Goal: Communication & Community: Answer question/provide support

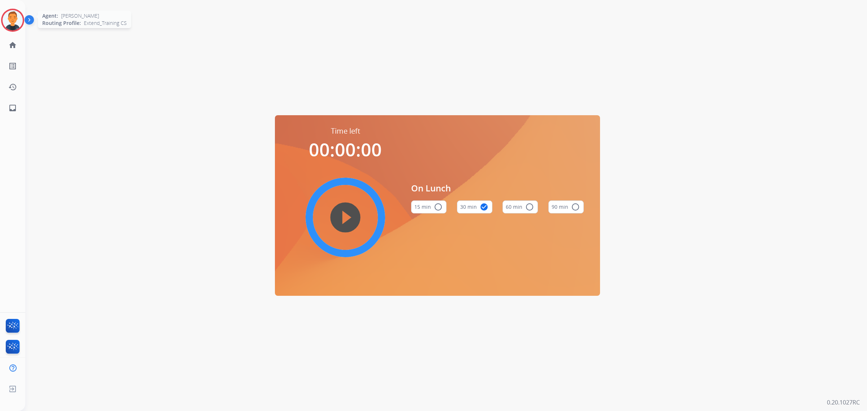
click at [17, 19] on img at bounding box center [13, 20] width 20 height 20
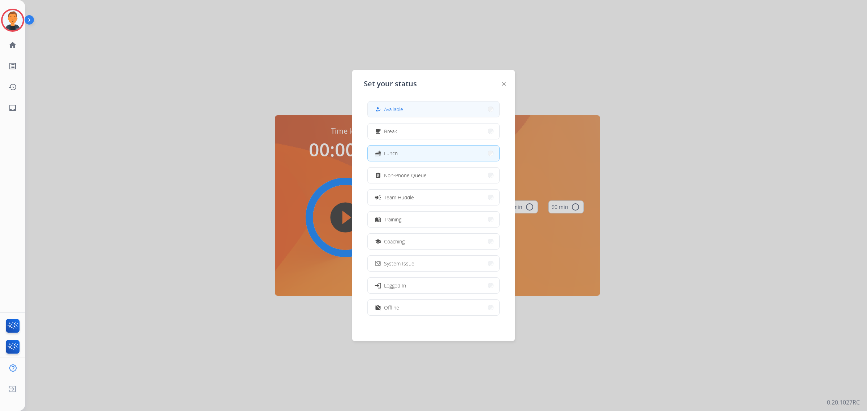
click at [423, 107] on button "how_to_reg Available" at bounding box center [434, 110] width 132 height 16
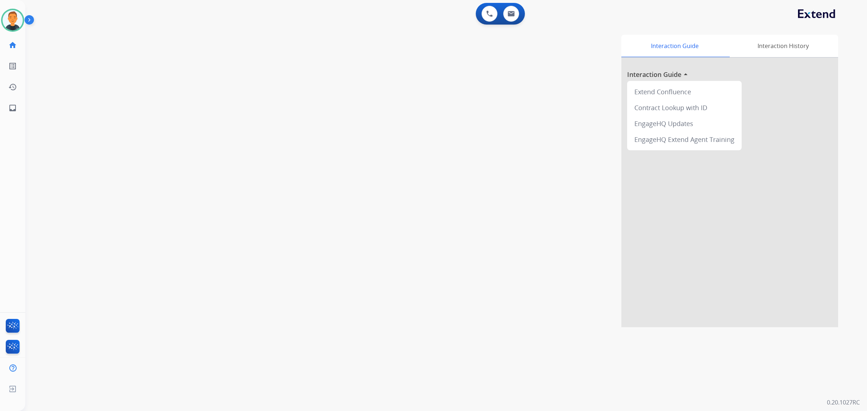
click at [239, 8] on div "0 Voice Interactions 0 Email Interactions" at bounding box center [442, 14] width 816 height 23
click at [12, 107] on mat-icon "inbox" at bounding box center [12, 108] width 9 height 9
select select "**********"
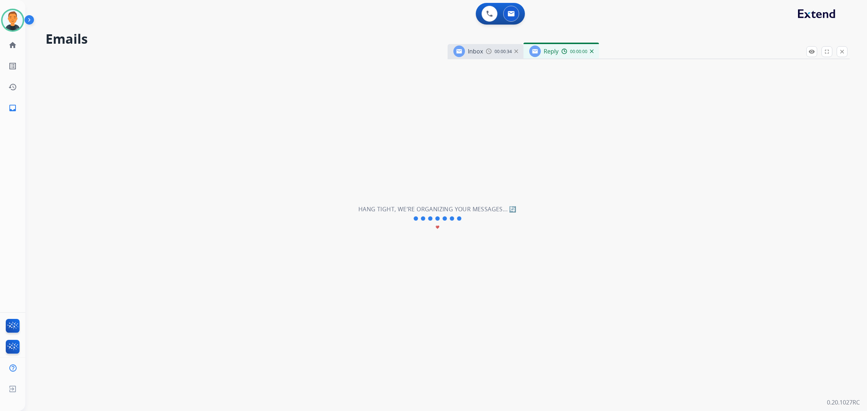
select select "**********"
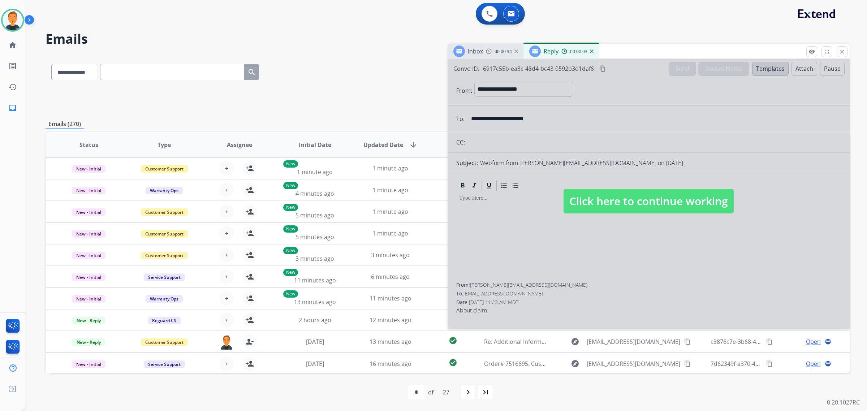
click at [683, 112] on div at bounding box center [649, 194] width 402 height 270
select select
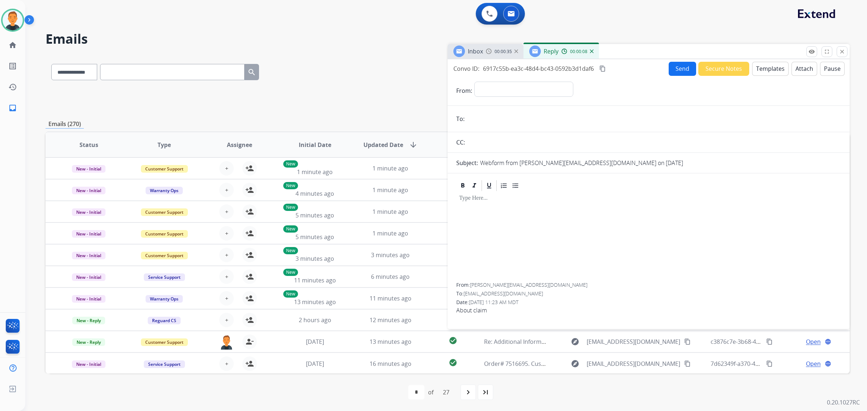
click at [591, 52] on img at bounding box center [592, 51] width 4 height 4
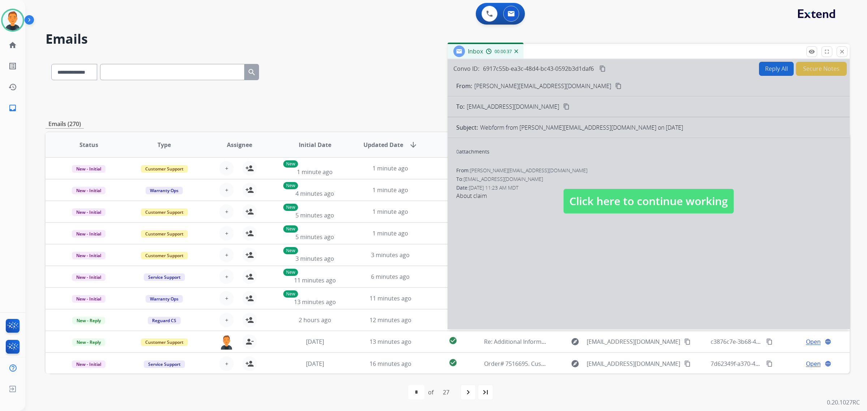
click at [680, 137] on div at bounding box center [649, 194] width 402 height 270
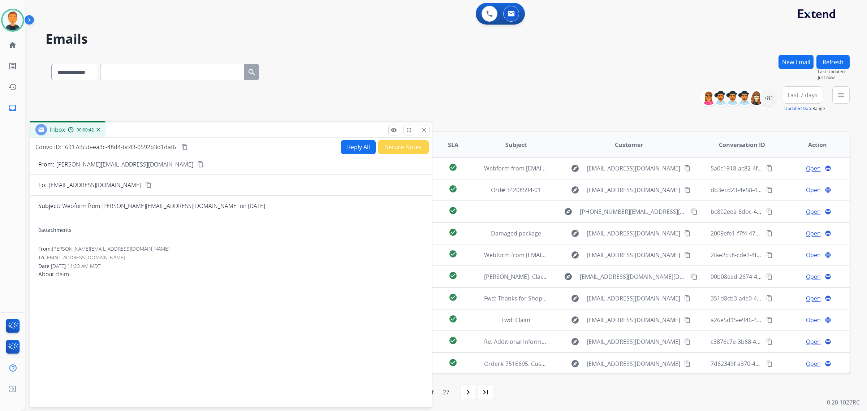
drag, startPoint x: 699, startPoint y: 49, endPoint x: 281, endPoint y: 128, distance: 425.6
click at [281, 128] on div "Inbox 00:00:42" at bounding box center [231, 129] width 402 height 15
click at [424, 130] on mat-icon "close" at bounding box center [424, 130] width 7 height 7
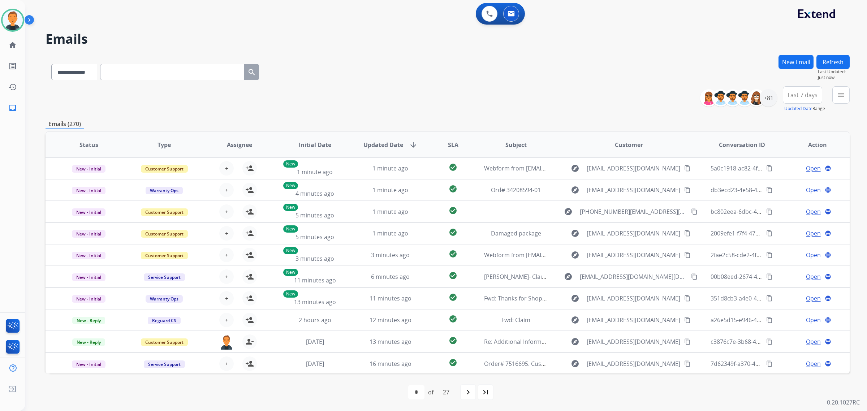
click at [430, 82] on div "**********" at bounding box center [448, 70] width 804 height 31
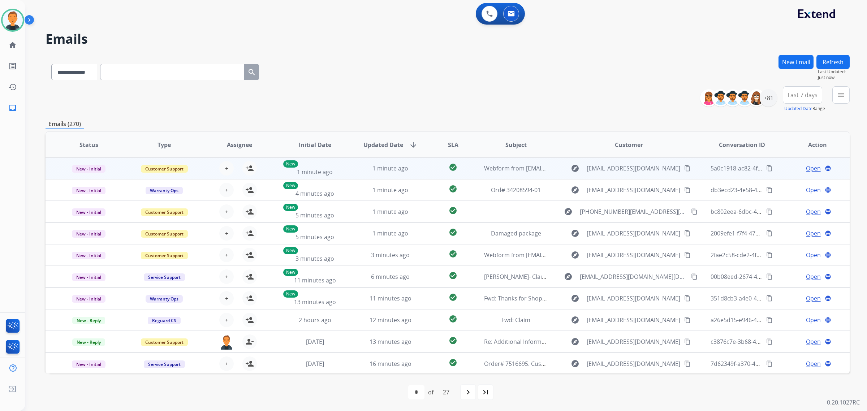
click at [807, 169] on span "Open" at bounding box center [813, 168] width 15 height 9
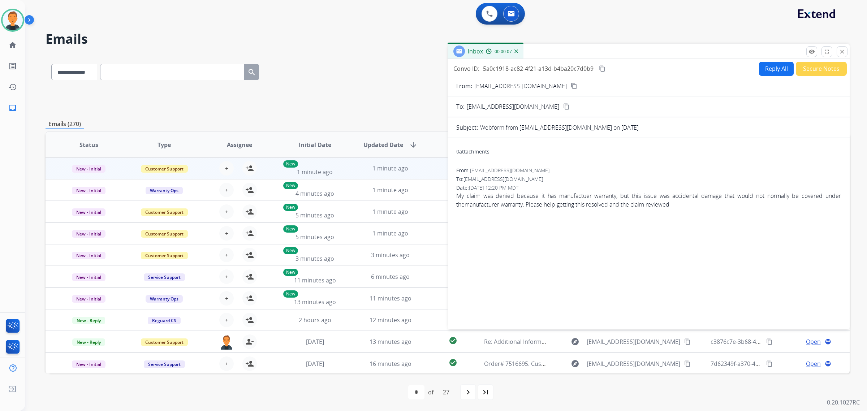
click at [571, 83] on mat-icon "content_copy" at bounding box center [574, 86] width 7 height 7
click at [843, 49] on mat-icon "close" at bounding box center [842, 51] width 7 height 7
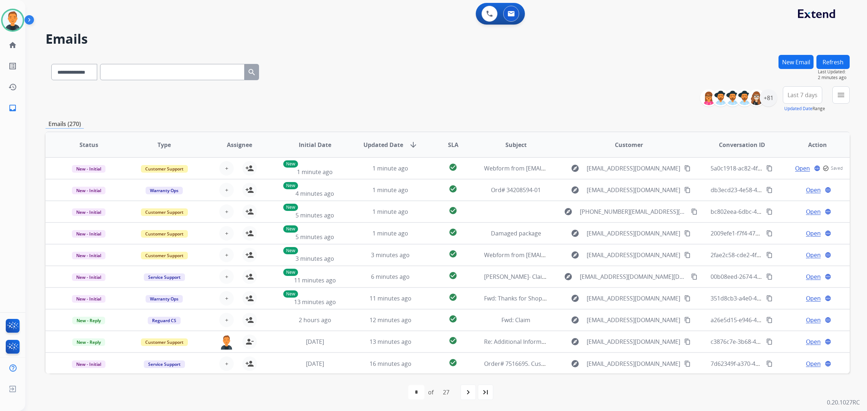
click at [840, 63] on button "Refresh" at bounding box center [832, 62] width 33 height 14
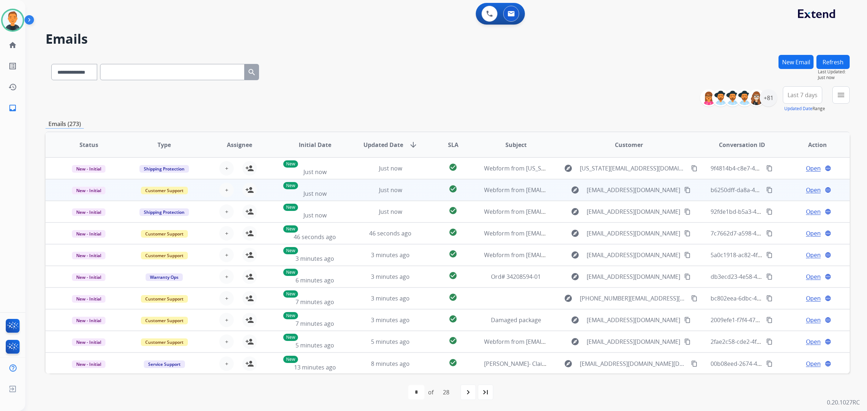
click at [810, 188] on span "Open" at bounding box center [813, 190] width 15 height 9
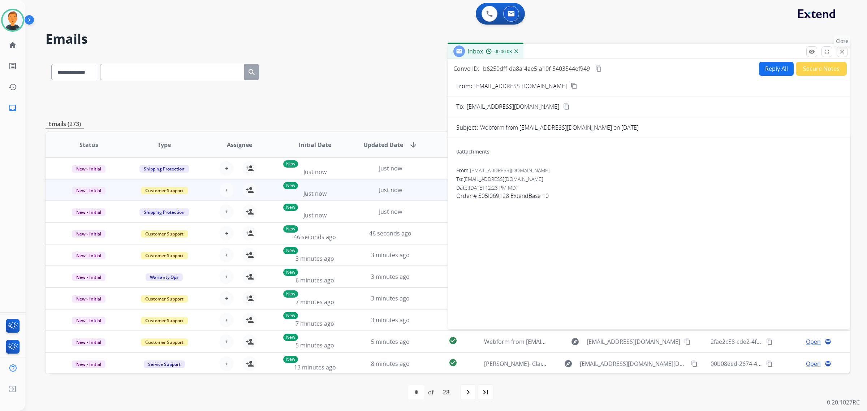
click at [843, 47] on button "close Close" at bounding box center [842, 51] width 11 height 11
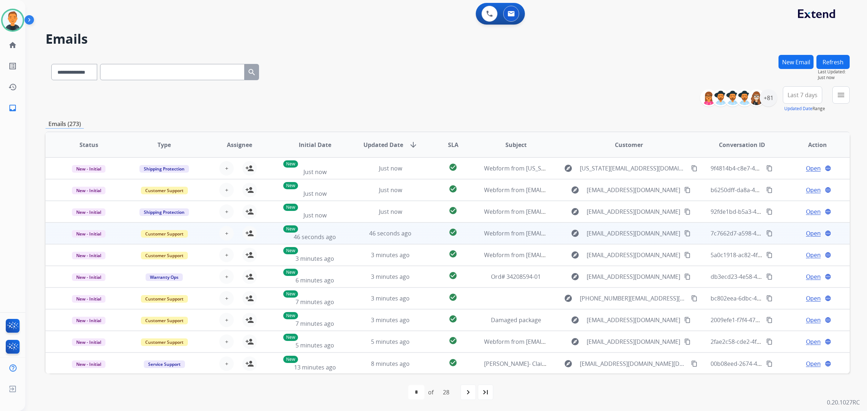
click at [810, 232] on span "Open" at bounding box center [813, 233] width 15 height 9
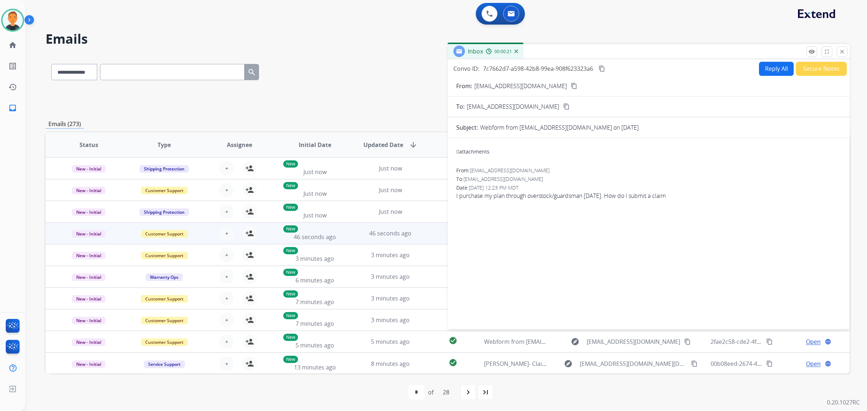
click at [622, 162] on div "0 attachments From: carlala0929@yahoo.com To: support@extend.com Date: 09/15/20…" at bounding box center [649, 232] width 402 height 177
click at [571, 84] on mat-icon "content_copy" at bounding box center [574, 86] width 7 height 7
click at [842, 51] on mat-icon "close" at bounding box center [842, 51] width 7 height 7
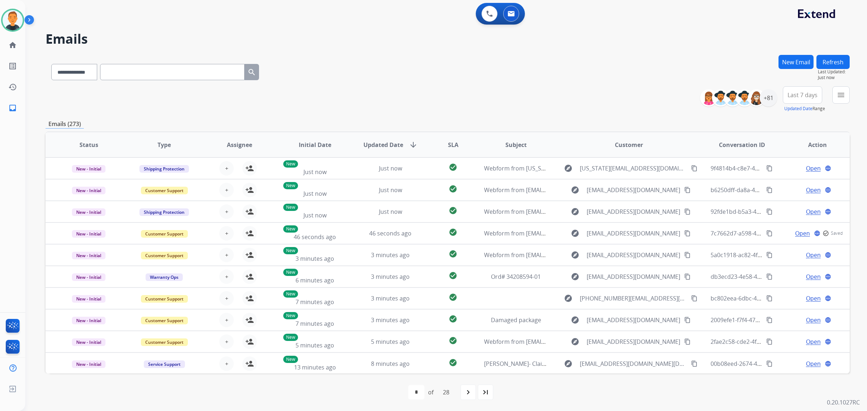
click at [837, 61] on button "Refresh" at bounding box center [832, 62] width 33 height 14
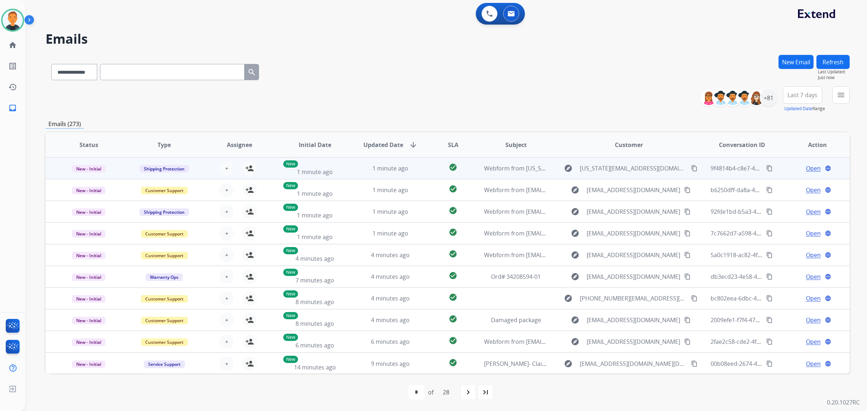
click at [810, 167] on span "Open" at bounding box center [813, 168] width 15 height 9
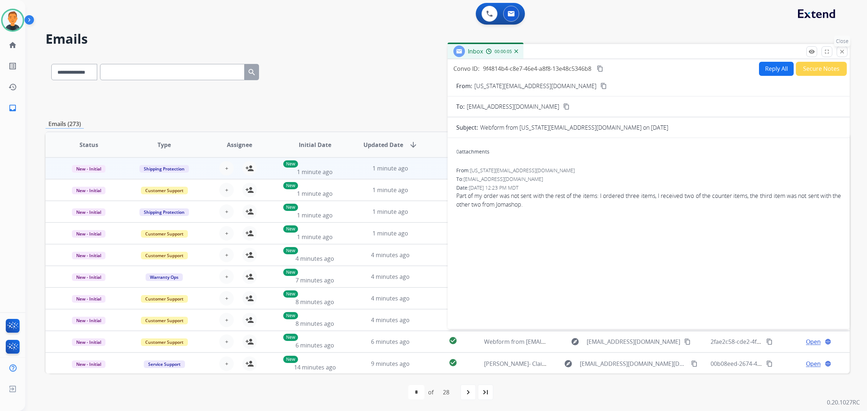
click at [841, 52] on mat-icon "close" at bounding box center [842, 51] width 7 height 7
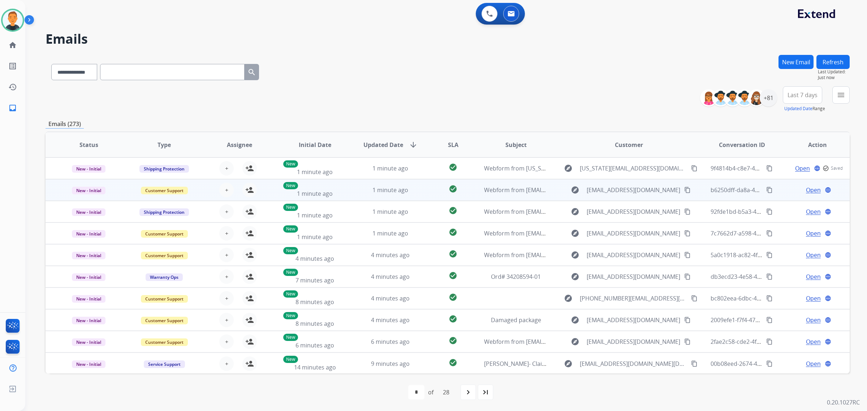
click at [806, 190] on span "Open" at bounding box center [813, 190] width 15 height 9
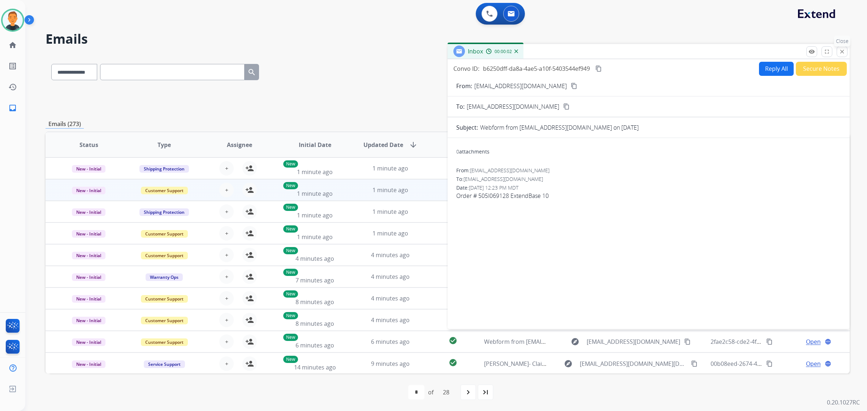
click at [841, 48] on mat-icon "close" at bounding box center [842, 51] width 7 height 7
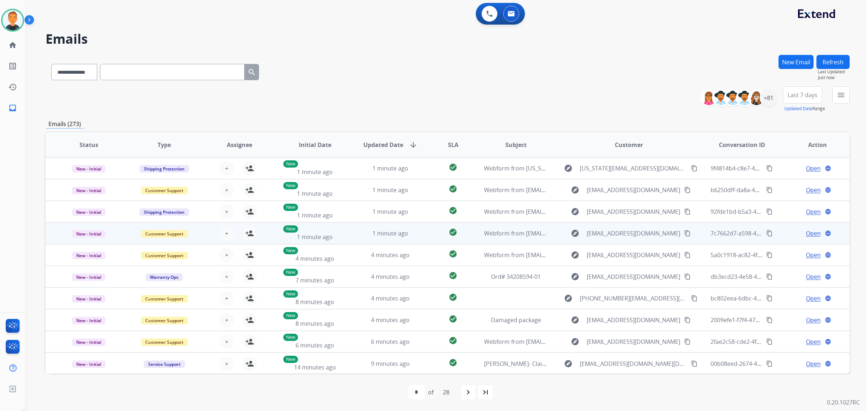
click at [809, 233] on span "Open" at bounding box center [813, 233] width 15 height 9
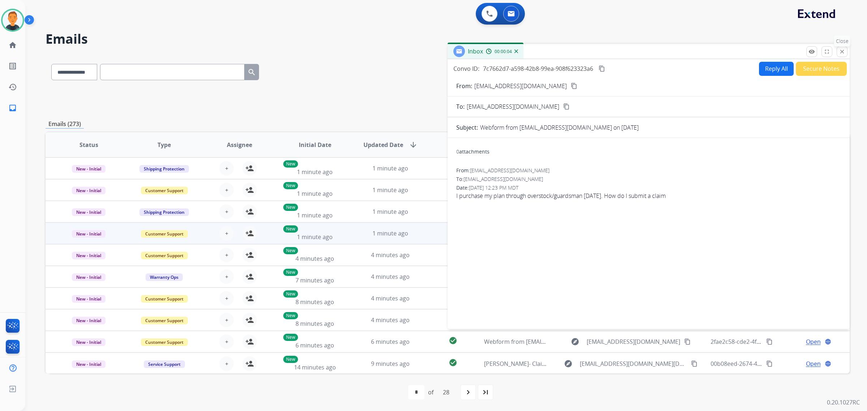
click at [840, 50] on mat-icon "close" at bounding box center [842, 51] width 7 height 7
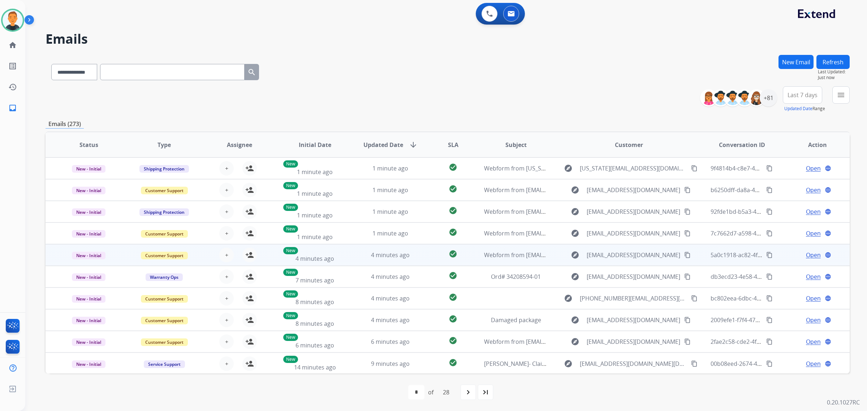
click at [810, 255] on span "Open" at bounding box center [813, 255] width 15 height 9
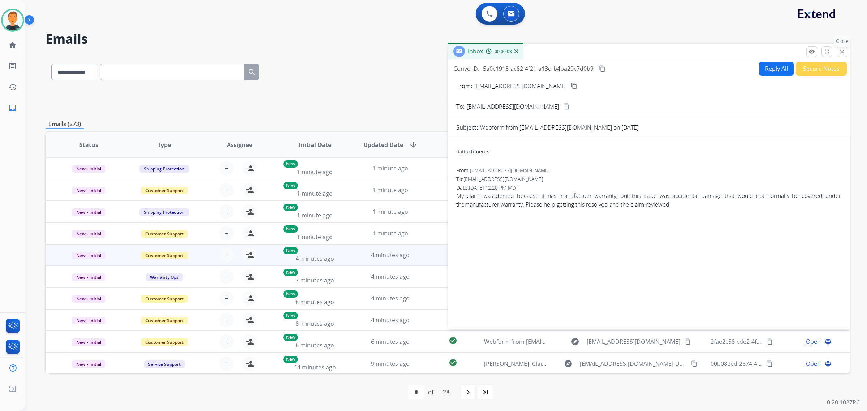
click at [840, 53] on mat-icon "close" at bounding box center [842, 51] width 7 height 7
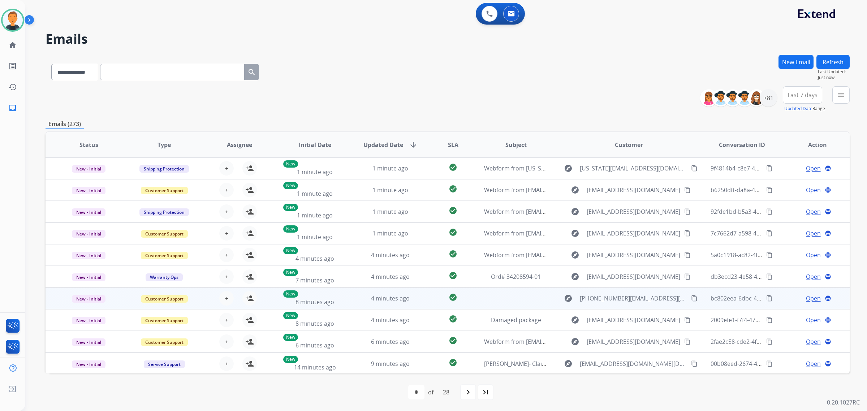
click at [809, 295] on span "Open" at bounding box center [813, 298] width 15 height 9
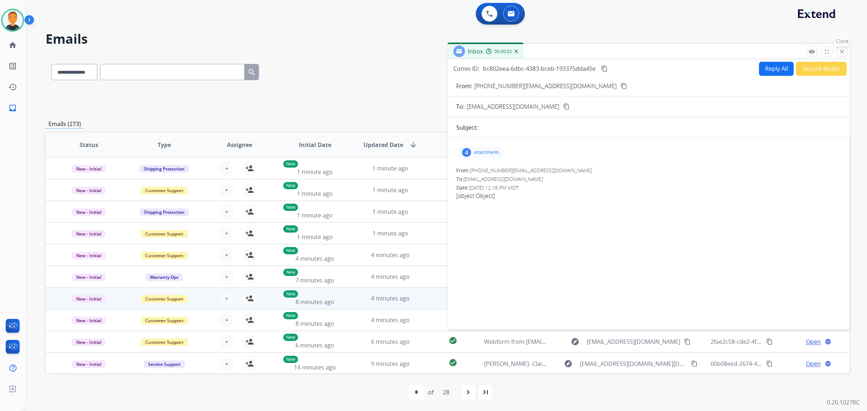
click at [838, 50] on button "close Close" at bounding box center [842, 51] width 11 height 11
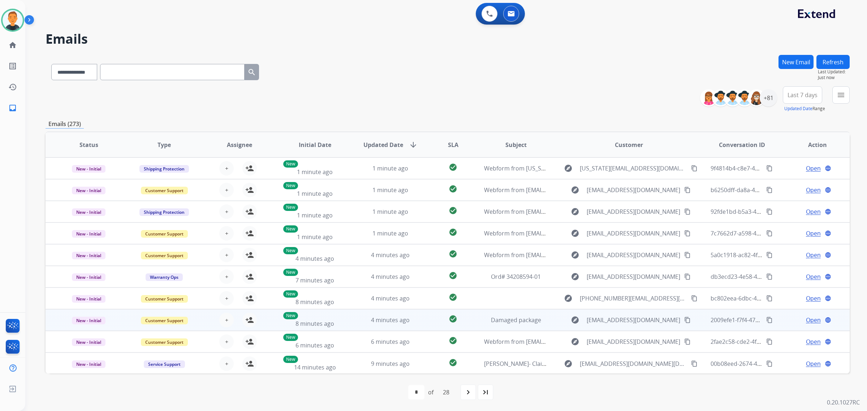
click at [813, 318] on span "Open" at bounding box center [813, 320] width 15 height 9
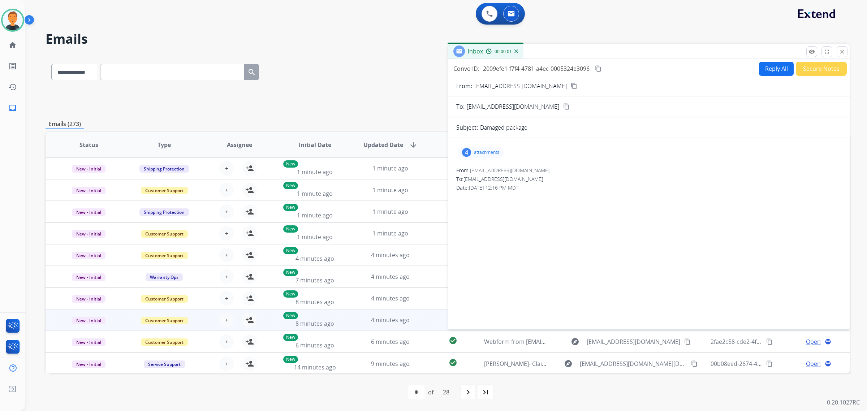
click at [478, 148] on div "4 attachments" at bounding box center [481, 153] width 46 height 12
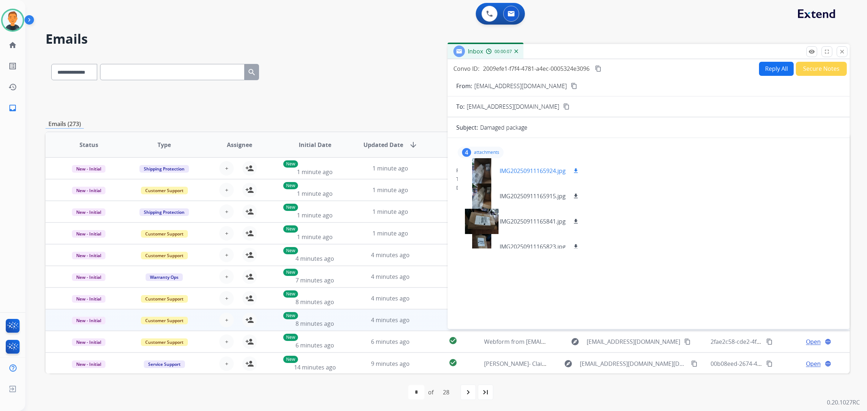
click at [478, 175] on div at bounding box center [482, 170] width 36 height 25
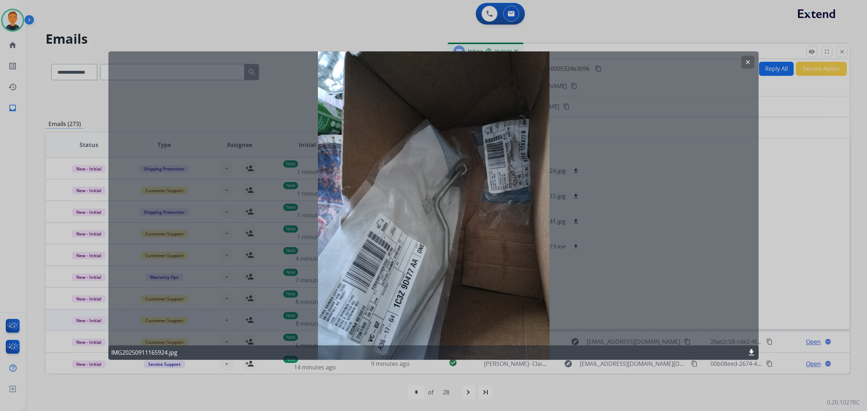
drag, startPoint x: 747, startPoint y: 62, endPoint x: 650, endPoint y: 76, distance: 97.5
click at [746, 62] on mat-icon "clear" at bounding box center [748, 62] width 7 height 7
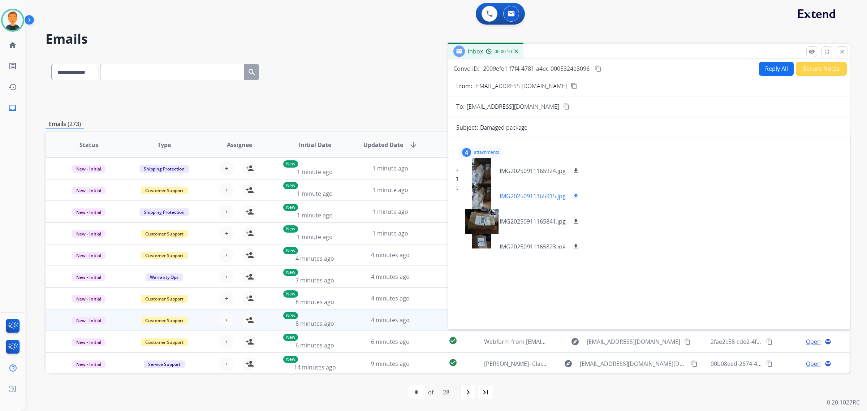
click at [483, 201] on div at bounding box center [482, 196] width 36 height 25
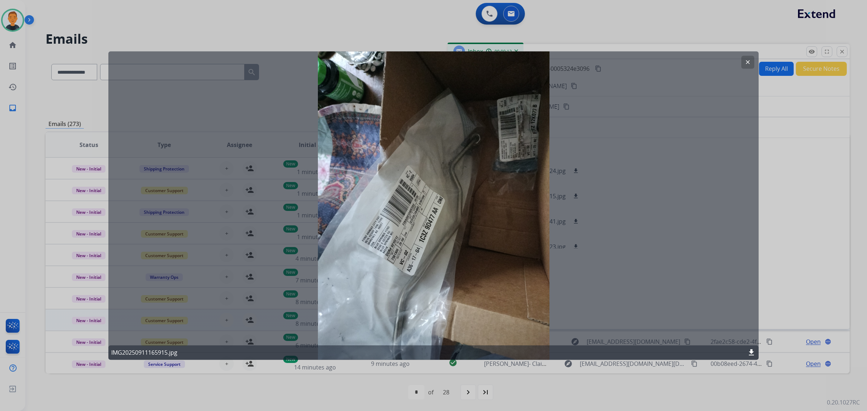
click at [744, 58] on button "clear" at bounding box center [747, 62] width 13 height 13
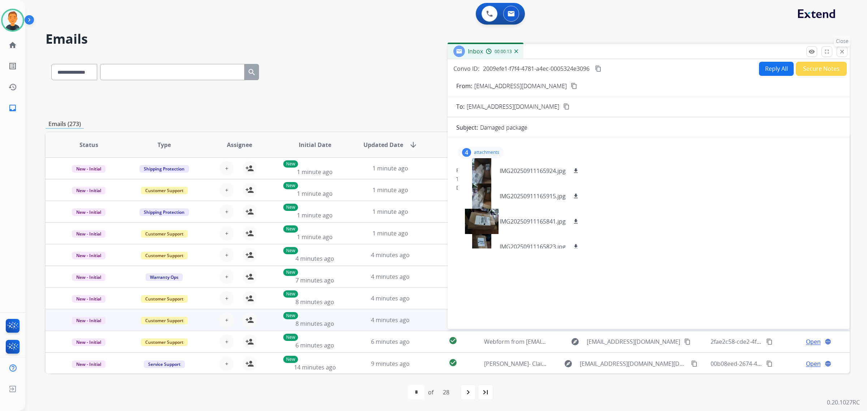
click at [840, 51] on mat-icon "close" at bounding box center [842, 51] width 7 height 7
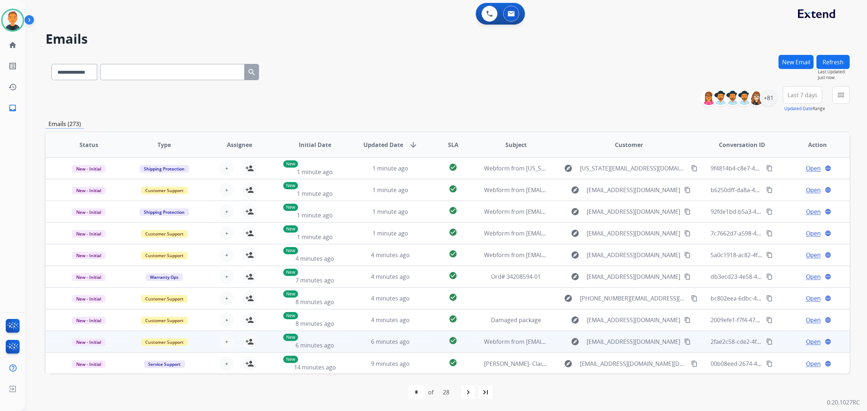
click at [812, 340] on span "Open" at bounding box center [813, 341] width 15 height 9
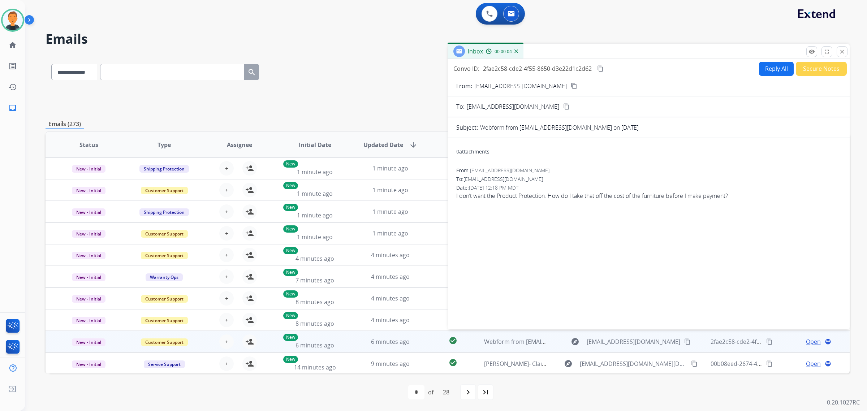
click at [571, 83] on mat-icon "content_copy" at bounding box center [574, 86] width 7 height 7
click at [839, 48] on mat-icon "close" at bounding box center [842, 51] width 7 height 7
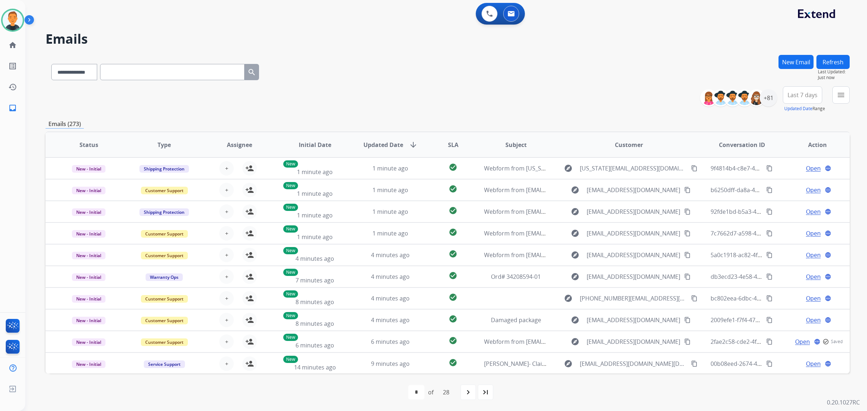
click at [833, 58] on button "Refresh" at bounding box center [832, 62] width 33 height 14
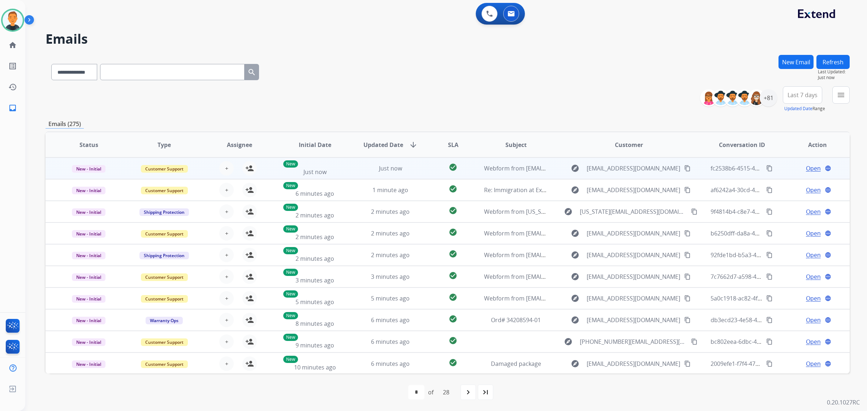
click at [810, 168] on span "Open" at bounding box center [813, 168] width 15 height 9
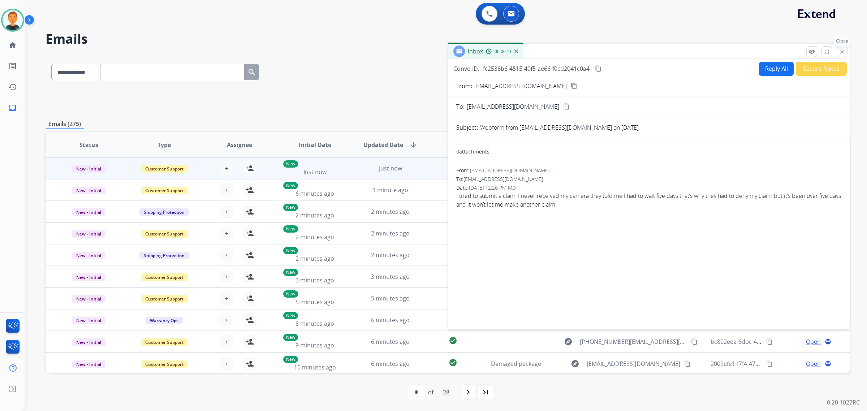
click at [841, 49] on mat-icon "close" at bounding box center [842, 51] width 7 height 7
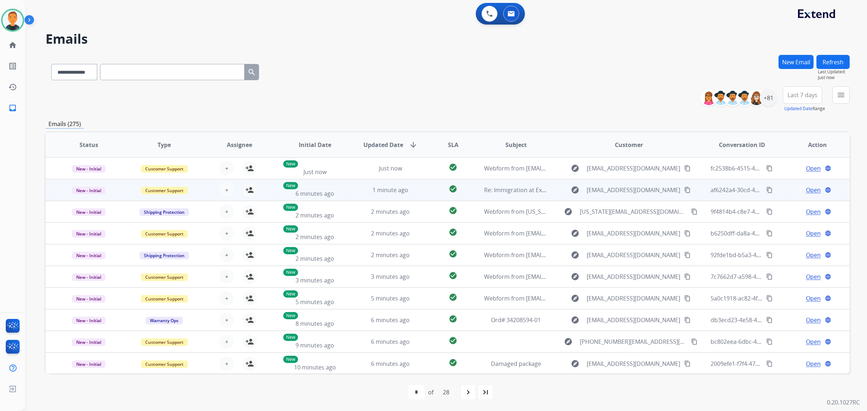
click at [811, 188] on span "Open" at bounding box center [813, 190] width 15 height 9
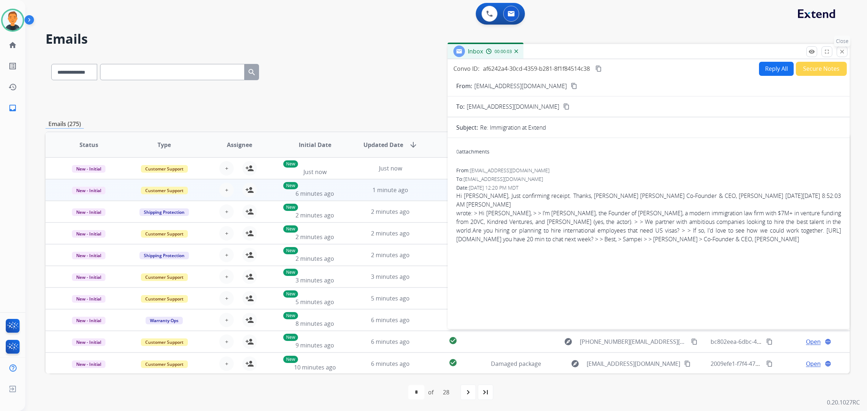
click at [840, 48] on mat-icon "close" at bounding box center [842, 51] width 7 height 7
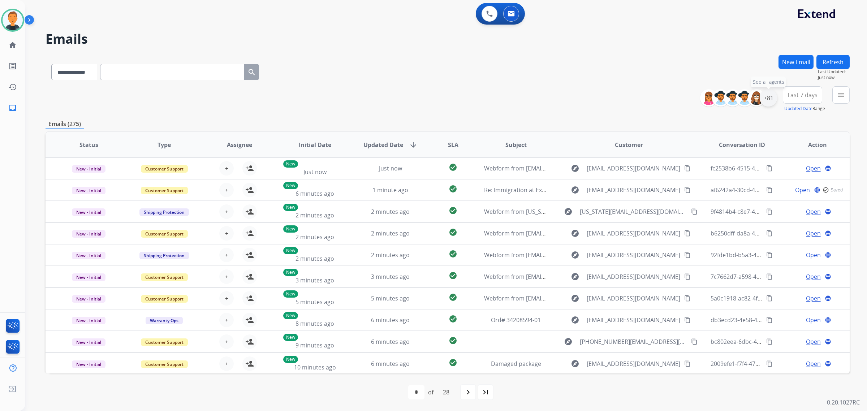
click at [767, 98] on div "+81" at bounding box center [768, 97] width 17 height 17
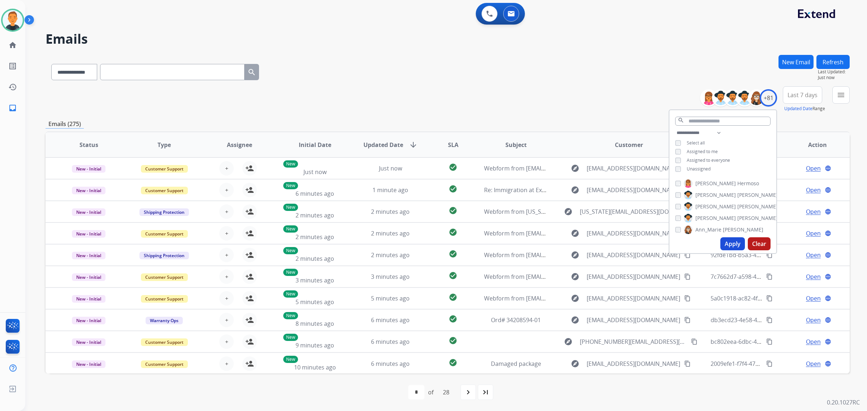
click at [675, 164] on div "**********" at bounding box center [722, 152] width 107 height 46
click at [730, 241] on button "Apply" at bounding box center [732, 243] width 25 height 13
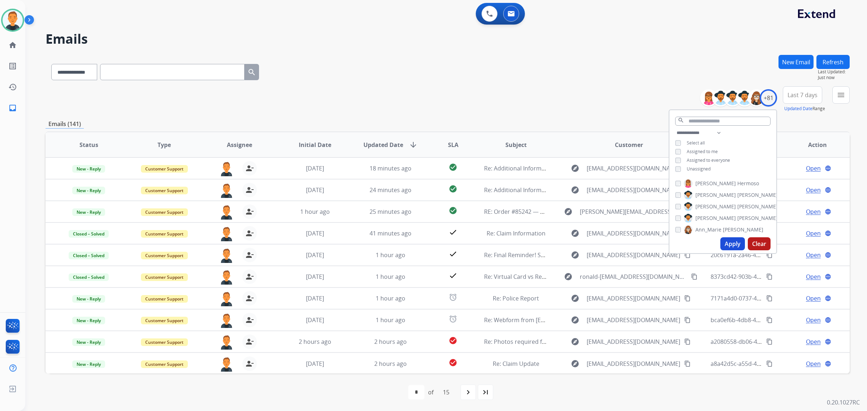
click at [793, 94] on span "Last 7 days" at bounding box center [803, 95] width 30 height 3
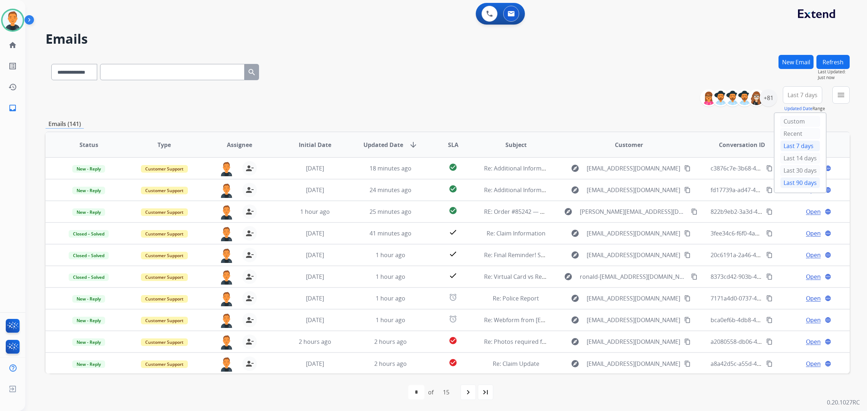
click at [794, 181] on div "Last 90 days" at bounding box center [800, 182] width 40 height 11
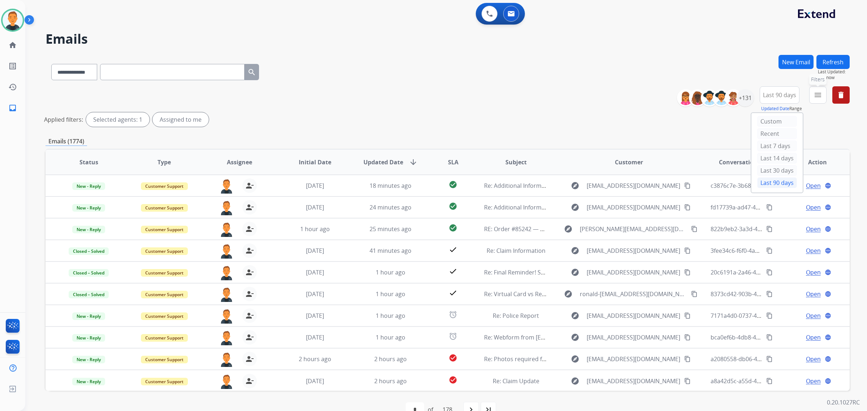
click at [815, 93] on mat-icon "menu" at bounding box center [818, 95] width 9 height 9
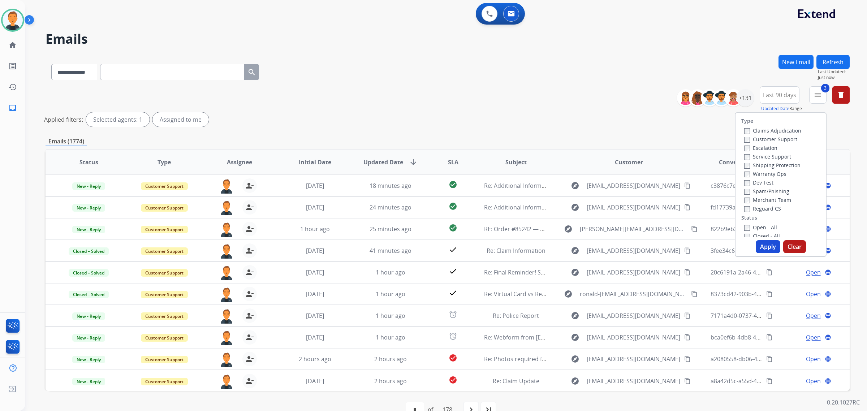
click at [745, 232] on div "Closed - All" at bounding box center [782, 236] width 76 height 9
click at [769, 246] on button "Apply" at bounding box center [768, 246] width 25 height 13
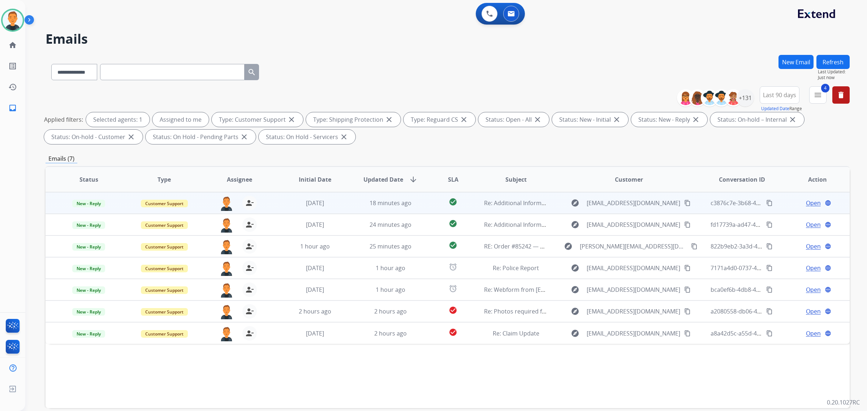
click at [806, 201] on span "Open" at bounding box center [813, 203] width 15 height 9
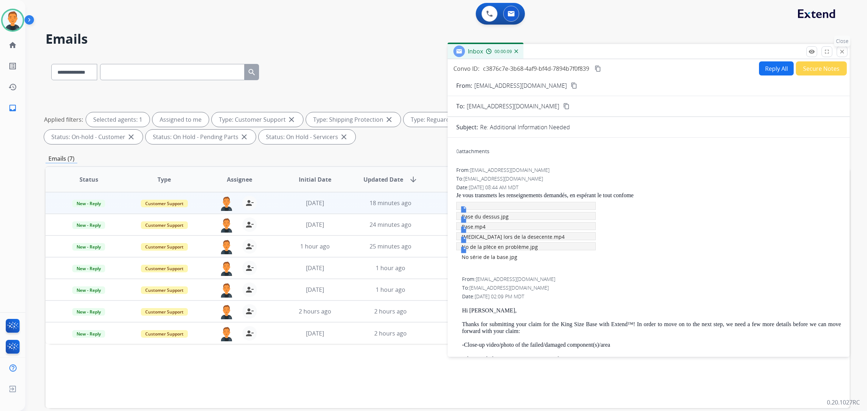
click at [846, 53] on button "close Close" at bounding box center [842, 51] width 11 height 11
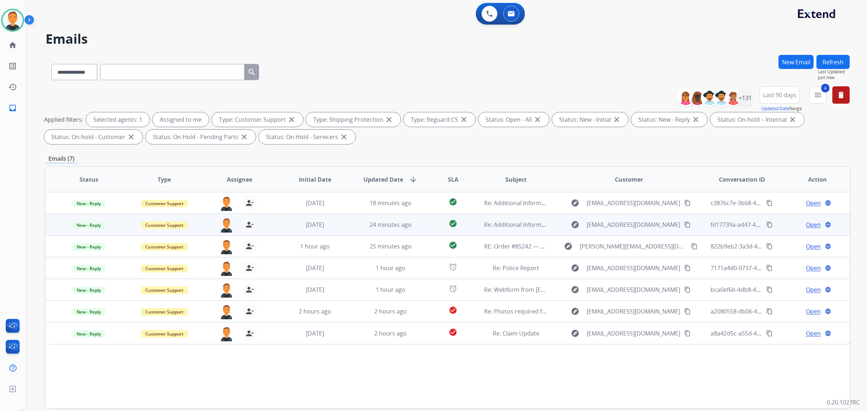
click at [813, 223] on span "Open" at bounding box center [813, 224] width 15 height 9
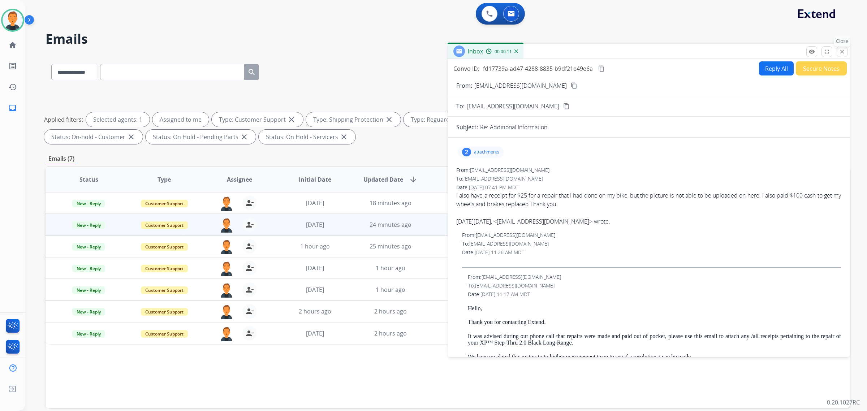
click at [843, 49] on mat-icon "close" at bounding box center [842, 51] width 7 height 7
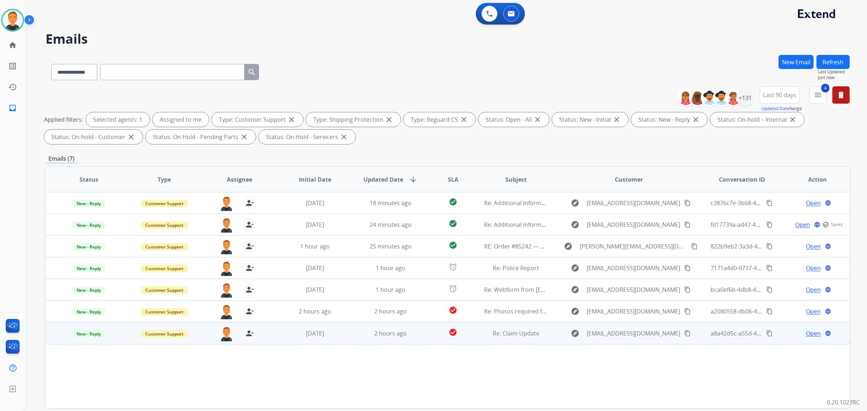
click at [807, 330] on span "Open" at bounding box center [813, 333] width 15 height 9
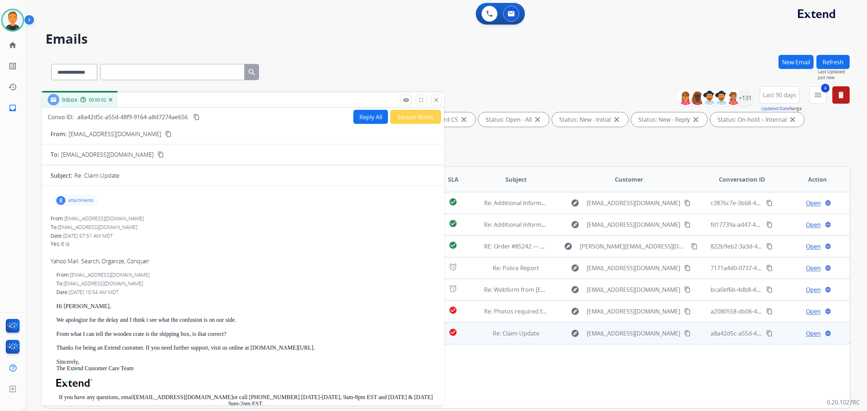
drag, startPoint x: 643, startPoint y: 49, endPoint x: 238, endPoint y: 98, distance: 408.6
click at [238, 98] on div "Inbox 00:00:02" at bounding box center [243, 99] width 402 height 15
click at [165, 132] on mat-icon "content_copy" at bounding box center [168, 134] width 7 height 7
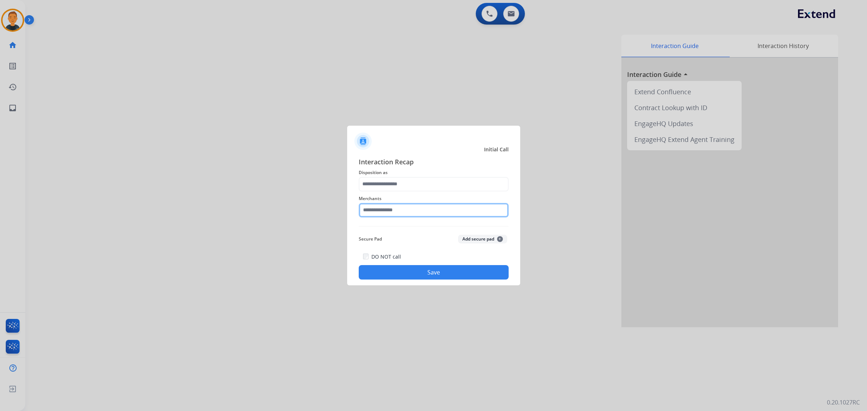
click at [408, 206] on input "text" at bounding box center [434, 210] width 150 height 14
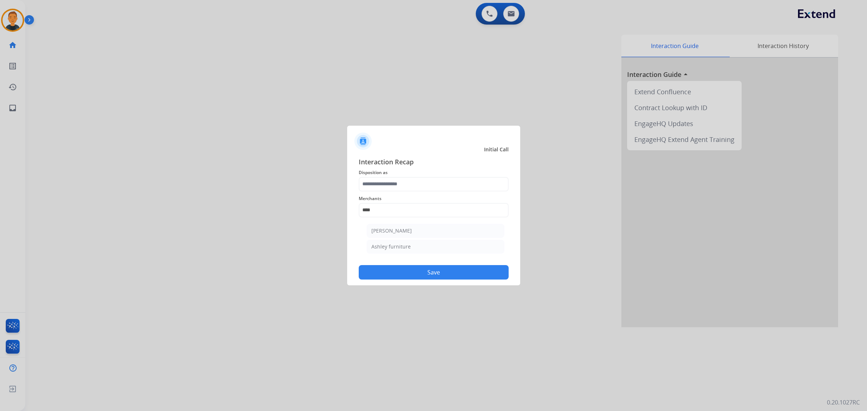
drag, startPoint x: 404, startPoint y: 240, endPoint x: 400, endPoint y: 219, distance: 21.6
click at [404, 240] on li "Ashley furniture" at bounding box center [436, 247] width 138 height 14
type input "**********"
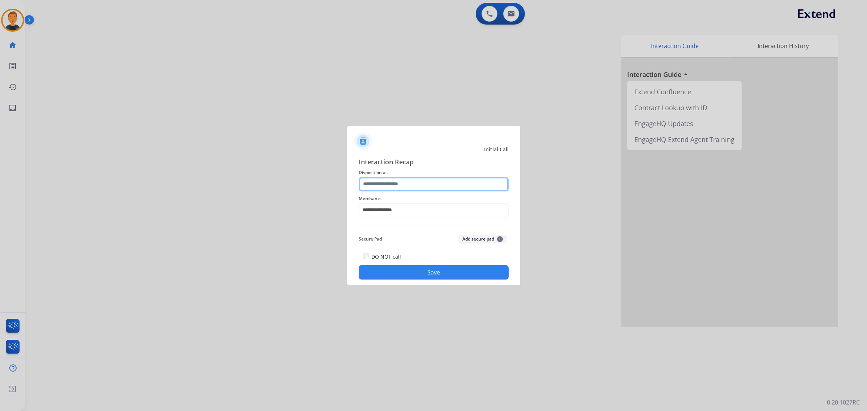
click at [396, 181] on input "text" at bounding box center [434, 184] width 150 height 14
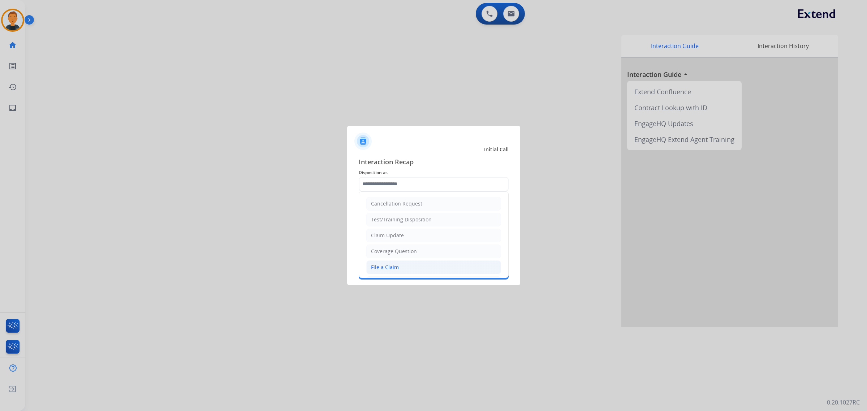
click at [396, 269] on div "File a Claim" at bounding box center [385, 267] width 28 height 7
type input "**********"
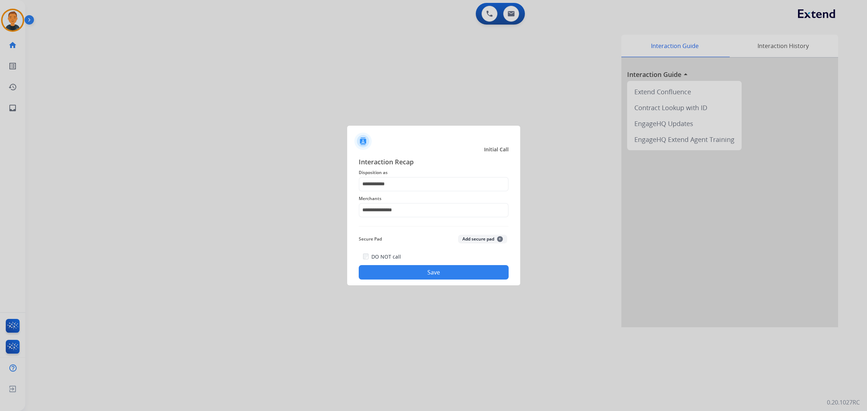
click at [431, 271] on button "Save" at bounding box center [434, 272] width 150 height 14
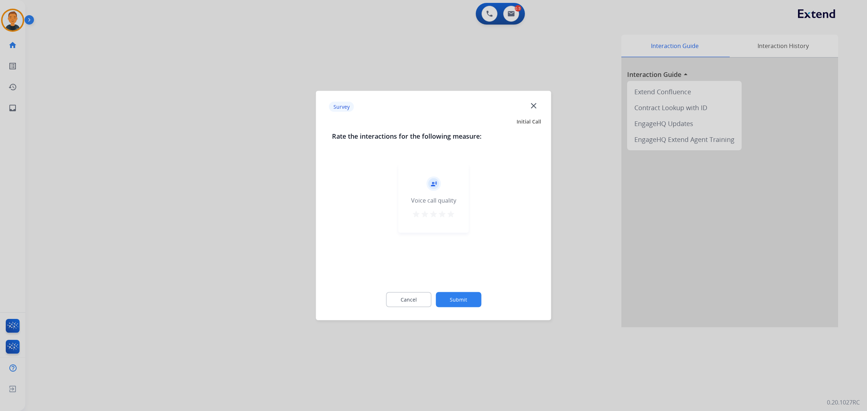
click at [450, 211] on mat-icon "star" at bounding box center [451, 214] width 9 height 9
click at [470, 294] on button "Submit" at bounding box center [459, 299] width 46 height 15
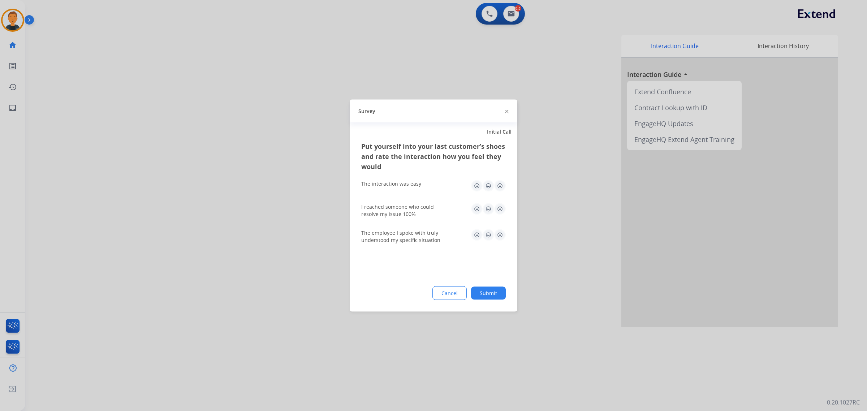
drag, startPoint x: 501, startPoint y: 183, endPoint x: 503, endPoint y: 207, distance: 23.9
click at [501, 184] on img at bounding box center [500, 186] width 12 height 12
click at [501, 208] on img at bounding box center [500, 209] width 12 height 12
click at [501, 233] on img at bounding box center [500, 235] width 12 height 12
click at [499, 295] on button "Submit" at bounding box center [488, 293] width 35 height 13
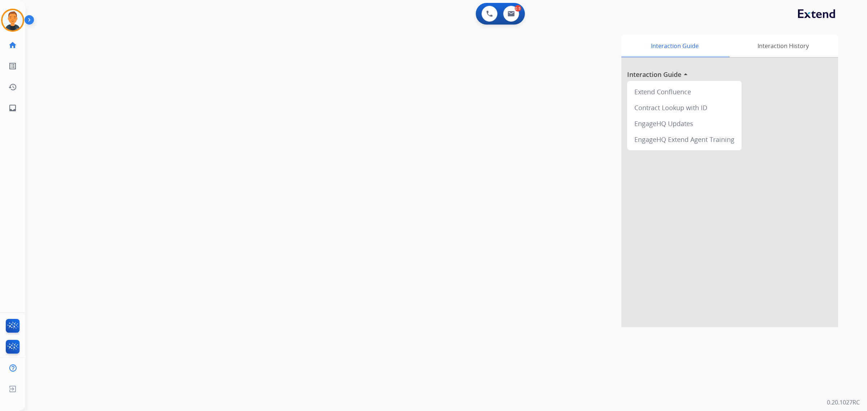
click at [565, 190] on div "Interaction Guide Interaction History Interaction Guide arrow_drop_up Extend Co…" at bounding box center [546, 181] width 584 height 293
click at [512, 12] on img at bounding box center [511, 14] width 7 height 6
select select "**********"
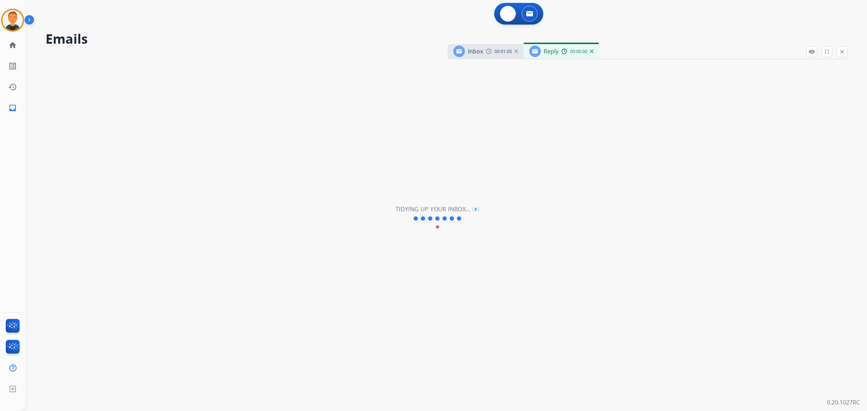
select select "**********"
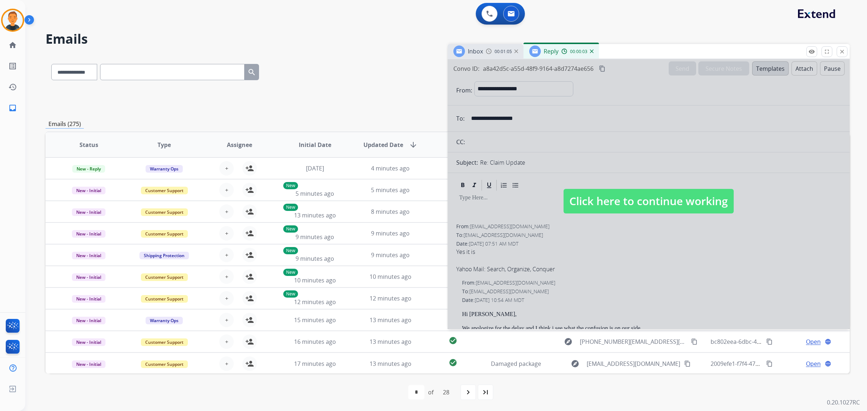
click at [750, 131] on div at bounding box center [649, 194] width 402 height 270
select select
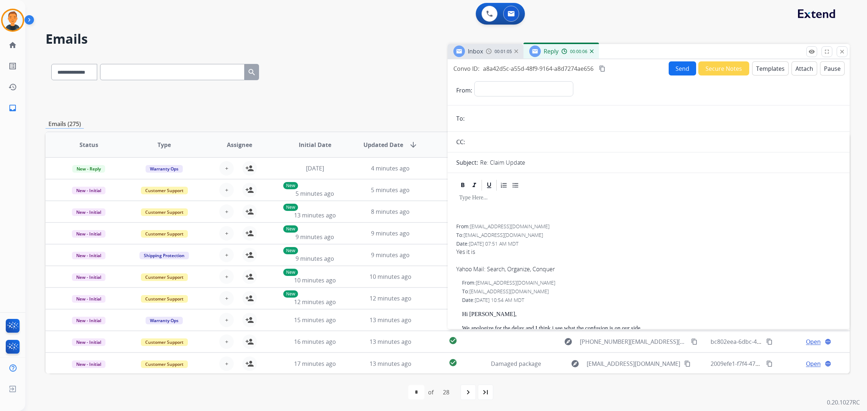
click at [591, 51] on img at bounding box center [592, 51] width 4 height 4
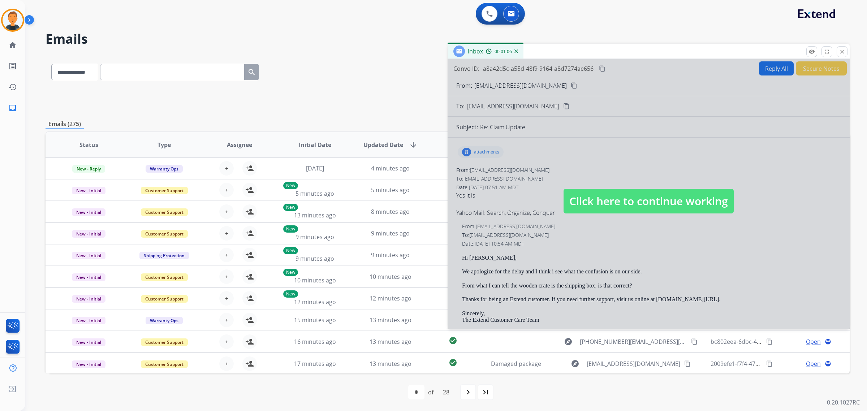
click at [648, 142] on div at bounding box center [649, 194] width 402 height 270
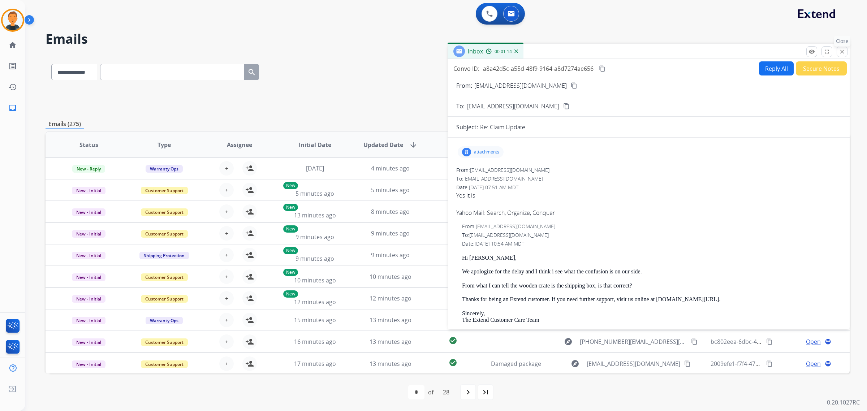
click at [841, 49] on mat-icon "close" at bounding box center [842, 51] width 7 height 7
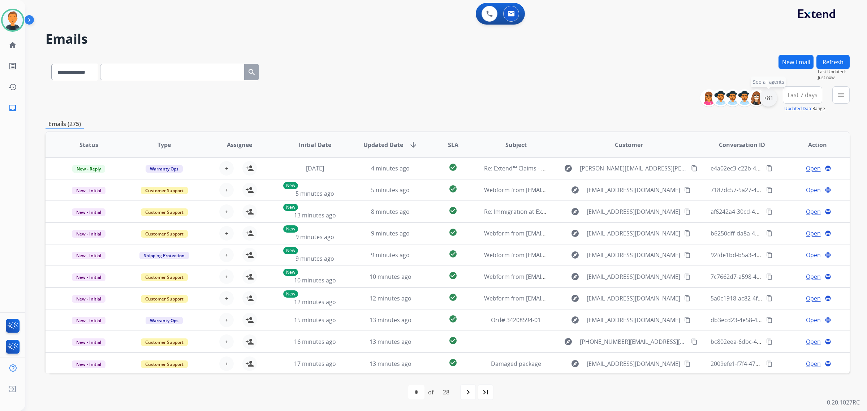
click at [763, 98] on div "+81" at bounding box center [768, 97] width 17 height 17
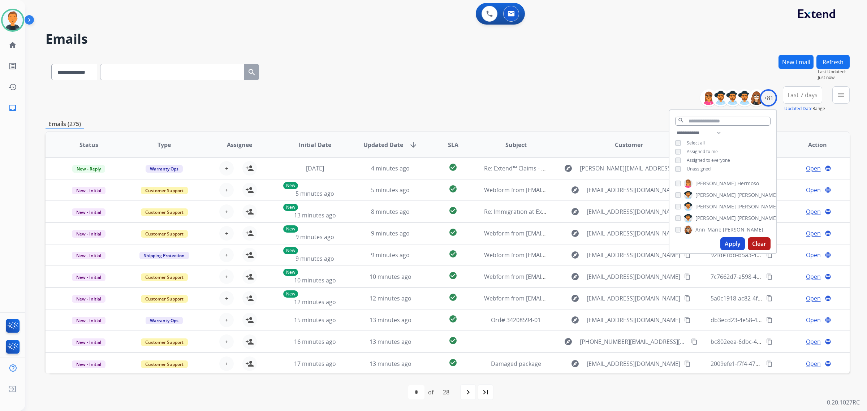
click at [737, 241] on button "Apply" at bounding box center [732, 243] width 25 height 13
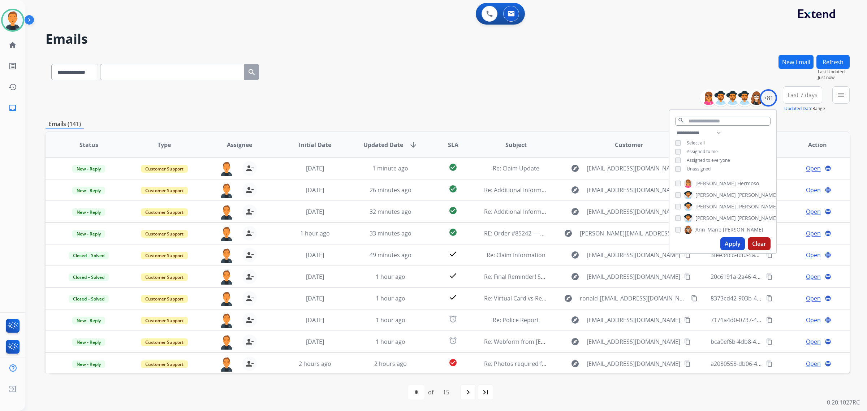
click at [801, 96] on span "Last 7 days" at bounding box center [803, 95] width 30 height 3
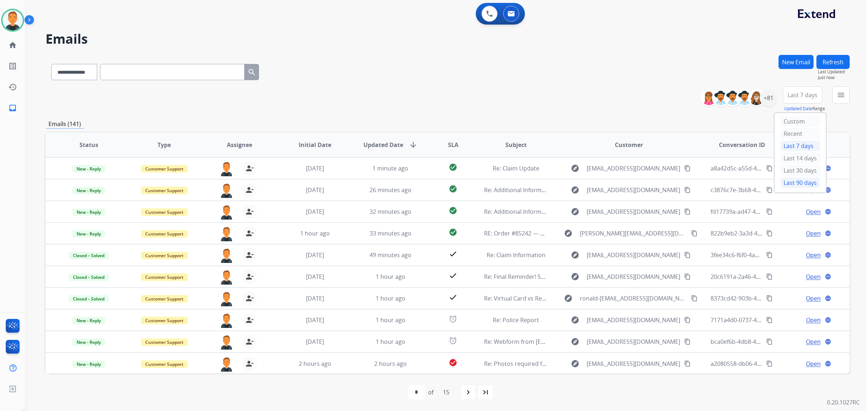
click at [802, 183] on div "Last 90 days" at bounding box center [800, 182] width 40 height 11
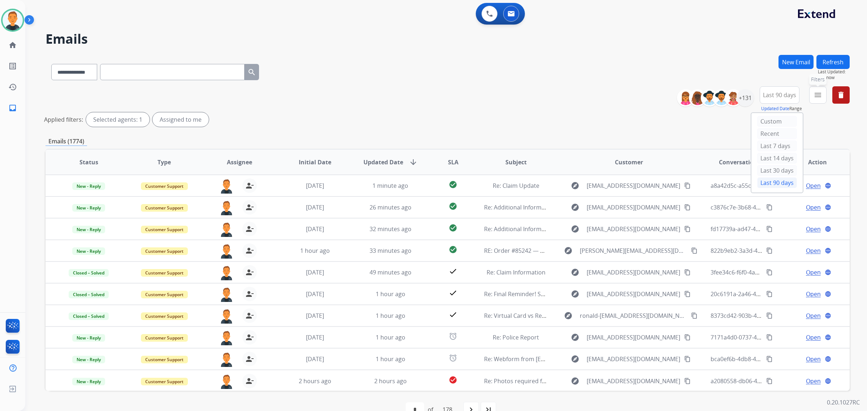
click at [819, 92] on mat-icon "menu" at bounding box center [818, 95] width 9 height 9
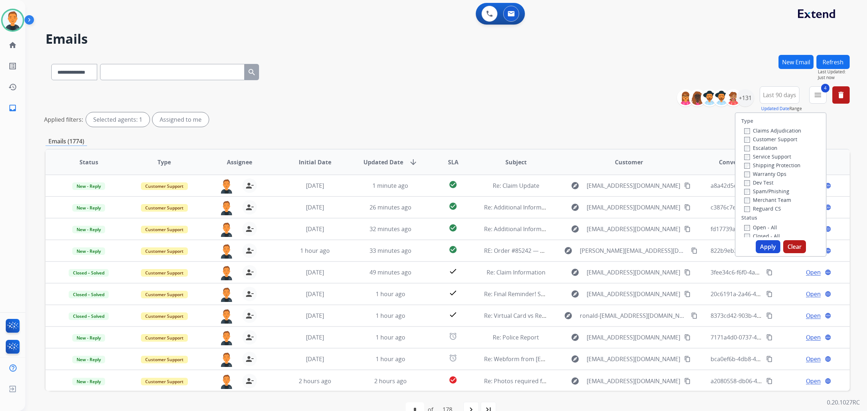
click at [763, 246] on button "Apply" at bounding box center [768, 246] width 25 height 13
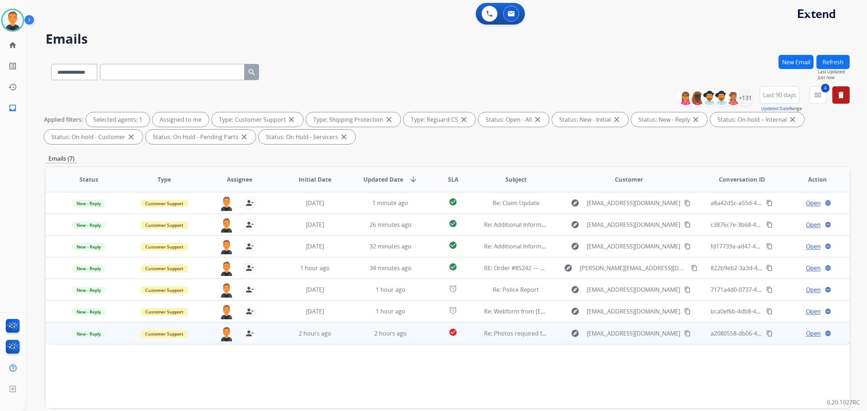
click at [807, 331] on span "Open" at bounding box center [813, 333] width 15 height 9
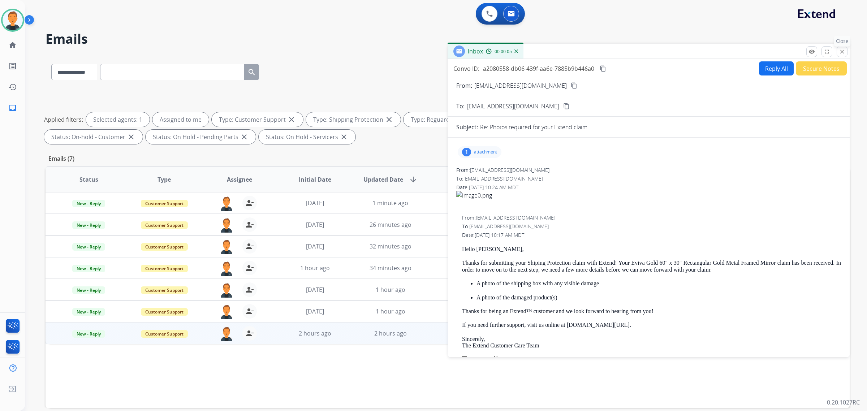
click at [844, 48] on button "close Close" at bounding box center [842, 51] width 11 height 11
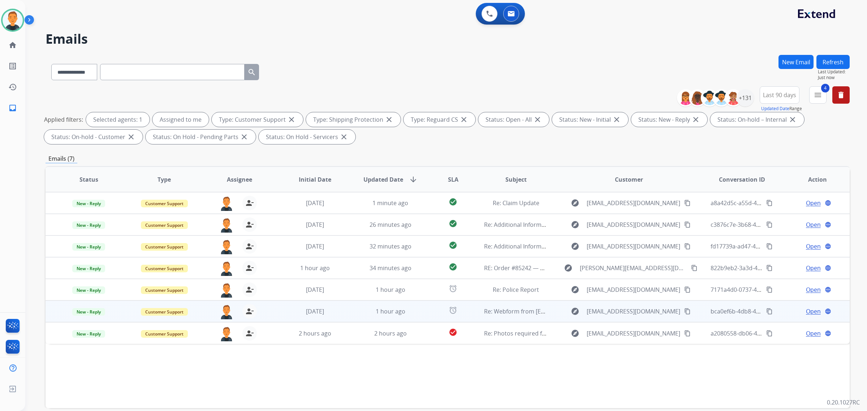
click at [806, 310] on span "Open" at bounding box center [813, 311] width 15 height 9
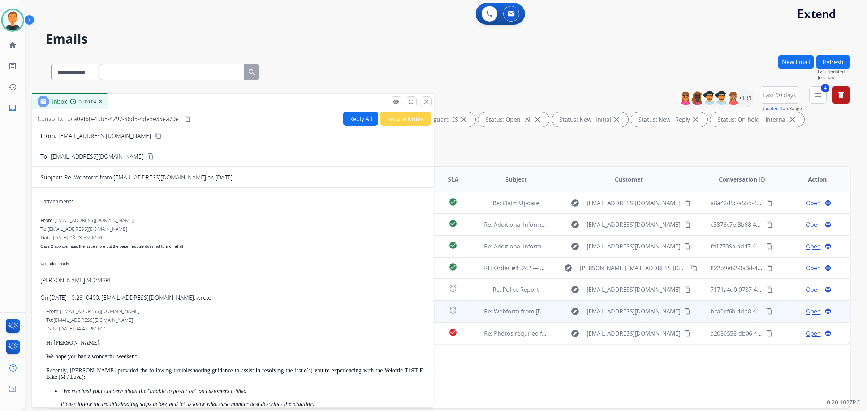
drag, startPoint x: 572, startPoint y: 49, endPoint x: 156, endPoint y: 100, distance: 418.8
click at [156, 100] on div "Inbox 00:00:04" at bounding box center [233, 101] width 402 height 15
click at [155, 133] on mat-icon "content_copy" at bounding box center [158, 136] width 7 height 7
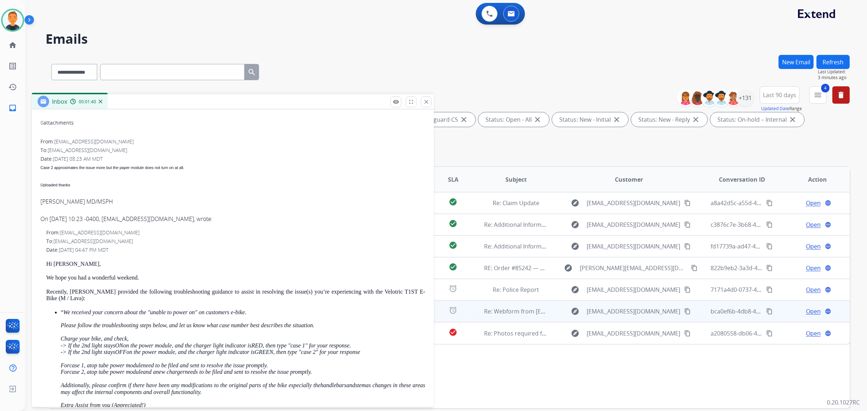
scroll to position [90, 0]
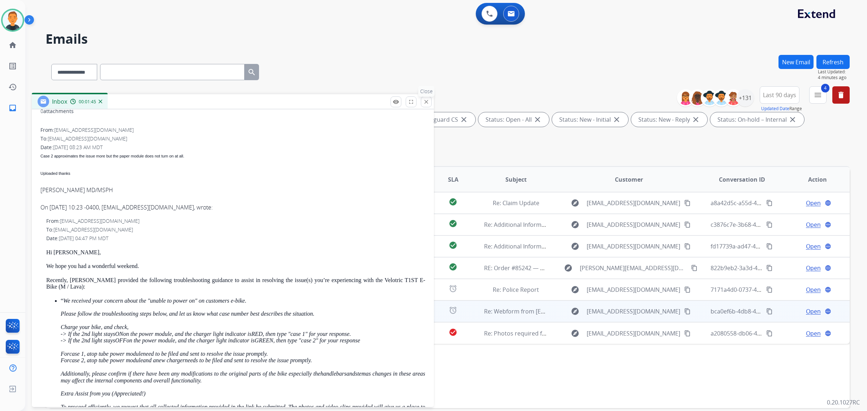
click at [428, 100] on mat-icon "close" at bounding box center [426, 102] width 7 height 7
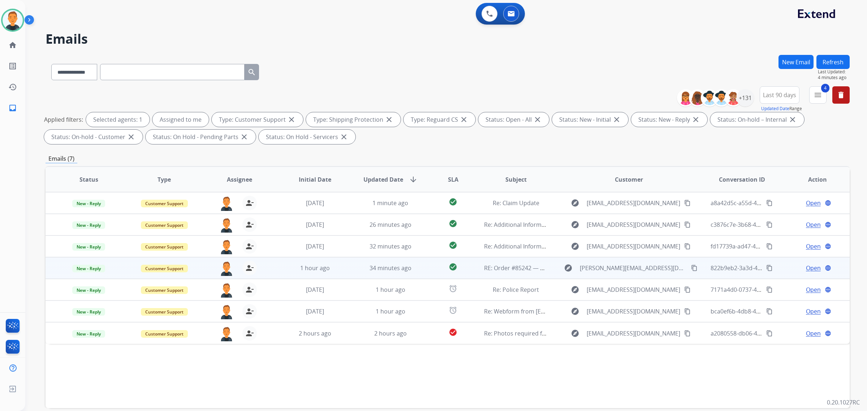
click at [806, 267] on span "Open" at bounding box center [813, 268] width 15 height 9
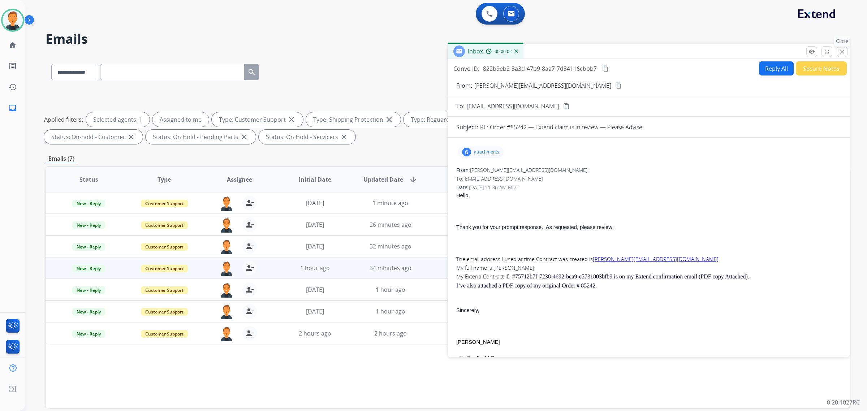
click at [841, 53] on mat-icon "close" at bounding box center [842, 51] width 7 height 7
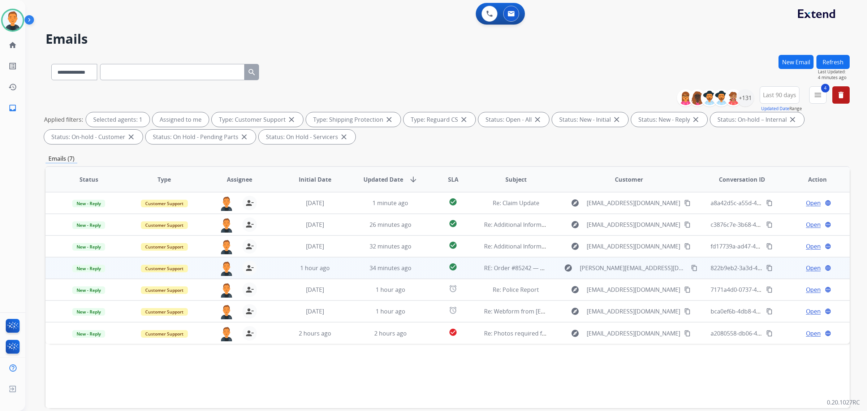
click at [808, 268] on span "Open" at bounding box center [813, 268] width 15 height 9
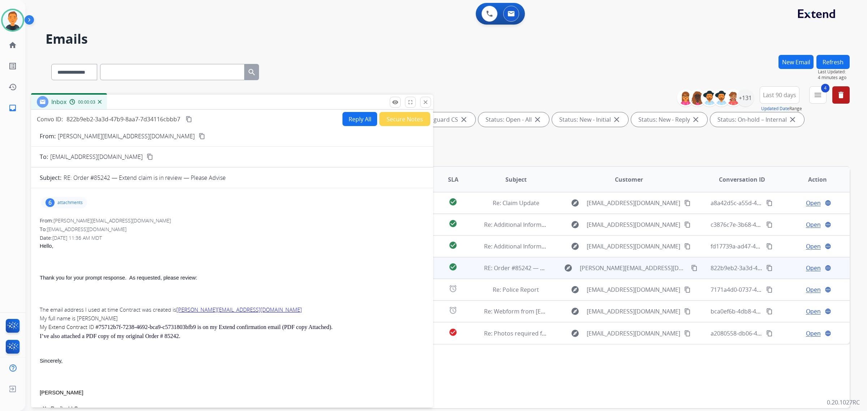
drag, startPoint x: 654, startPoint y: 53, endPoint x: 237, endPoint y: 103, distance: 419.6
click at [237, 103] on div "Inbox 00:00:03" at bounding box center [232, 102] width 402 height 15
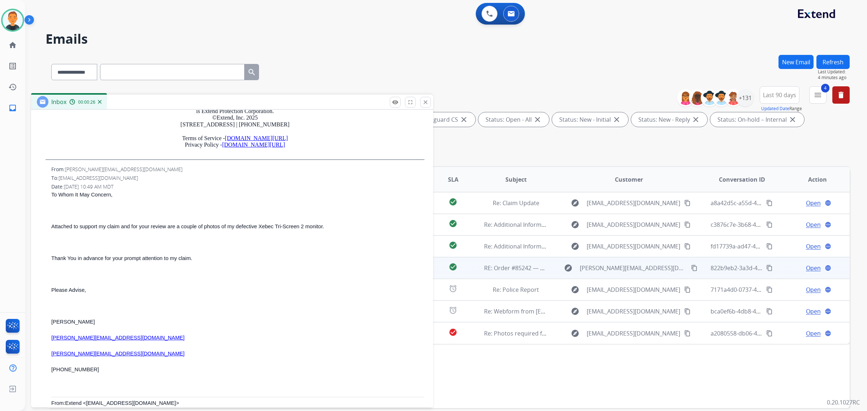
scroll to position [569, 0]
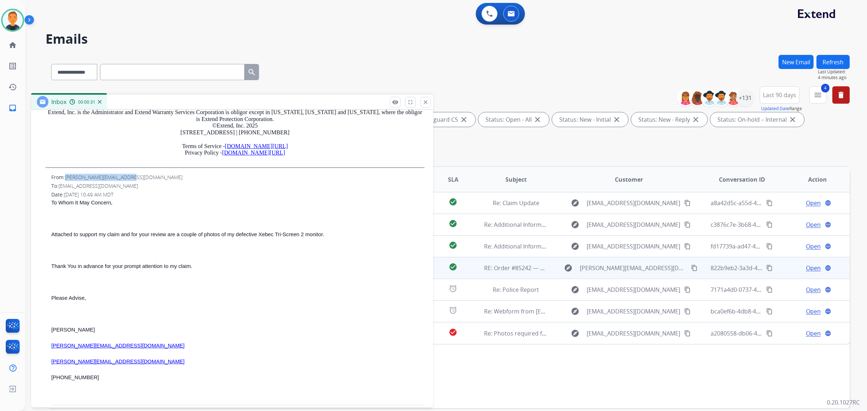
drag, startPoint x: 137, startPoint y: 170, endPoint x: 81, endPoint y: 167, distance: 56.8
click at [67, 174] on div "From: Luis@divinerealtycorp.com" at bounding box center [237, 177] width 373 height 7
copy span "[PERSON_NAME][EMAIL_ADDRESS][DOMAIN_NAME]"
click at [690, 375] on div "Status Type Assignee Initial Date Updated Date arrow_downward SLA Subject Custo…" at bounding box center [448, 287] width 804 height 242
click at [426, 98] on button "close Close" at bounding box center [425, 102] width 11 height 11
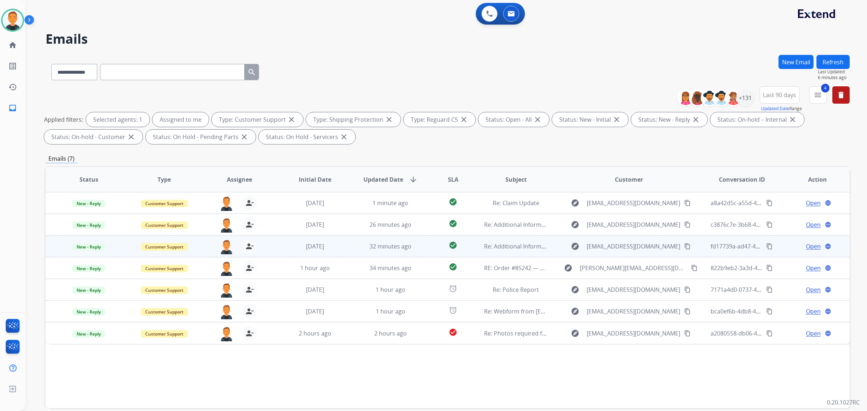
click at [806, 246] on span "Open" at bounding box center [813, 246] width 15 height 9
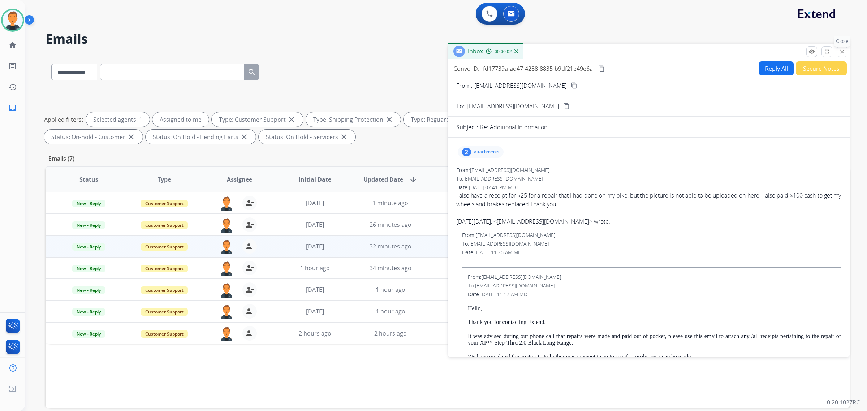
click at [846, 53] on button "close Close" at bounding box center [842, 51] width 11 height 11
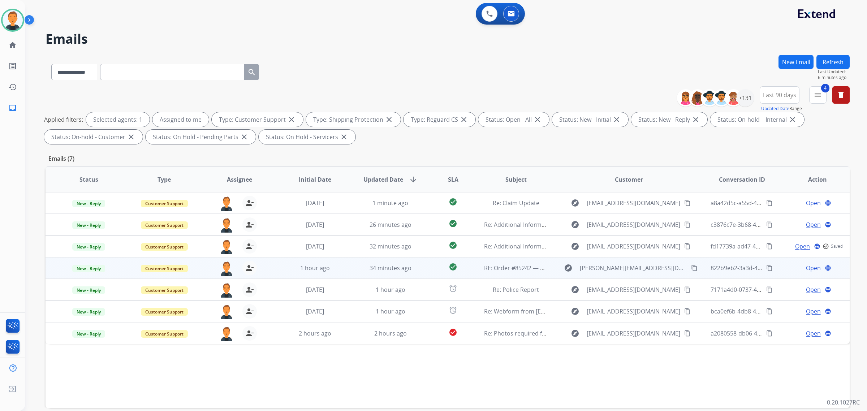
click at [810, 263] on td "Open language" at bounding box center [812, 268] width 76 height 22
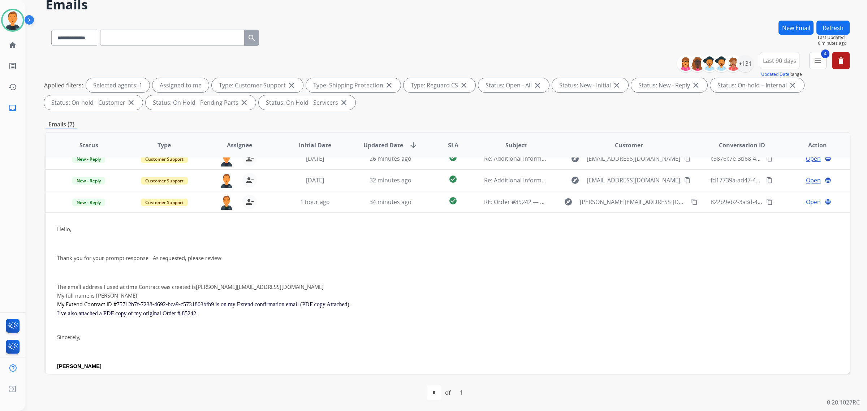
scroll to position [0, 0]
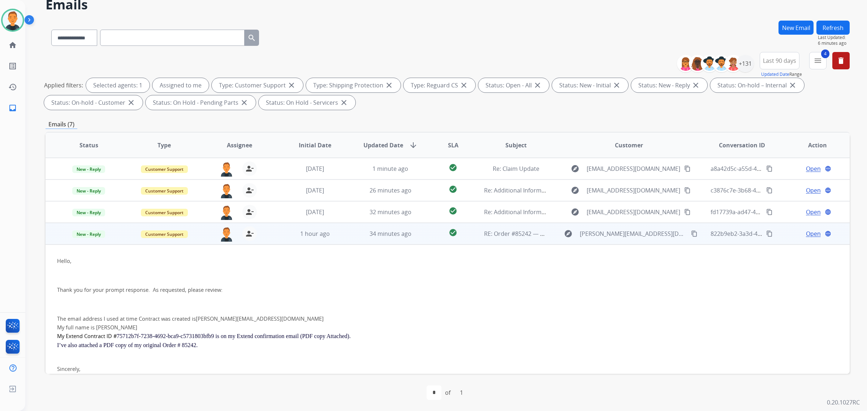
click at [807, 234] on span "Open" at bounding box center [813, 233] width 15 height 9
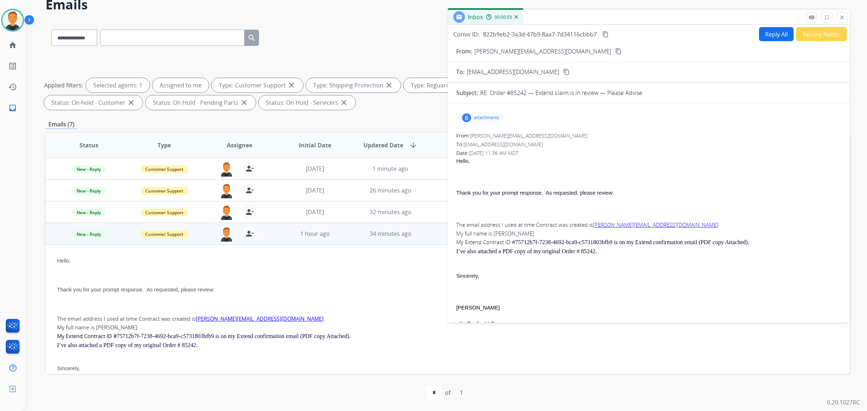
drag, startPoint x: 541, startPoint y: 135, endPoint x: 554, endPoint y: 89, distance: 47.2
click at [471, 136] on div "From: Luis@divinerealtycorp.com" at bounding box center [648, 135] width 385 height 7
click at [615, 53] on mat-icon "content_copy" at bounding box center [618, 51] width 7 height 7
drag, startPoint x: 613, startPoint y: 242, endPoint x: 515, endPoint y: 242, distance: 98.3
click at [515, 242] on li "My Extend Contract ID # 75712b7f-7238-4692-bca9-c5731803bfb9 is on my Extend co…" at bounding box center [648, 242] width 385 height 9
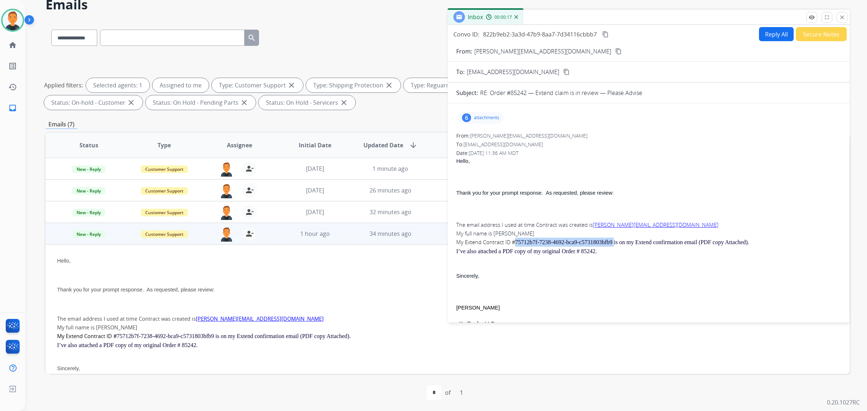
copy span "75712b7f-7238-4692-bca9-c5731803bfb9"
click at [710, 277] on p "Sincerely," at bounding box center [648, 276] width 385 height 9
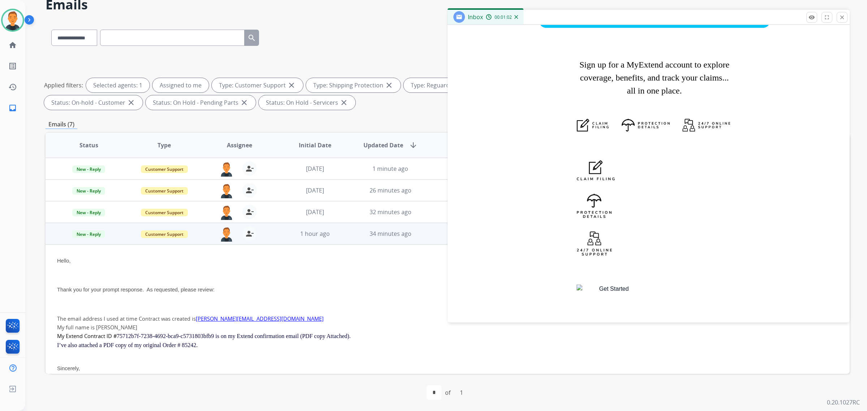
scroll to position [1337, 0]
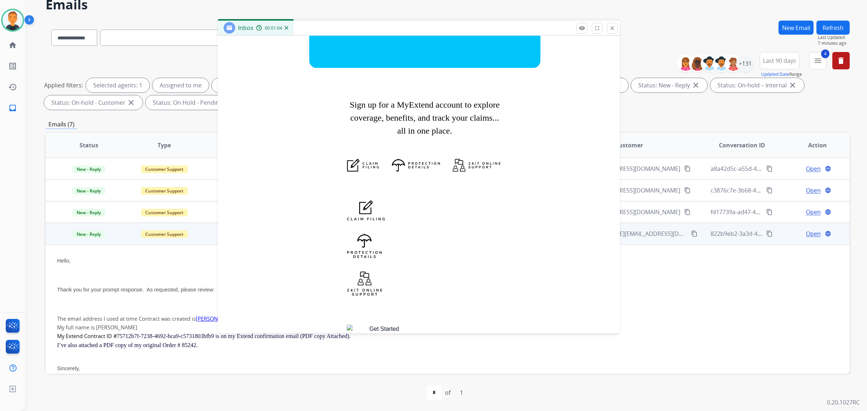
drag, startPoint x: 598, startPoint y: 19, endPoint x: 858, endPoint y: 142, distance: 287.8
click at [368, 30] on div "Inbox 00:01:04" at bounding box center [419, 28] width 402 height 15
click at [564, 152] on div "Sign up for a MyExtend account to explore coverage, benefits, and track your cl…" at bounding box center [424, 221] width 373 height 274
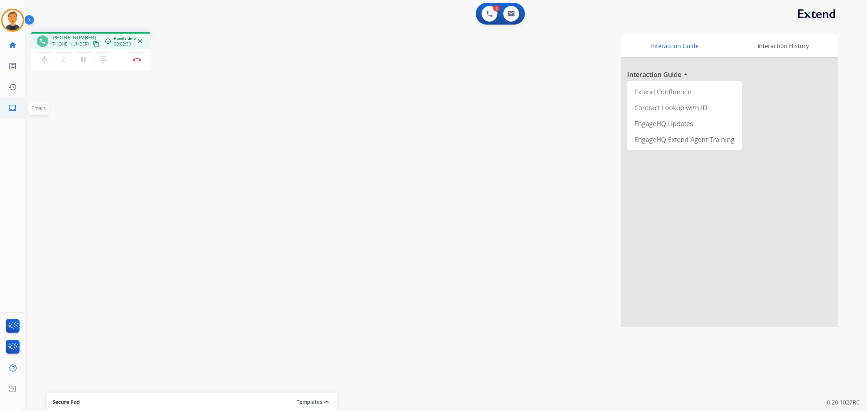
click at [10, 107] on mat-icon "inbox" at bounding box center [12, 108] width 9 height 9
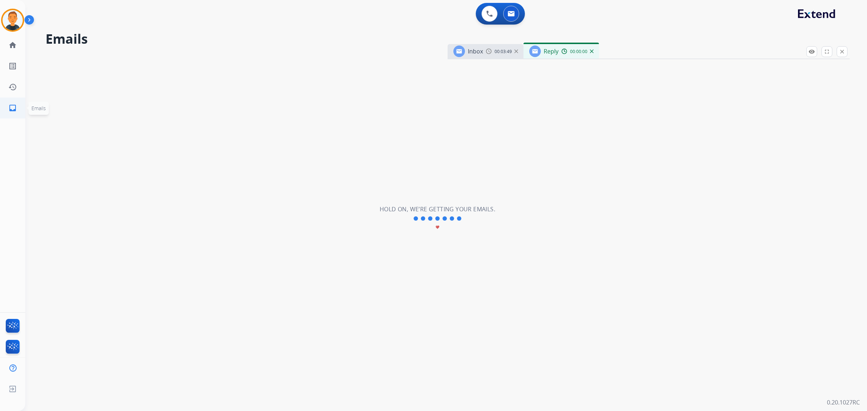
select select "**********"
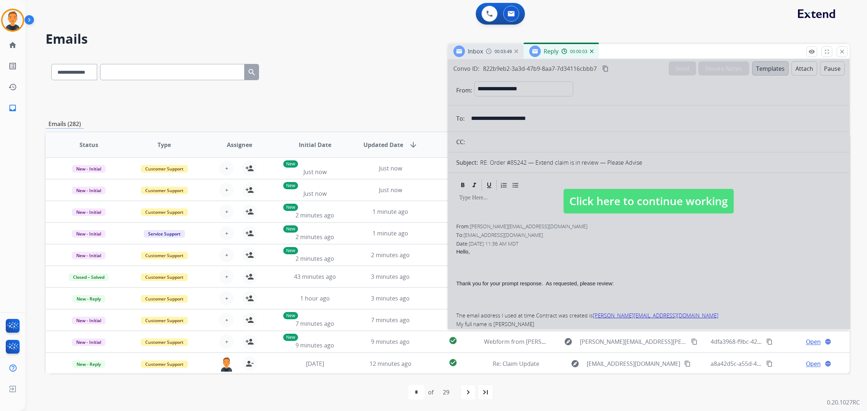
click at [634, 100] on div at bounding box center [649, 194] width 402 height 270
select select
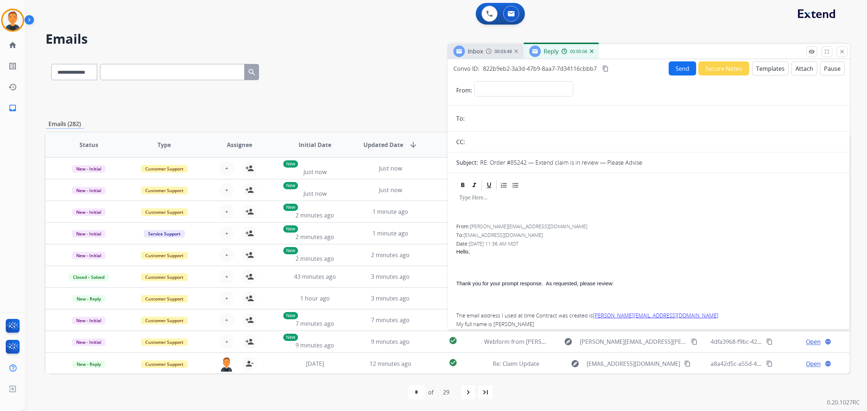
click at [591, 52] on img at bounding box center [592, 51] width 4 height 4
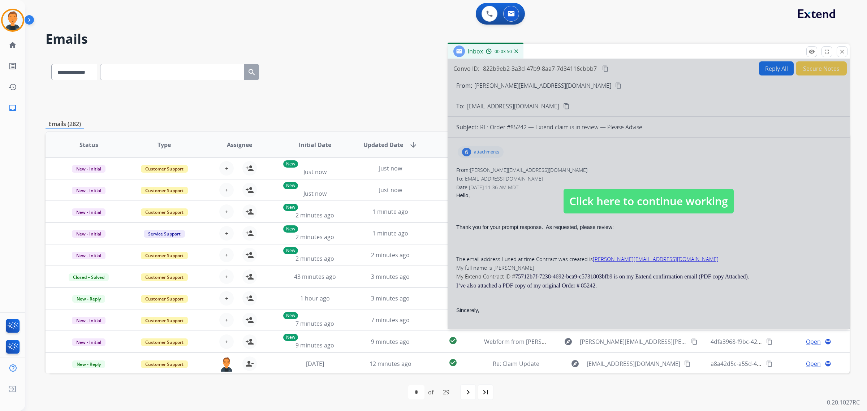
click at [716, 99] on div at bounding box center [649, 194] width 402 height 270
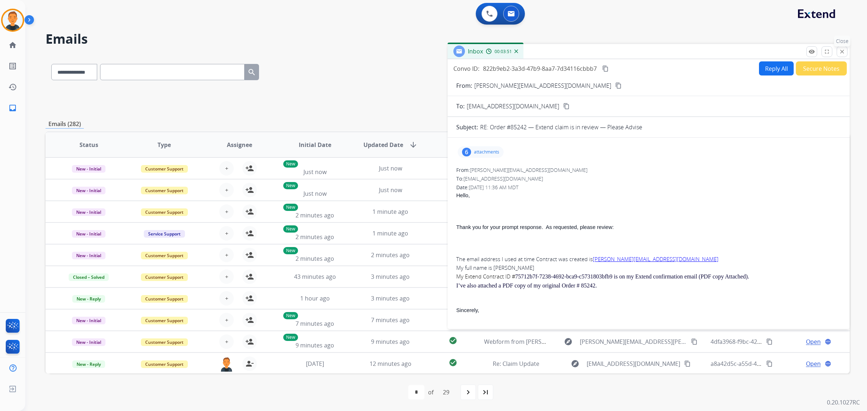
click at [844, 51] on mat-icon "close" at bounding box center [842, 51] width 7 height 7
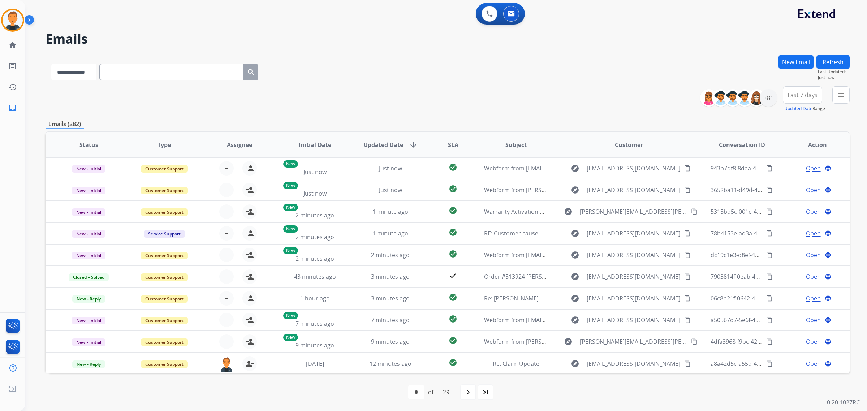
click at [80, 72] on select "**********" at bounding box center [73, 72] width 45 height 16
select select "**********"
click at [51, 64] on select "**********" at bounding box center [73, 72] width 45 height 16
click at [147, 64] on input "text" at bounding box center [172, 72] width 145 height 16
paste input "**********"
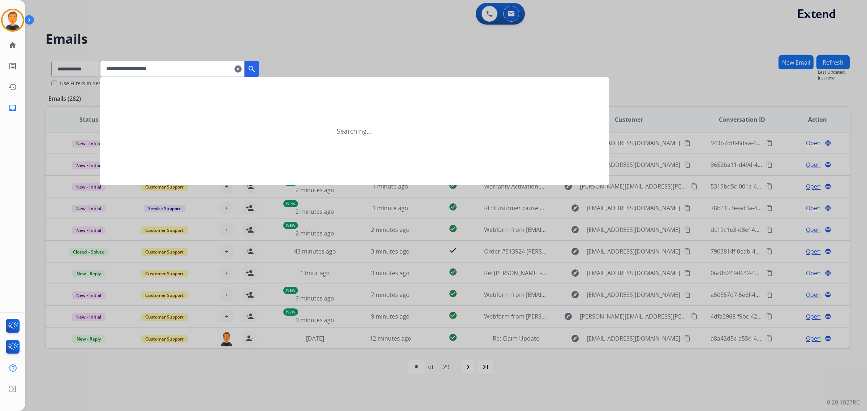
type input "**********"
click at [256, 67] on mat-icon "search" at bounding box center [251, 69] width 9 height 9
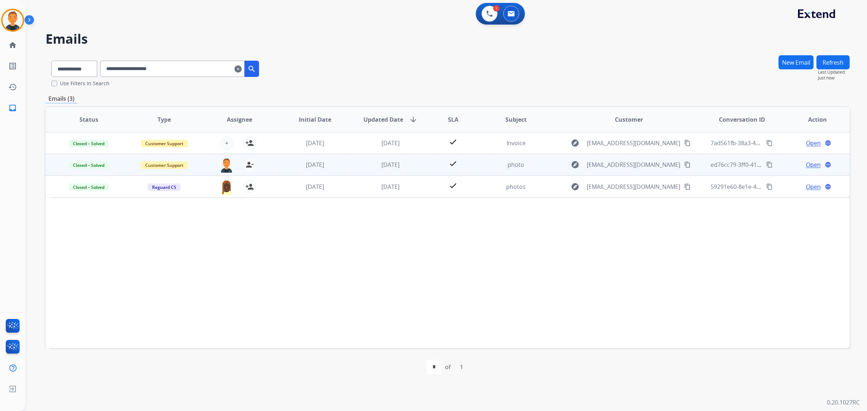
click at [807, 161] on span "Open" at bounding box center [813, 164] width 15 height 9
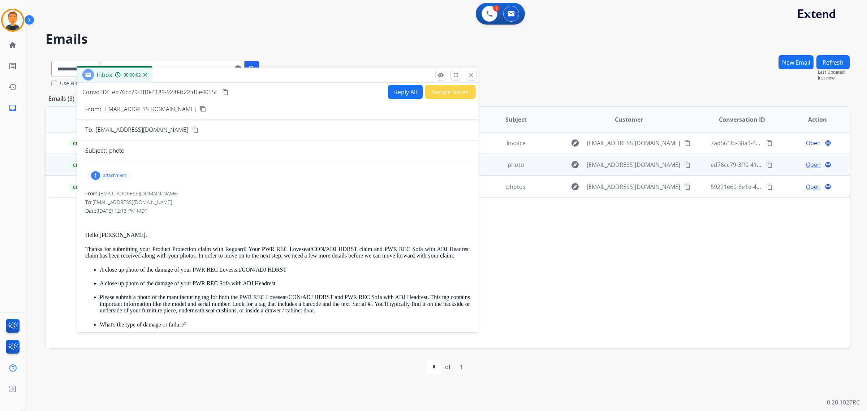
drag, startPoint x: 659, startPoint y: 52, endPoint x: 288, endPoint y: 76, distance: 371.8
click at [288, 76] on div "Inbox 00:00:02" at bounding box center [278, 75] width 402 height 15
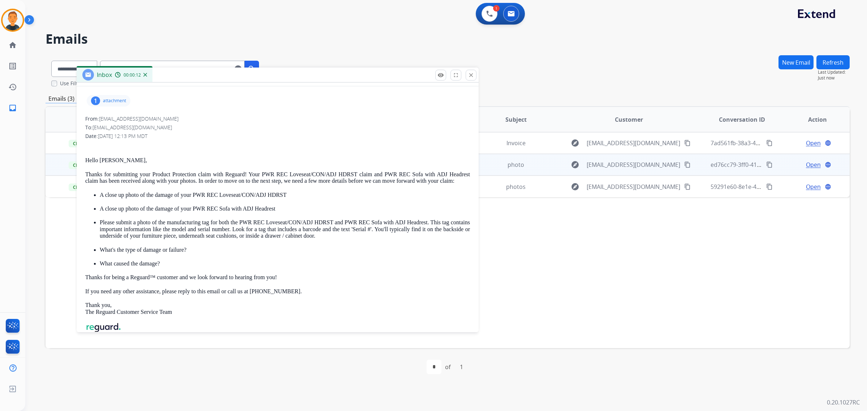
scroll to position [90, 0]
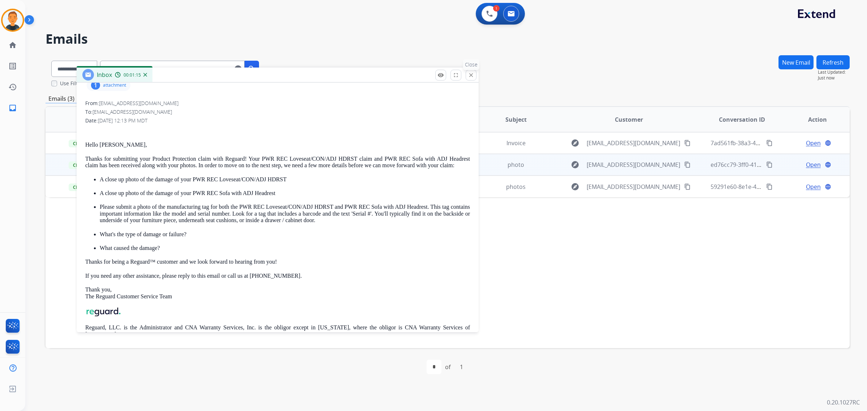
click at [474, 74] on button "close Close" at bounding box center [471, 75] width 11 height 11
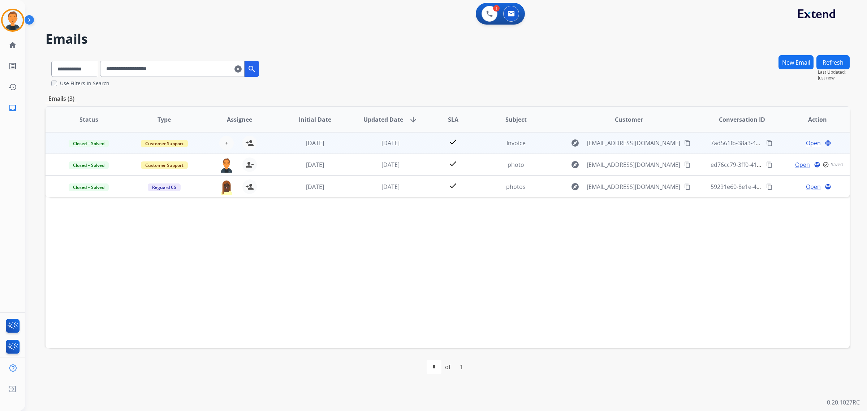
click at [810, 140] on span "Open" at bounding box center [813, 143] width 15 height 9
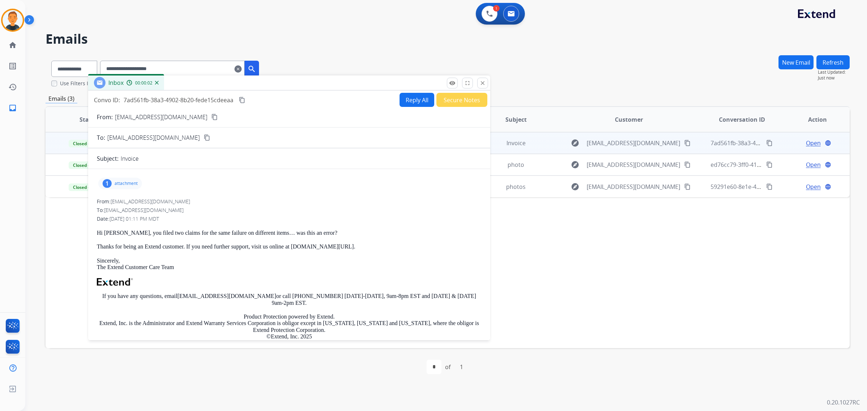
drag, startPoint x: 609, startPoint y: 50, endPoint x: 216, endPoint y: 107, distance: 397.2
click at [247, 81] on div "Inbox 00:00:02" at bounding box center [289, 83] width 402 height 15
click at [119, 180] on p "attachment" at bounding box center [123, 183] width 23 height 6
click at [140, 201] on p "Receipt_2025-09-11_153149.pdf" at bounding box center [143, 201] width 85 height 9
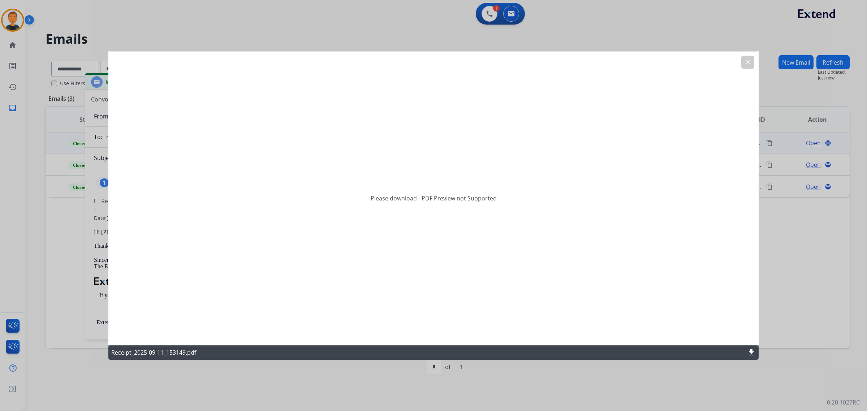
click at [752, 350] on mat-icon "download" at bounding box center [751, 352] width 9 height 9
click at [586, 68] on div "Please download - PDF Preview not Supported" at bounding box center [433, 198] width 650 height 294
click at [747, 62] on mat-icon "clear" at bounding box center [748, 62] width 7 height 7
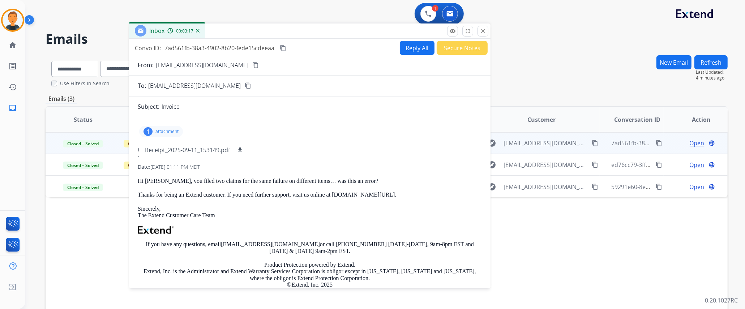
drag, startPoint x: 298, startPoint y: 84, endPoint x: 719, endPoint y: 8, distance: 427.6
click at [452, 24] on div "Inbox 00:03:17" at bounding box center [309, 30] width 361 height 15
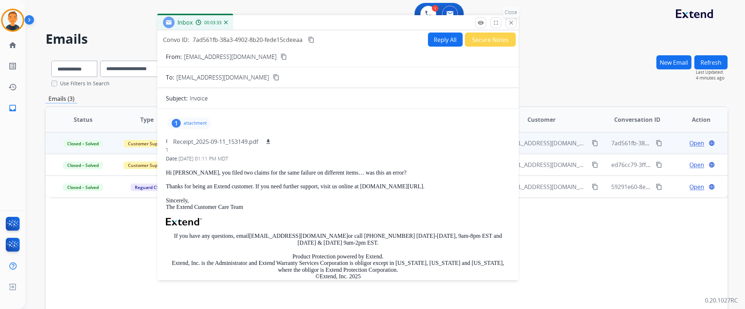
click at [509, 23] on mat-icon "close" at bounding box center [511, 23] width 7 height 7
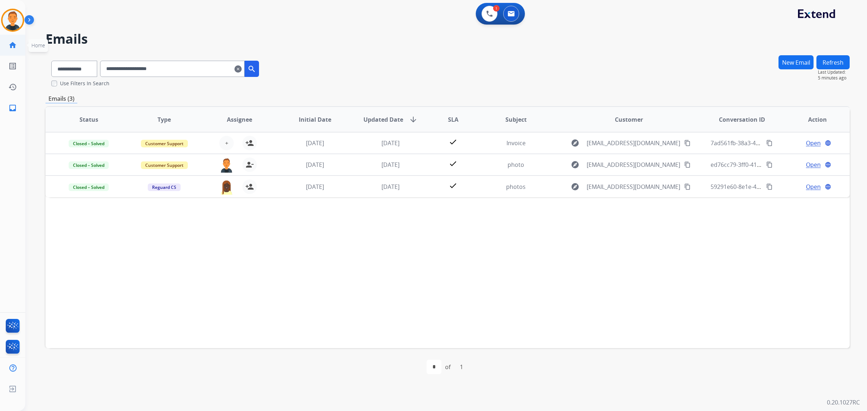
click at [8, 46] on link "home Home" at bounding box center [13, 45] width 20 height 20
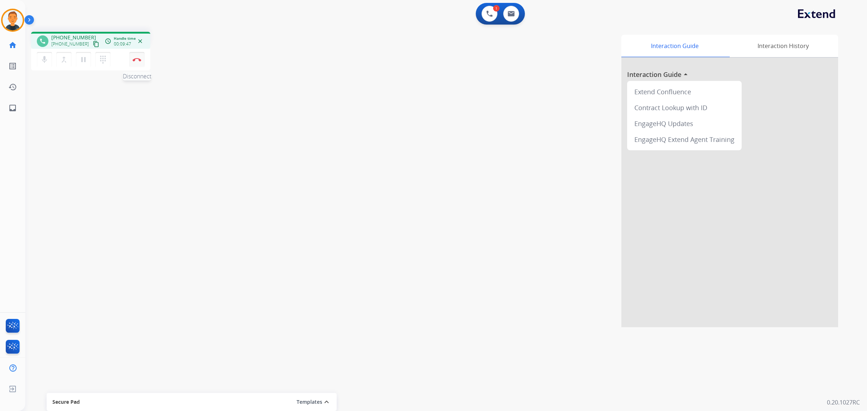
click at [140, 58] on img at bounding box center [137, 60] width 9 height 4
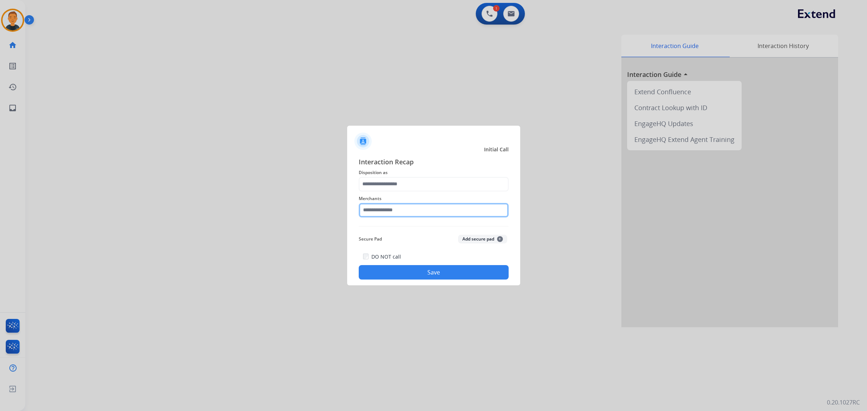
click at [424, 212] on input "text" at bounding box center [434, 210] width 150 height 14
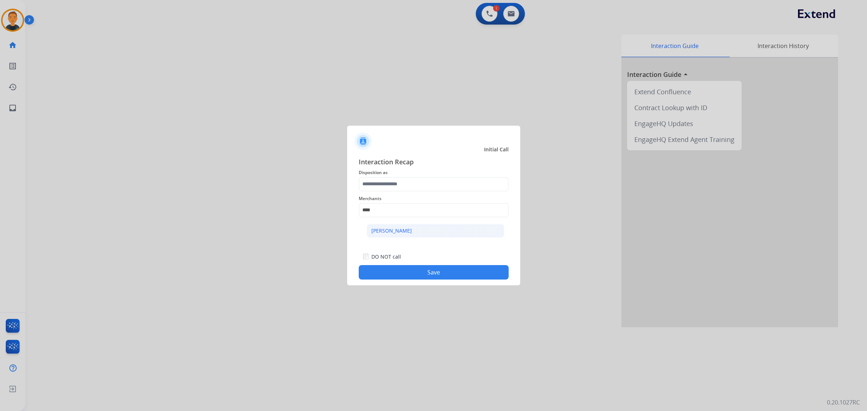
click at [420, 225] on li "[PERSON_NAME]" at bounding box center [436, 231] width 138 height 14
type input "**********"
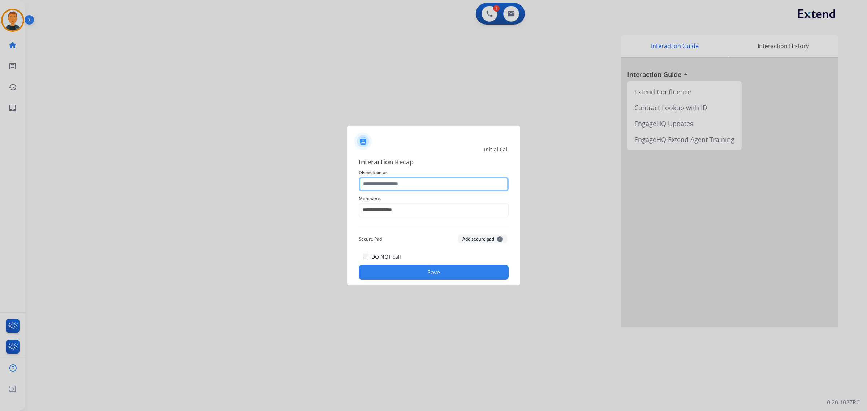
click at [417, 179] on input "text" at bounding box center [434, 184] width 150 height 14
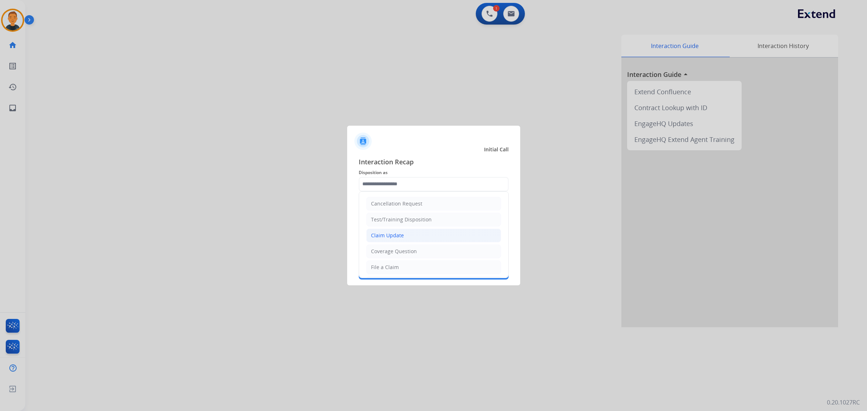
click at [414, 235] on li "Claim Update" at bounding box center [433, 236] width 135 height 14
type input "**********"
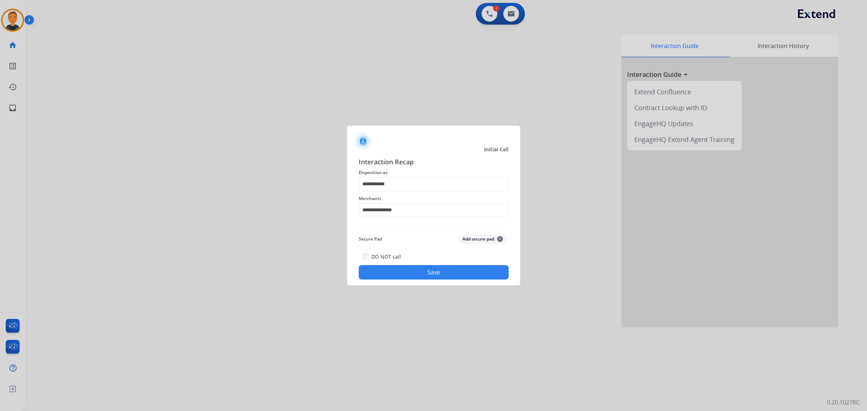
click at [439, 275] on button "Save" at bounding box center [434, 272] width 150 height 14
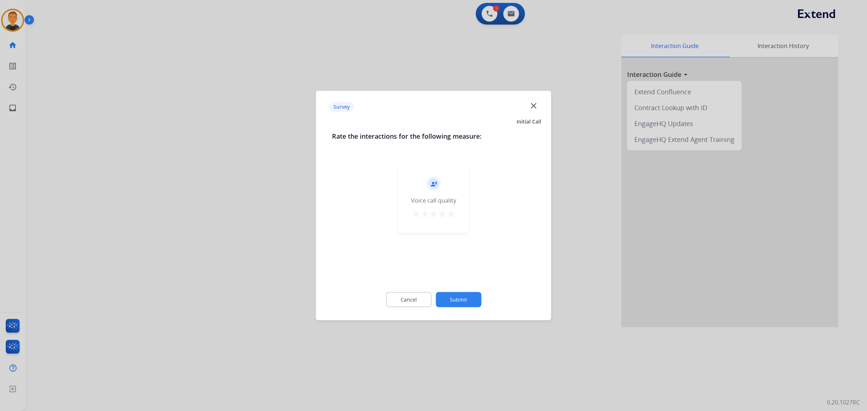
click at [452, 214] on mat-icon "star" at bounding box center [451, 214] width 9 height 9
click at [469, 301] on button "Submit" at bounding box center [459, 299] width 46 height 15
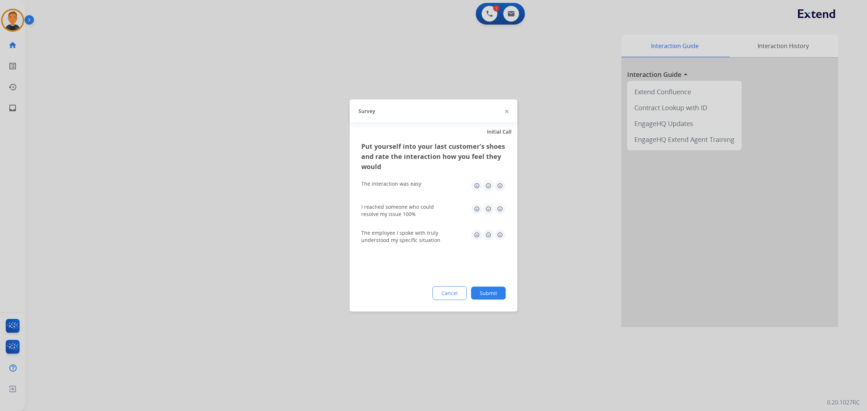
click at [501, 185] on img at bounding box center [500, 186] width 12 height 12
click at [500, 211] on img at bounding box center [500, 209] width 12 height 12
click at [499, 236] on img at bounding box center [500, 235] width 12 height 12
click at [499, 291] on button "Submit" at bounding box center [488, 293] width 35 height 13
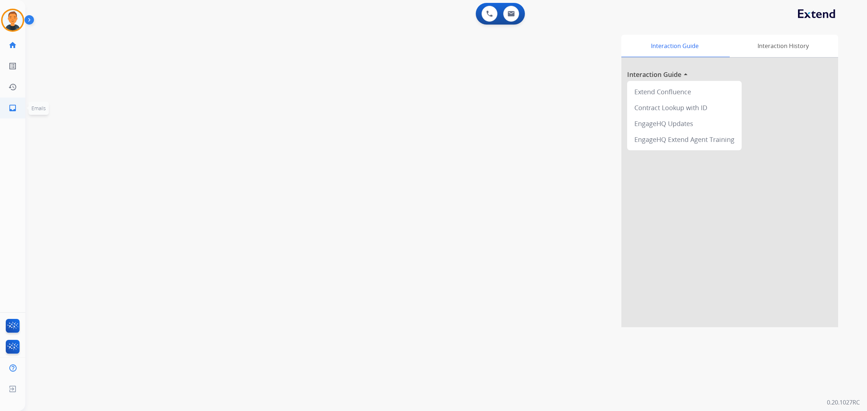
click at [12, 105] on mat-icon "inbox" at bounding box center [12, 108] width 9 height 9
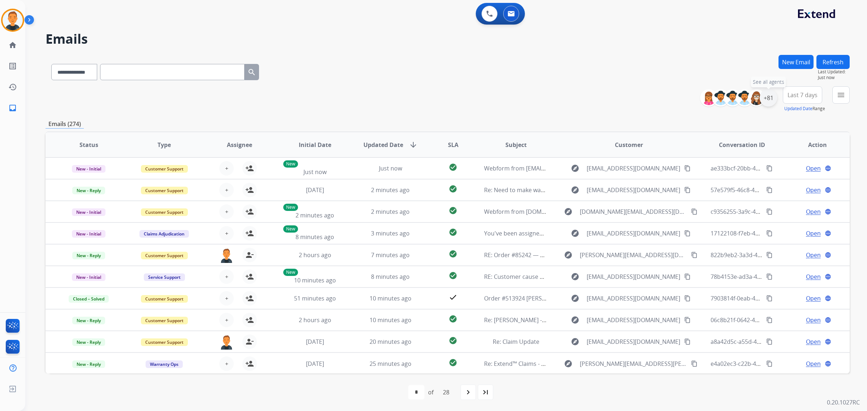
click at [768, 96] on div "+81" at bounding box center [768, 97] width 17 height 17
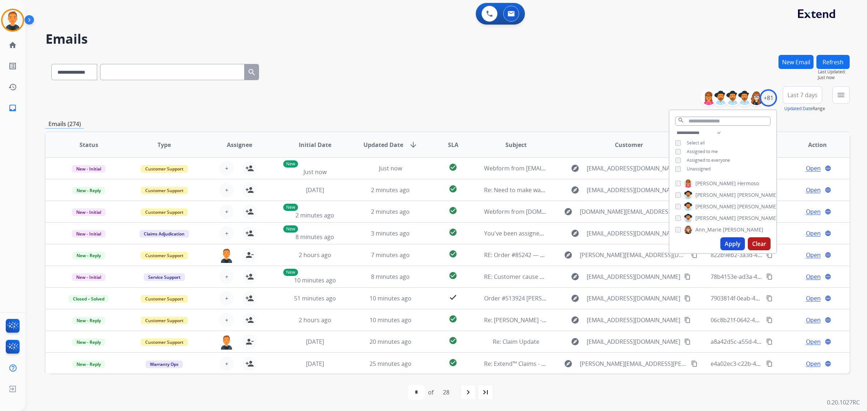
click at [733, 241] on button "Apply" at bounding box center [732, 243] width 25 height 13
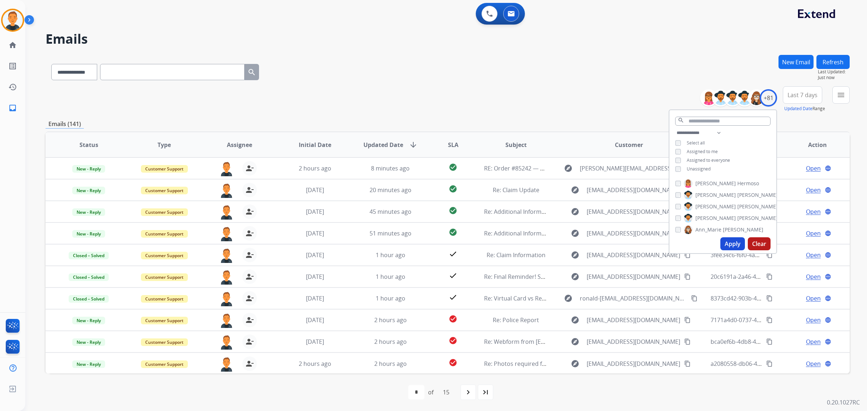
click at [817, 96] on button "Last 7 days" at bounding box center [802, 94] width 39 height 17
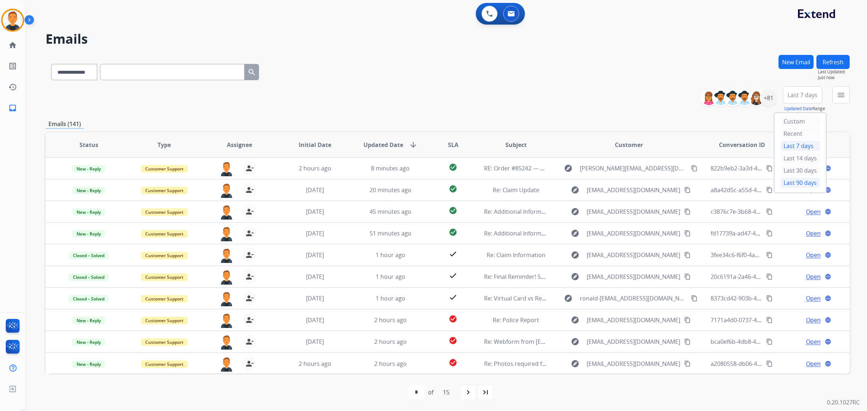
click at [788, 182] on div "Last 90 days" at bounding box center [800, 182] width 40 height 11
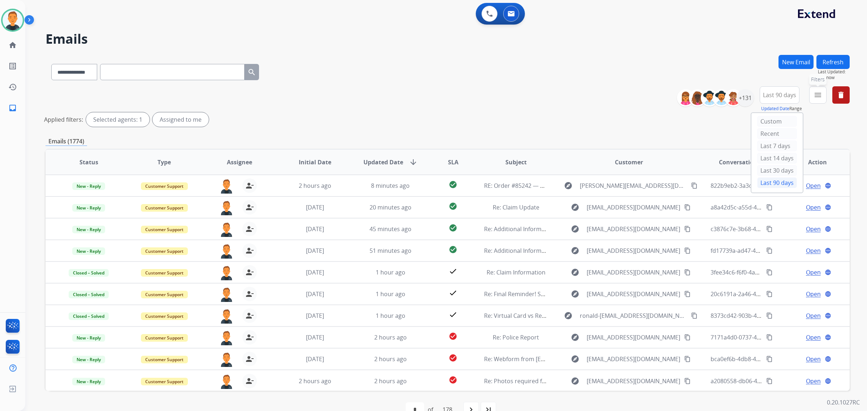
click at [818, 96] on mat-icon "menu" at bounding box center [818, 95] width 9 height 9
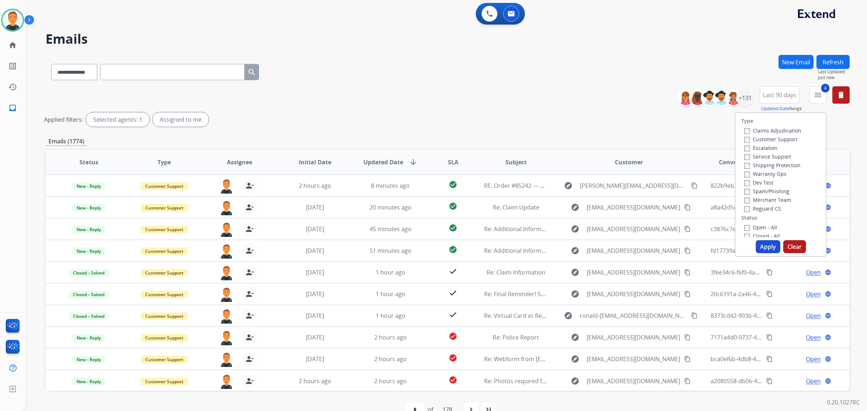
click at [768, 249] on button "Apply" at bounding box center [768, 246] width 25 height 13
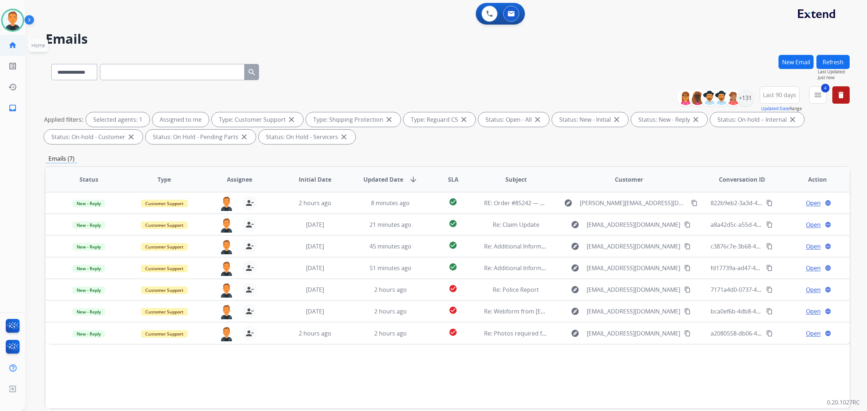
click at [8, 47] on mat-icon "home" at bounding box center [12, 45] width 9 height 9
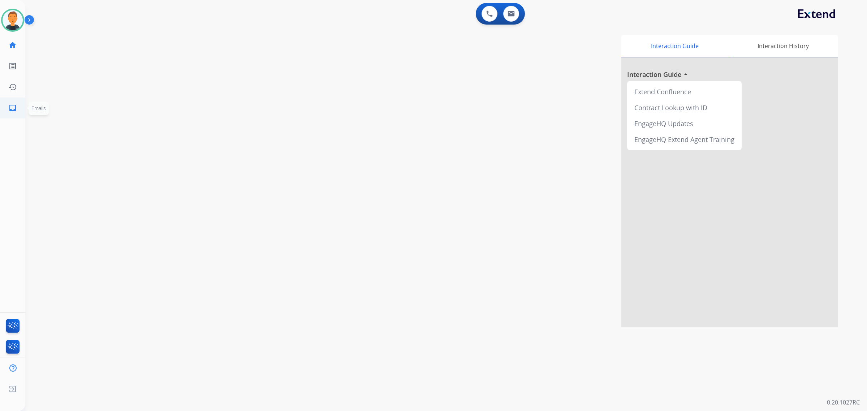
click at [6, 105] on link "inbox Emails" at bounding box center [13, 108] width 20 height 20
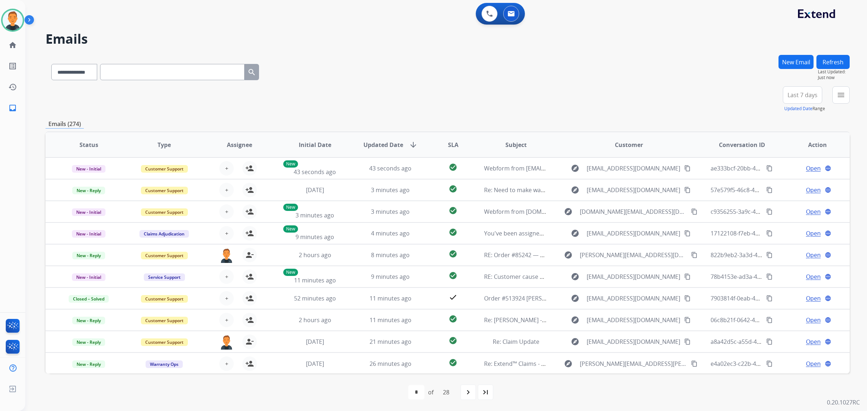
click at [151, 75] on input "text" at bounding box center [172, 72] width 145 height 16
click at [96, 70] on select "**********" at bounding box center [73, 72] width 45 height 16
click at [51, 64] on select "**********" at bounding box center [73, 72] width 45 height 16
click at [90, 76] on select "**********" at bounding box center [73, 72] width 45 height 16
select select "**********"
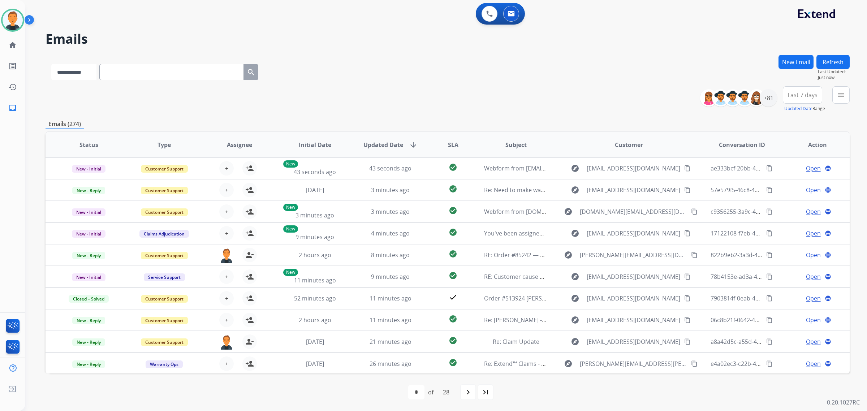
click at [51, 64] on select "**********" at bounding box center [73, 72] width 45 height 16
click at [129, 72] on input "text" at bounding box center [172, 72] width 145 height 16
paste input "**********"
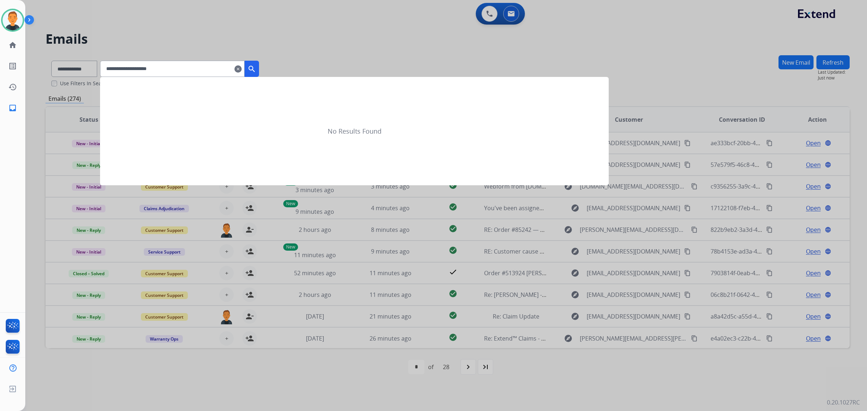
type input "**********"
click at [256, 67] on mat-icon "search" at bounding box center [251, 69] width 9 height 9
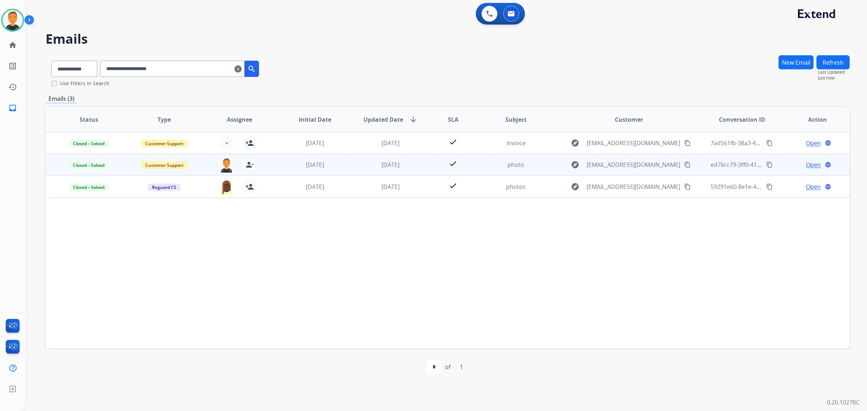
click at [766, 165] on mat-icon "content_copy" at bounding box center [769, 164] width 7 height 7
click at [765, 161] on button "content_copy Copied!" at bounding box center [769, 164] width 9 height 9
click at [811, 164] on span "Open" at bounding box center [813, 164] width 15 height 9
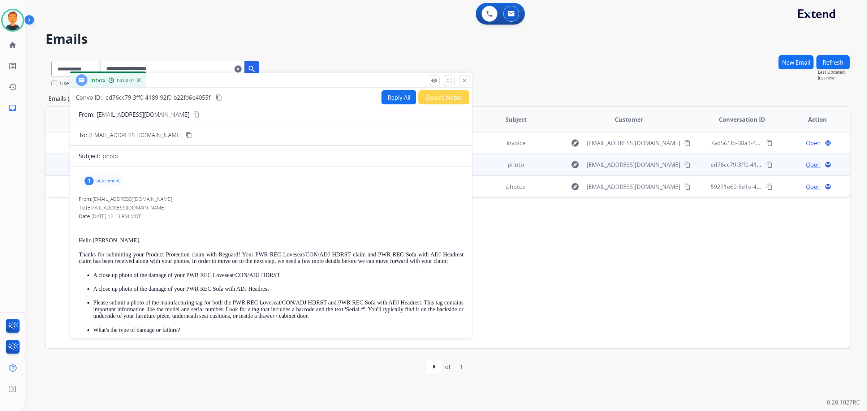
drag, startPoint x: 685, startPoint y: 53, endPoint x: 345, endPoint y: 278, distance: 407.2
click at [310, 88] on div "Inbox 00:00:01" at bounding box center [271, 80] width 402 height 15
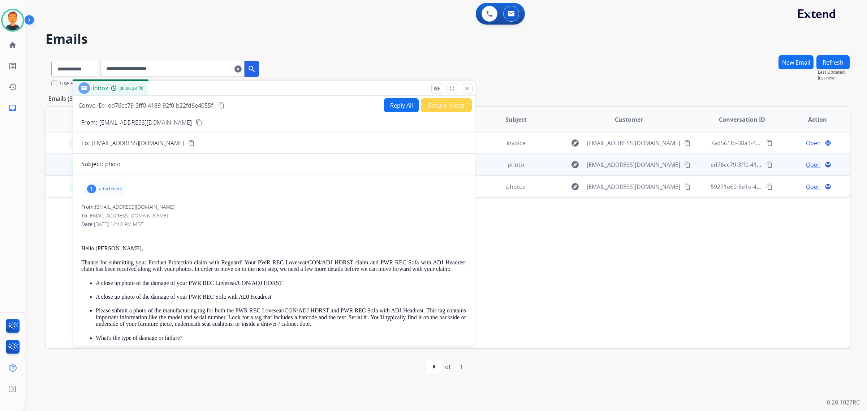
click at [222, 105] on mat-icon "content_copy" at bounding box center [221, 105] width 7 height 7
drag, startPoint x: 675, startPoint y: 289, endPoint x: 674, endPoint y: 293, distance: 3.6
click at [676, 288] on div "Status Type Assignee Initial Date Updated Date arrow_downward SLA Subject Custo…" at bounding box center [448, 227] width 804 height 242
click at [225, 105] on mat-icon "content_copy" at bounding box center [221, 105] width 7 height 7
drag, startPoint x: 168, startPoint y: 296, endPoint x: 101, endPoint y: 297, distance: 67.2
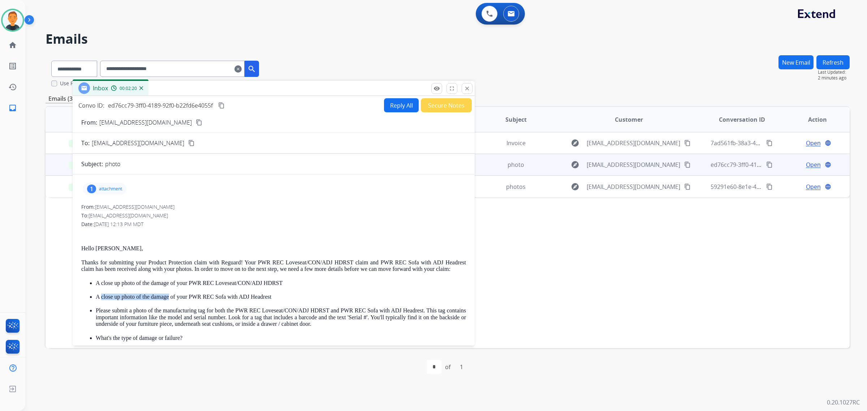
click at [101, 297] on p "A close up photo of the damage of your PWR REC Sofa with ADJ Headrest" at bounding box center [281, 297] width 370 height 7
copy p "close up photo of the damage"
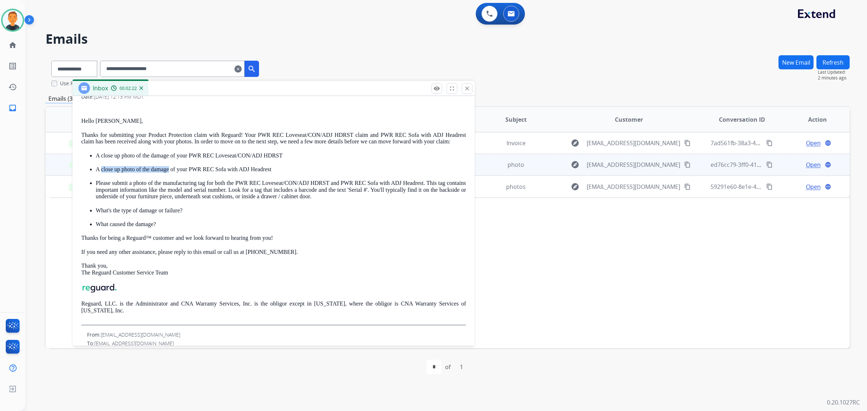
scroll to position [150, 0]
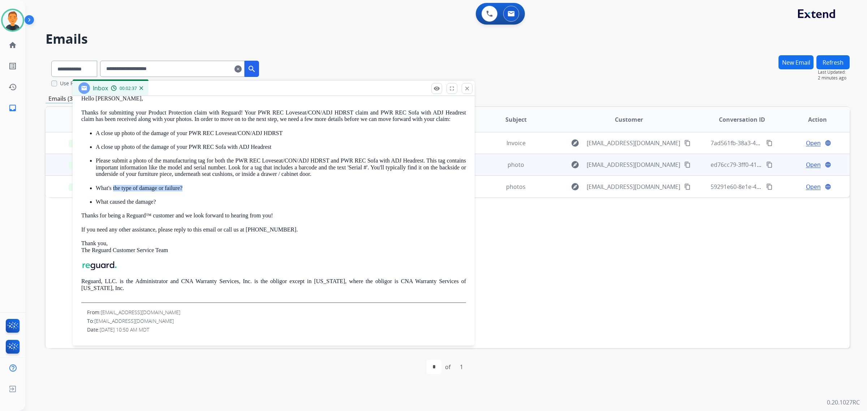
drag, startPoint x: 185, startPoint y: 186, endPoint x: 113, endPoint y: 188, distance: 71.9
click at [113, 188] on p "What's the type of damage or failure?" at bounding box center [281, 188] width 370 height 7
copy strong "the type of damage or failure?"
click at [680, 33] on h2 "Emails" at bounding box center [448, 39] width 804 height 14
click at [13, 45] on mat-icon "home" at bounding box center [12, 45] width 9 height 9
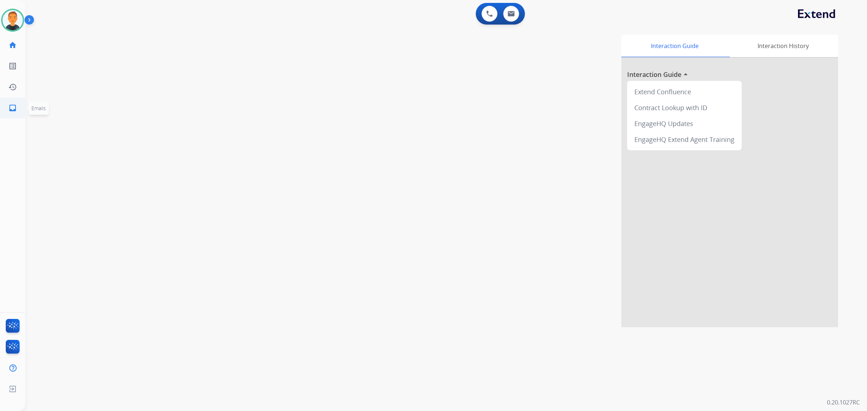
click at [8, 104] on mat-icon "inbox" at bounding box center [12, 108] width 9 height 9
select select "**********"
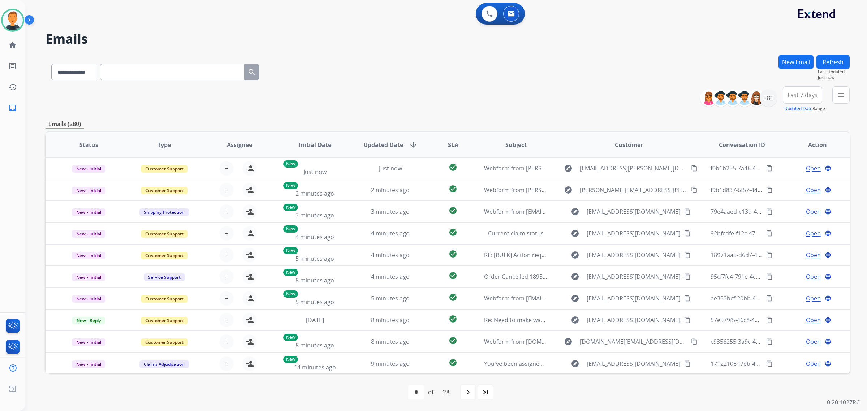
click at [654, 69] on div "**********" at bounding box center [448, 70] width 804 height 31
click at [628, 83] on div "**********" at bounding box center [448, 70] width 804 height 31
click at [768, 99] on div "+81" at bounding box center [768, 97] width 17 height 17
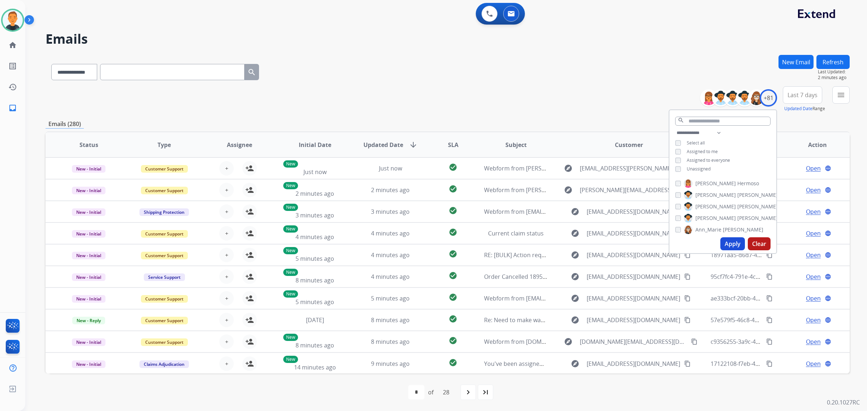
click at [733, 241] on button "Apply" at bounding box center [732, 243] width 25 height 13
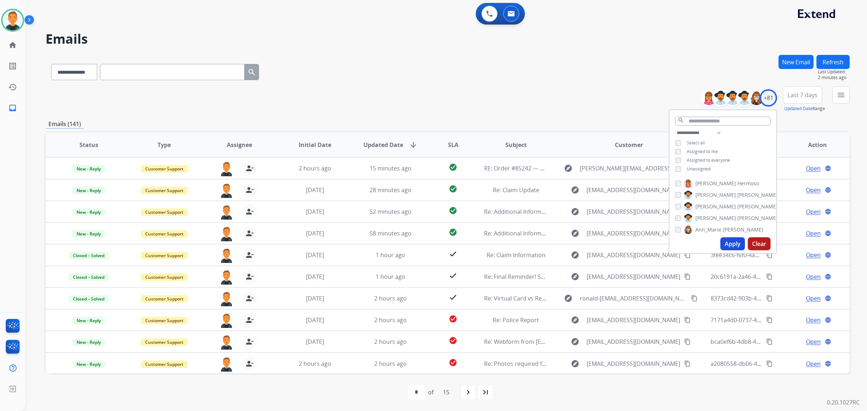
click at [799, 96] on span "Last 7 days" at bounding box center [803, 95] width 30 height 3
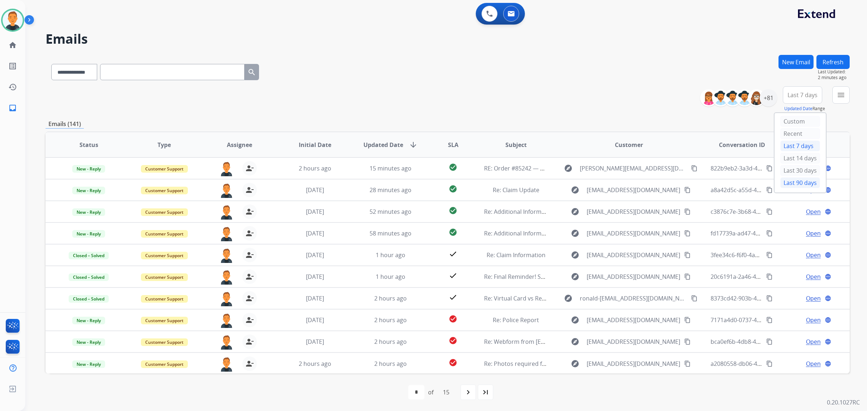
click at [801, 180] on div "Last 90 days" at bounding box center [800, 182] width 40 height 11
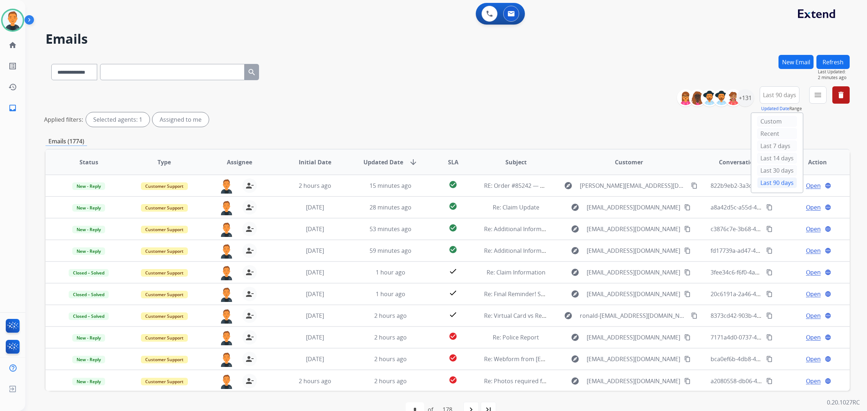
click at [578, 96] on div "**********" at bounding box center [448, 107] width 804 height 43
click at [813, 99] on button "menu Filters" at bounding box center [817, 94] width 17 height 17
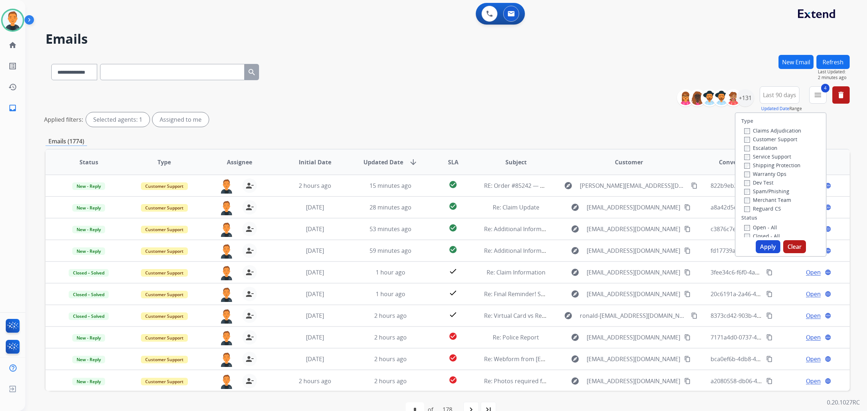
click at [764, 246] on button "Apply" at bounding box center [768, 246] width 25 height 13
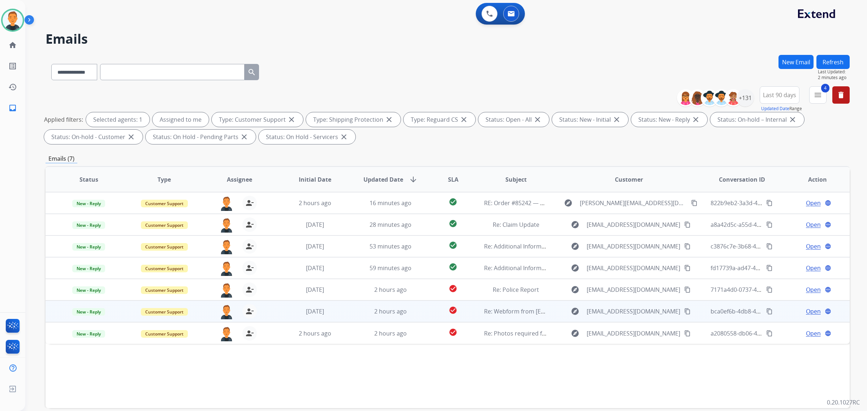
click at [810, 310] on span "Open" at bounding box center [813, 311] width 15 height 9
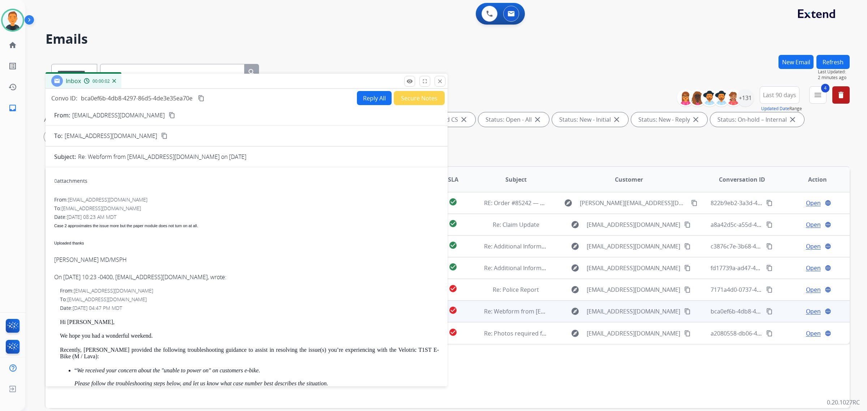
drag, startPoint x: 569, startPoint y: 50, endPoint x: 167, endPoint y: 79, distance: 403.2
click at [167, 79] on div "Inbox 00:00:02" at bounding box center [247, 81] width 402 height 15
click at [441, 79] on mat-icon "close" at bounding box center [440, 81] width 7 height 7
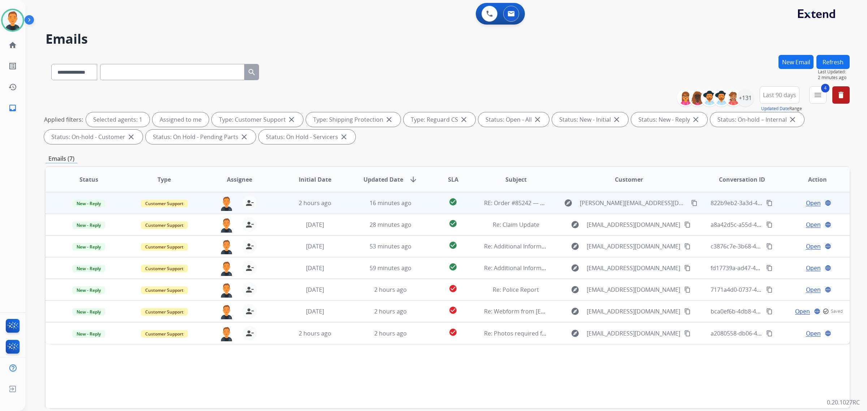
click at [811, 200] on span "Open" at bounding box center [813, 203] width 15 height 9
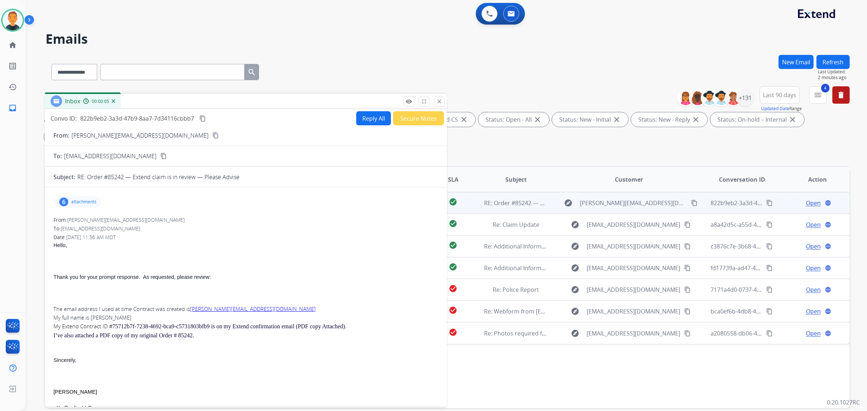
drag, startPoint x: 566, startPoint y: 53, endPoint x: 163, endPoint y: 103, distance: 405.9
click at [163, 103] on div "Inbox 00:00:05" at bounding box center [246, 101] width 402 height 15
click at [202, 116] on mat-icon "content_copy" at bounding box center [202, 118] width 7 height 7
click at [365, 117] on button "Reply All" at bounding box center [373, 118] width 35 height 14
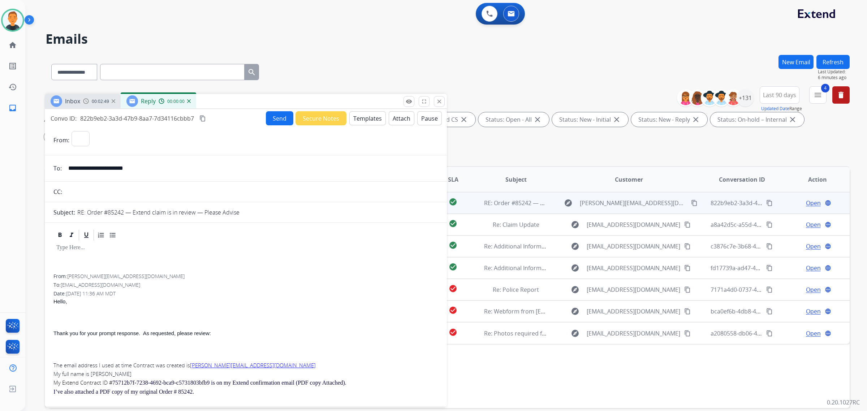
select select "**********"
click at [370, 119] on button "Templates" at bounding box center [367, 118] width 36 height 14
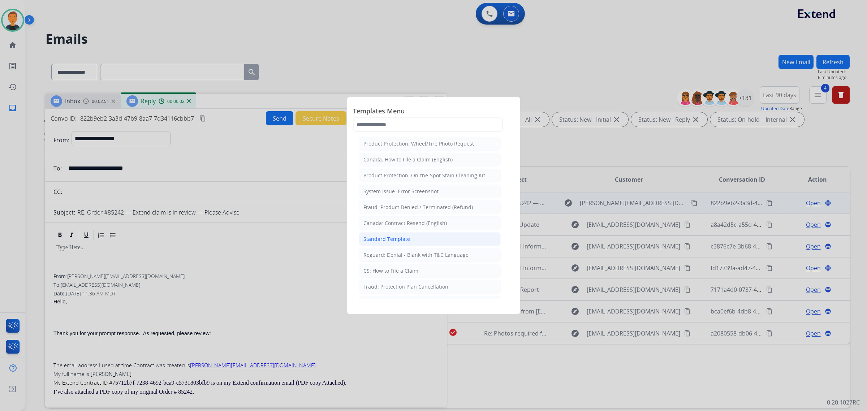
drag, startPoint x: 408, startPoint y: 240, endPoint x: 134, endPoint y: 275, distance: 276.5
click at [408, 240] on div "Standard Template" at bounding box center [386, 239] width 47 height 7
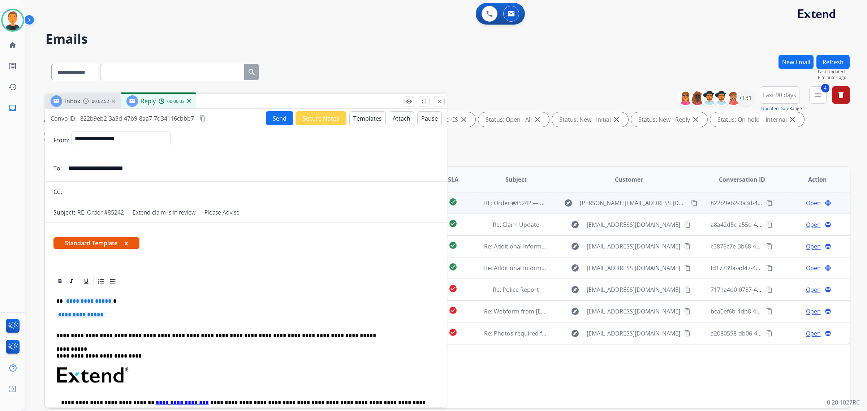
click at [123, 315] on p "**********" at bounding box center [245, 318] width 379 height 13
drag, startPoint x: 118, startPoint y: 315, endPoint x: 61, endPoint y: 301, distance: 59.1
click at [55, 300] on div "**********" at bounding box center [245, 389] width 385 height 202
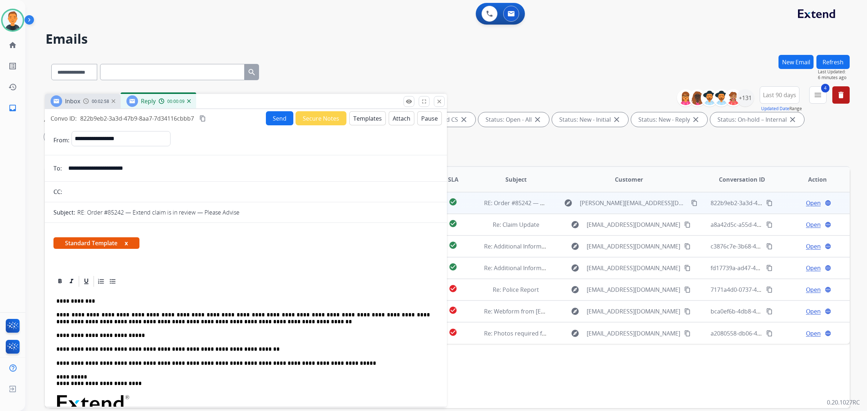
click at [80, 300] on p "**********" at bounding box center [243, 301] width 374 height 7
click at [227, 312] on p "**********" at bounding box center [243, 318] width 374 height 13
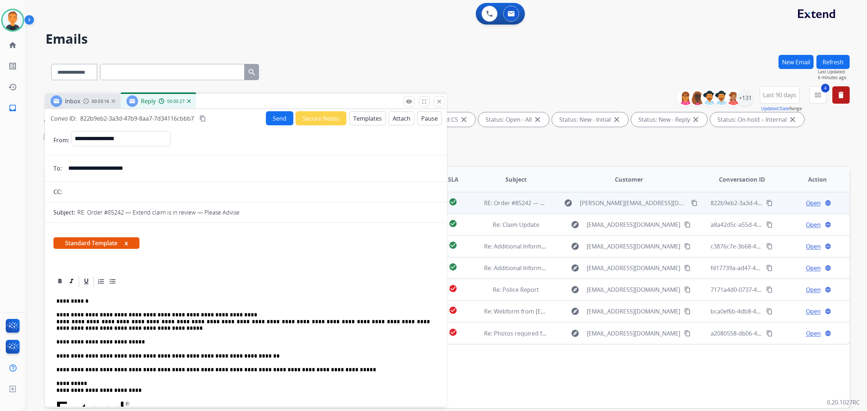
click at [57, 319] on p "**********" at bounding box center [243, 322] width 374 height 20
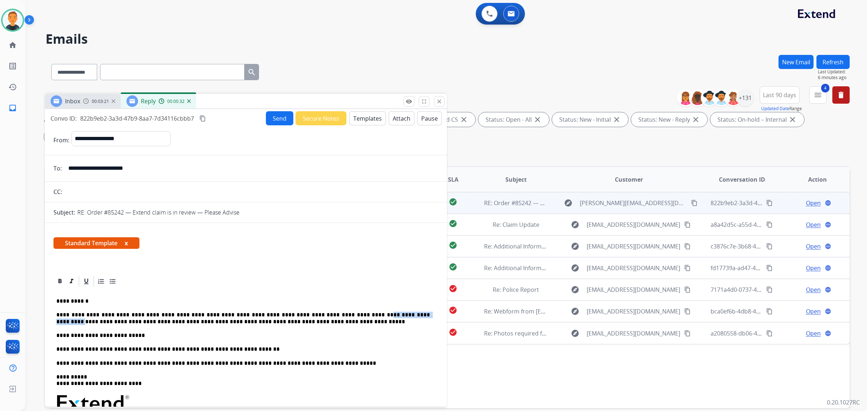
drag, startPoint x: 381, startPoint y: 315, endPoint x: 326, endPoint y: 313, distance: 54.9
click at [326, 313] on p "**********" at bounding box center [243, 318] width 374 height 13
click at [57, 336] on p "**********" at bounding box center [243, 335] width 374 height 7
click at [114, 280] on icon at bounding box center [112, 281] width 7 height 7
drag, startPoint x: 145, startPoint y: 363, endPoint x: 55, endPoint y: 364, distance: 90.7
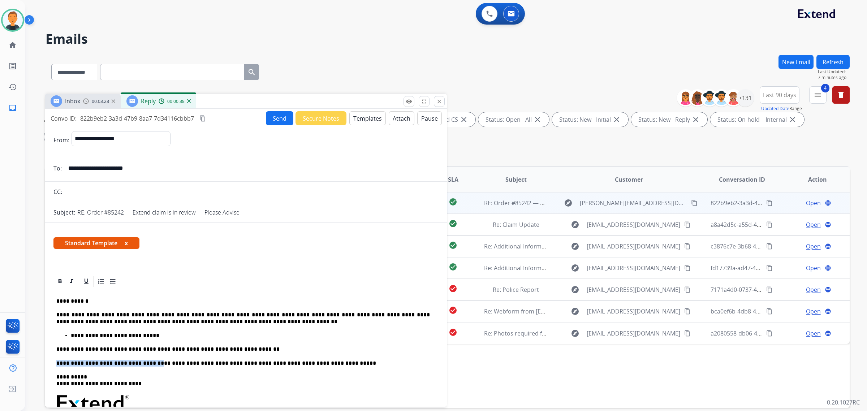
click at [55, 364] on div "**********" at bounding box center [245, 403] width 385 height 230
click at [178, 362] on p "**********" at bounding box center [243, 363] width 374 height 7
drag, startPoint x: 154, startPoint y: 338, endPoint x: 181, endPoint y: 335, distance: 26.6
click at [77, 336] on p "**********" at bounding box center [250, 335] width 359 height 7
click at [277, 116] on button "Send" at bounding box center [279, 118] width 27 height 14
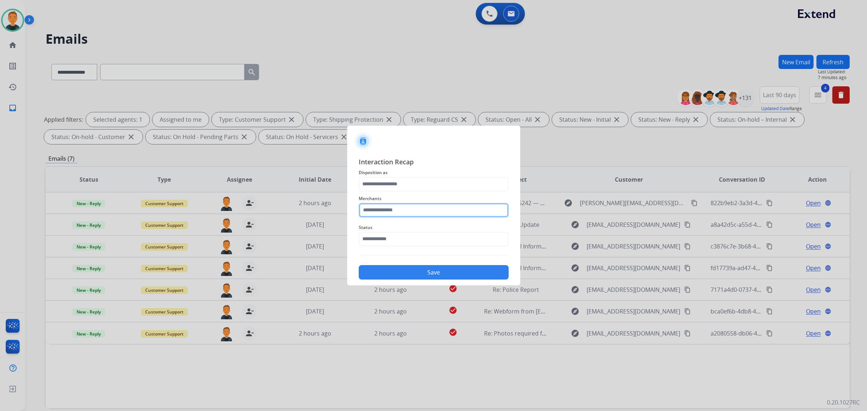
click at [409, 214] on input "text" at bounding box center [434, 210] width 150 height 14
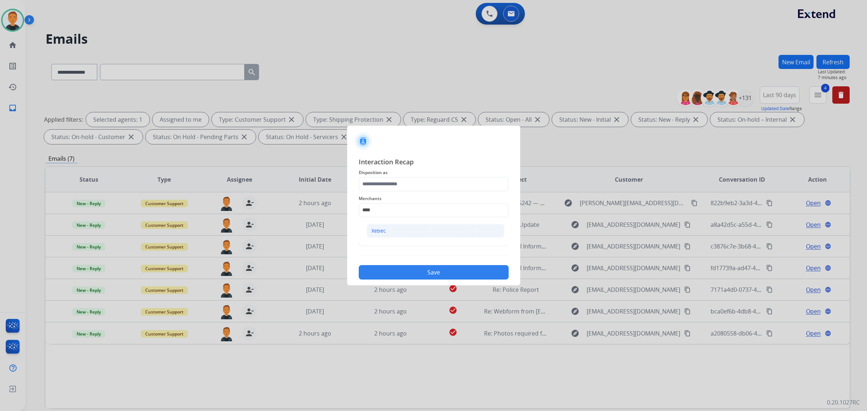
click at [398, 228] on li "Xebec" at bounding box center [436, 231] width 138 height 14
type input "*****"
click at [401, 235] on input "text" at bounding box center [434, 239] width 150 height 14
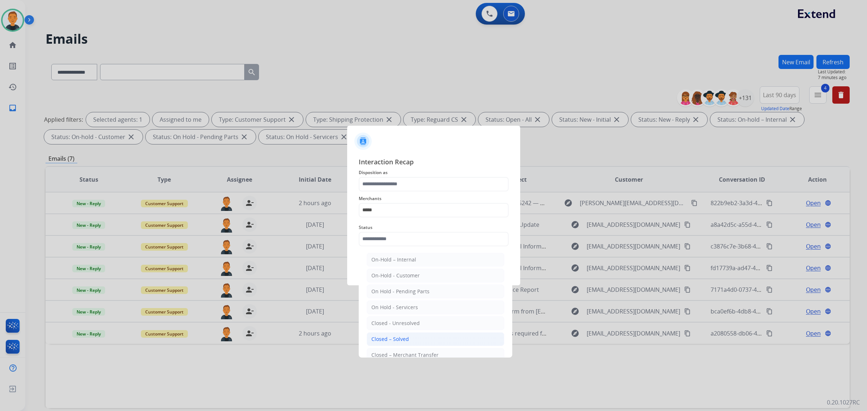
click at [401, 335] on li "Closed – Solved" at bounding box center [436, 339] width 138 height 14
type input "**********"
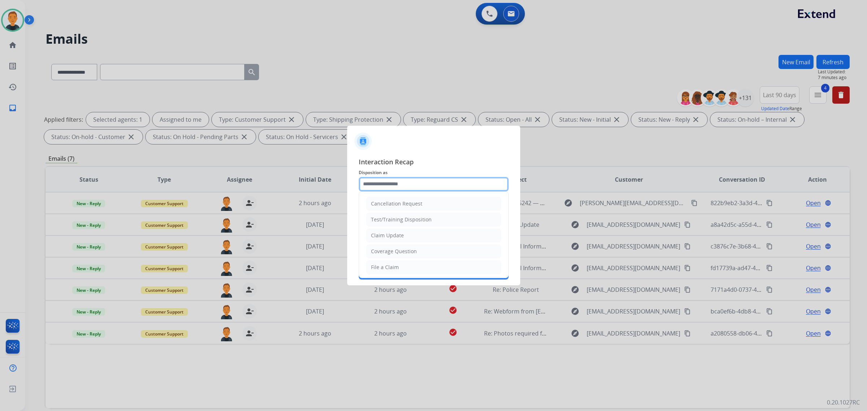
click at [400, 182] on input "text" at bounding box center [434, 184] width 150 height 14
click at [390, 236] on div "Claim Update" at bounding box center [387, 235] width 33 height 7
type input "**********"
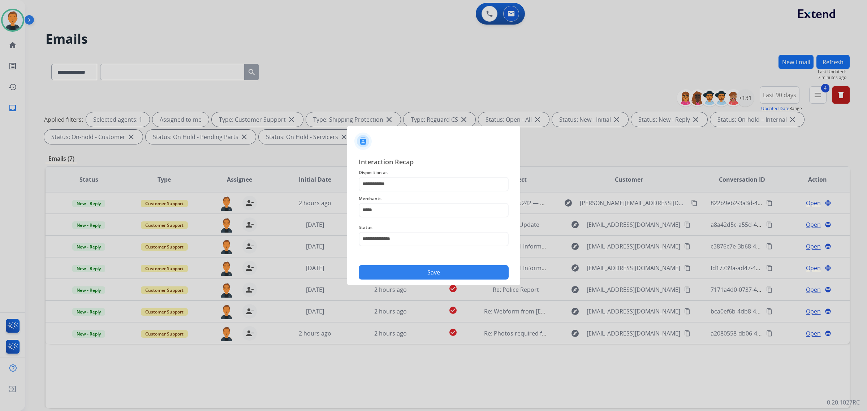
click at [447, 270] on button "Save" at bounding box center [434, 272] width 150 height 14
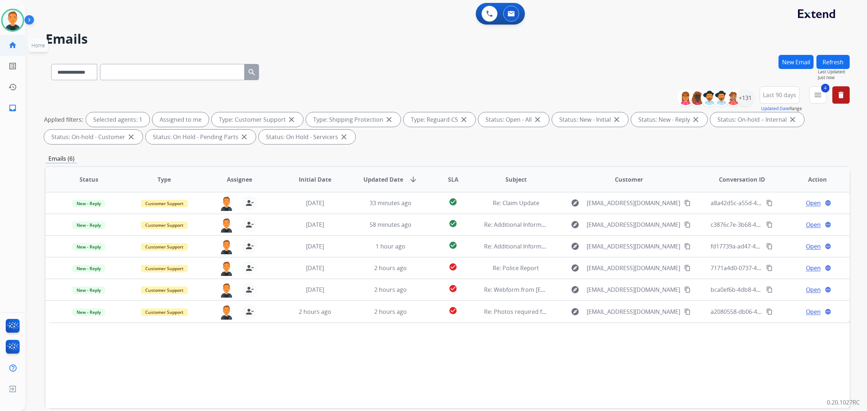
click at [10, 45] on mat-icon "home" at bounding box center [12, 45] width 9 height 9
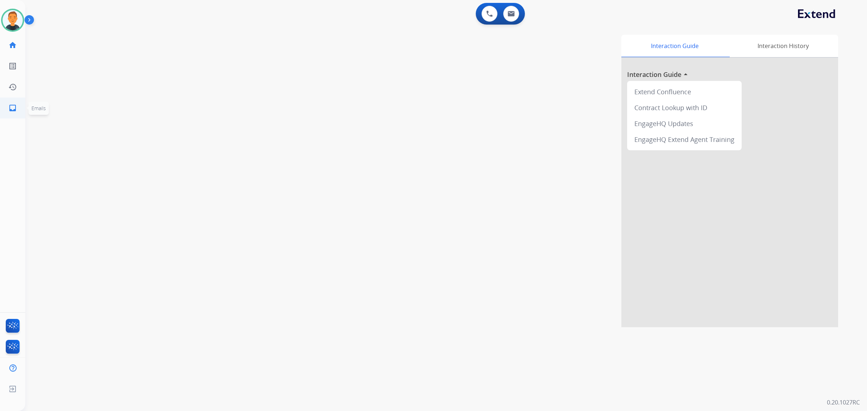
click at [14, 107] on mat-icon "inbox" at bounding box center [12, 108] width 9 height 9
select select "**********"
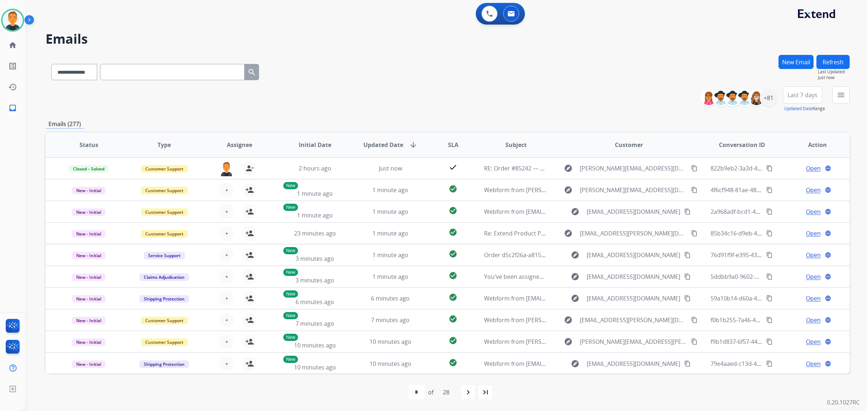
click at [649, 108] on div "**********" at bounding box center [448, 99] width 804 height 26
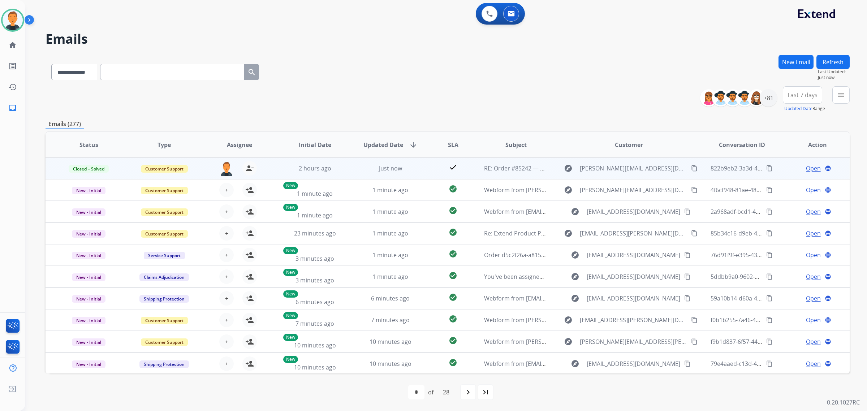
click at [767, 169] on mat-icon "content_copy" at bounding box center [769, 168] width 7 height 7
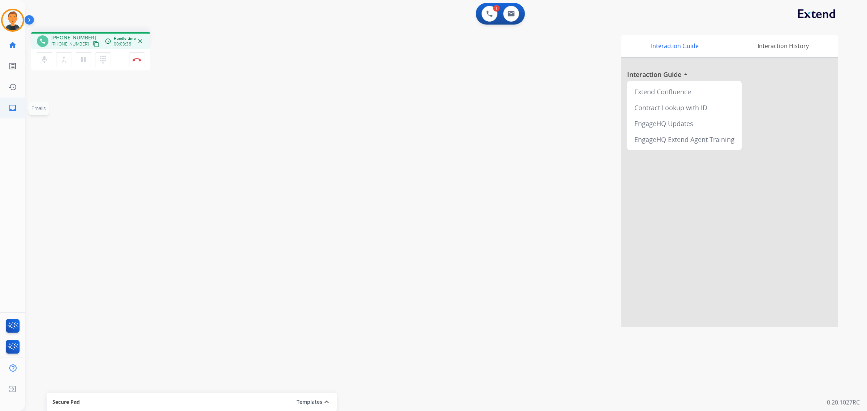
click at [7, 107] on link "inbox Emails" at bounding box center [13, 108] width 20 height 20
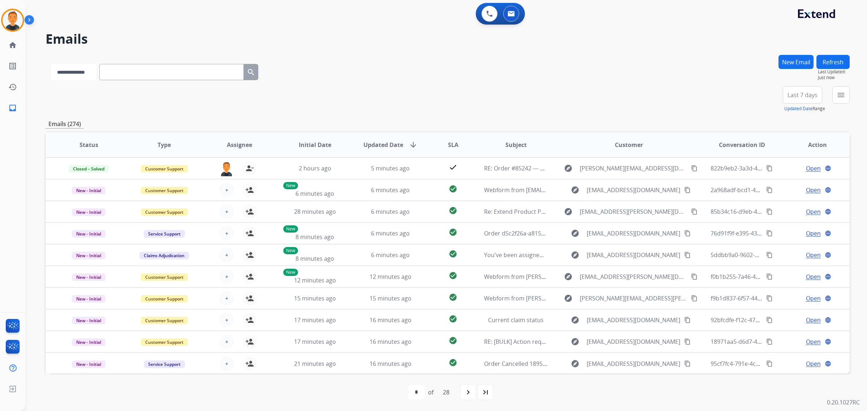
click at [71, 72] on select "**********" at bounding box center [73, 72] width 45 height 16
select select "**********"
click at [51, 64] on select "**********" at bounding box center [73, 72] width 45 height 16
click at [130, 70] on input "text" at bounding box center [172, 72] width 145 height 16
paste input "**********"
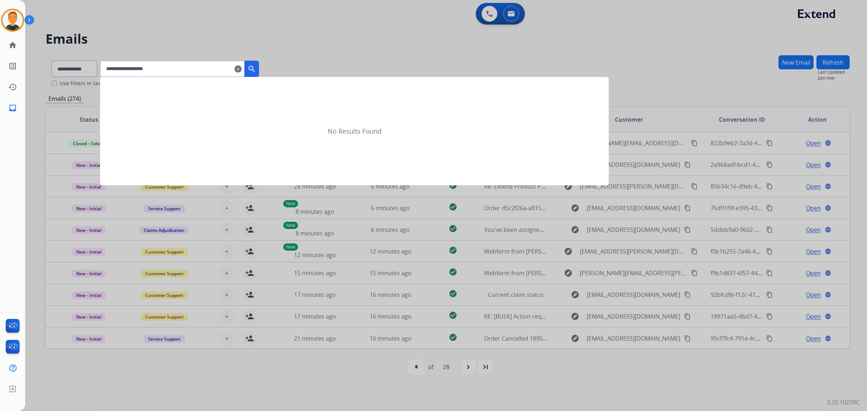
click at [116, 72] on input "**********" at bounding box center [172, 69] width 145 height 16
type input "**********"
click at [256, 67] on mat-icon "search" at bounding box center [251, 69] width 9 height 9
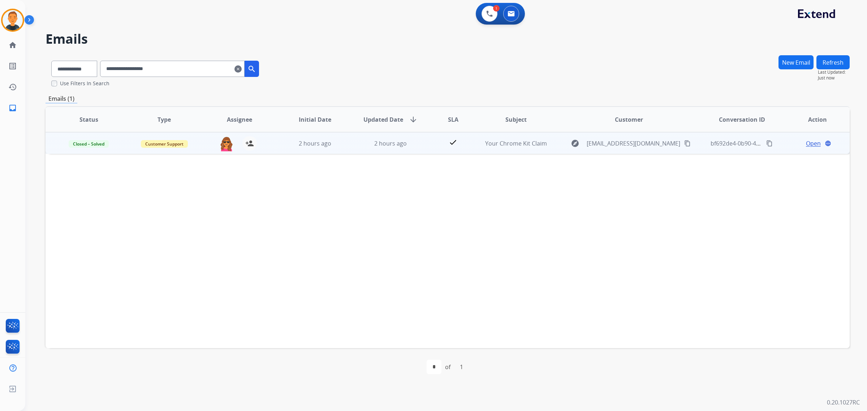
click at [808, 141] on span "Open" at bounding box center [813, 143] width 15 height 9
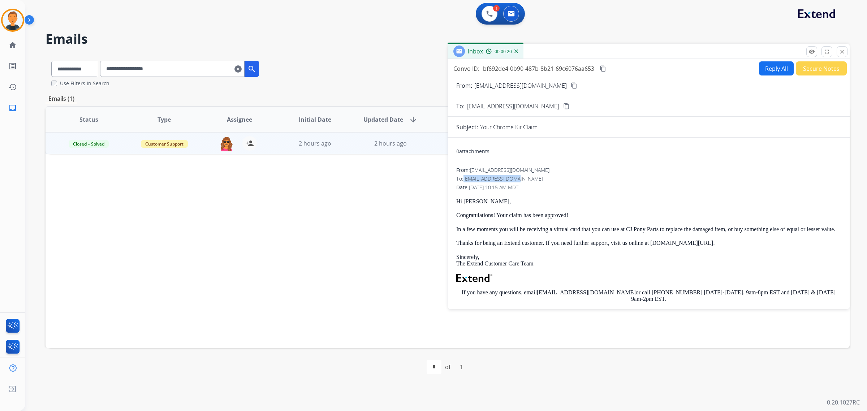
drag, startPoint x: 529, startPoint y: 176, endPoint x: 464, endPoint y: 179, distance: 64.4
click at [464, 179] on div "To: meeko2014@icloud.com" at bounding box center [648, 178] width 385 height 7
copy span "meeko2014@icloud.com"
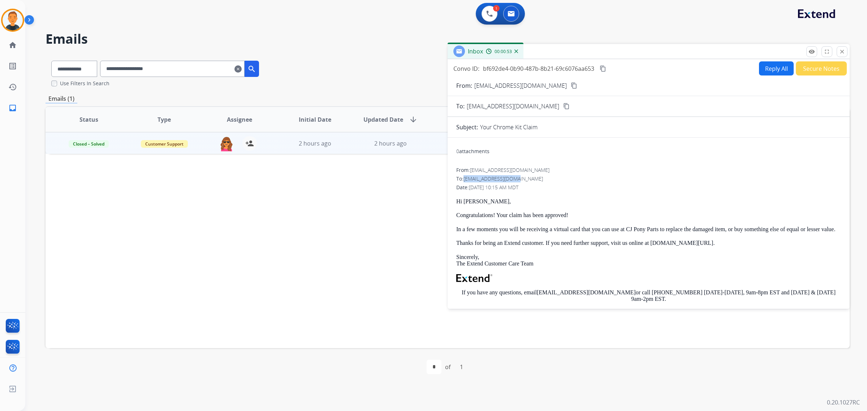
click at [242, 66] on mat-icon "clear" at bounding box center [237, 69] width 7 height 9
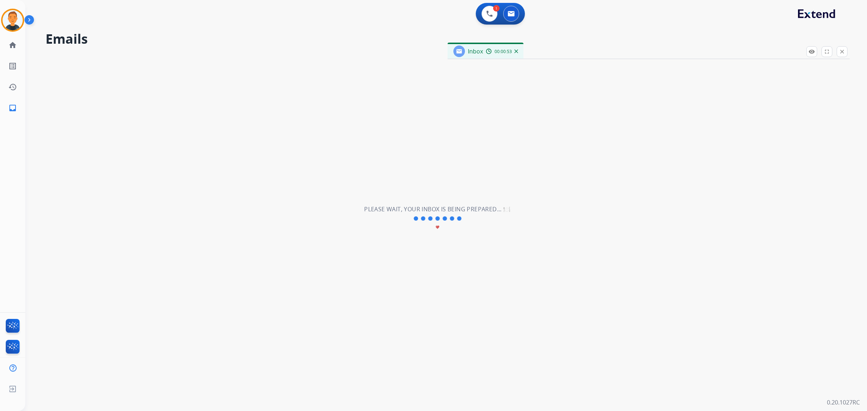
select select "**********"
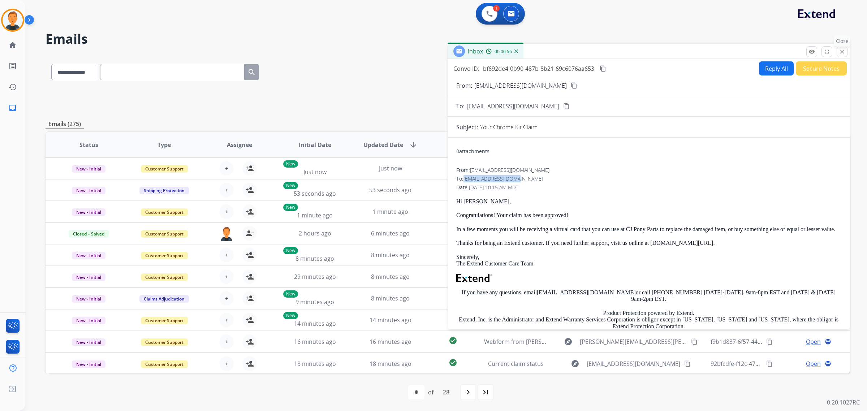
click at [840, 52] on button "close Close" at bounding box center [842, 51] width 11 height 11
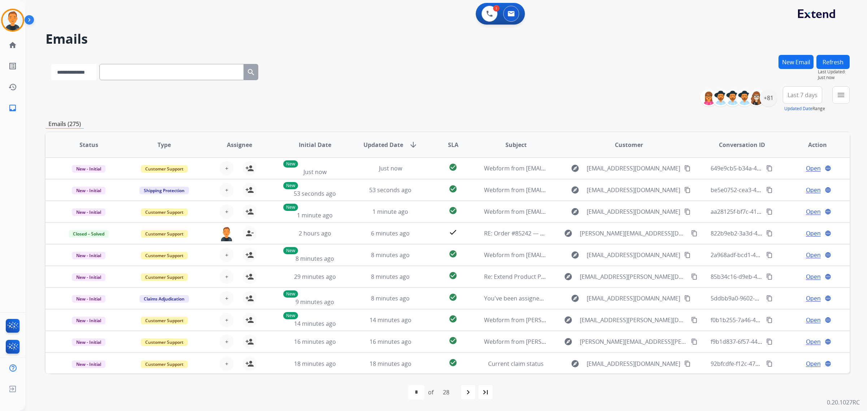
click at [82, 70] on select "**********" at bounding box center [73, 72] width 45 height 16
select select "**********"
click at [51, 64] on select "**********" at bounding box center [73, 72] width 45 height 16
click at [159, 70] on input "text" at bounding box center [172, 72] width 145 height 16
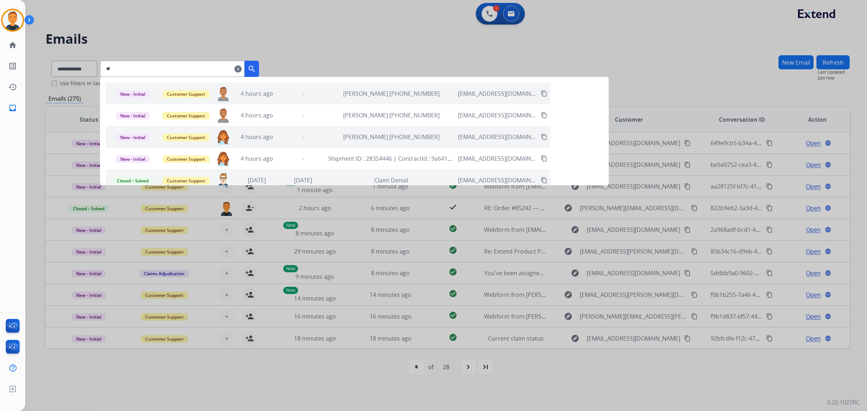
type input "*"
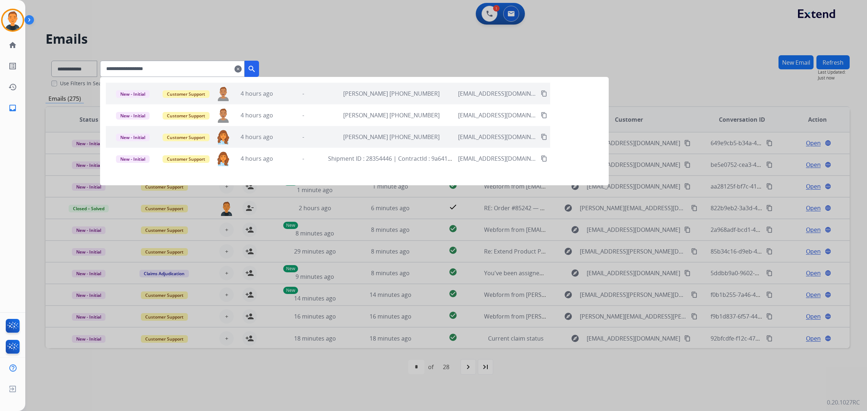
click at [117, 66] on input "**********" at bounding box center [172, 69] width 145 height 16
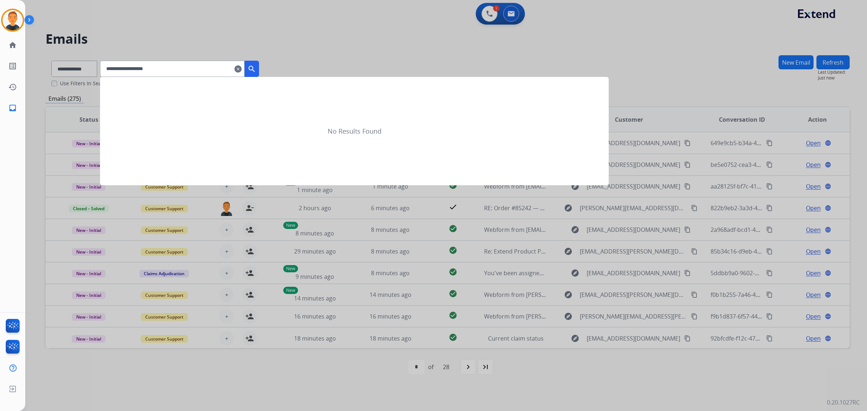
type input "**********"
click at [256, 65] on mat-icon "search" at bounding box center [251, 69] width 9 height 9
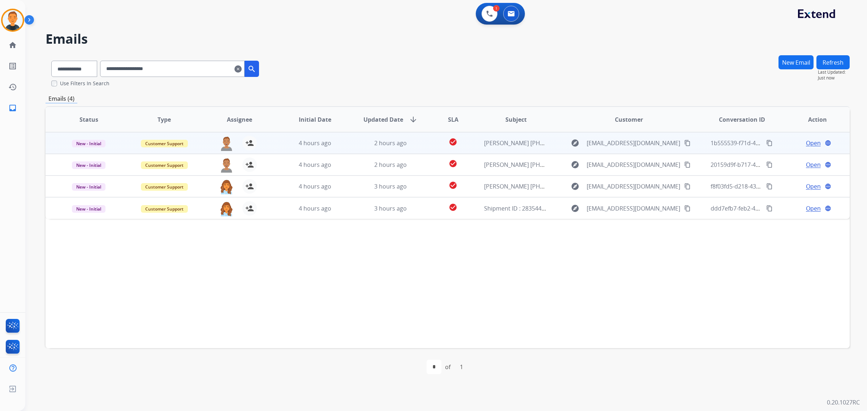
click at [810, 143] on span "Open" at bounding box center [813, 143] width 15 height 9
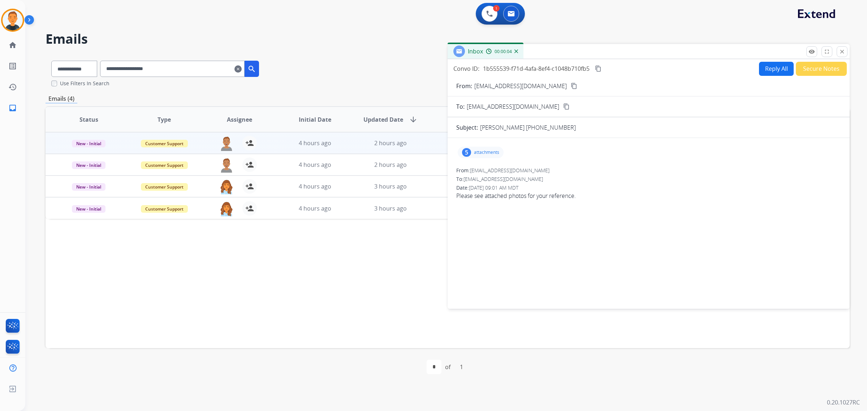
click at [484, 151] on p "attachments" at bounding box center [486, 153] width 25 height 6
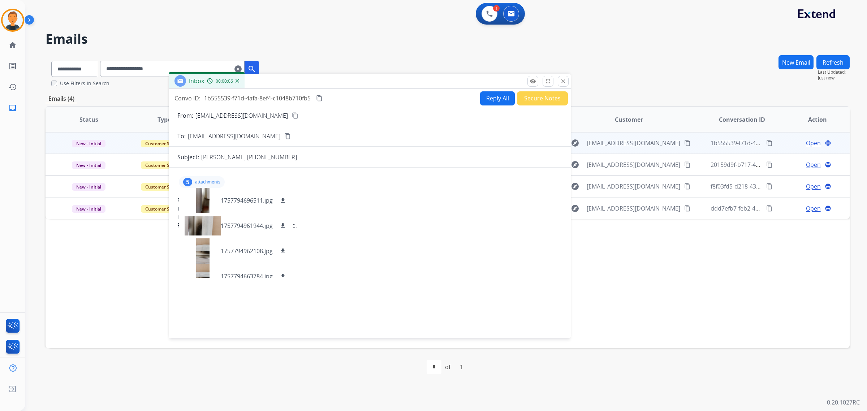
drag, startPoint x: 650, startPoint y: 50, endPoint x: 340, endPoint y: 79, distance: 310.7
click at [341, 79] on div "Inbox 00:00:06" at bounding box center [370, 81] width 402 height 15
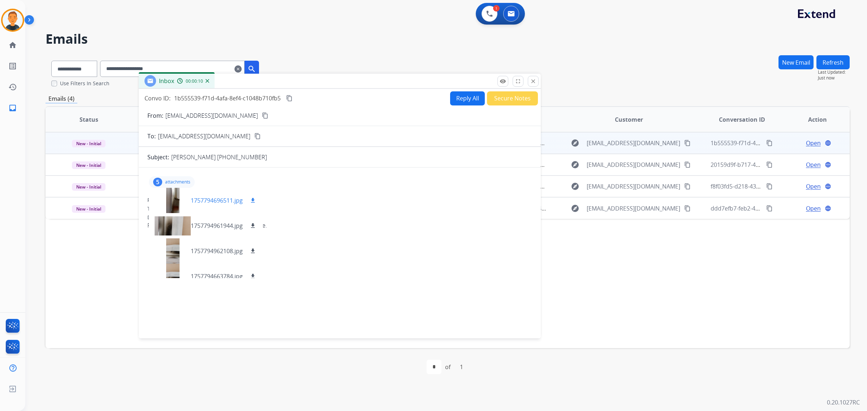
click at [175, 199] on div at bounding box center [173, 200] width 36 height 25
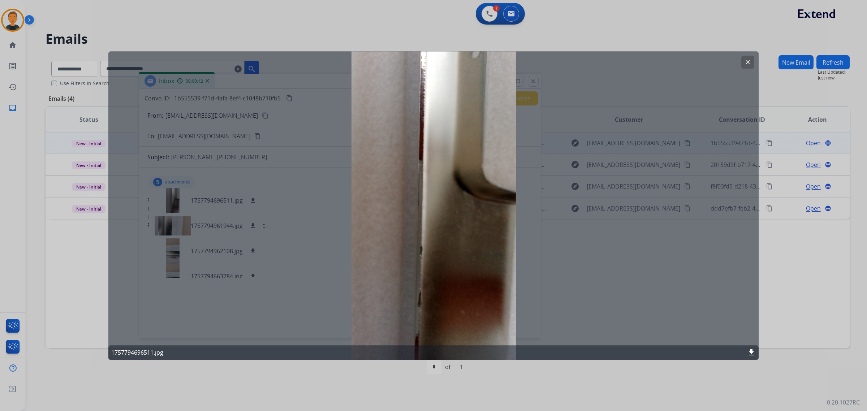
click at [748, 62] on mat-icon "clear" at bounding box center [748, 62] width 7 height 7
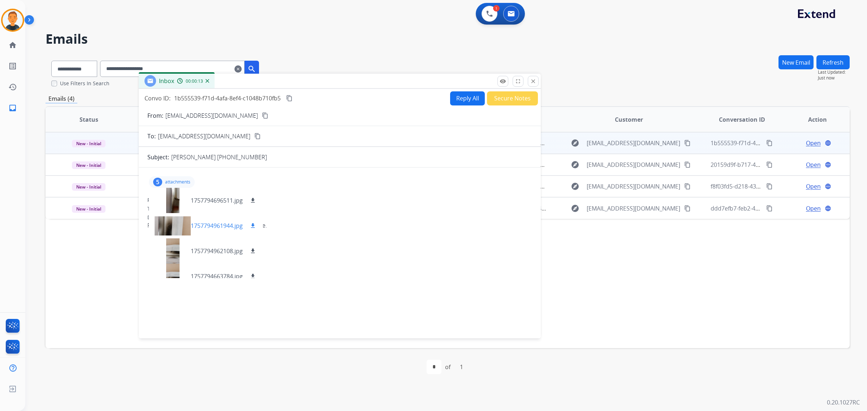
click at [167, 224] on div at bounding box center [173, 225] width 36 height 25
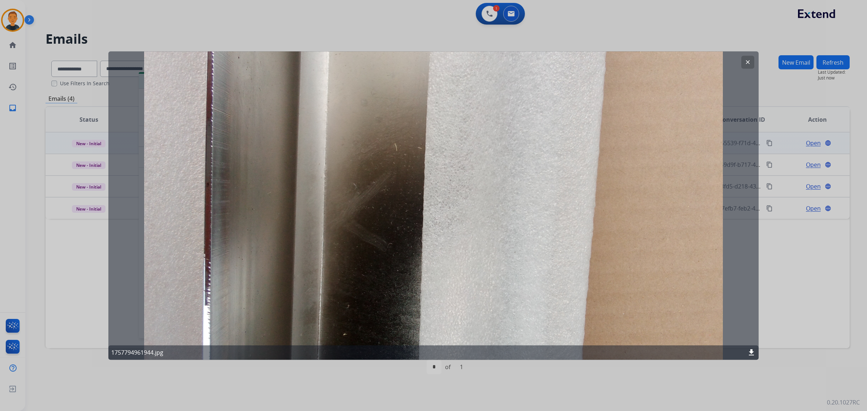
click at [749, 63] on mat-icon "clear" at bounding box center [748, 62] width 7 height 7
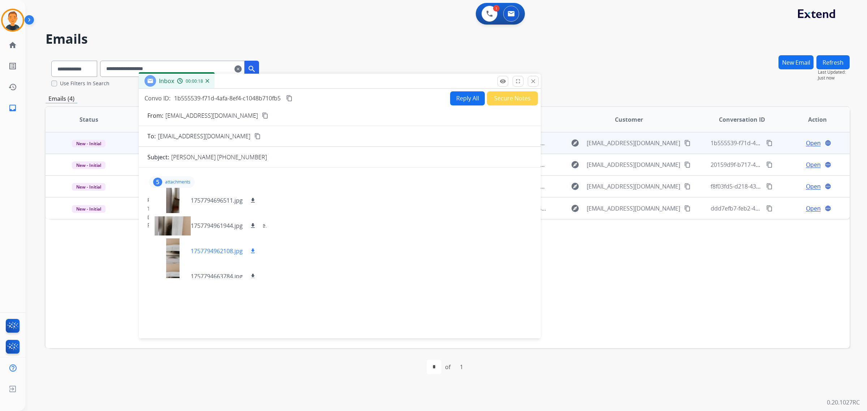
click at [174, 248] on div at bounding box center [173, 250] width 36 height 25
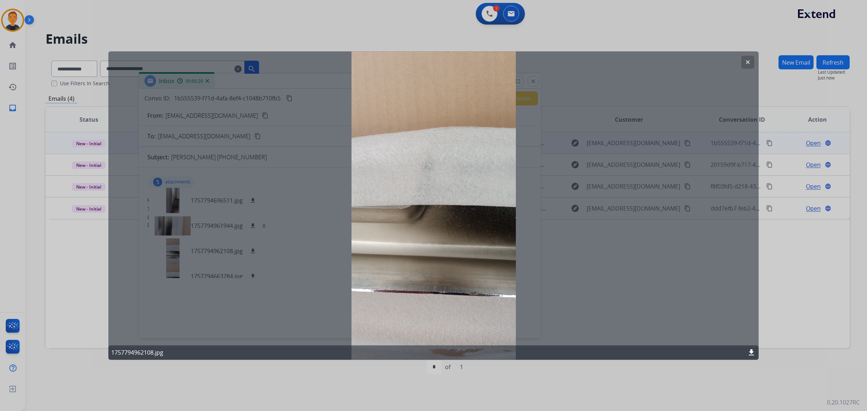
click at [748, 57] on button "clear" at bounding box center [747, 62] width 13 height 13
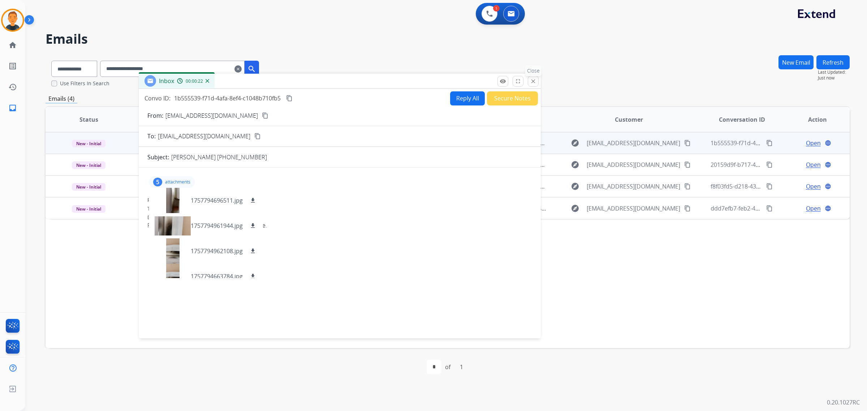
click at [530, 82] on mat-icon "close" at bounding box center [533, 81] width 7 height 7
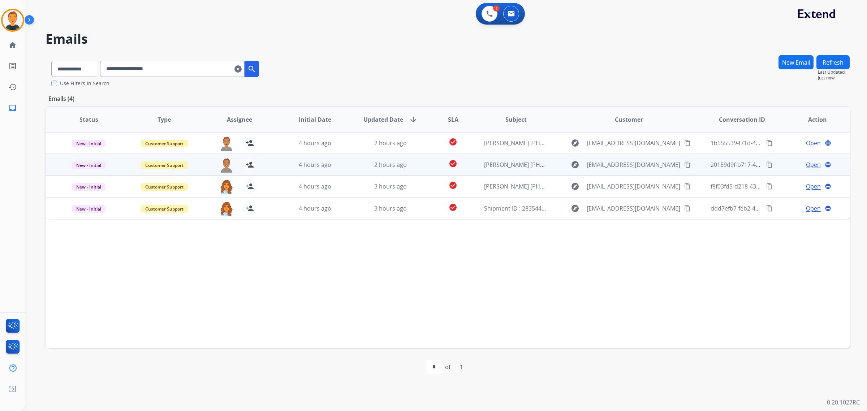
click at [810, 161] on span "Open" at bounding box center [813, 164] width 15 height 9
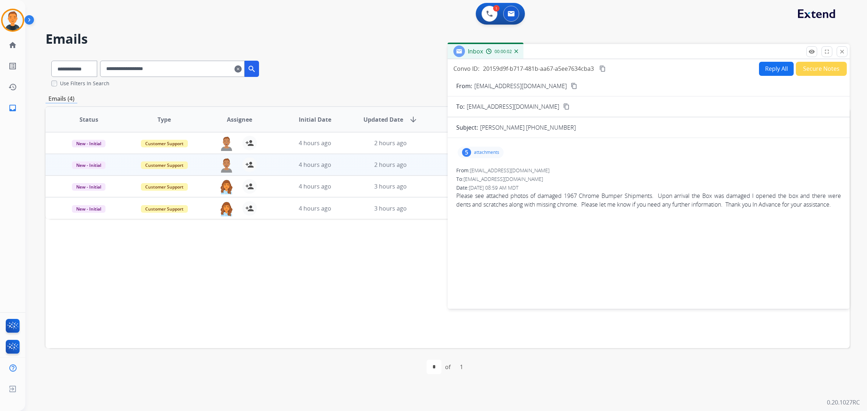
click at [476, 149] on div "5 attachments" at bounding box center [481, 153] width 46 height 12
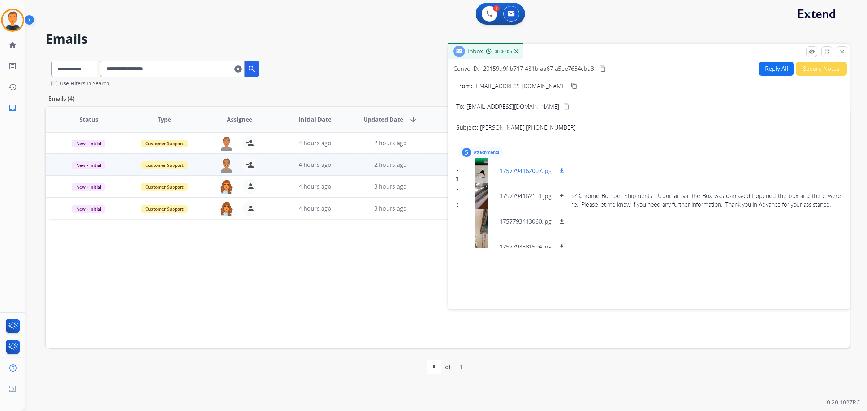
click at [483, 167] on div at bounding box center [482, 170] width 36 height 25
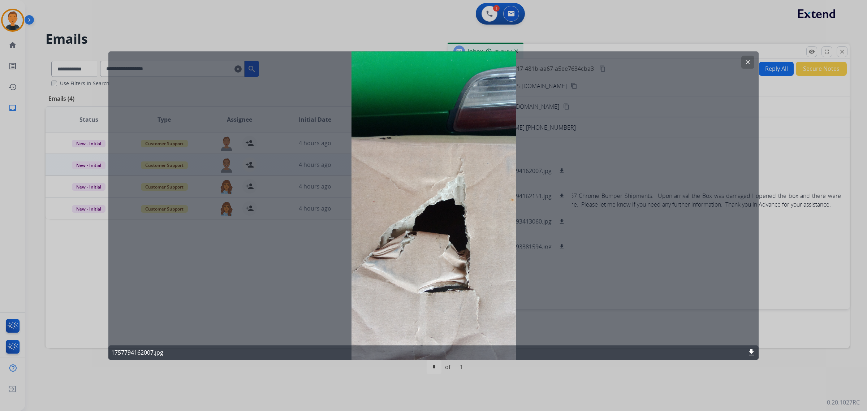
click at [745, 62] on mat-icon "clear" at bounding box center [748, 62] width 7 height 7
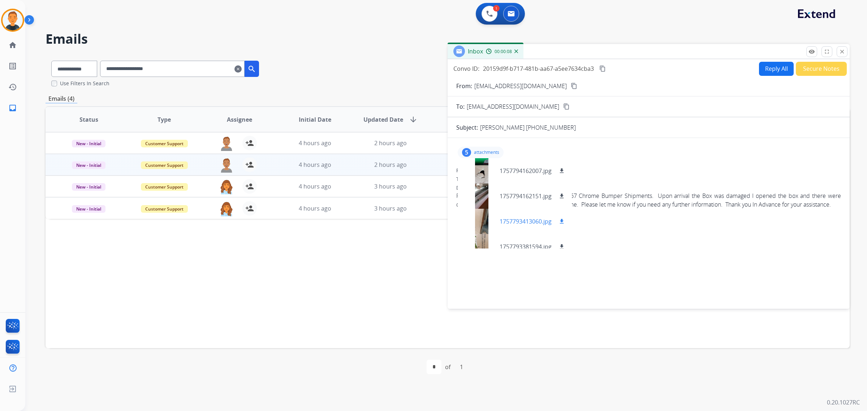
click at [476, 222] on div at bounding box center [482, 221] width 36 height 25
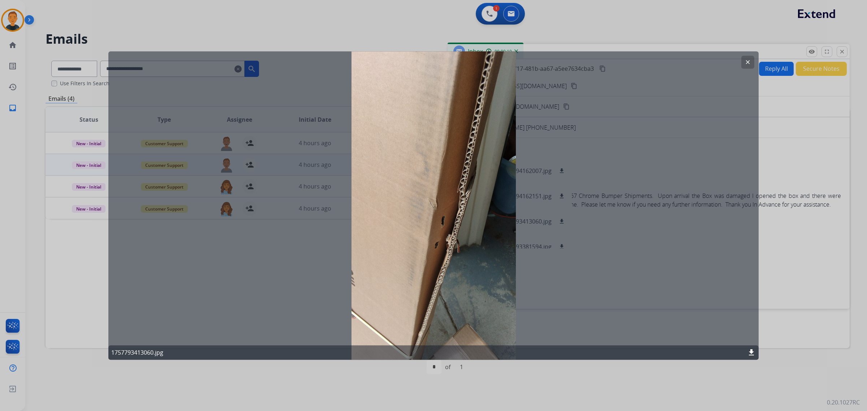
click at [749, 60] on mat-icon "clear" at bounding box center [748, 62] width 7 height 7
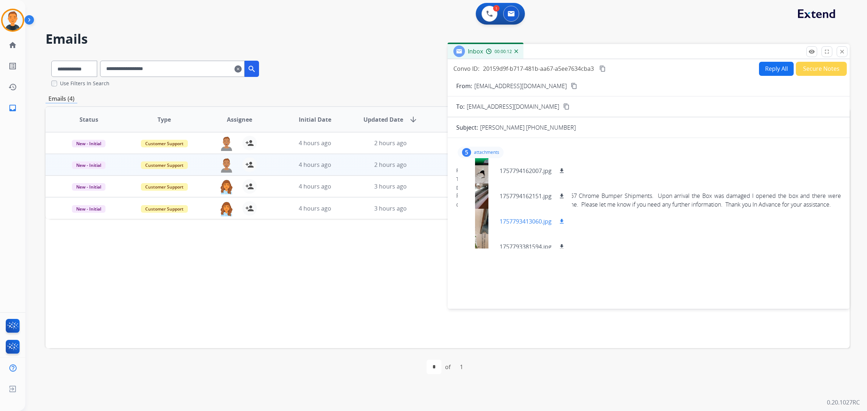
click at [481, 223] on div at bounding box center [482, 221] width 36 height 25
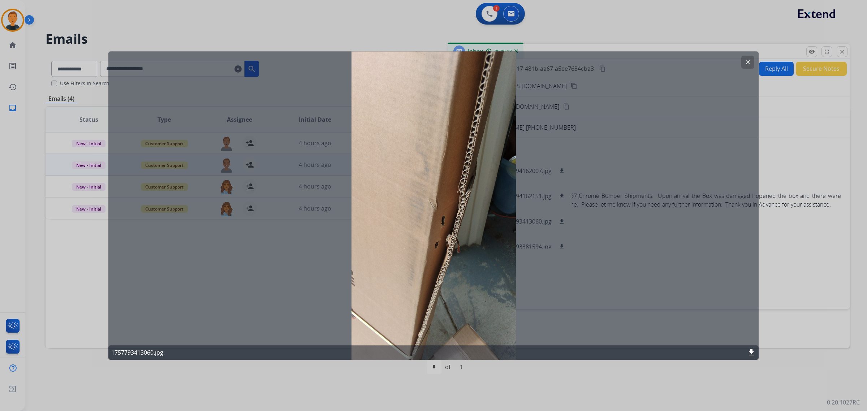
click at [745, 57] on button "clear" at bounding box center [747, 62] width 13 height 13
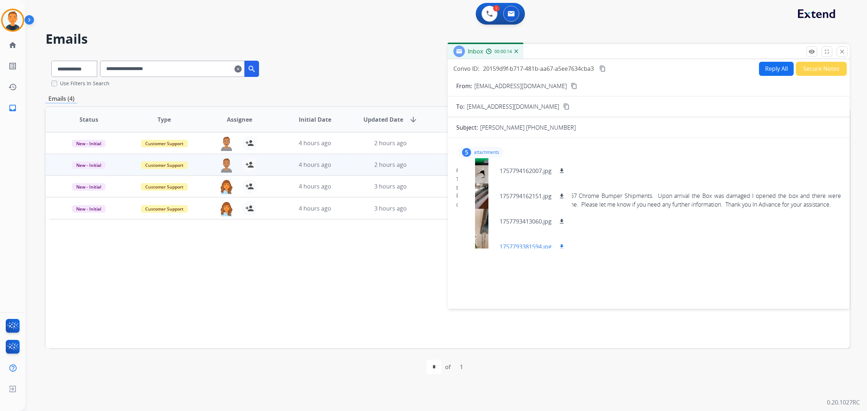
click at [482, 241] on div at bounding box center [482, 246] width 36 height 25
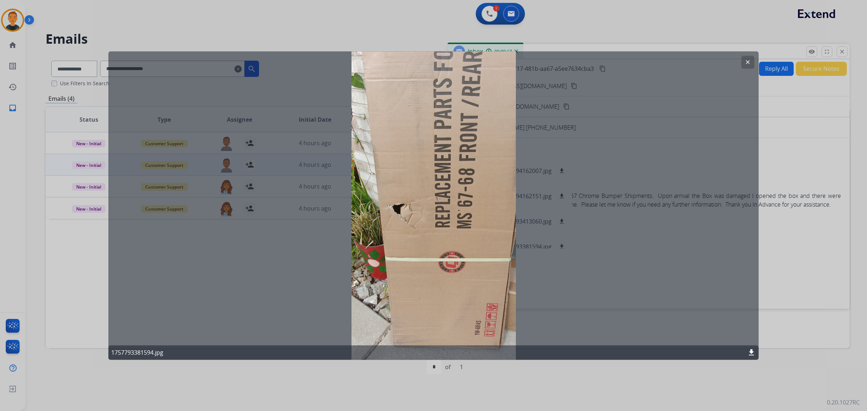
click at [751, 56] on button "clear" at bounding box center [747, 62] width 13 height 13
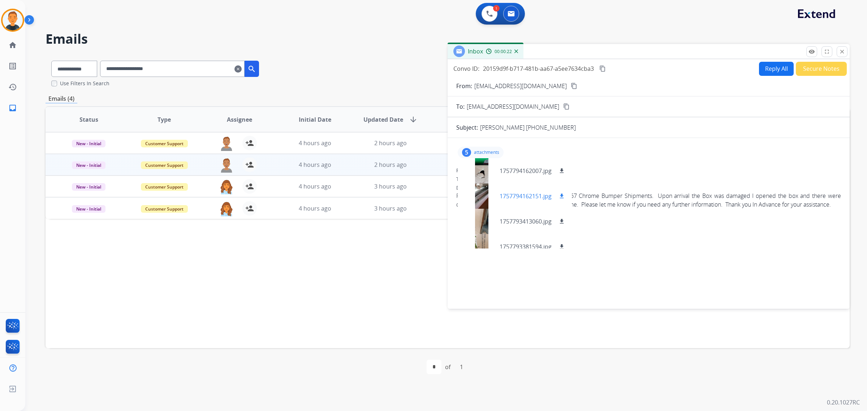
click at [479, 199] on div at bounding box center [482, 196] width 36 height 25
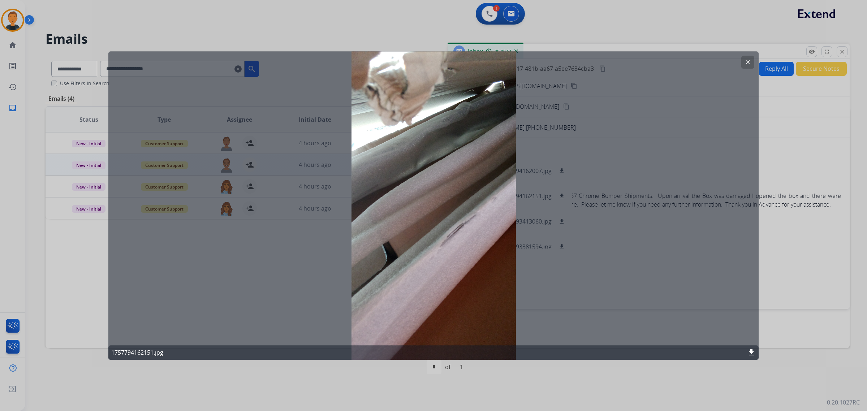
click at [268, 266] on div "clear 1757794162151.jpg download" at bounding box center [433, 205] width 650 height 309
click at [749, 350] on mat-icon "download" at bounding box center [751, 352] width 9 height 9
click at [743, 62] on button "clear" at bounding box center [747, 62] width 13 height 13
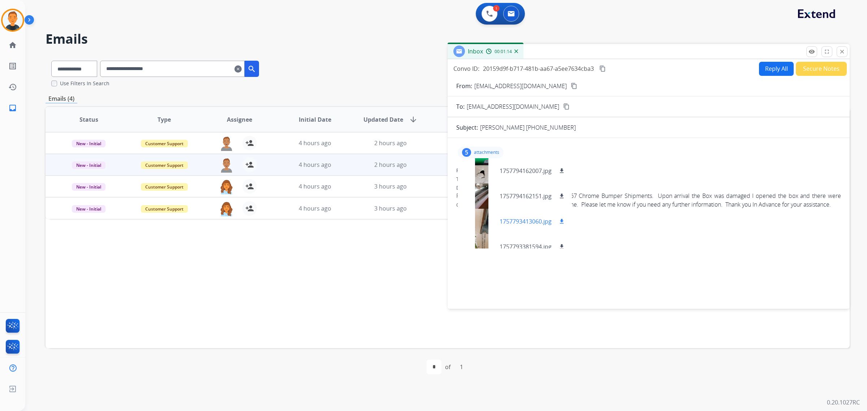
scroll to position [36, 0]
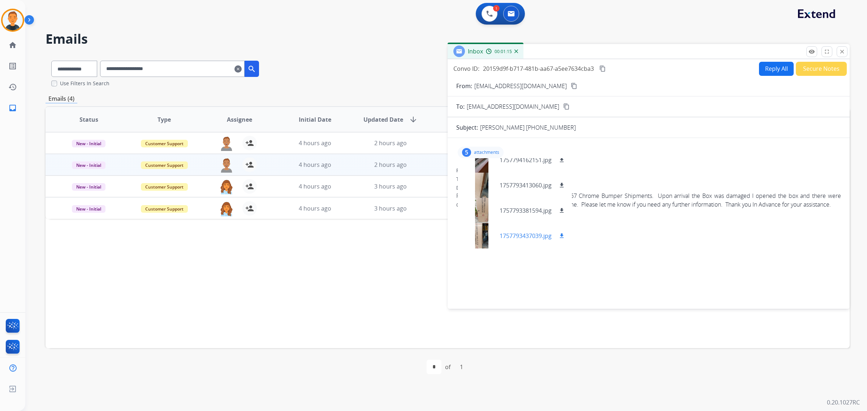
click at [479, 236] on div at bounding box center [482, 235] width 36 height 25
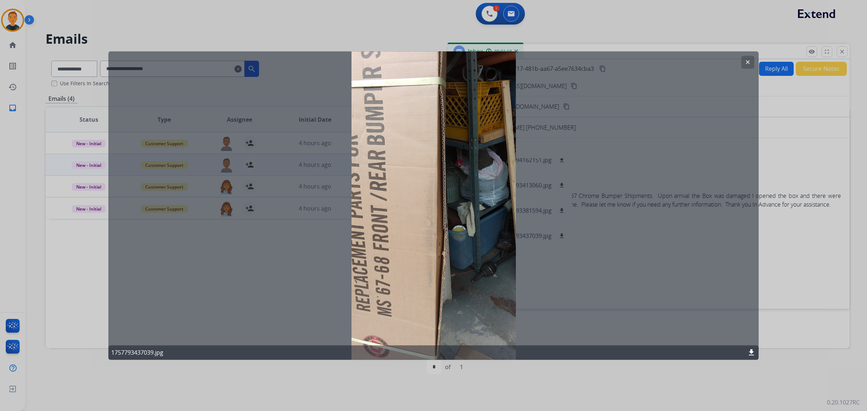
click at [751, 63] on button "clear" at bounding box center [747, 62] width 13 height 13
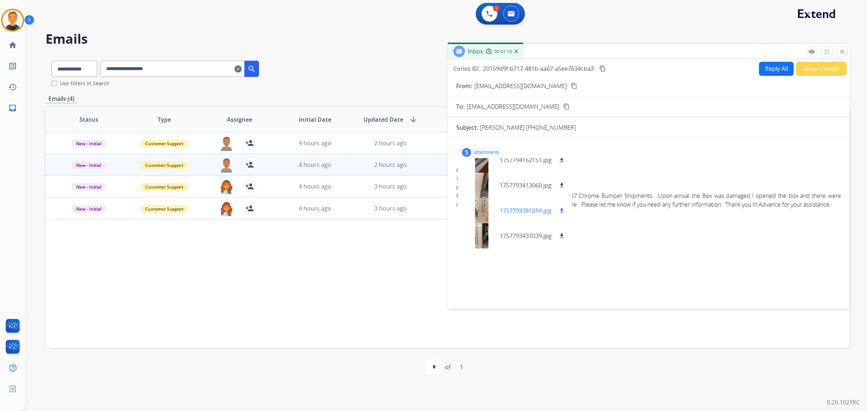
click at [481, 207] on div at bounding box center [482, 210] width 36 height 25
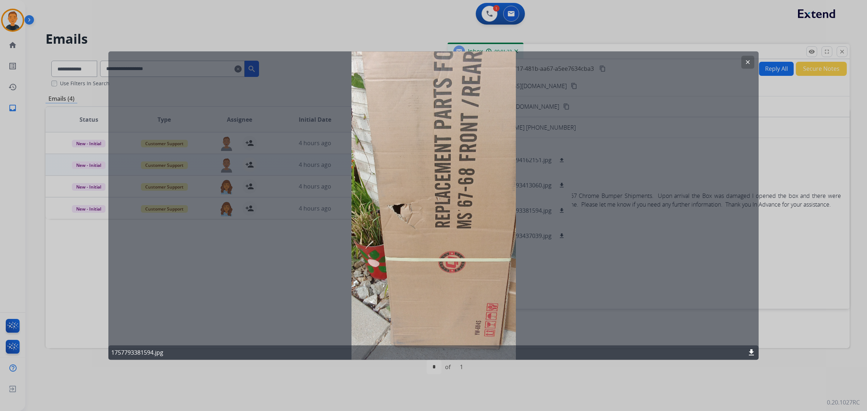
click at [751, 353] on mat-icon "download" at bounding box center [751, 352] width 9 height 9
click at [750, 62] on mat-icon "clear" at bounding box center [748, 62] width 7 height 7
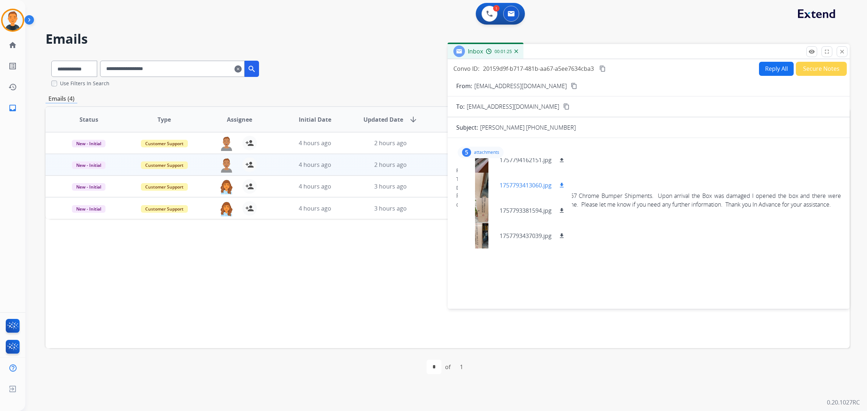
click at [482, 178] on div at bounding box center [482, 185] width 36 height 25
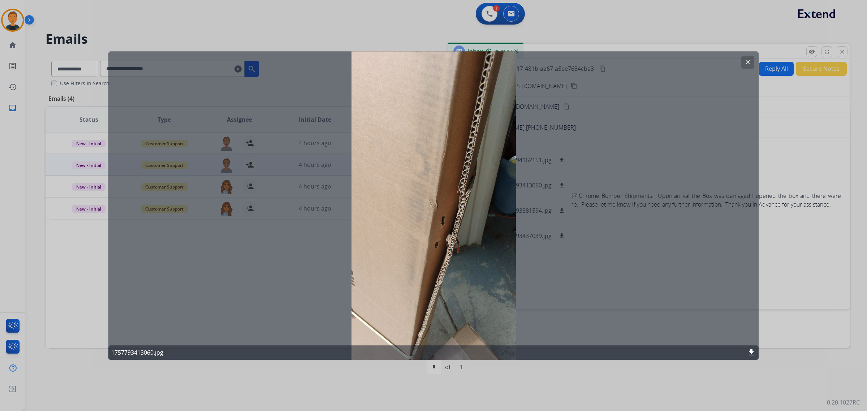
click at [749, 60] on mat-icon "clear" at bounding box center [748, 62] width 7 height 7
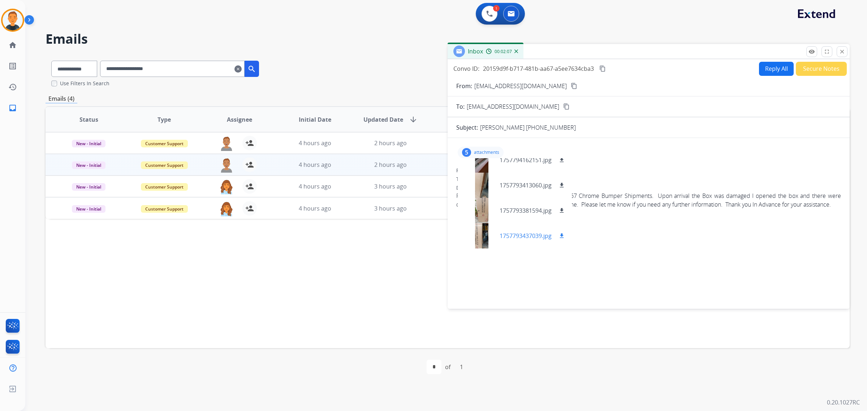
scroll to position [0, 0]
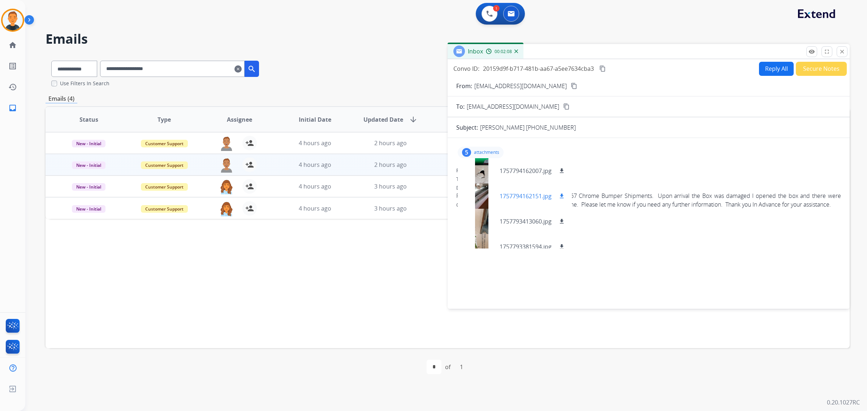
click at [479, 198] on div at bounding box center [482, 196] width 36 height 25
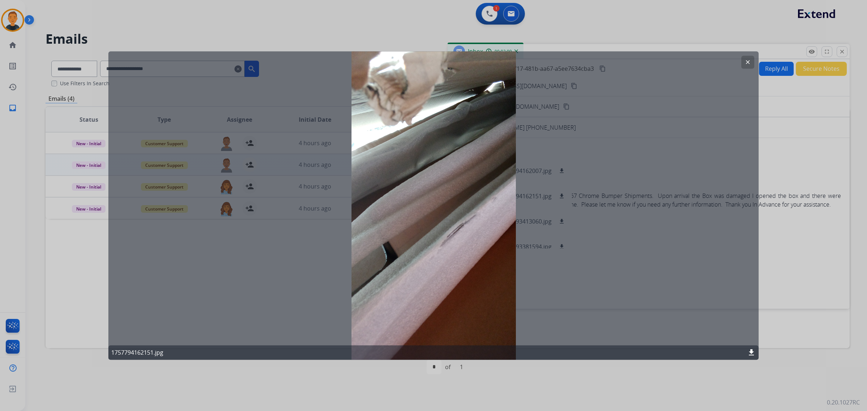
click at [749, 59] on button "clear" at bounding box center [747, 62] width 13 height 13
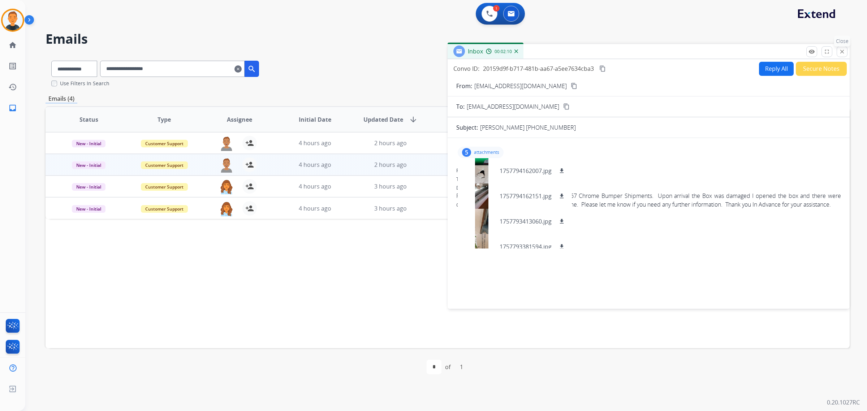
click at [841, 48] on button "close Close" at bounding box center [842, 51] width 11 height 11
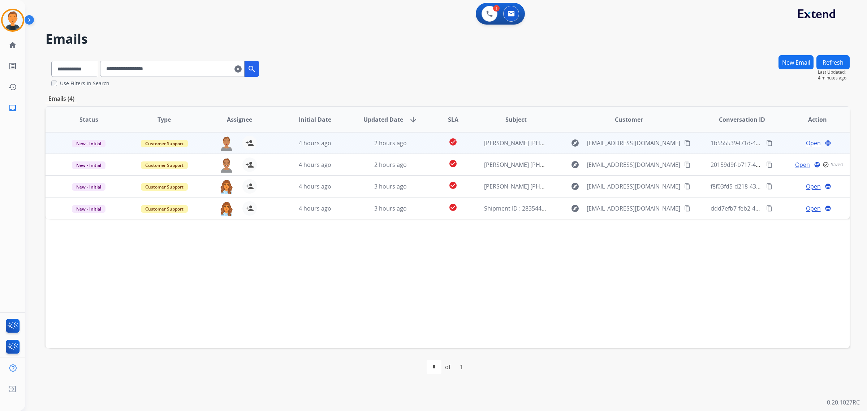
click at [810, 139] on span "Open" at bounding box center [813, 143] width 15 height 9
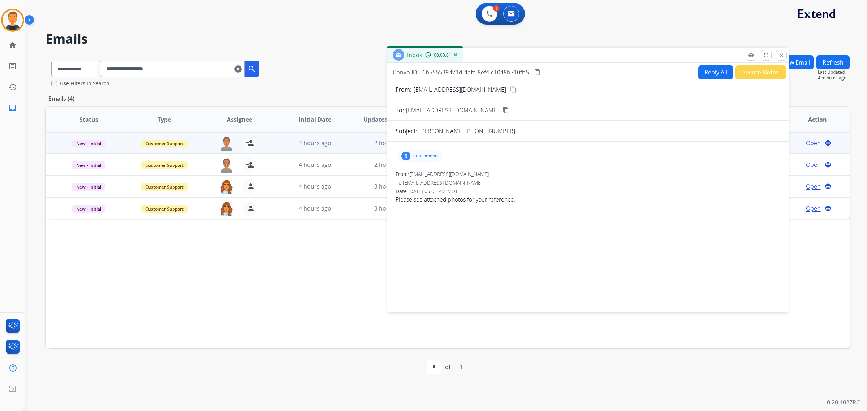
drag, startPoint x: 654, startPoint y: 55, endPoint x: 415, endPoint y: 60, distance: 238.5
click at [417, 60] on div "Inbox 00:00:01" at bounding box center [588, 55] width 402 height 15
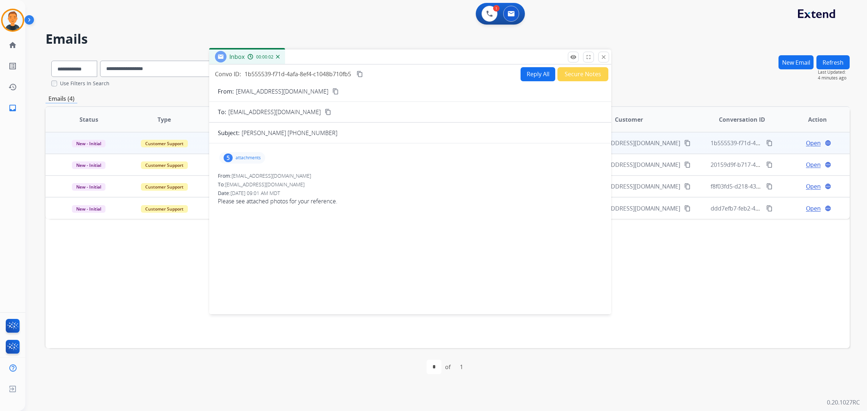
click at [247, 156] on p "attachments" at bounding box center [248, 158] width 25 height 6
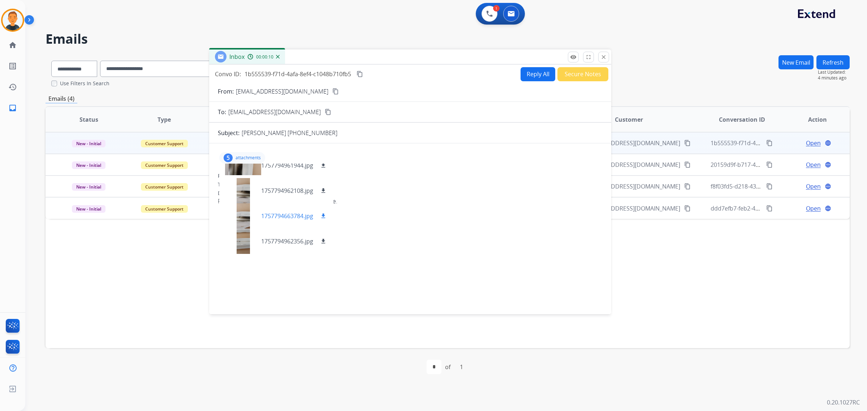
click at [240, 217] on div at bounding box center [243, 215] width 36 height 25
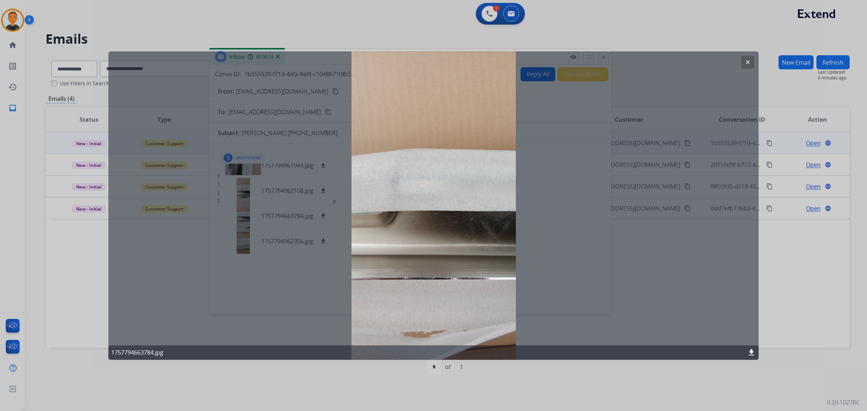
click at [745, 60] on mat-icon "clear" at bounding box center [748, 62] width 7 height 7
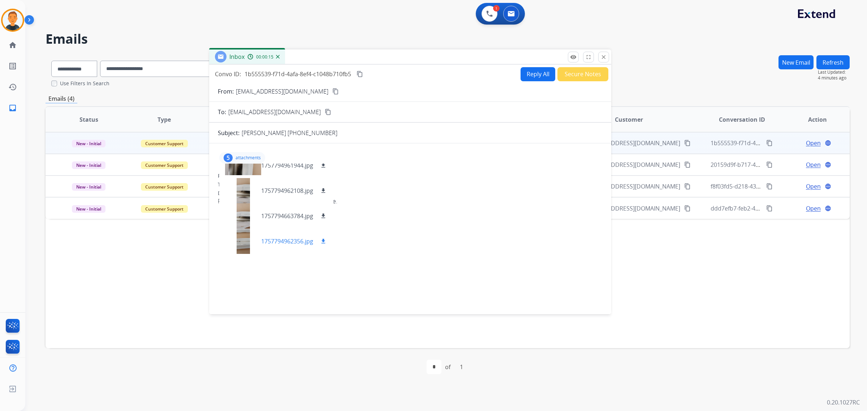
click at [244, 242] on div at bounding box center [243, 241] width 36 height 25
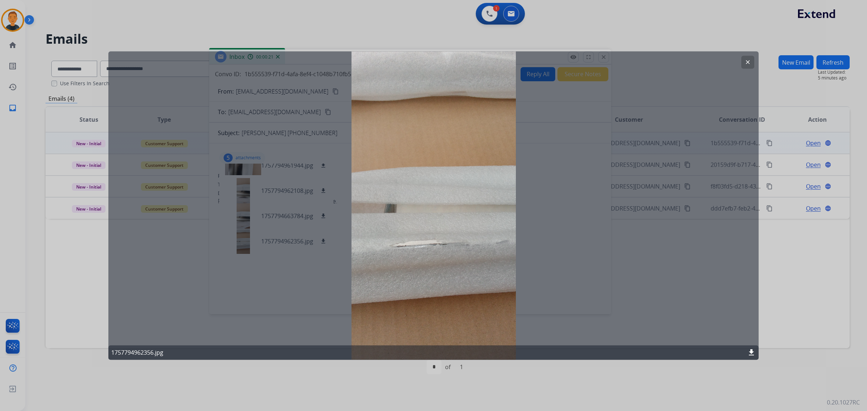
click at [745, 64] on mat-icon "clear" at bounding box center [748, 62] width 7 height 7
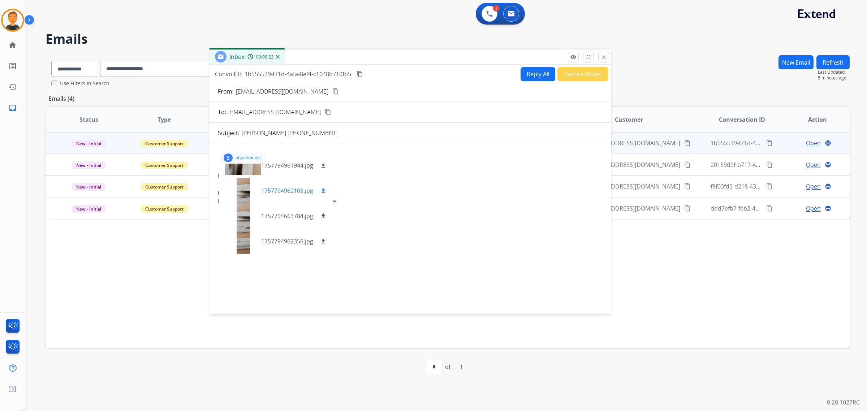
click at [243, 191] on div at bounding box center [243, 190] width 36 height 25
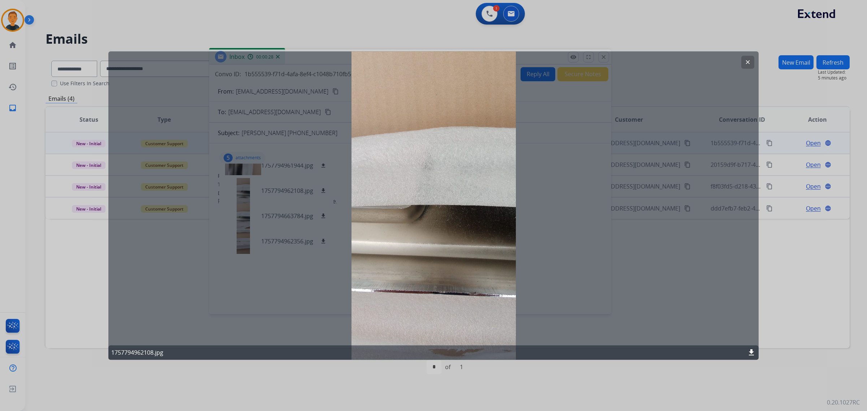
click at [745, 61] on mat-icon "clear" at bounding box center [748, 62] width 7 height 7
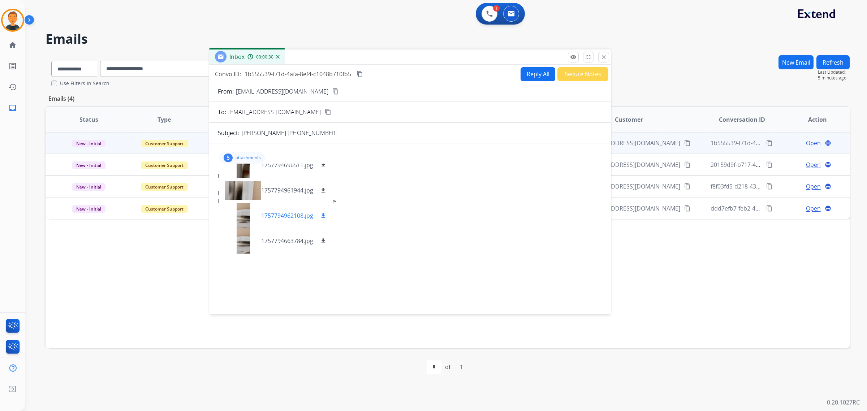
scroll to position [0, 0]
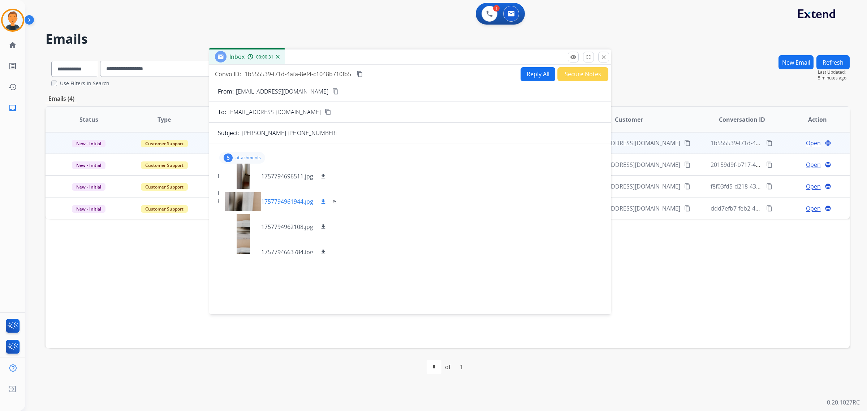
click at [241, 201] on div at bounding box center [243, 201] width 36 height 25
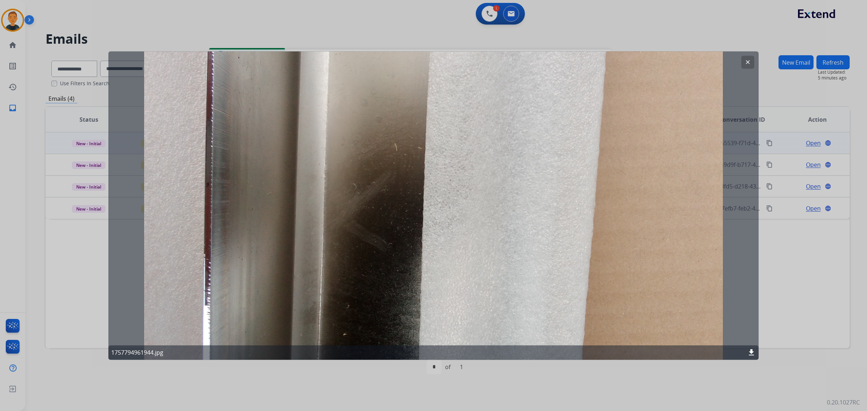
click at [745, 61] on mat-icon "clear" at bounding box center [748, 62] width 7 height 7
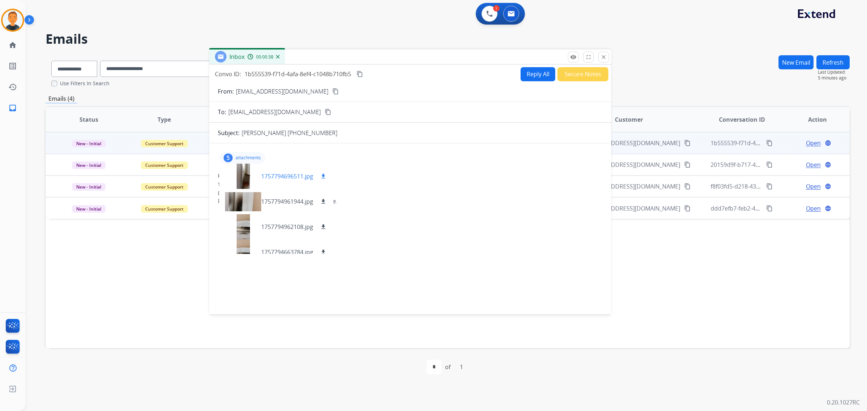
click at [242, 174] on div at bounding box center [243, 176] width 36 height 25
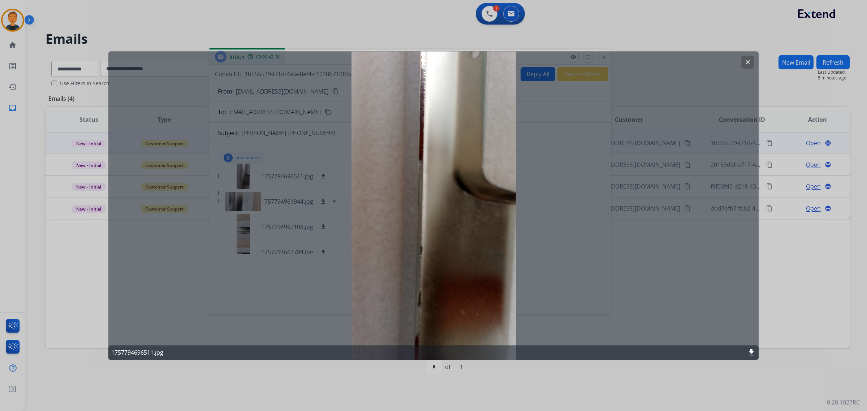
click at [750, 351] on mat-icon "download" at bounding box center [751, 352] width 9 height 9
click at [655, 68] on div "clear 1757794696511.jpg download" at bounding box center [433, 205] width 650 height 309
click at [749, 60] on mat-icon "clear" at bounding box center [748, 62] width 7 height 7
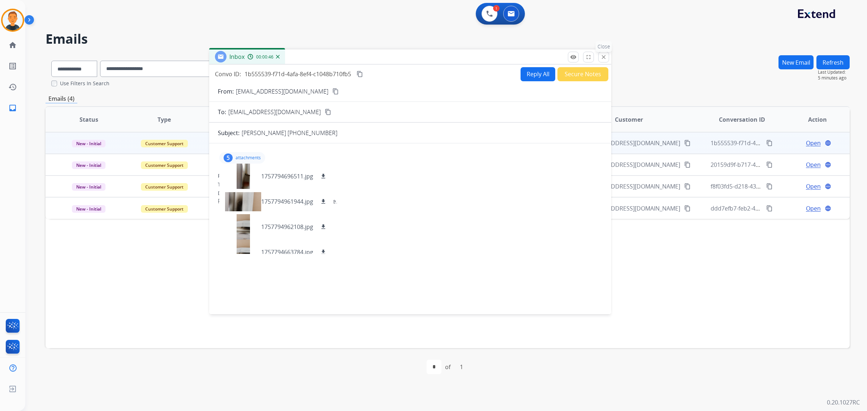
drag, startPoint x: 599, startPoint y: 56, endPoint x: 849, endPoint y: 17, distance: 253.1
click at [600, 56] on button "close Close" at bounding box center [603, 57] width 11 height 11
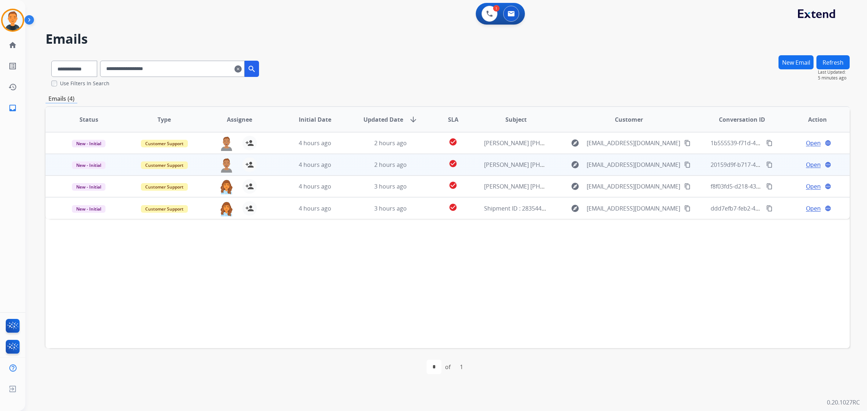
click at [808, 166] on span "Open" at bounding box center [813, 164] width 15 height 9
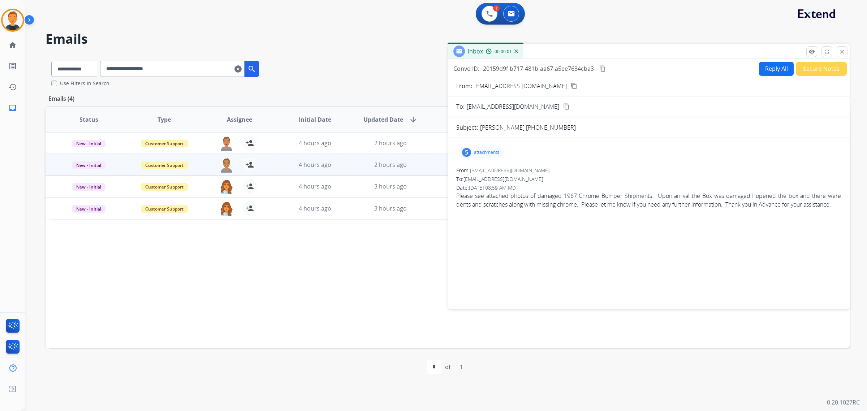
click at [488, 152] on p "attachments" at bounding box center [486, 153] width 25 height 6
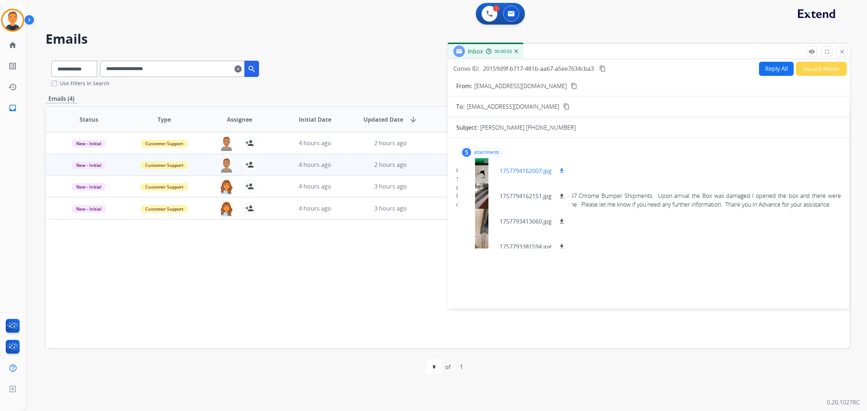
click at [477, 165] on div at bounding box center [482, 170] width 36 height 25
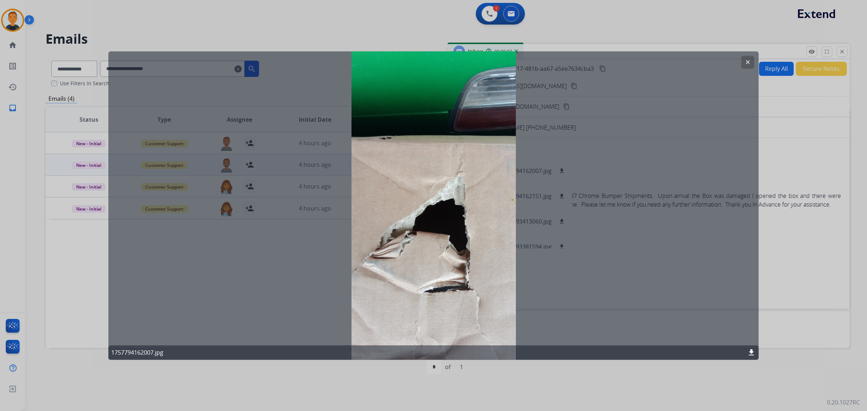
click at [747, 59] on mat-icon "clear" at bounding box center [748, 62] width 7 height 7
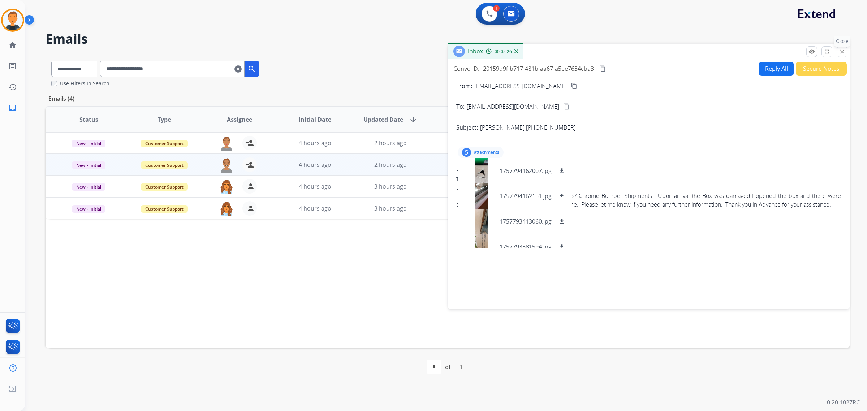
click at [844, 52] on mat-icon "close" at bounding box center [842, 51] width 7 height 7
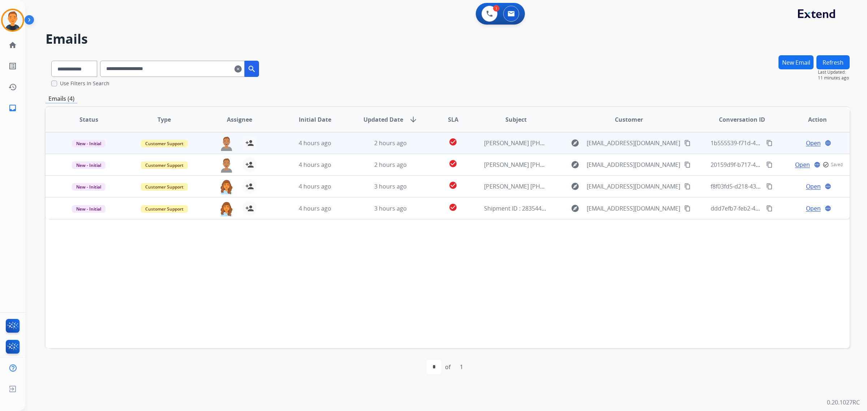
click at [811, 141] on span "Open" at bounding box center [813, 143] width 15 height 9
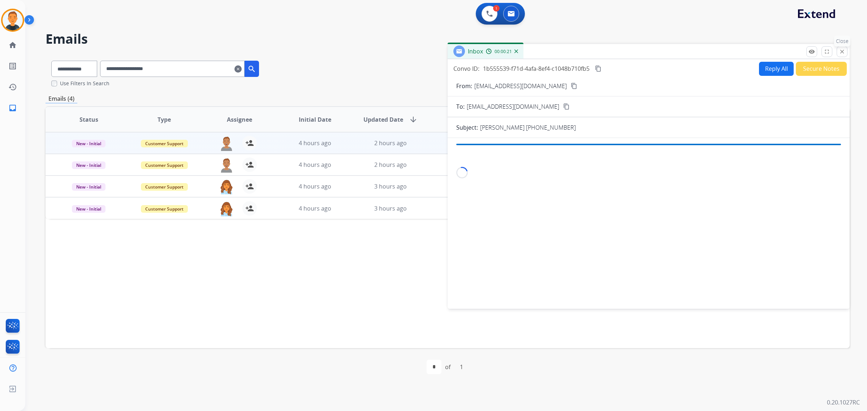
click at [842, 51] on mat-icon "close" at bounding box center [842, 51] width 7 height 7
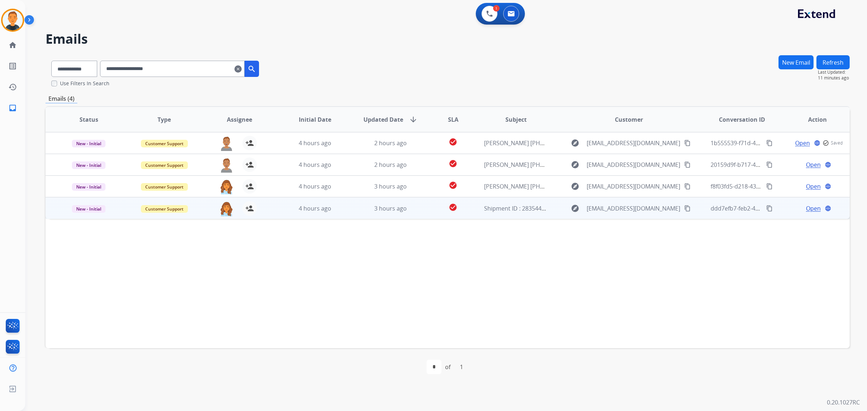
click at [807, 208] on span "Open" at bounding box center [813, 208] width 15 height 9
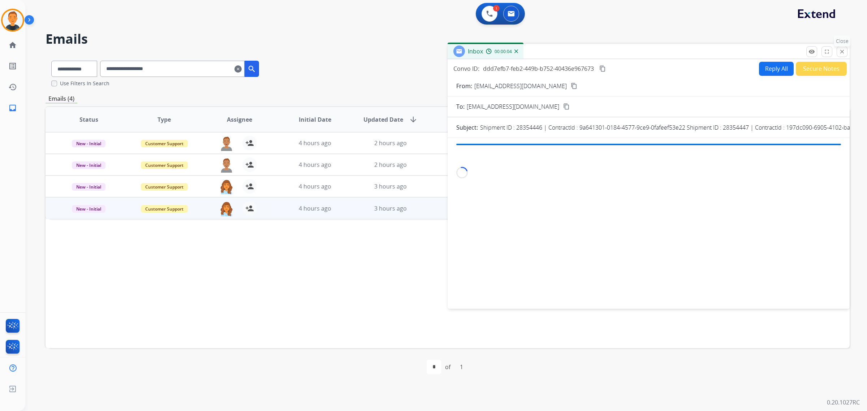
click at [845, 53] on mat-icon "close" at bounding box center [842, 51] width 7 height 7
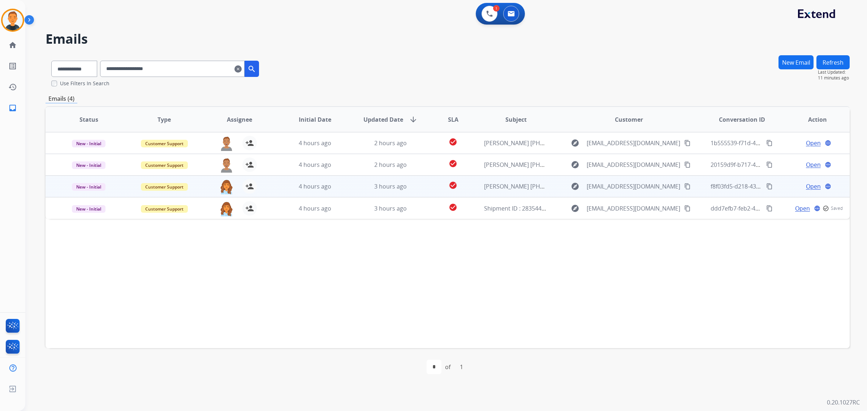
click at [810, 185] on span "Open" at bounding box center [813, 186] width 15 height 9
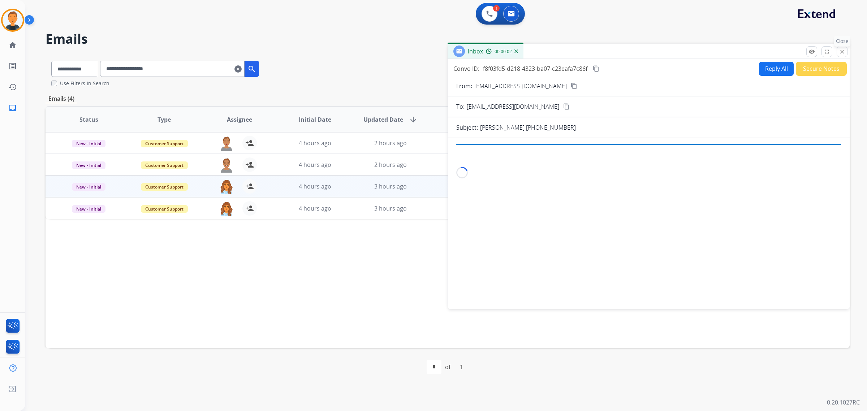
click at [841, 50] on mat-icon "close" at bounding box center [842, 51] width 7 height 7
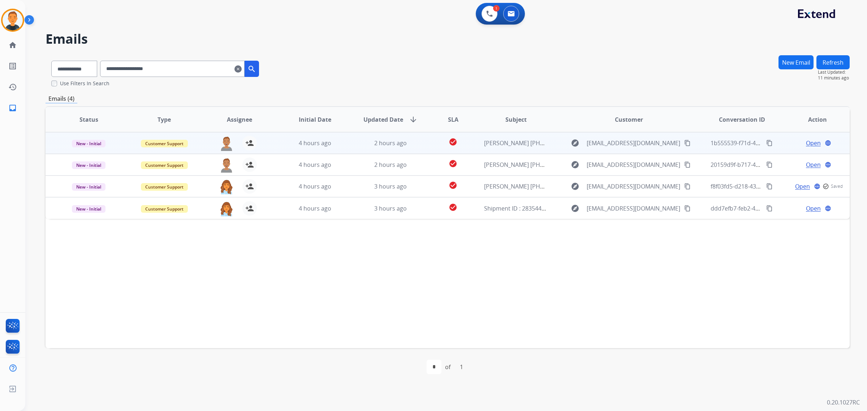
click at [806, 141] on span "Open" at bounding box center [813, 143] width 15 height 9
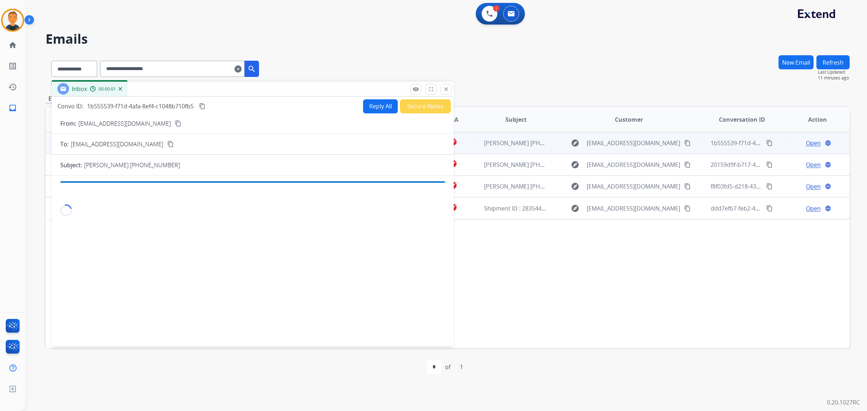
drag, startPoint x: 633, startPoint y: 53, endPoint x: 237, endPoint y: 91, distance: 397.7
click at [237, 91] on div "Inbox 00:00:01" at bounding box center [253, 89] width 402 height 15
click at [443, 89] on mat-icon "close" at bounding box center [446, 89] width 7 height 7
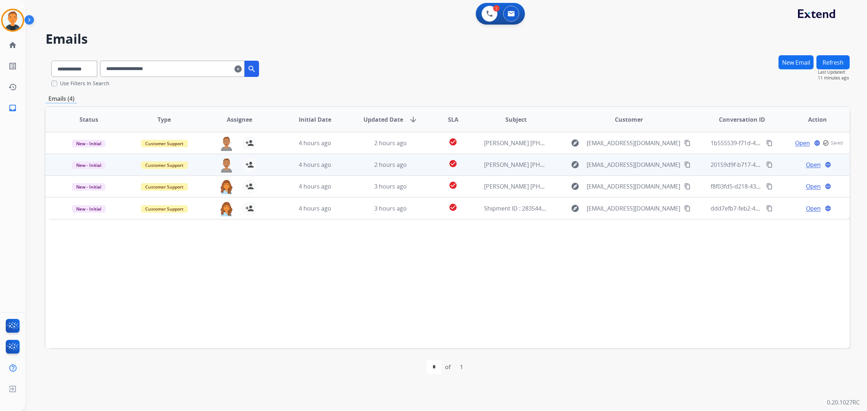
click at [766, 163] on mat-icon "content_copy" at bounding box center [769, 164] width 7 height 7
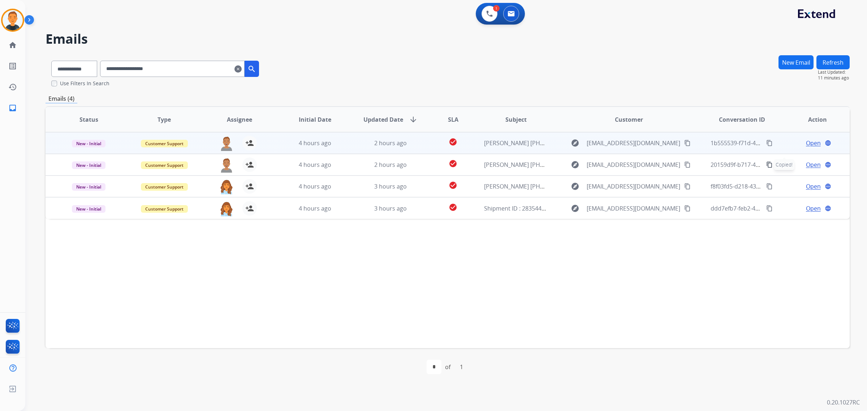
click at [806, 141] on span "Open" at bounding box center [813, 143] width 15 height 9
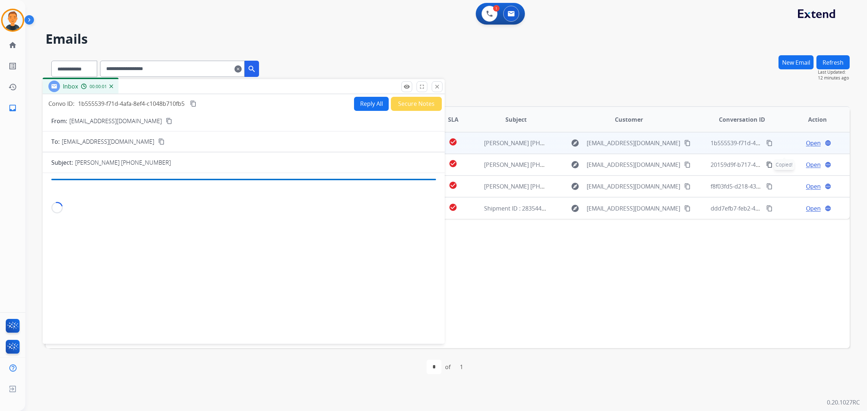
drag, startPoint x: 593, startPoint y: 53, endPoint x: 188, endPoint y: 91, distance: 406.7
click at [188, 91] on div "Inbox 00:00:01" at bounding box center [244, 86] width 402 height 15
click at [193, 104] on mat-icon "content_copy" at bounding box center [193, 106] width 7 height 7
click at [440, 87] on mat-icon "close" at bounding box center [437, 89] width 7 height 7
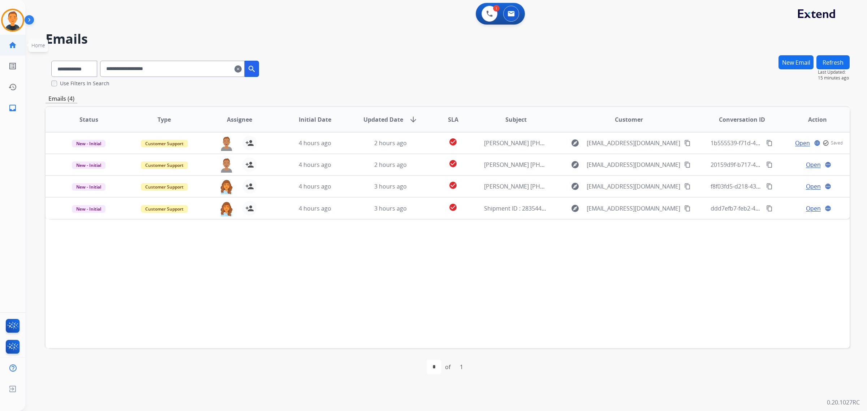
click at [6, 46] on link "home Home" at bounding box center [13, 45] width 20 height 20
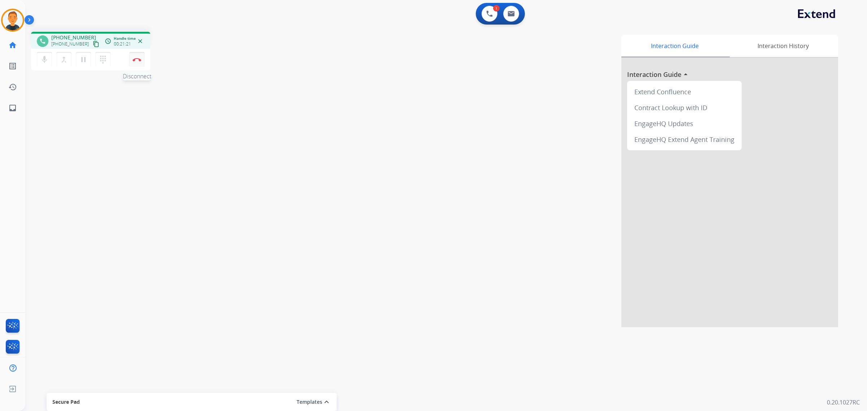
click at [138, 59] on img at bounding box center [137, 60] width 9 height 4
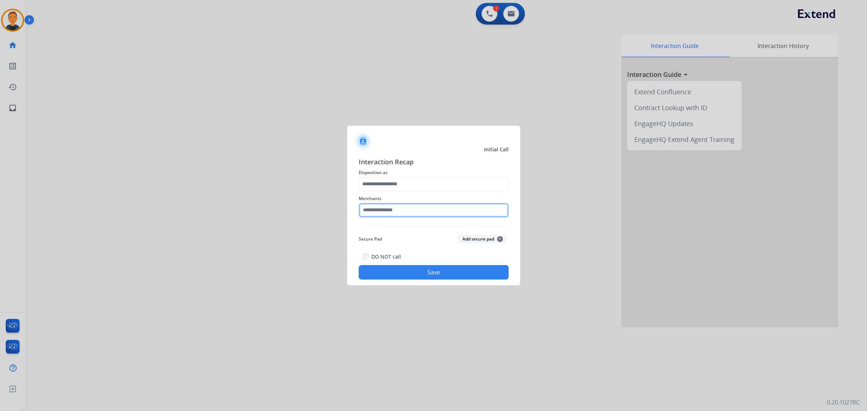
click at [398, 211] on input "text" at bounding box center [434, 210] width 150 height 14
drag, startPoint x: 401, startPoint y: 230, endPoint x: 396, endPoint y: 202, distance: 28.3
click at [401, 228] on div "Cj pony parts" at bounding box center [387, 230] width 32 height 7
type input "**********"
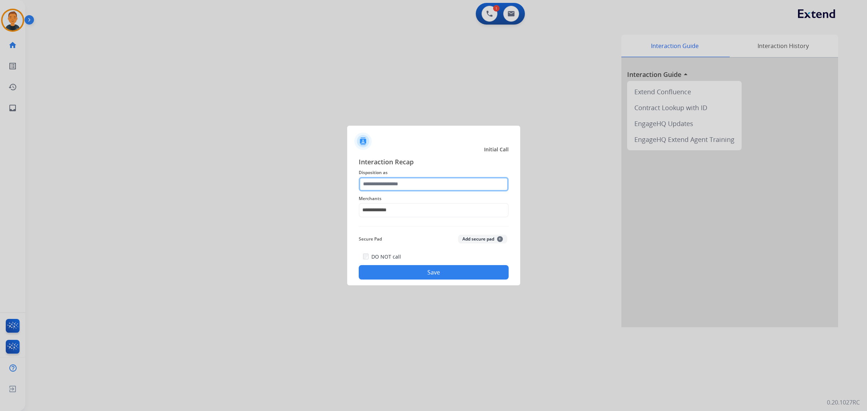
click at [396, 178] on input "text" at bounding box center [434, 184] width 150 height 14
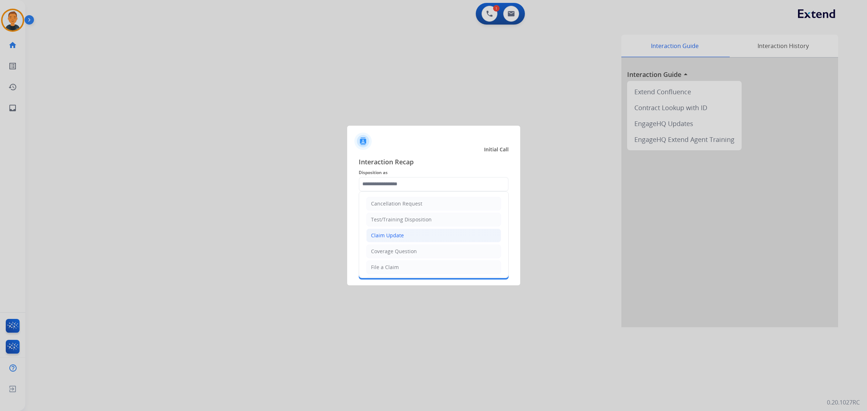
click at [390, 239] on div "Claim Update" at bounding box center [387, 235] width 33 height 7
type input "**********"
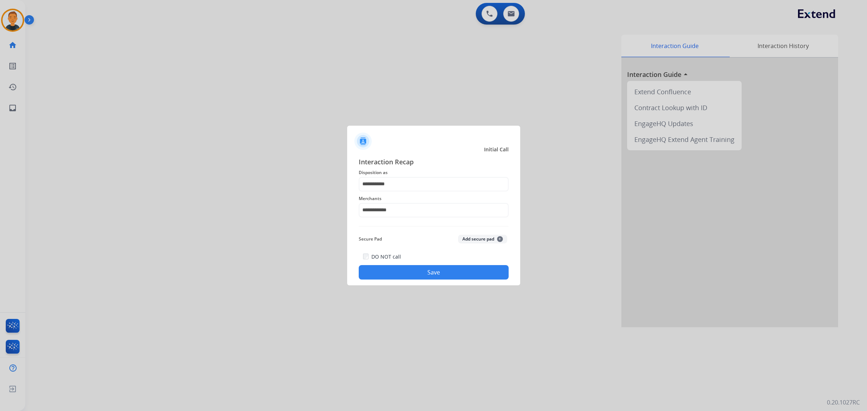
click at [429, 276] on button "Save" at bounding box center [434, 272] width 150 height 14
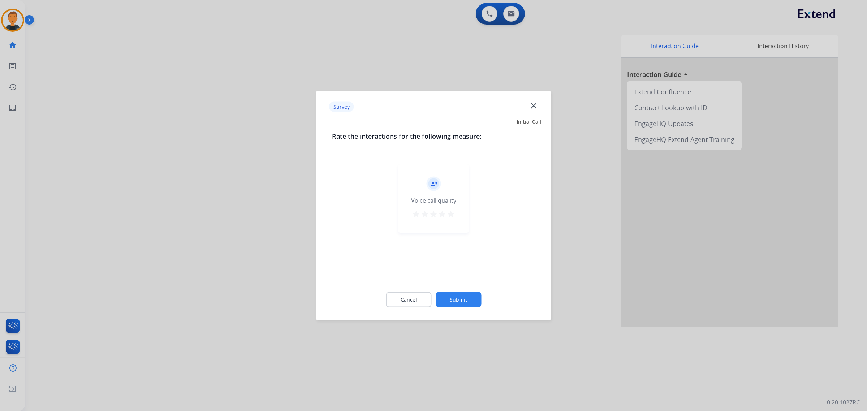
click at [449, 212] on mat-icon "star" at bounding box center [451, 214] width 9 height 9
click at [461, 300] on button "Submit" at bounding box center [459, 299] width 46 height 15
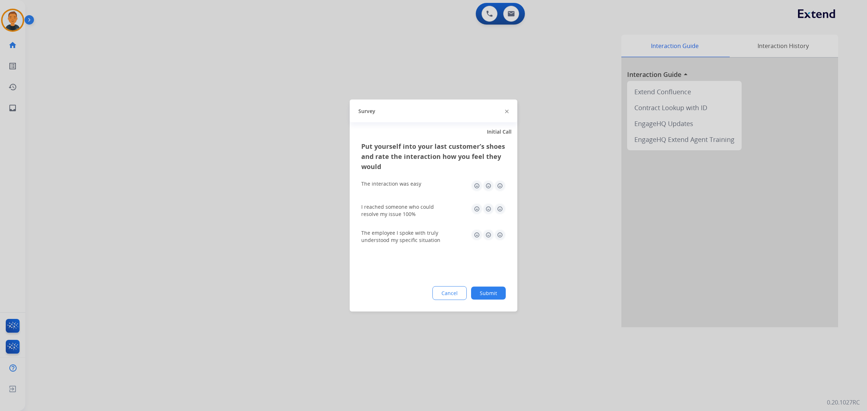
click at [499, 183] on img at bounding box center [500, 186] width 12 height 12
click at [501, 208] on img at bounding box center [500, 209] width 12 height 12
click at [499, 234] on img at bounding box center [500, 235] width 12 height 12
click at [493, 294] on button "Submit" at bounding box center [488, 293] width 35 height 13
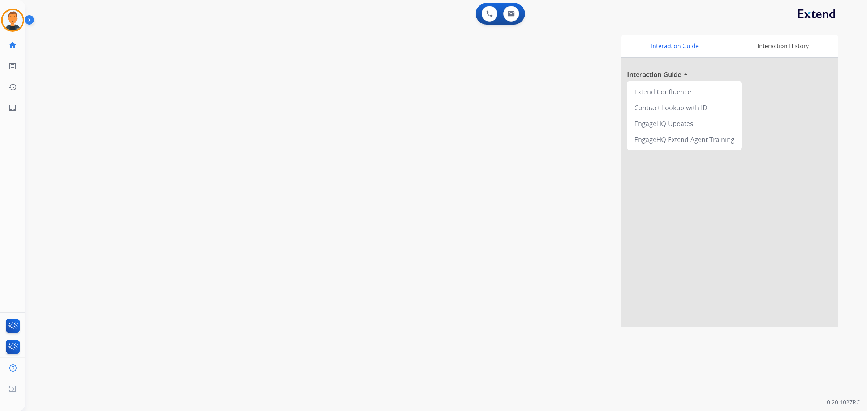
click at [582, 173] on div "Interaction Guide Interaction History Interaction Guide arrow_drop_up Extend Co…" at bounding box center [546, 181] width 584 height 293
click at [14, 111] on mat-icon "inbox" at bounding box center [12, 108] width 9 height 9
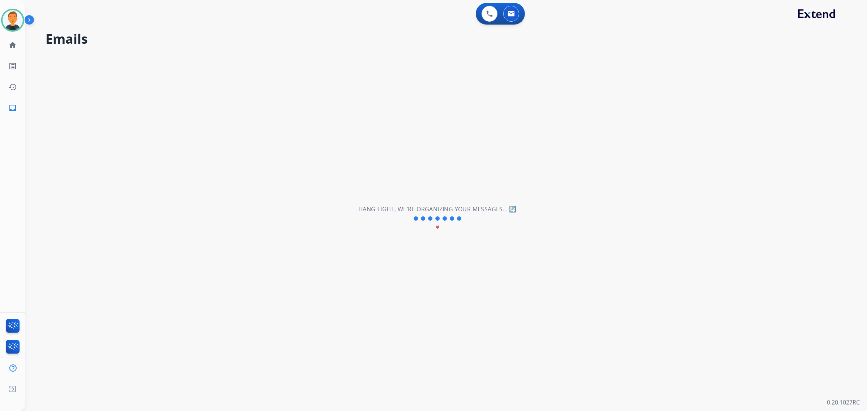
click at [651, 131] on div "**********" at bounding box center [437, 218] width 824 height 385
click at [557, 272] on div "**********" at bounding box center [437, 218] width 824 height 385
click at [13, 108] on mat-icon "inbox" at bounding box center [12, 108] width 9 height 9
click at [611, 244] on div "**********" at bounding box center [437, 218] width 824 height 385
click at [7, 44] on link "home Home" at bounding box center [13, 45] width 20 height 20
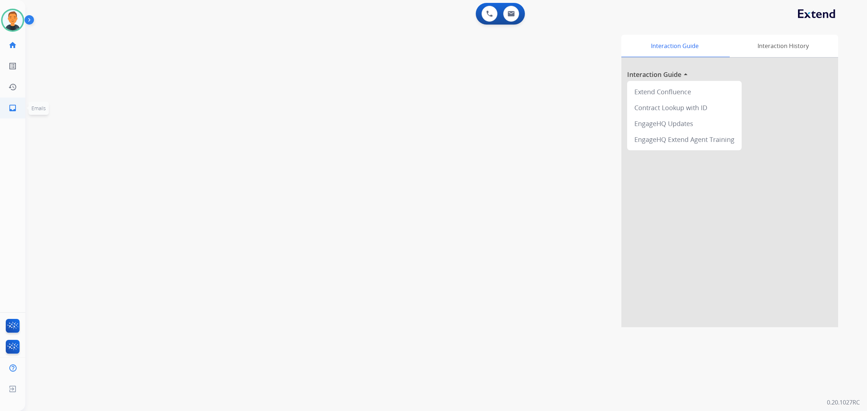
click at [17, 100] on link "inbox Emails" at bounding box center [13, 108] width 20 height 20
select select "**********"
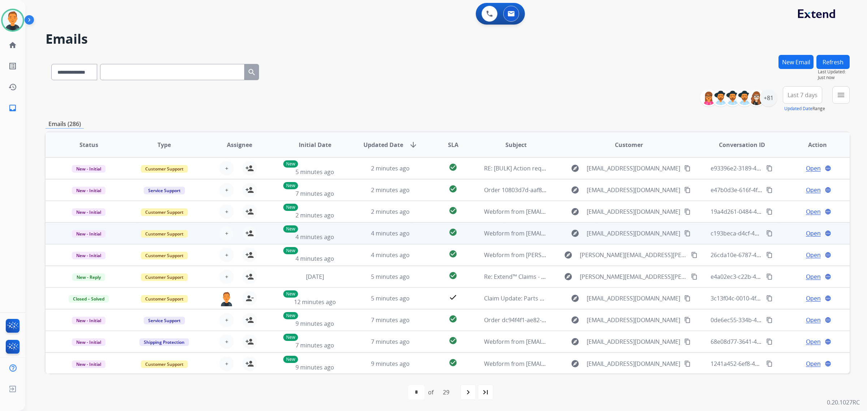
click at [808, 233] on span "Open" at bounding box center [813, 233] width 15 height 9
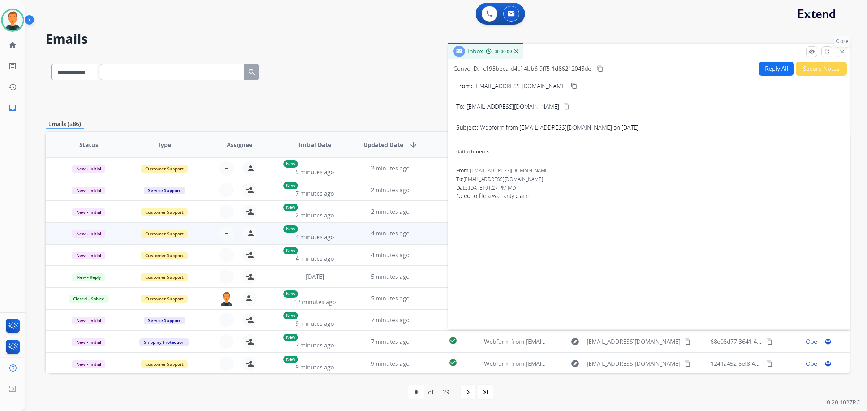
click at [839, 52] on mat-icon "close" at bounding box center [842, 51] width 7 height 7
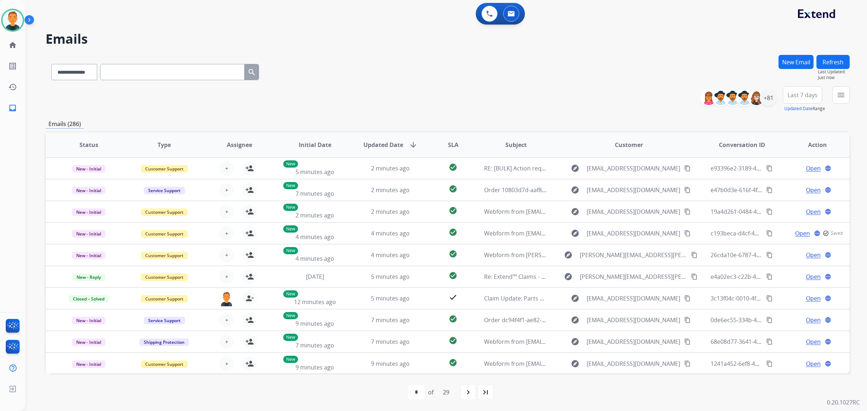
click at [835, 60] on button "Refresh" at bounding box center [832, 62] width 33 height 14
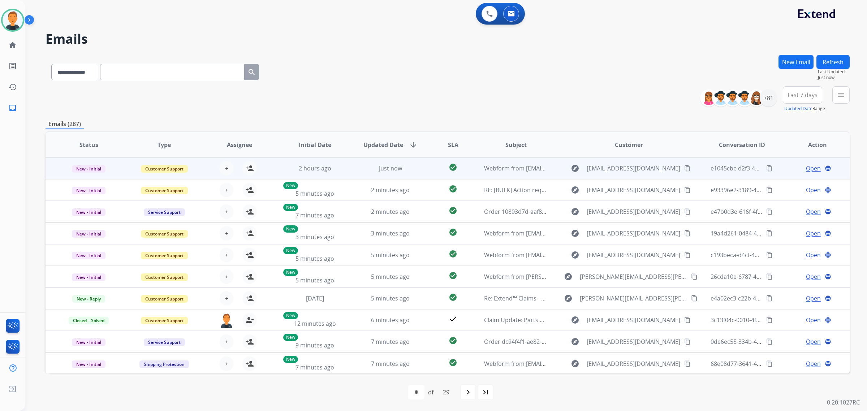
click at [806, 165] on span "Open" at bounding box center [813, 168] width 15 height 9
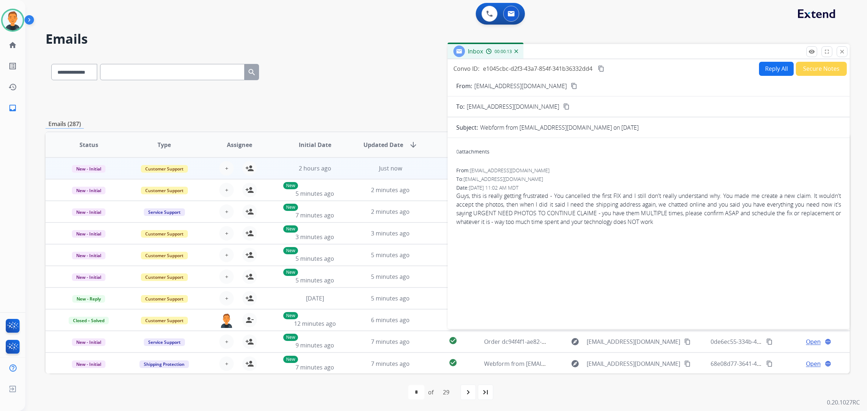
click at [571, 86] on mat-icon "content_copy" at bounding box center [574, 86] width 7 height 7
click at [842, 49] on mat-icon "close" at bounding box center [842, 51] width 7 height 7
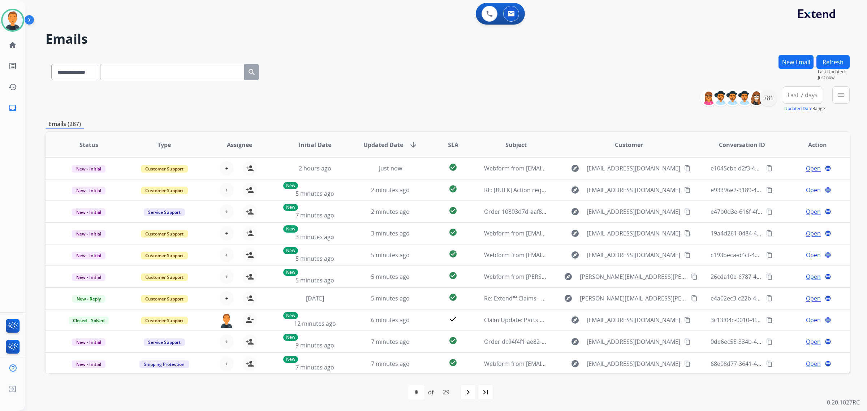
click at [831, 59] on button "Refresh" at bounding box center [832, 62] width 33 height 14
click at [828, 62] on button "Refresh" at bounding box center [832, 62] width 33 height 14
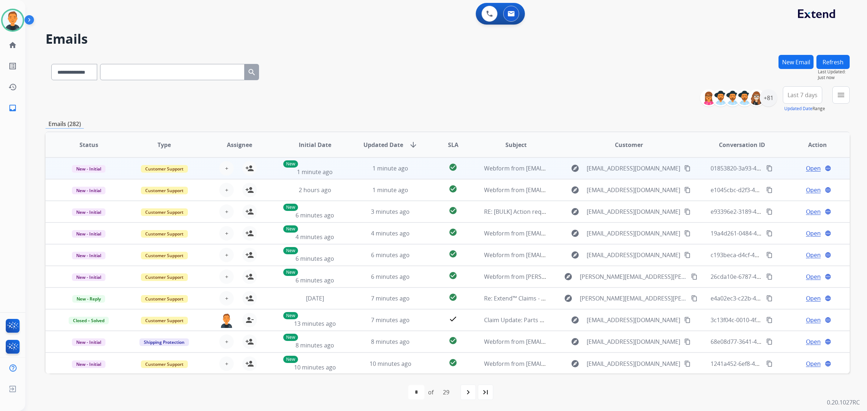
click at [809, 166] on span "Open" at bounding box center [813, 168] width 15 height 9
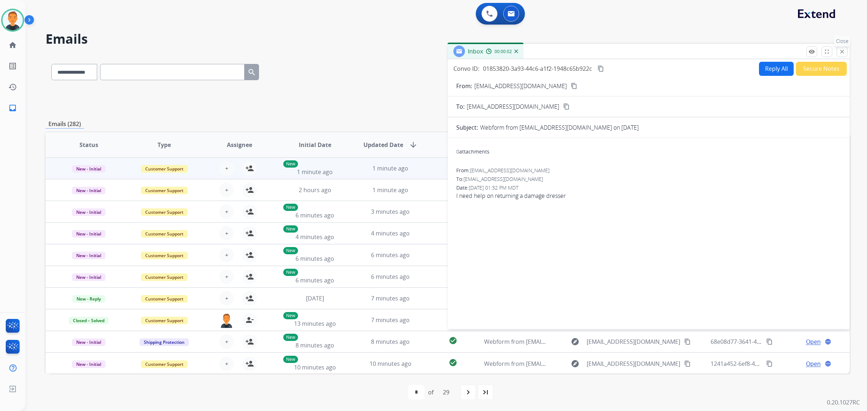
click at [842, 49] on mat-icon "close" at bounding box center [842, 51] width 7 height 7
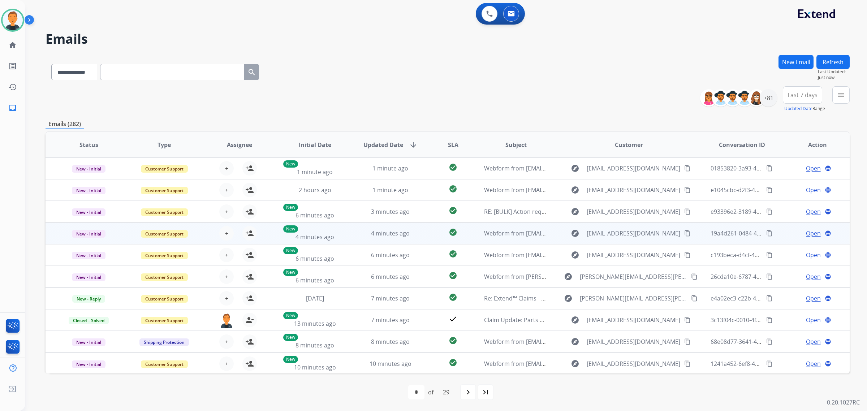
click at [808, 232] on span "Open" at bounding box center [813, 233] width 15 height 9
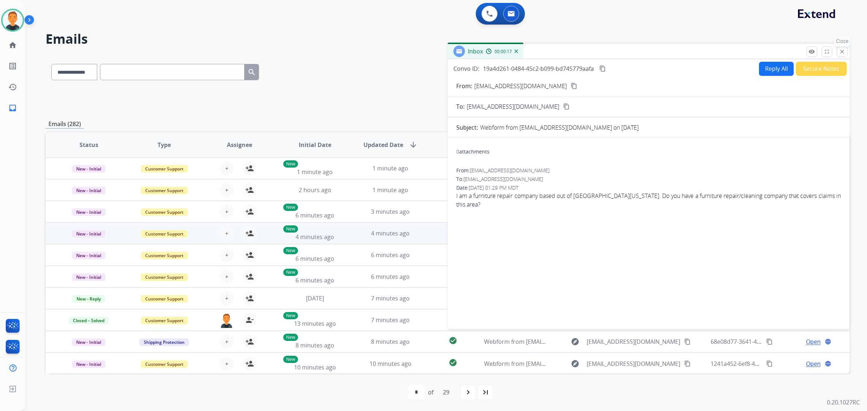
click at [841, 49] on mat-icon "close" at bounding box center [842, 51] width 7 height 7
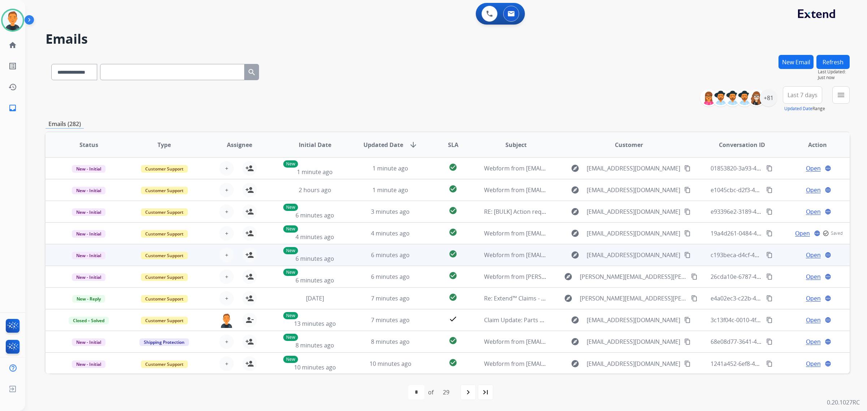
click at [807, 255] on span "Open" at bounding box center [813, 255] width 15 height 9
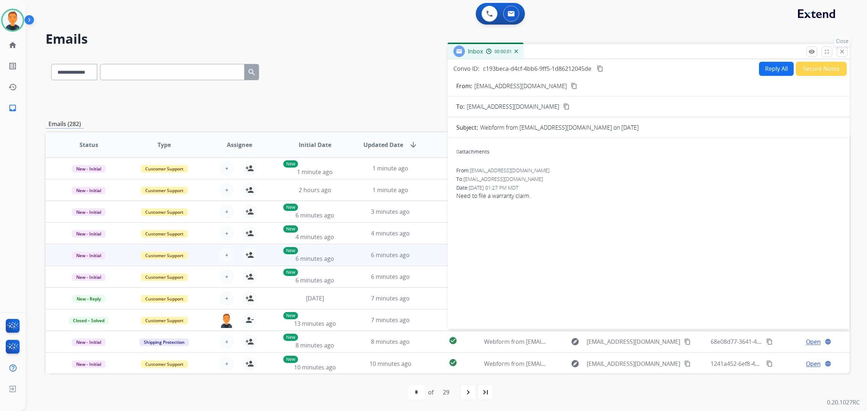
click at [837, 48] on button "close Close" at bounding box center [842, 51] width 11 height 11
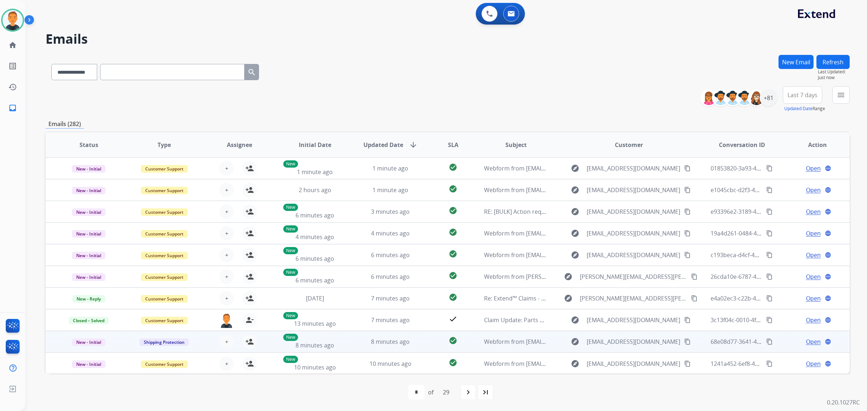
click at [808, 344] on span "Open" at bounding box center [813, 341] width 15 height 9
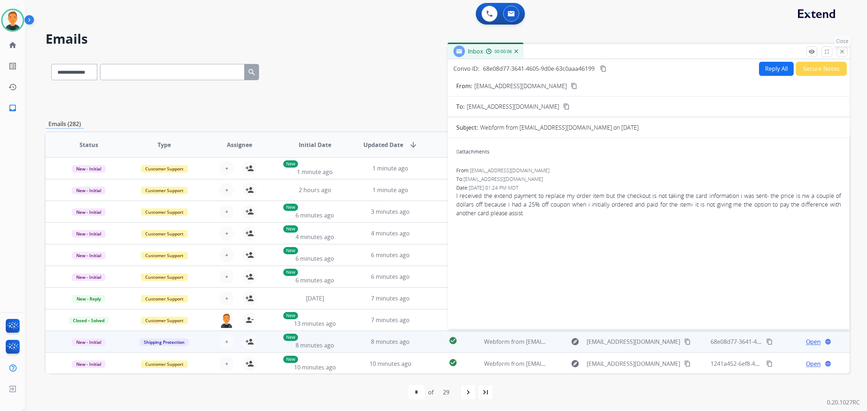
click at [840, 50] on mat-icon "close" at bounding box center [842, 51] width 7 height 7
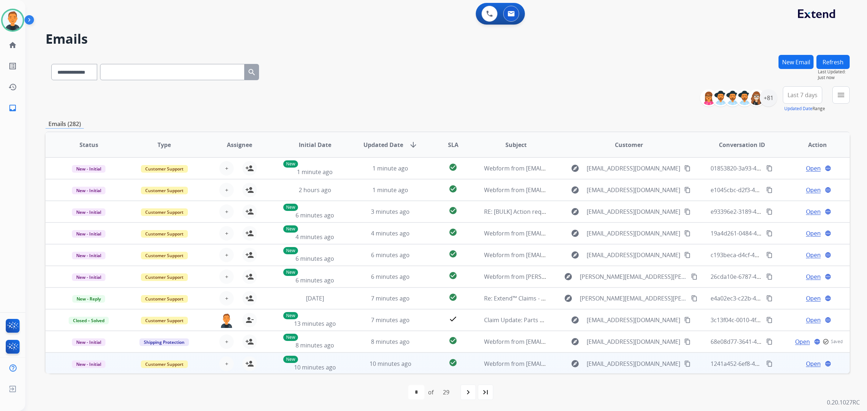
click at [810, 364] on span "Open" at bounding box center [813, 363] width 15 height 9
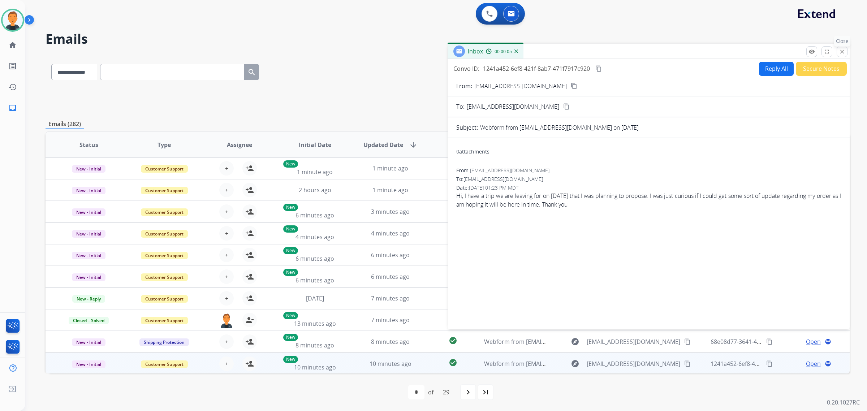
click at [839, 51] on mat-icon "close" at bounding box center [842, 51] width 7 height 7
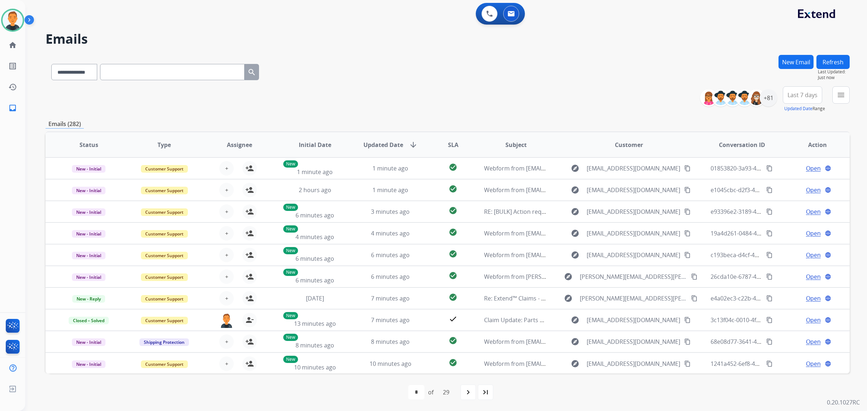
click at [832, 59] on button "Refresh" at bounding box center [832, 62] width 33 height 14
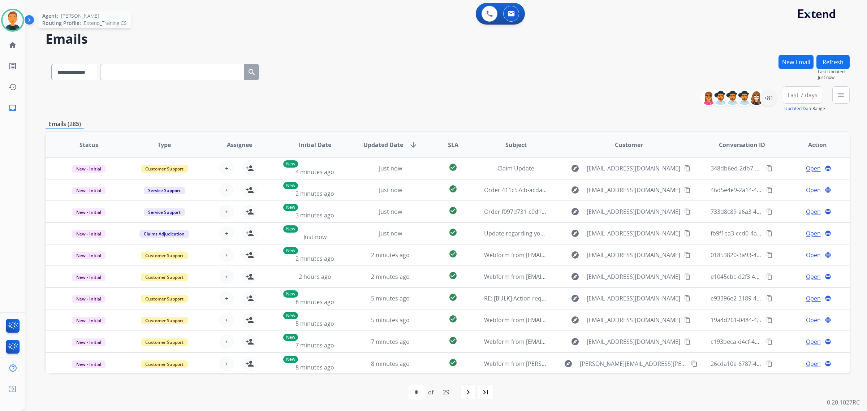
click at [15, 20] on img at bounding box center [13, 20] width 20 height 20
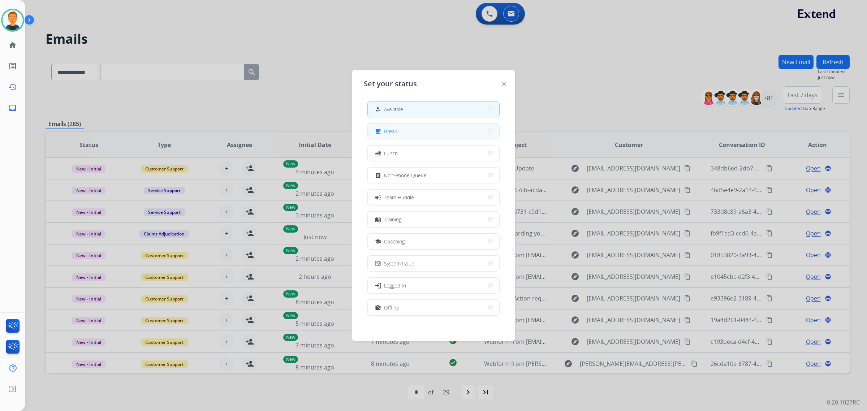
click at [423, 133] on button "free_breakfast Break" at bounding box center [434, 132] width 132 height 16
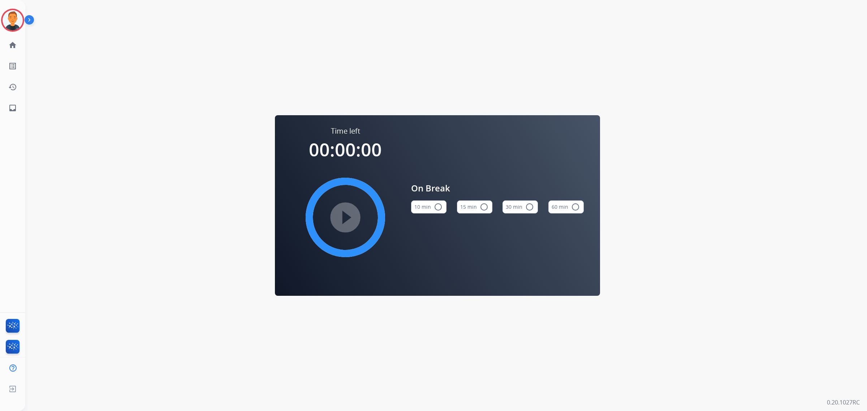
click at [439, 206] on mat-icon "radio_button_unchecked" at bounding box center [438, 207] width 9 height 9
click at [349, 216] on mat-icon "play_circle_filled" at bounding box center [345, 217] width 9 height 9
click at [12, 17] on img at bounding box center [13, 20] width 20 height 20
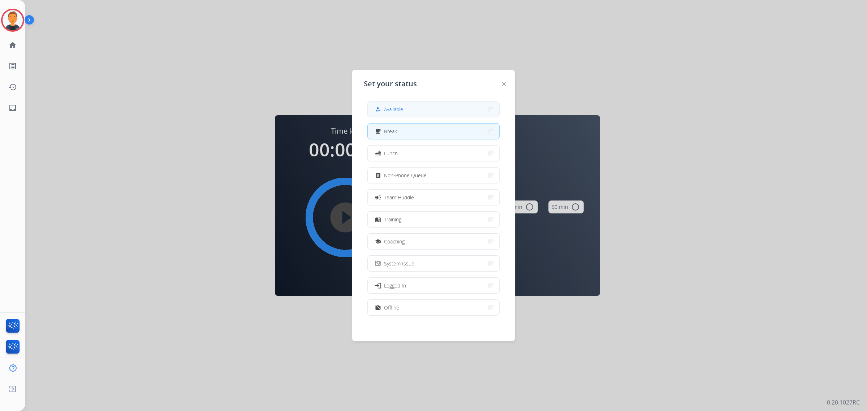
click at [418, 108] on button "how_to_reg Available" at bounding box center [434, 110] width 132 height 16
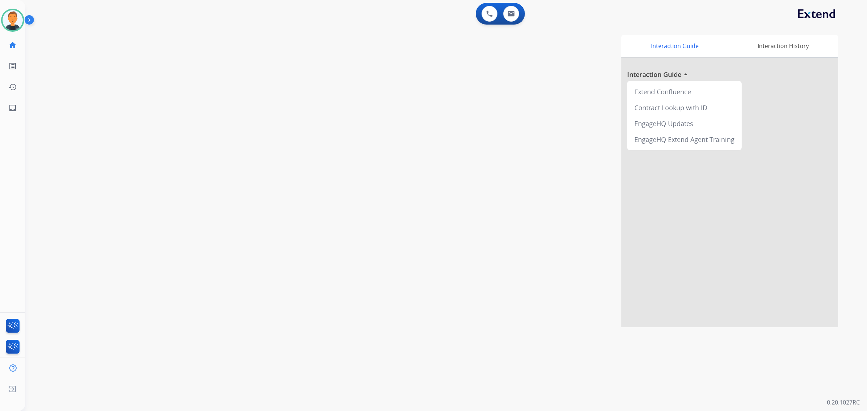
click at [565, 138] on div "Interaction Guide Interaction History Interaction Guide arrow_drop_up Extend Co…" at bounding box center [546, 181] width 584 height 293
click at [545, 151] on div "Interaction Guide Interaction History Interaction Guide arrow_drop_up Extend Co…" at bounding box center [546, 181] width 584 height 293
click at [16, 107] on mat-icon "inbox" at bounding box center [12, 108] width 9 height 9
select select "**********"
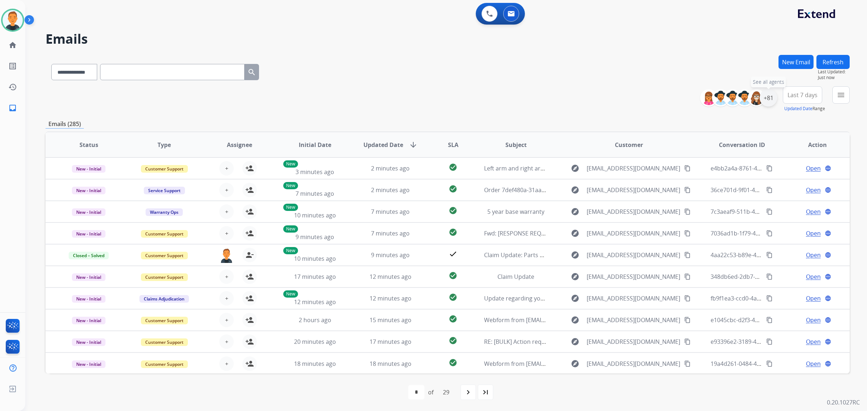
click at [768, 98] on div "+81" at bounding box center [768, 97] width 17 height 17
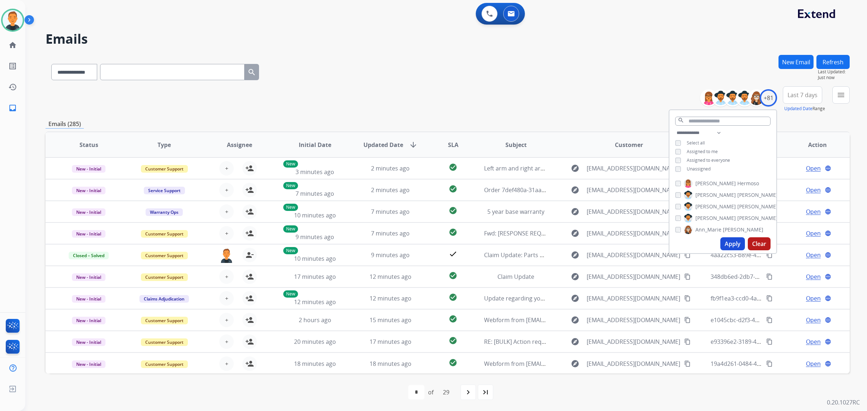
click at [733, 245] on button "Apply" at bounding box center [732, 243] width 25 height 13
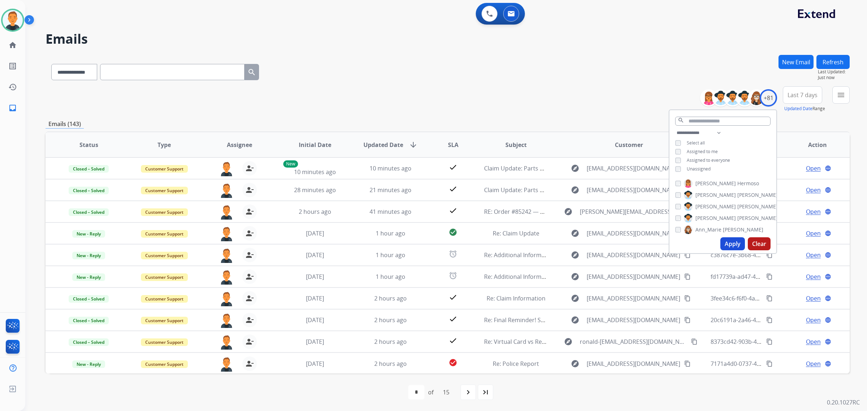
click at [804, 95] on span "Last 7 days" at bounding box center [803, 95] width 30 height 3
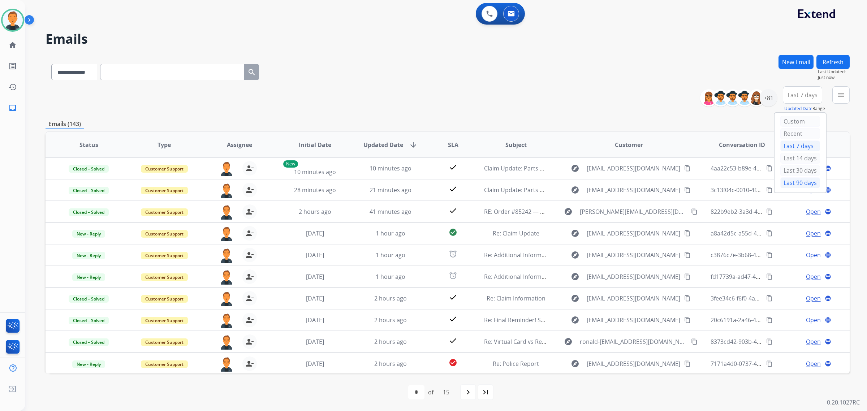
click at [801, 185] on div "Last 90 days" at bounding box center [800, 182] width 40 height 11
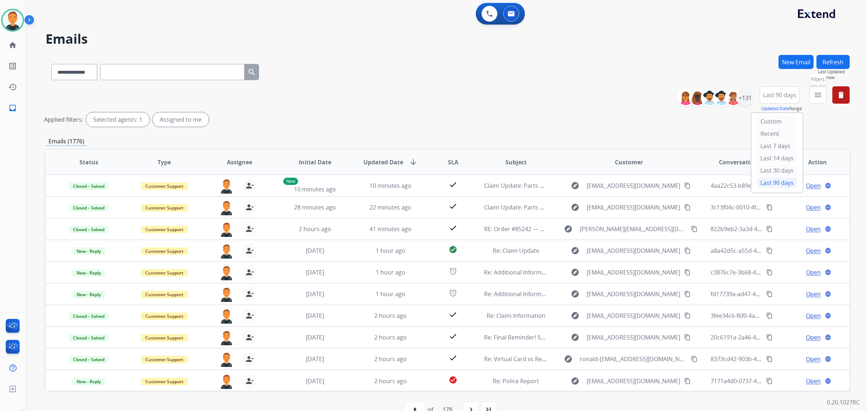
click at [818, 94] on mat-icon "menu" at bounding box center [818, 95] width 9 height 9
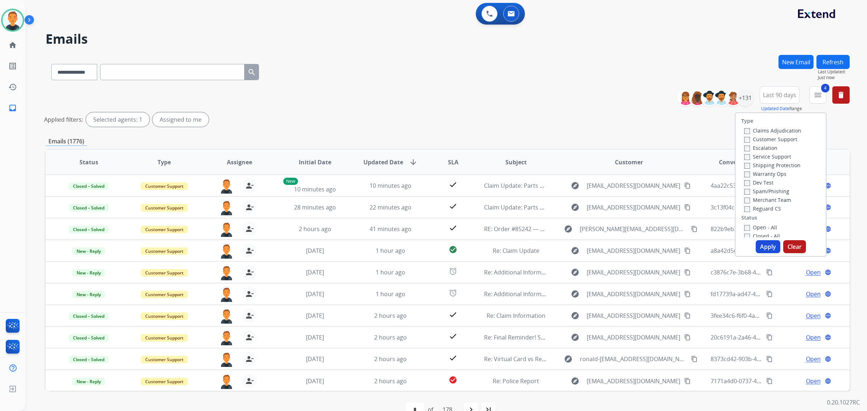
click at [763, 246] on button "Apply" at bounding box center [768, 246] width 25 height 13
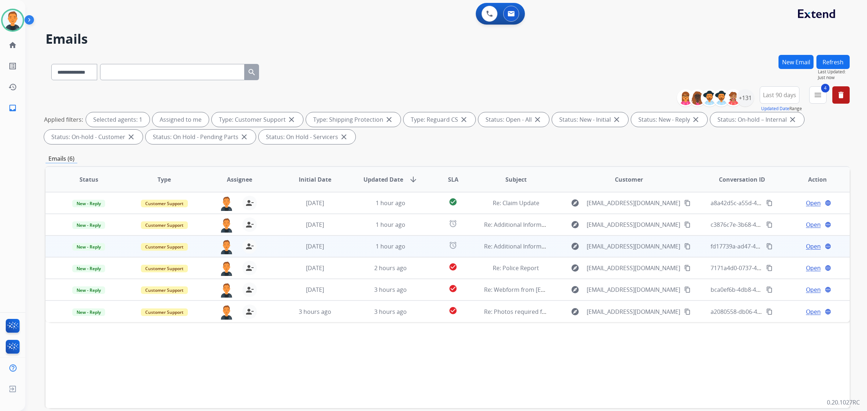
click at [808, 244] on span "Open" at bounding box center [813, 246] width 15 height 9
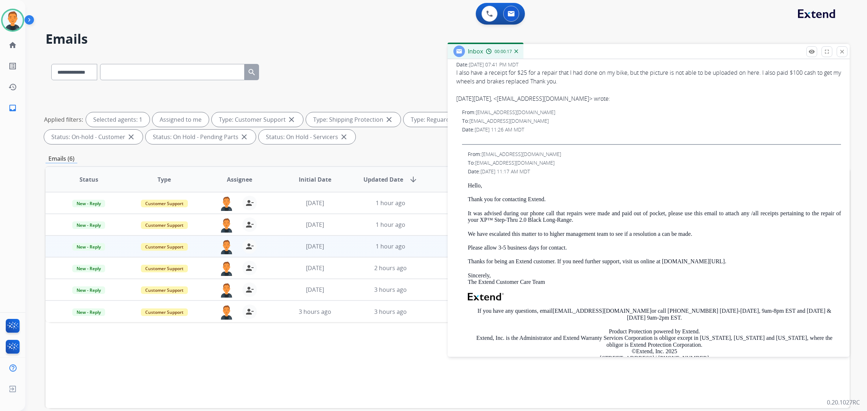
scroll to position [165, 0]
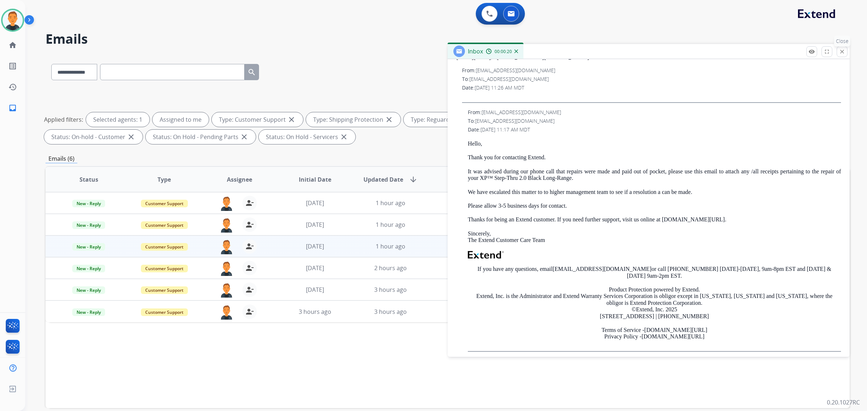
click at [842, 49] on mat-icon "close" at bounding box center [842, 51] width 7 height 7
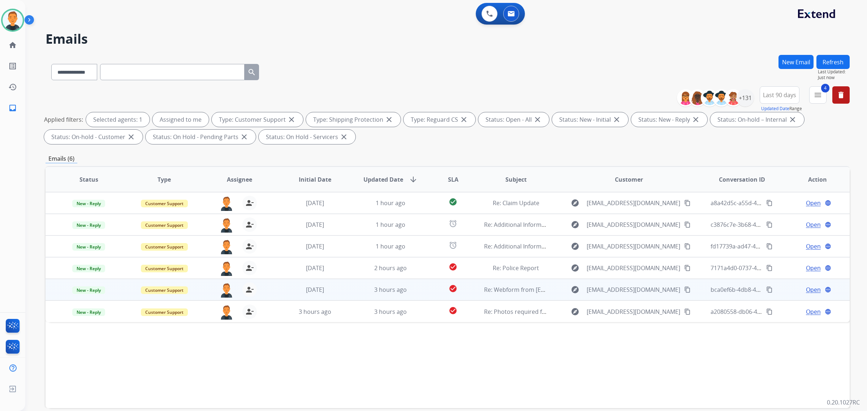
click at [813, 286] on span "Open" at bounding box center [813, 289] width 15 height 9
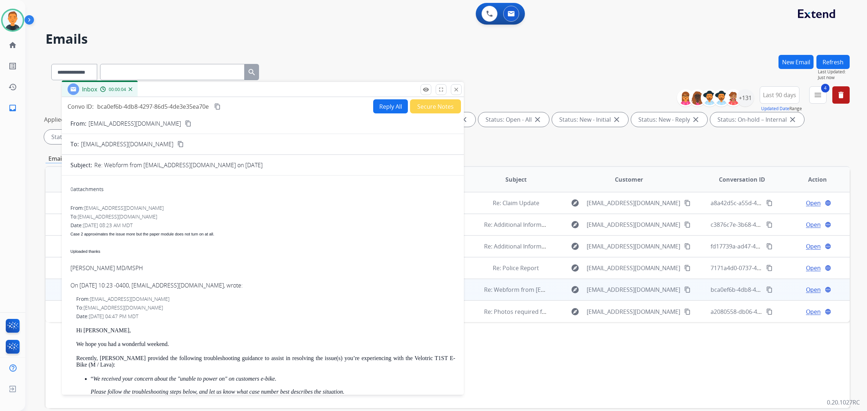
drag, startPoint x: 592, startPoint y: 53, endPoint x: 207, endPoint y: 91, distance: 387.7
click at [207, 91] on div "Inbox 00:00:04" at bounding box center [263, 89] width 402 height 15
click at [456, 88] on mat-icon "close" at bounding box center [456, 89] width 7 height 7
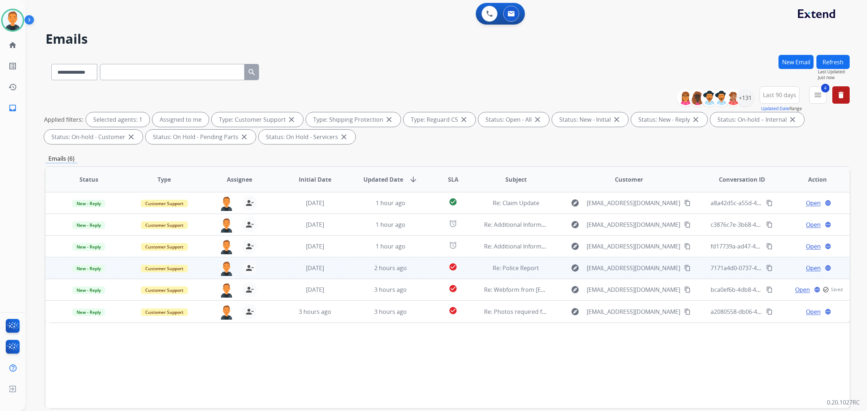
click at [806, 266] on span "Open" at bounding box center [813, 268] width 15 height 9
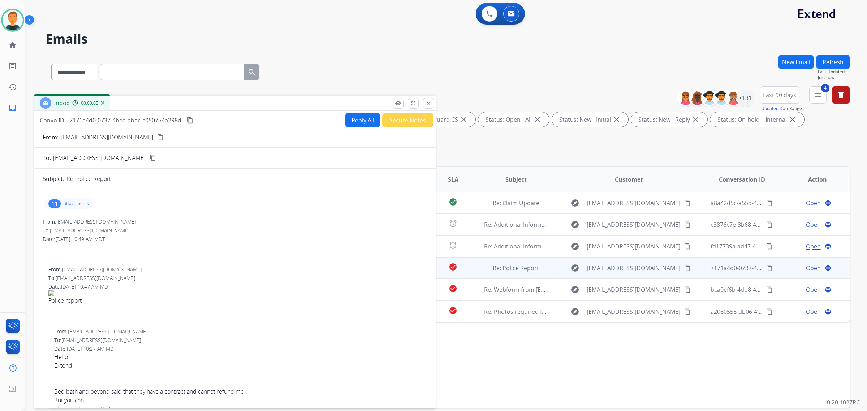
drag, startPoint x: 594, startPoint y: 51, endPoint x: 180, endPoint y: 102, distance: 416.9
click at [180, 102] on div "Inbox 00:00:05" at bounding box center [235, 103] width 402 height 15
click at [157, 136] on mat-icon "content_copy" at bounding box center [160, 137] width 7 height 7
click at [429, 100] on mat-icon "close" at bounding box center [428, 103] width 7 height 7
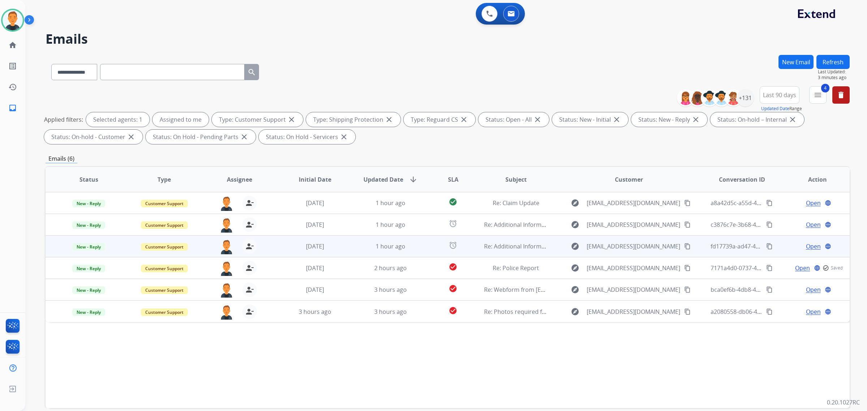
click at [806, 243] on span "Open" at bounding box center [813, 246] width 15 height 9
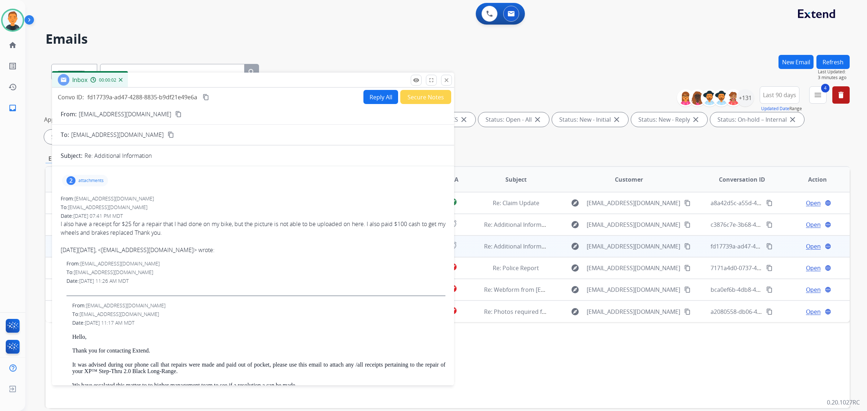
drag, startPoint x: 582, startPoint y: 52, endPoint x: 186, endPoint y: 80, distance: 396.6
click at [186, 80] on div "Inbox 00:00:02" at bounding box center [253, 80] width 402 height 15
click at [175, 111] on mat-icon "content_copy" at bounding box center [178, 114] width 7 height 7
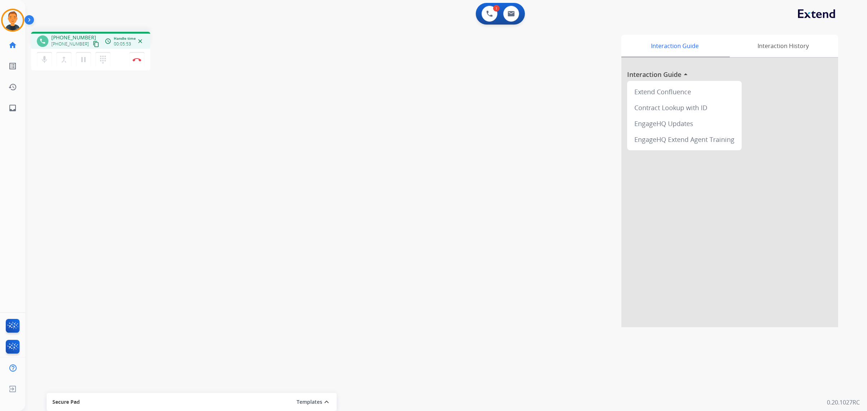
click at [582, 129] on div "Interaction Guide Interaction History Interaction Guide arrow_drop_up Extend Co…" at bounding box center [546, 181] width 584 height 293
drag, startPoint x: 595, startPoint y: 124, endPoint x: 463, endPoint y: 105, distance: 133.2
click at [592, 123] on div "Interaction Guide Interaction History Interaction Guide arrow_drop_up Extend Co…" at bounding box center [546, 181] width 584 height 293
drag, startPoint x: 839, startPoint y: 391, endPoint x: 7, endPoint y: 105, distance: 879.1
click at [7, 105] on link "inbox Emails" at bounding box center [13, 108] width 20 height 20
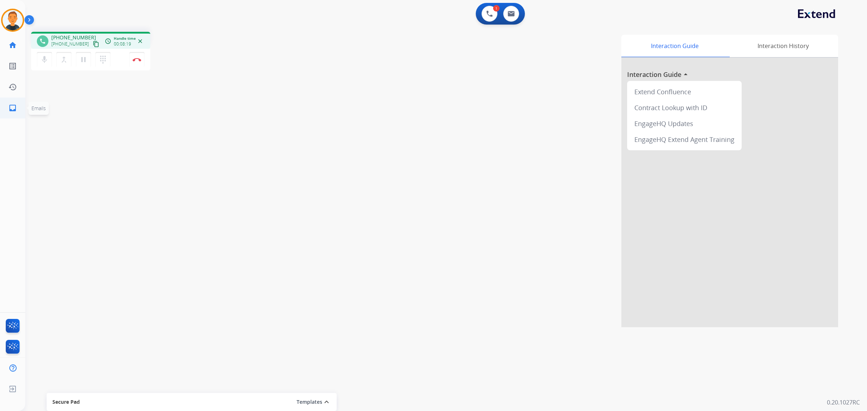
select select "**********"
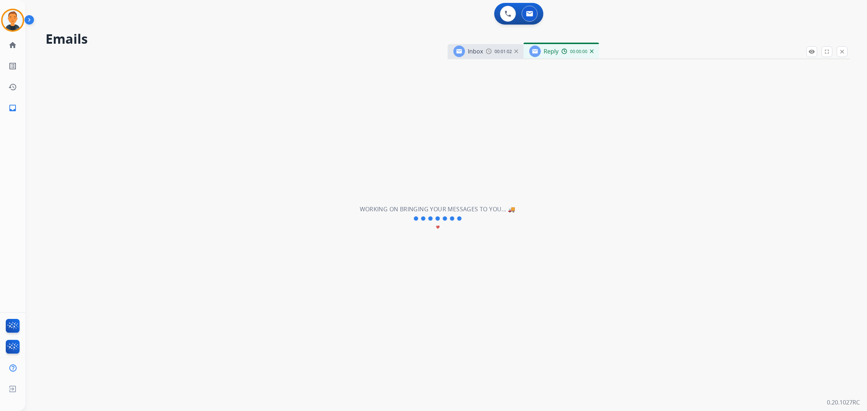
select select "**********"
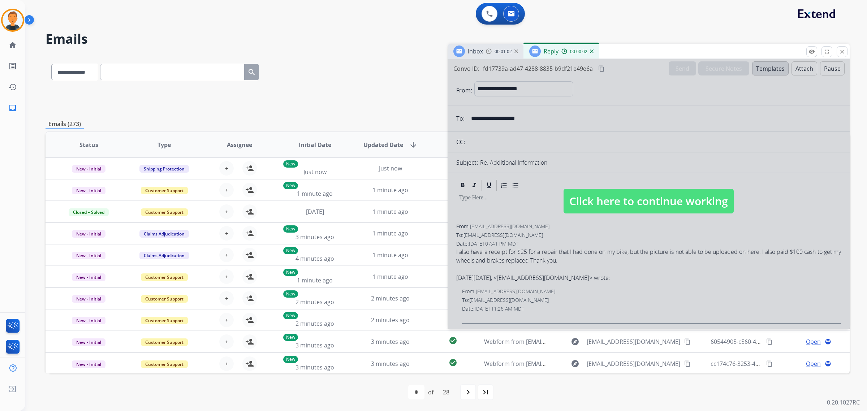
click at [696, 146] on div at bounding box center [649, 194] width 402 height 270
select select
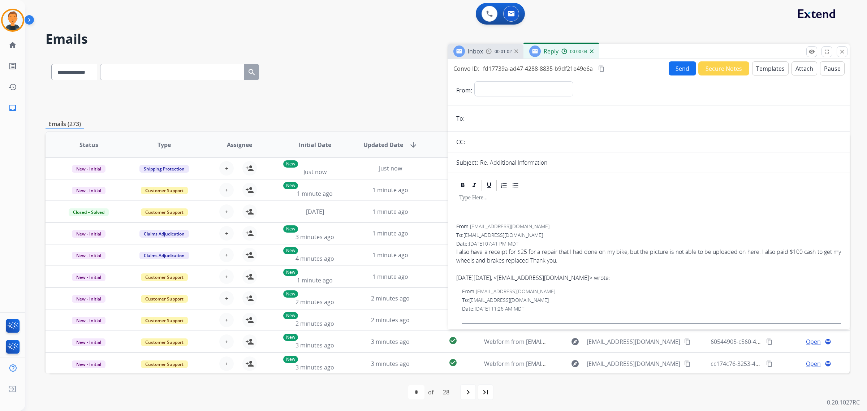
click at [591, 51] on img at bounding box center [592, 51] width 4 height 4
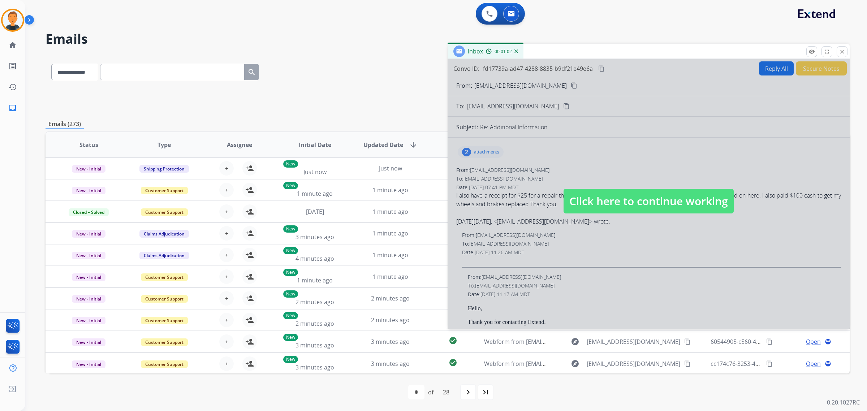
click at [768, 116] on div at bounding box center [649, 194] width 402 height 270
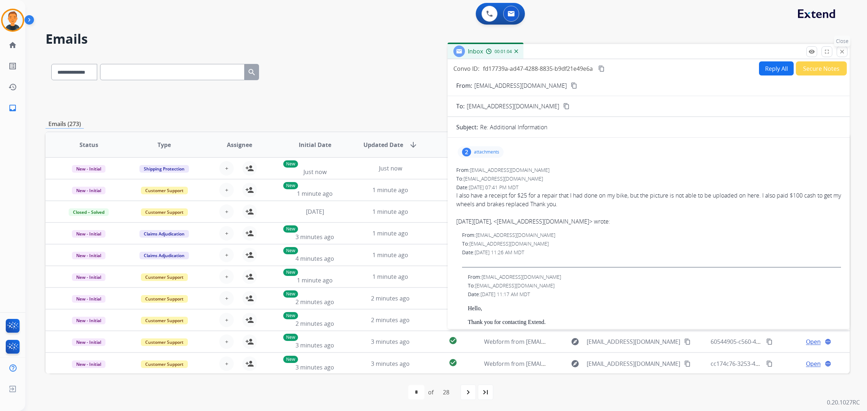
click at [845, 50] on button "close Close" at bounding box center [842, 51] width 11 height 11
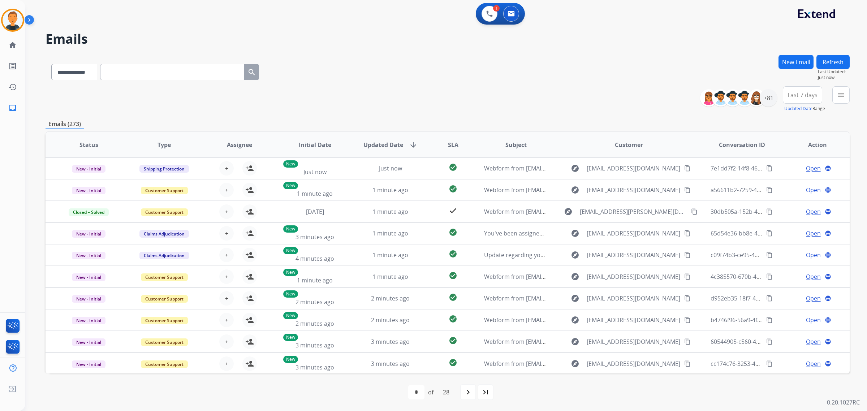
click at [790, 65] on button "New Email" at bounding box center [796, 62] width 35 height 14
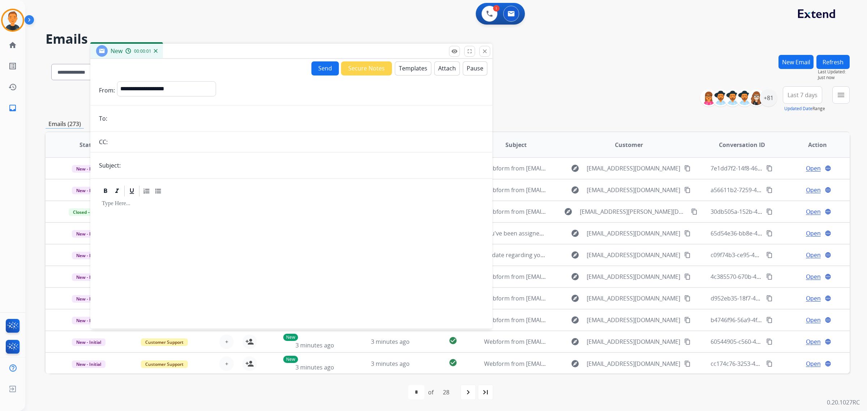
drag, startPoint x: 682, startPoint y: 50, endPoint x: 324, endPoint y: 49, distance: 357.3
click at [324, 49] on div "New 00:00:01" at bounding box center [291, 51] width 402 height 15
click at [156, 118] on input "email" at bounding box center [296, 118] width 374 height 14
paste input "**********"
type input "**********"
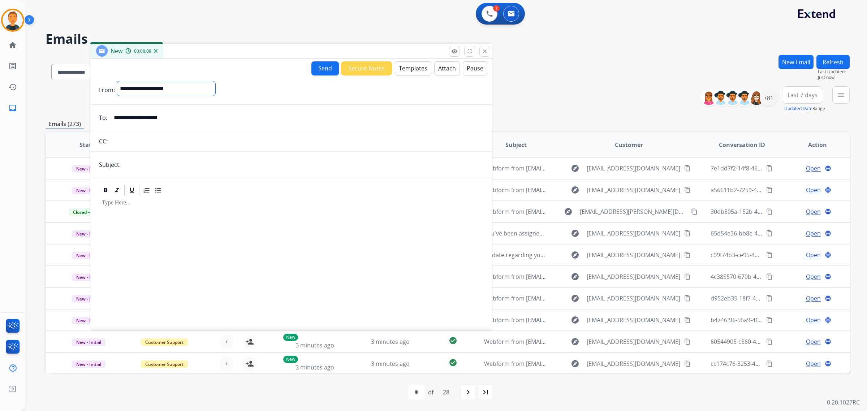
click at [204, 83] on select "**********" at bounding box center [166, 88] width 98 height 14
select select "**********"
click at [117, 81] on select "**********" at bounding box center [166, 88] width 98 height 14
click at [182, 158] on input "text" at bounding box center [303, 165] width 361 height 14
type input "**********"
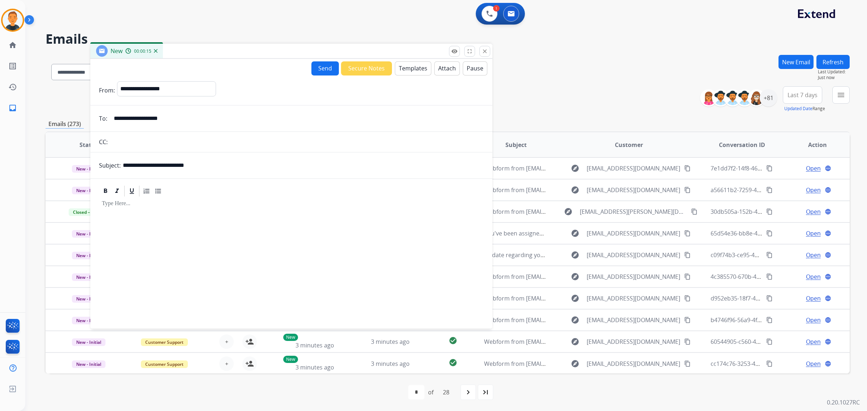
click at [118, 210] on div at bounding box center [291, 260] width 385 height 124
click at [412, 68] on button "Templates" at bounding box center [413, 68] width 36 height 14
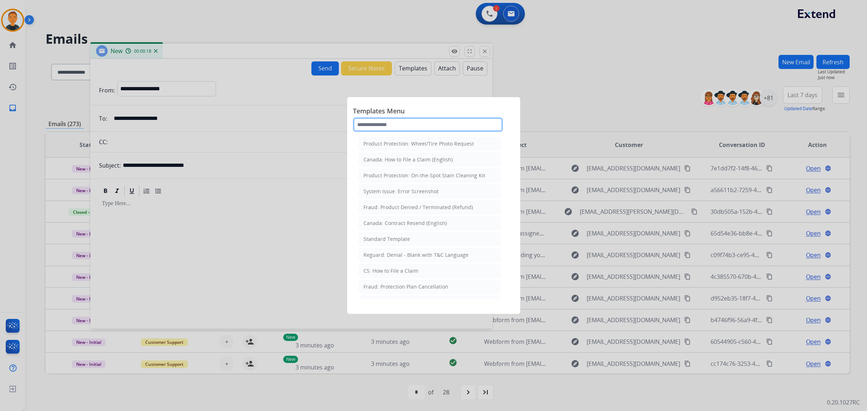
click at [388, 126] on input "text" at bounding box center [428, 124] width 150 height 14
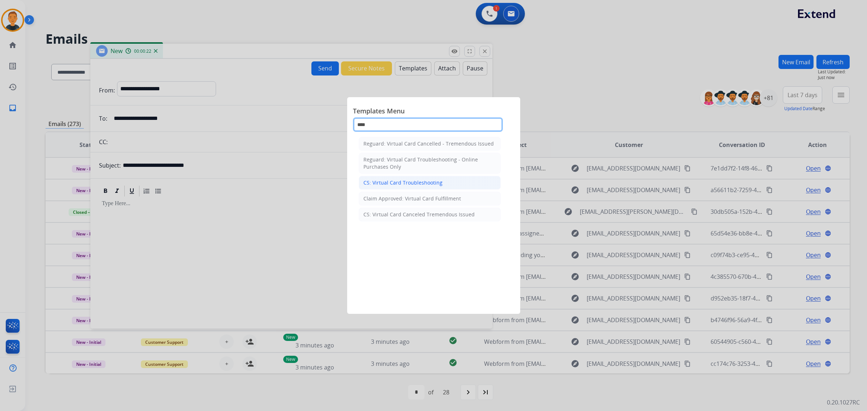
type input "****"
click at [439, 185] on div "CS: Virtual Card Troubleshooting" at bounding box center [402, 182] width 79 height 7
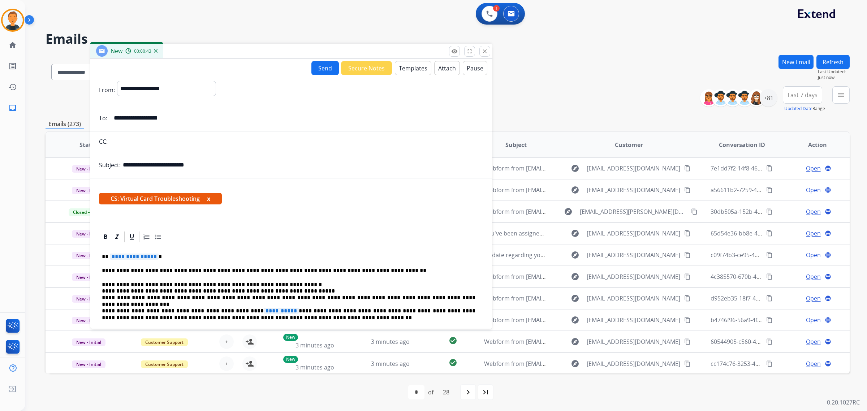
click at [118, 257] on span "**********" at bounding box center [134, 257] width 49 height 6
click at [264, 308] on span "**********" at bounding box center [281, 311] width 35 height 6
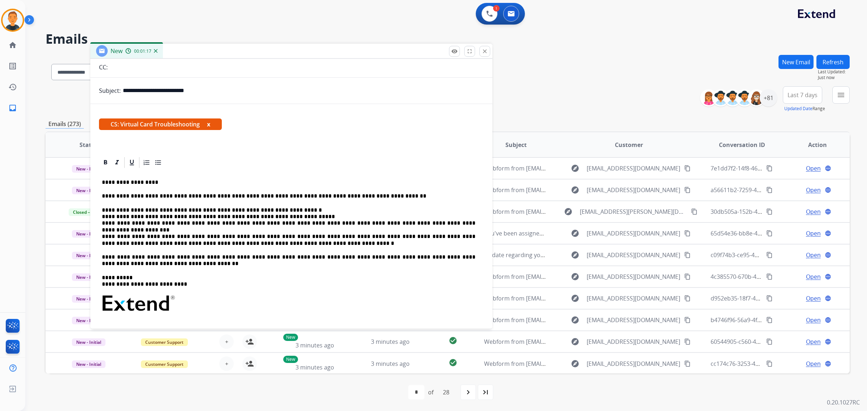
scroll to position [90, 0]
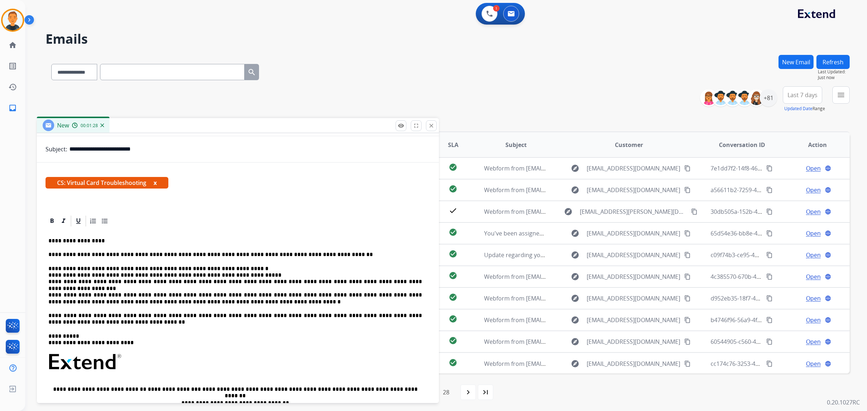
drag, startPoint x: 293, startPoint y: 52, endPoint x: 240, endPoint y: 127, distance: 91.6
click at [240, 127] on div "New 00:01:28" at bounding box center [238, 125] width 402 height 15
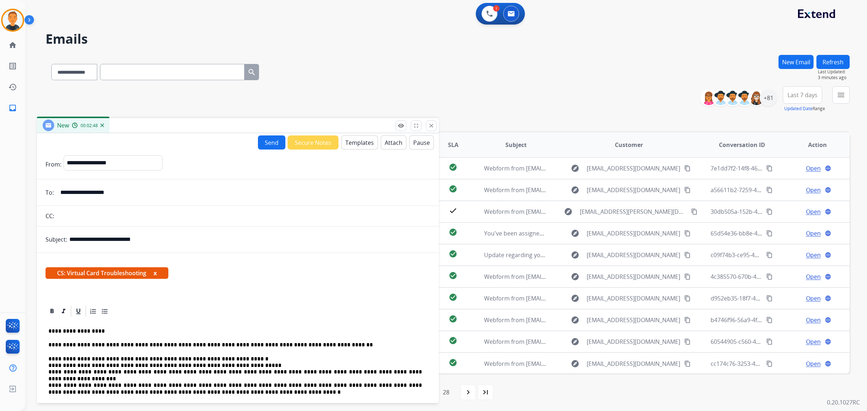
click at [266, 140] on button "Send" at bounding box center [271, 142] width 27 height 14
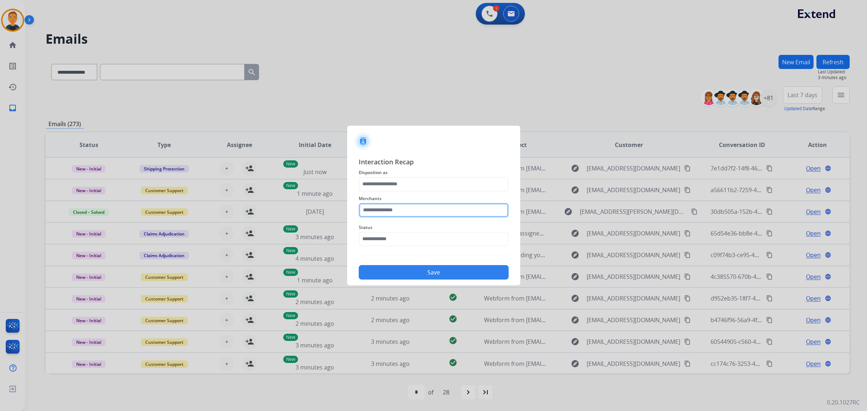
drag, startPoint x: 424, startPoint y: 212, endPoint x: 786, endPoint y: 211, distance: 361.6
click at [424, 212] on input "text" at bounding box center [434, 210] width 150 height 14
drag, startPoint x: 419, startPoint y: 201, endPoint x: 418, endPoint y: 210, distance: 8.7
click at [418, 209] on div "Merchants" at bounding box center [434, 205] width 150 height 29
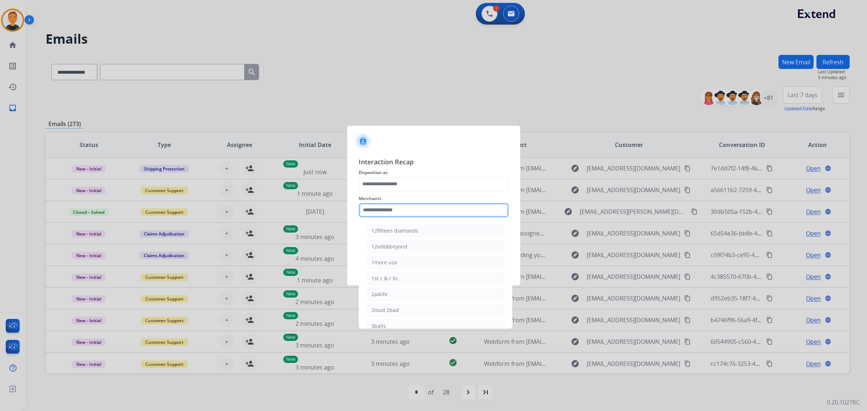
click at [418, 210] on input "text" at bounding box center [434, 210] width 150 height 14
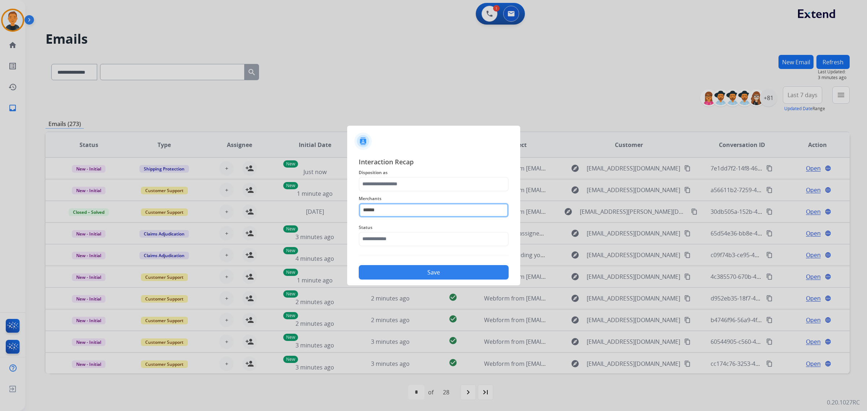
click at [408, 211] on input "******" at bounding box center [434, 210] width 150 height 14
drag, startPoint x: 408, startPoint y: 211, endPoint x: 778, endPoint y: 208, distance: 370.3
click at [0, 214] on app-contact-recap-modal "Interaction Recap Disposition as Merchants ****** Status Save" at bounding box center [0, 205] width 0 height 411
type input "*"
type input "******"
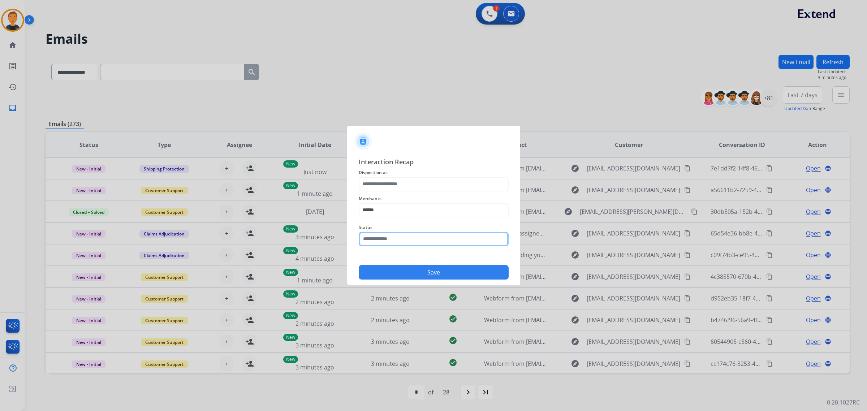
drag, startPoint x: 387, startPoint y: 233, endPoint x: 388, endPoint y: 237, distance: 3.6
click at [388, 237] on input "text" at bounding box center [434, 239] width 150 height 14
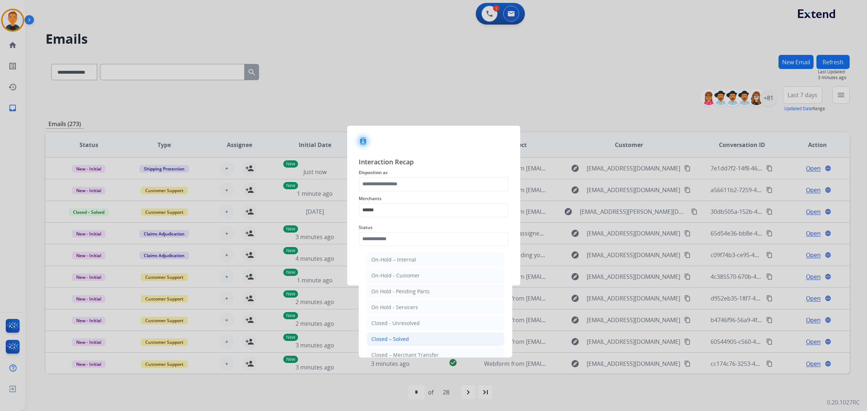
click at [395, 340] on div "Closed – Solved" at bounding box center [390, 339] width 38 height 7
type input "**********"
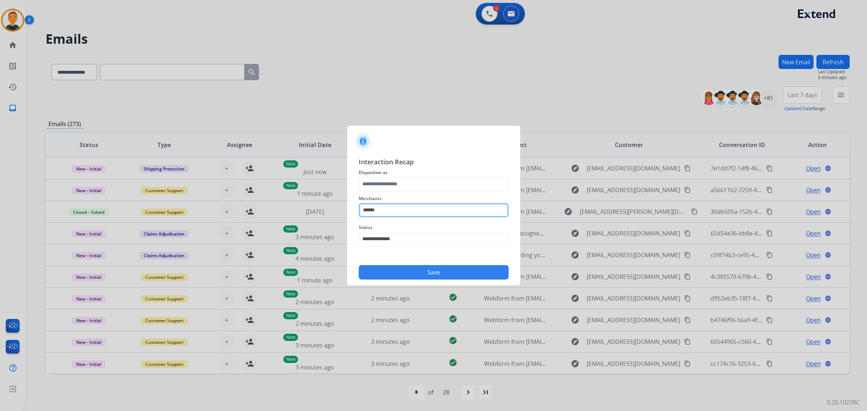
click at [393, 214] on input "******" at bounding box center [434, 210] width 150 height 14
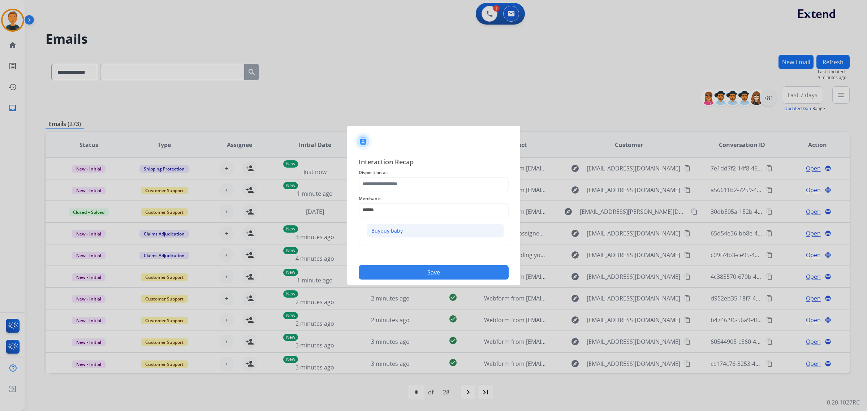
click at [401, 232] on div "Buybuy baby" at bounding box center [386, 230] width 31 height 7
type input "**********"
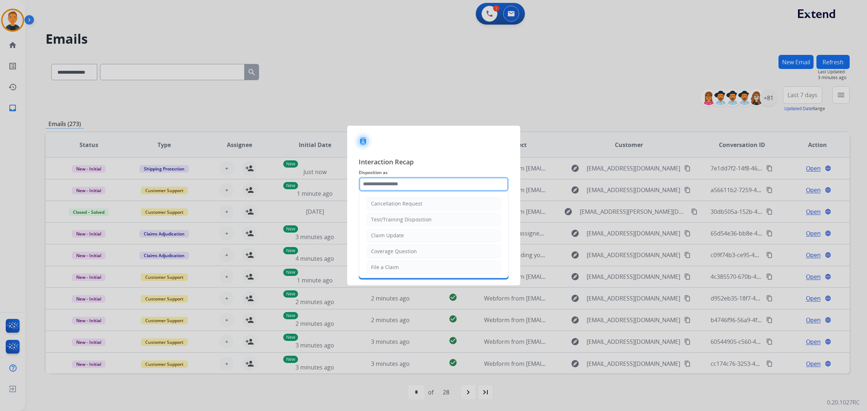
click at [426, 182] on input "text" at bounding box center [434, 184] width 150 height 14
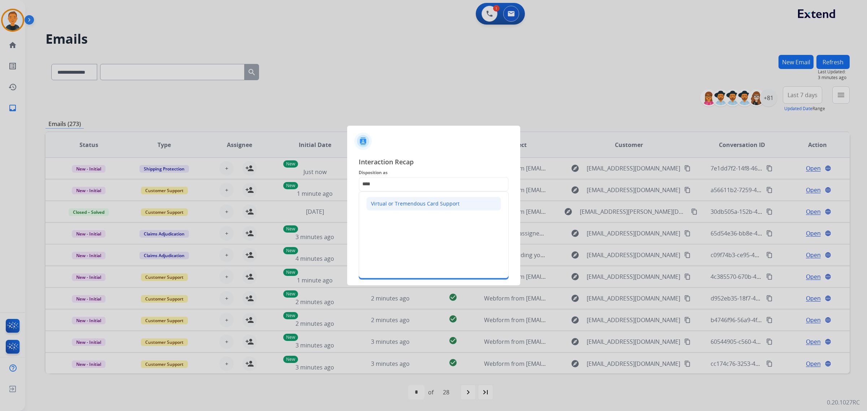
click at [431, 203] on div "Virtual or Tremendous Card Support" at bounding box center [415, 203] width 89 height 7
type input "**********"
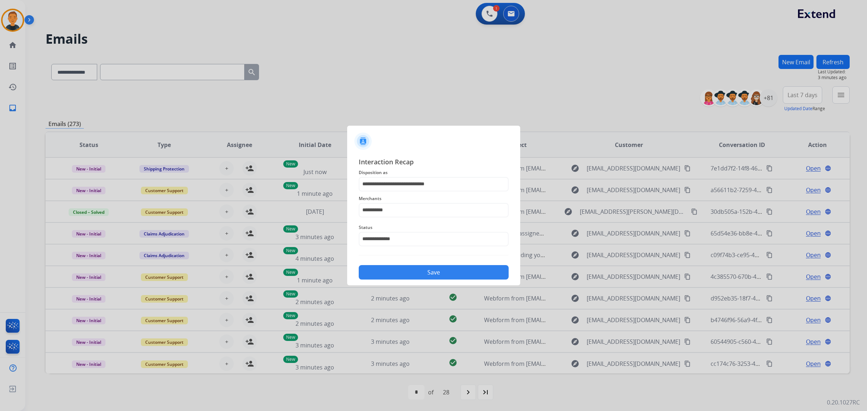
click at [463, 271] on button "Save" at bounding box center [434, 272] width 150 height 14
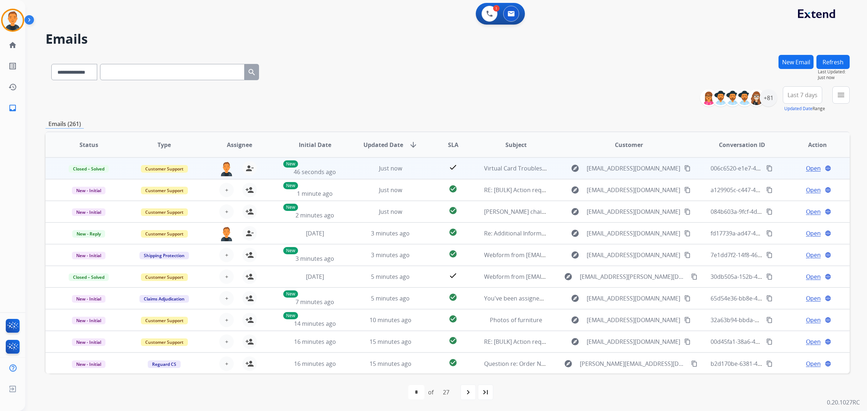
click at [810, 167] on span "Open" at bounding box center [813, 168] width 15 height 9
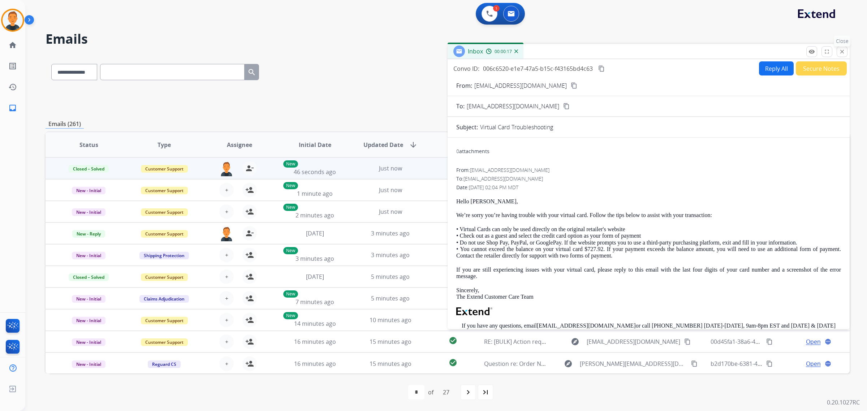
click at [840, 51] on mat-icon "close" at bounding box center [842, 51] width 7 height 7
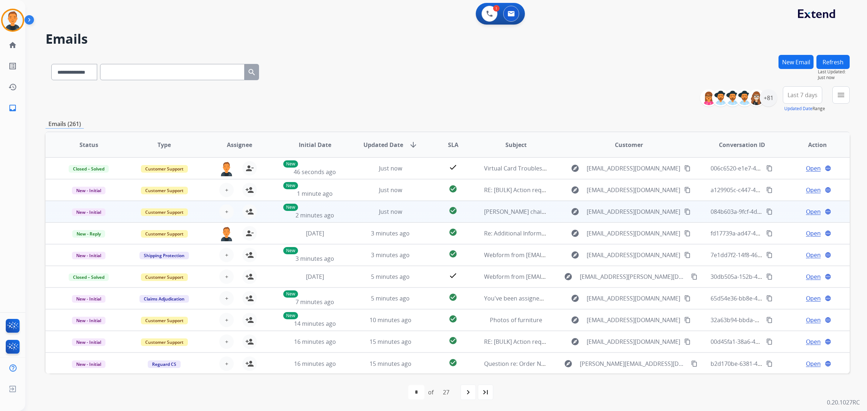
click at [810, 210] on span "Open" at bounding box center [813, 211] width 15 height 9
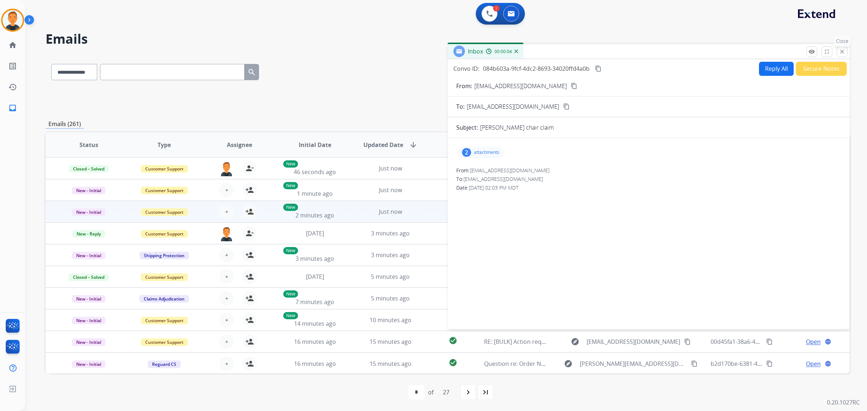
click at [843, 52] on mat-icon "close" at bounding box center [842, 51] width 7 height 7
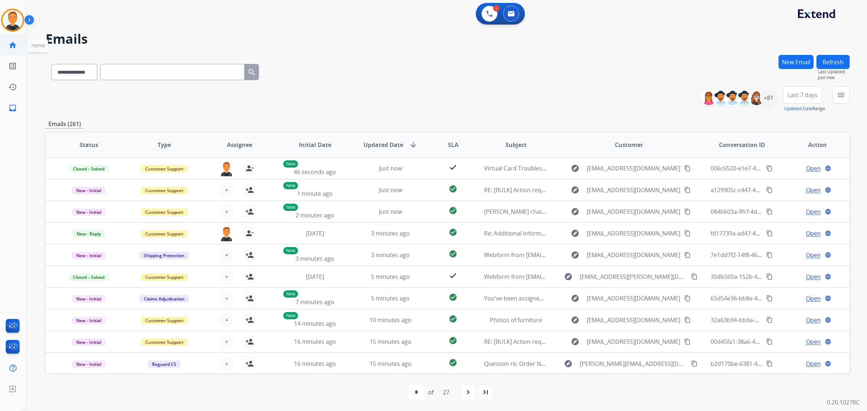
click at [15, 46] on mat-icon "home" at bounding box center [12, 45] width 9 height 9
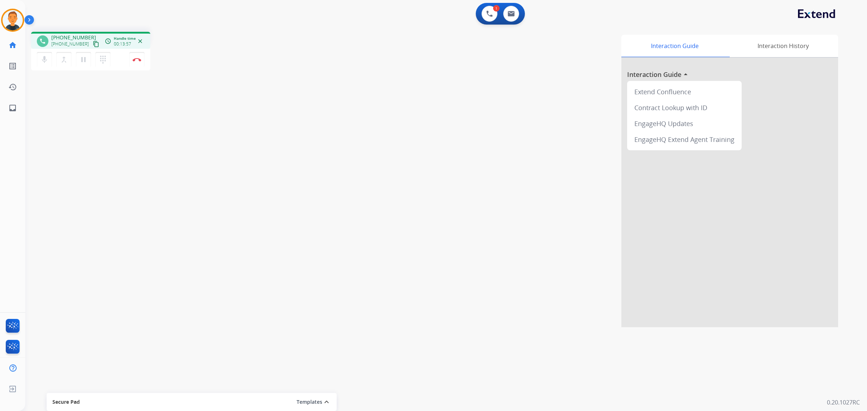
click at [553, 209] on div "Interaction Guide Interaction History Interaction Guide arrow_drop_up Extend Co…" at bounding box center [546, 181] width 584 height 293
click at [548, 164] on div "Interaction Guide Interaction History Interaction Guide arrow_drop_up Extend Co…" at bounding box center [546, 181] width 584 height 293
click at [324, 404] on mat-icon "expand_less" at bounding box center [326, 402] width 9 height 9
click at [354, 258] on div "Interaction Guide Interaction History Interaction Guide arrow_drop_up Extend Co…" at bounding box center [546, 181] width 584 height 293
click at [123, 318] on div "Secure Pad" at bounding box center [191, 319] width 279 height 12
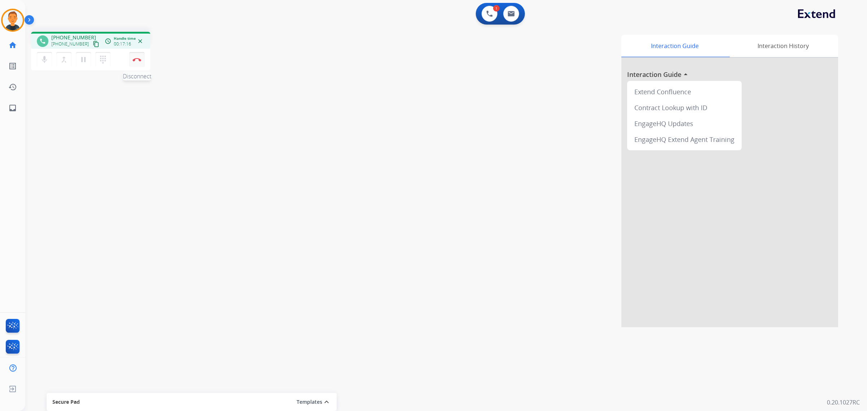
click at [138, 58] on img at bounding box center [137, 60] width 9 height 4
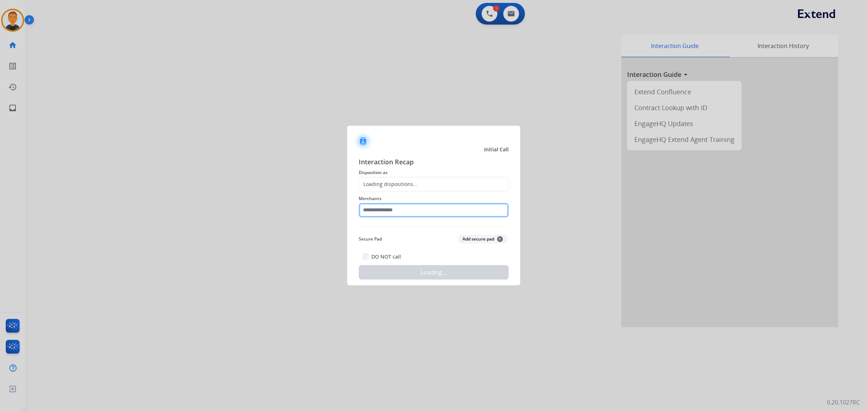
click at [467, 214] on input "text" at bounding box center [434, 210] width 150 height 14
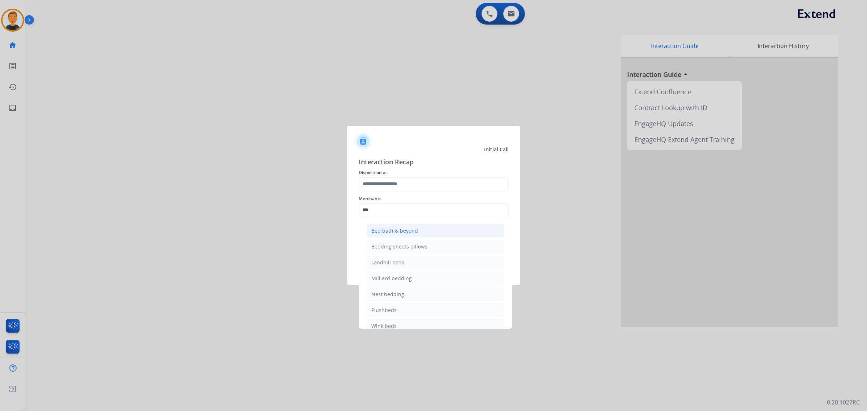
click at [398, 229] on div "Bed bath & beyond" at bounding box center [394, 230] width 47 height 7
type input "**********"
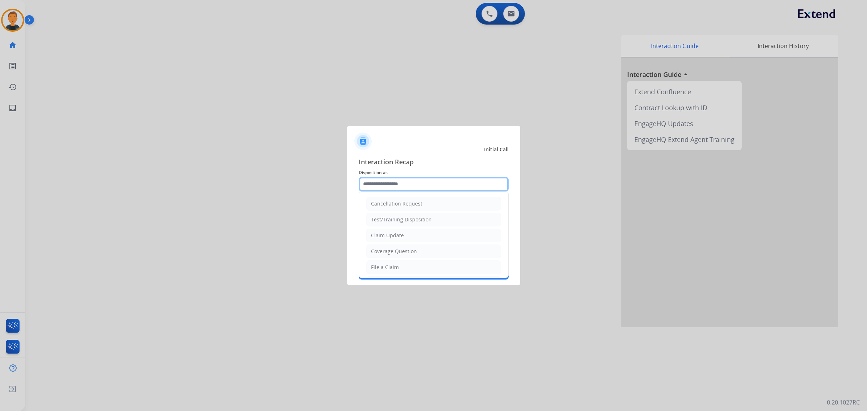
click at [398, 182] on input "text" at bounding box center [434, 184] width 150 height 14
click at [398, 181] on input "text" at bounding box center [434, 184] width 150 height 14
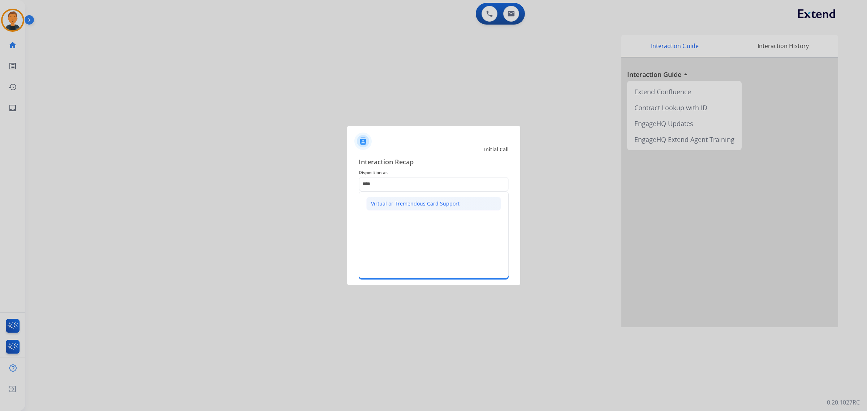
click at [394, 201] on div "Virtual or Tremendous Card Support" at bounding box center [415, 203] width 89 height 7
type input "**********"
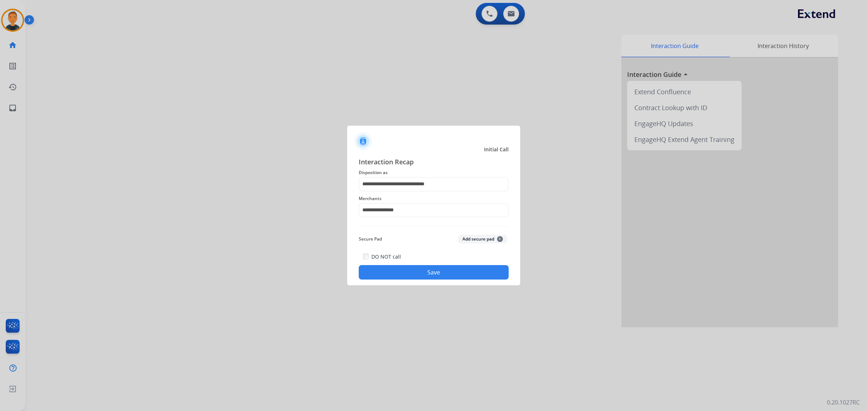
click at [444, 268] on button "Save" at bounding box center [434, 272] width 150 height 14
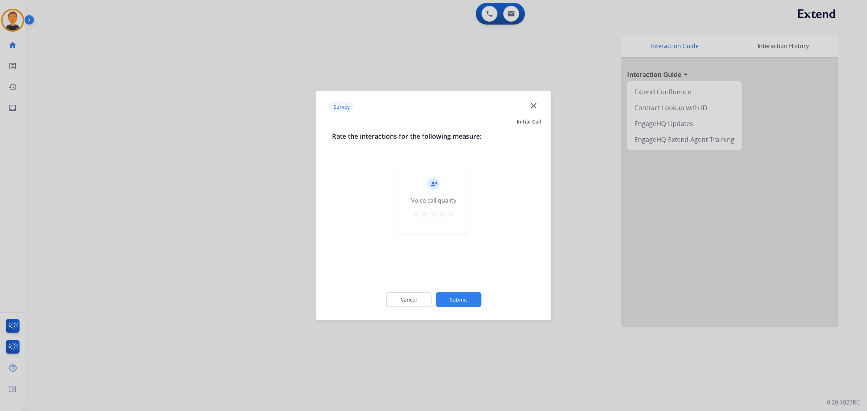
click at [456, 216] on div "record_voice_over Voice call quality star star star star star" at bounding box center [433, 198] width 70 height 69
click at [452, 212] on mat-icon "star" at bounding box center [451, 214] width 9 height 9
click at [476, 296] on button "Submit" at bounding box center [459, 299] width 46 height 15
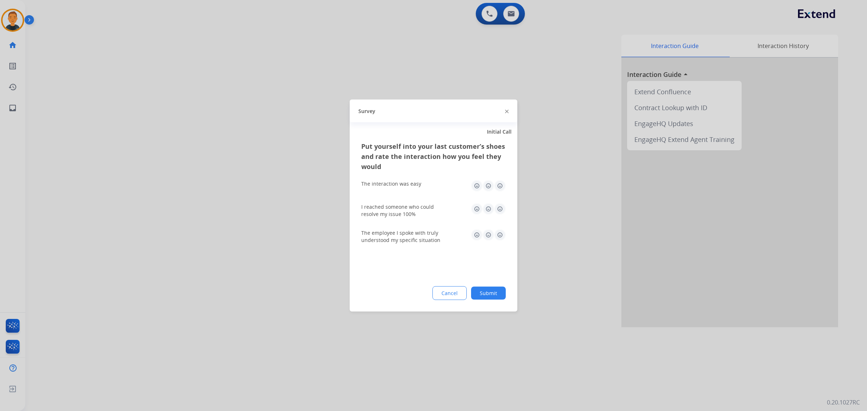
click at [501, 184] on img at bounding box center [500, 186] width 12 height 12
click at [500, 208] on img at bounding box center [500, 209] width 12 height 12
click at [502, 233] on img at bounding box center [500, 235] width 12 height 12
click at [498, 292] on button "Submit" at bounding box center [488, 293] width 35 height 13
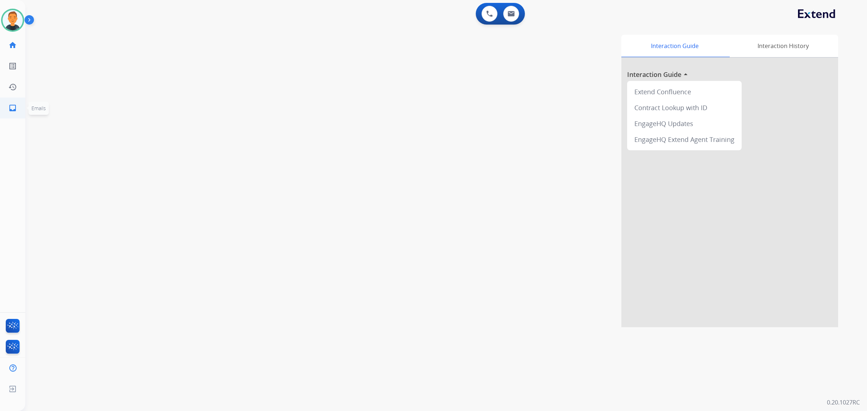
click at [17, 107] on mat-icon "inbox" at bounding box center [12, 108] width 9 height 9
select select "**********"
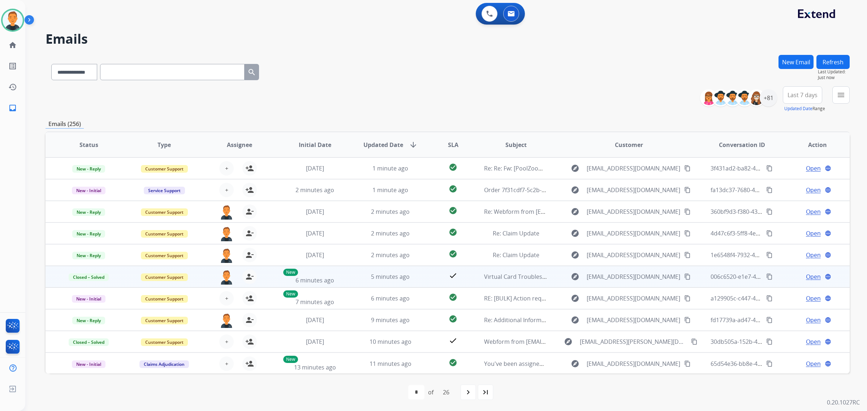
click at [766, 276] on mat-icon "content_copy" at bounding box center [769, 276] width 7 height 7
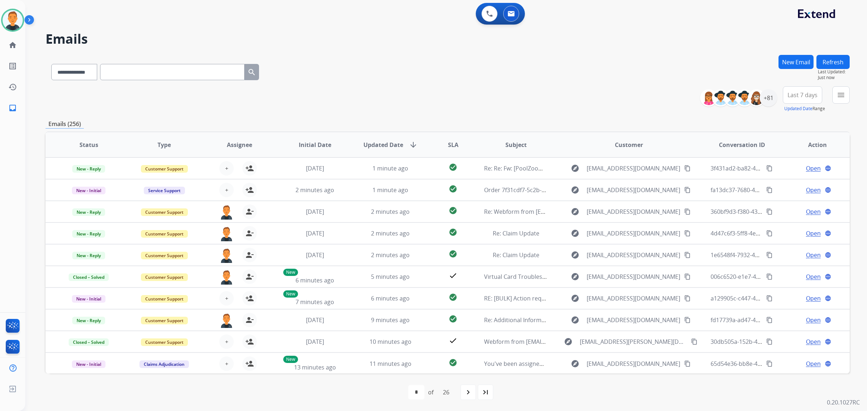
click at [629, 116] on div "**********" at bounding box center [448, 233] width 804 height 356
click at [462, 93] on div "**********" at bounding box center [448, 99] width 804 height 26
click at [12, 40] on link "home Home" at bounding box center [13, 45] width 20 height 20
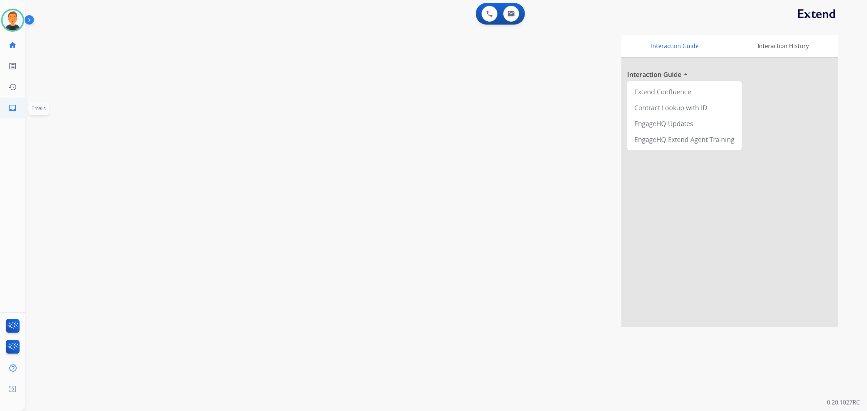
click at [15, 108] on mat-icon "inbox" at bounding box center [12, 108] width 9 height 9
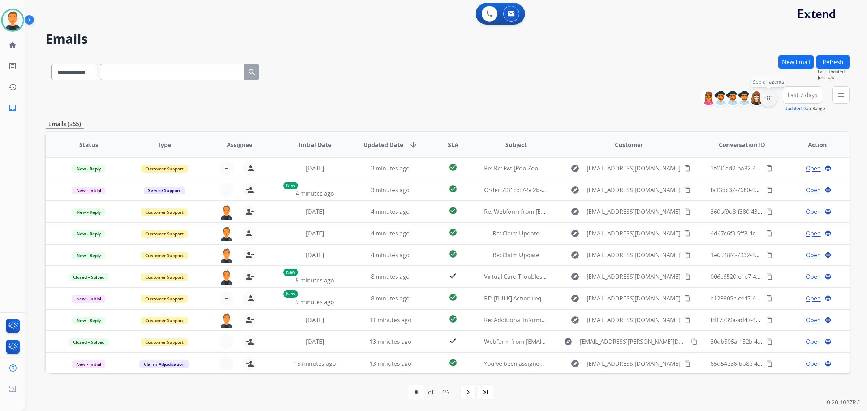
click at [765, 95] on div "+81" at bounding box center [768, 97] width 17 height 17
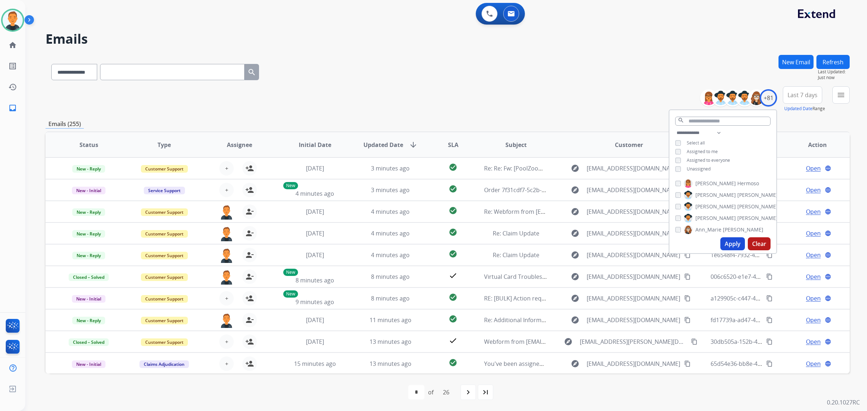
click at [739, 242] on button "Apply" at bounding box center [732, 243] width 25 height 13
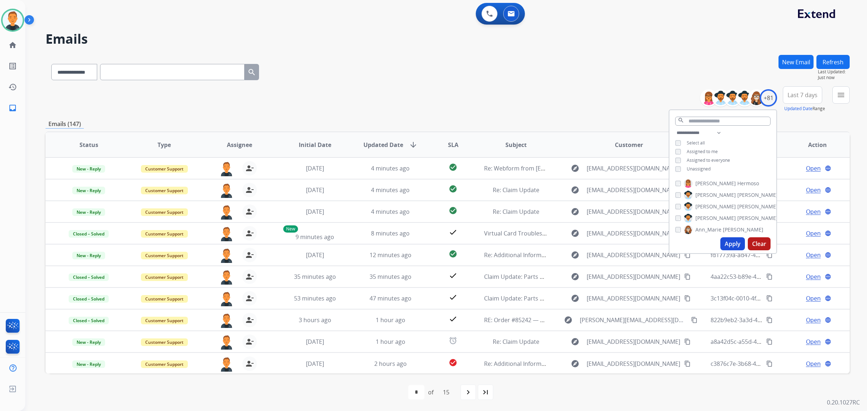
click at [808, 96] on span "Last 7 days" at bounding box center [803, 95] width 30 height 3
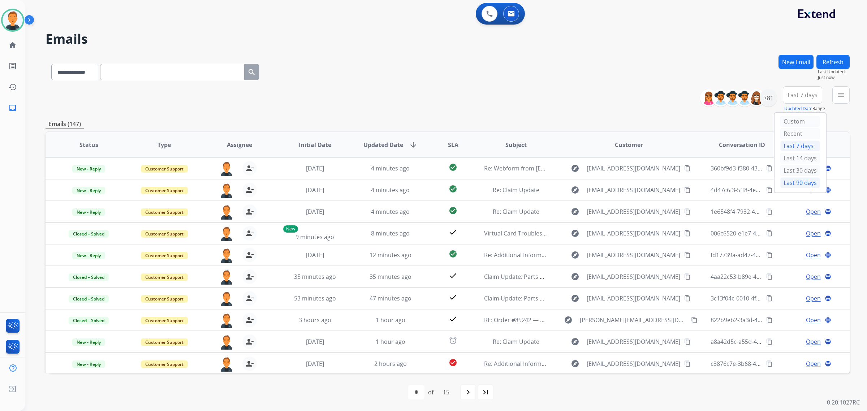
click at [802, 181] on div "Last 90 days" at bounding box center [800, 182] width 40 height 11
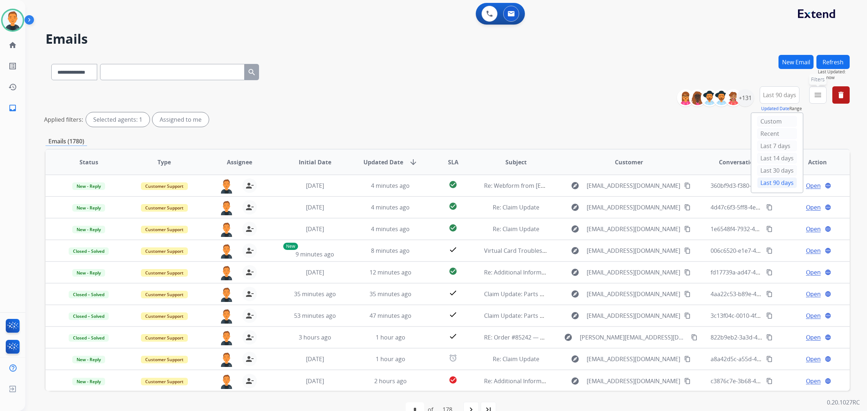
click at [818, 96] on mat-icon "menu" at bounding box center [818, 95] width 9 height 9
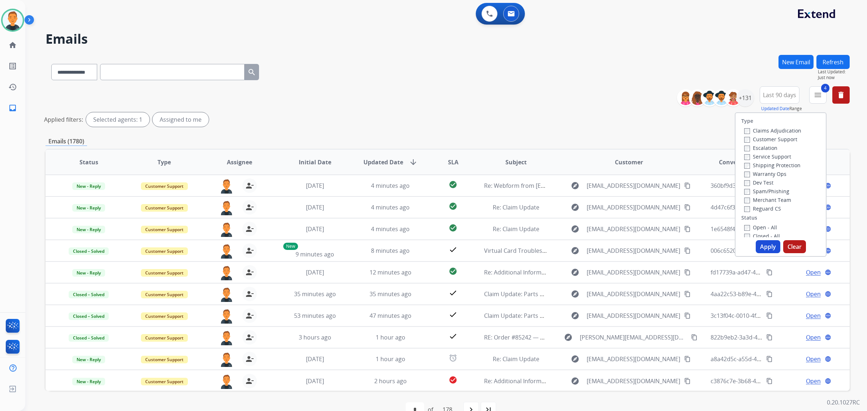
click at [764, 243] on button "Apply" at bounding box center [768, 246] width 25 height 13
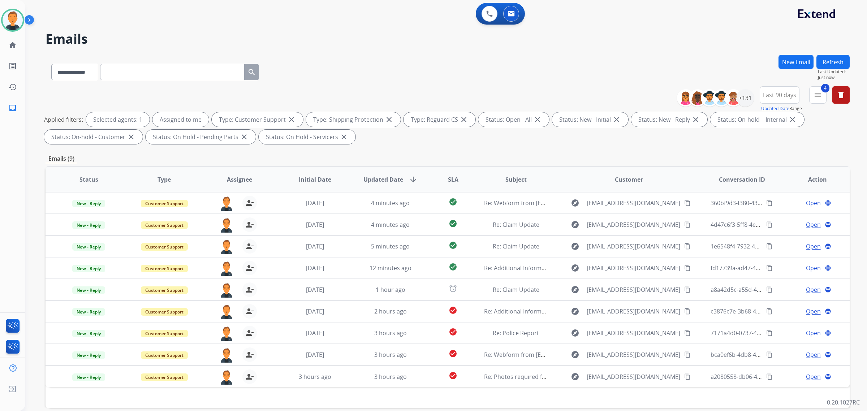
click at [593, 64] on div "**********" at bounding box center [448, 70] width 804 height 31
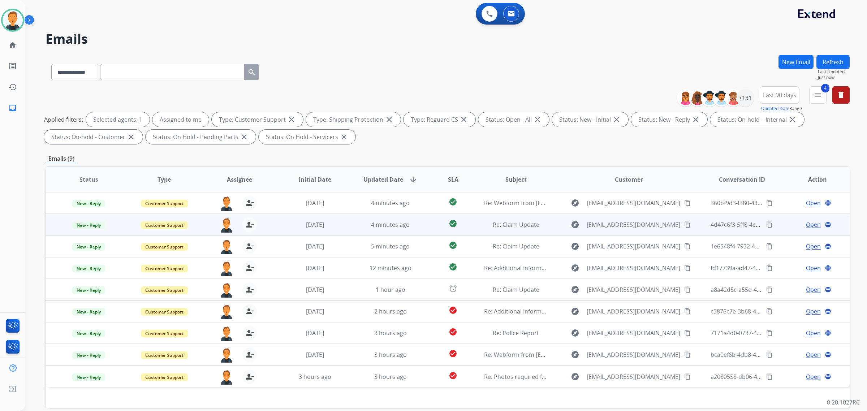
click at [810, 222] on span "Open" at bounding box center [813, 224] width 15 height 9
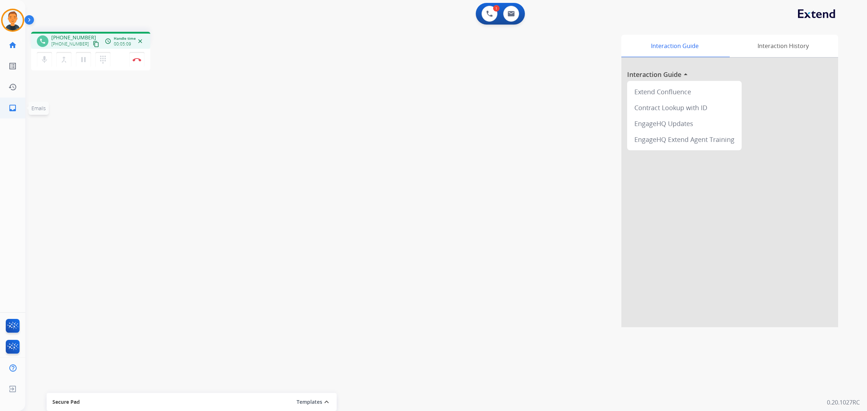
click at [7, 106] on link "inbox Emails" at bounding box center [13, 108] width 20 height 20
select select "**********"
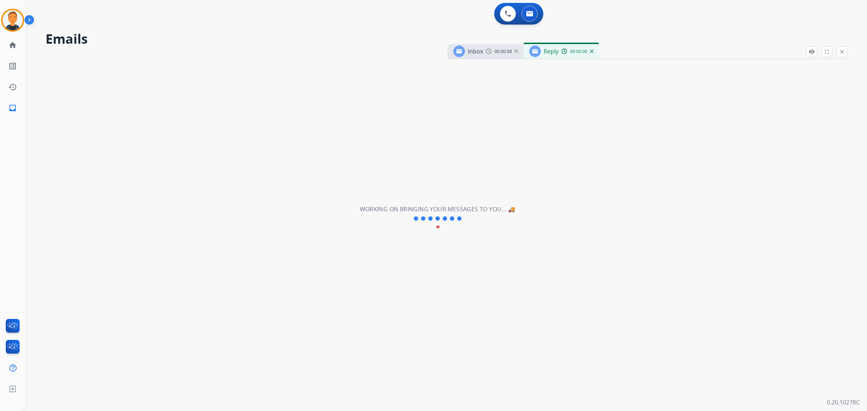
select select "**********"
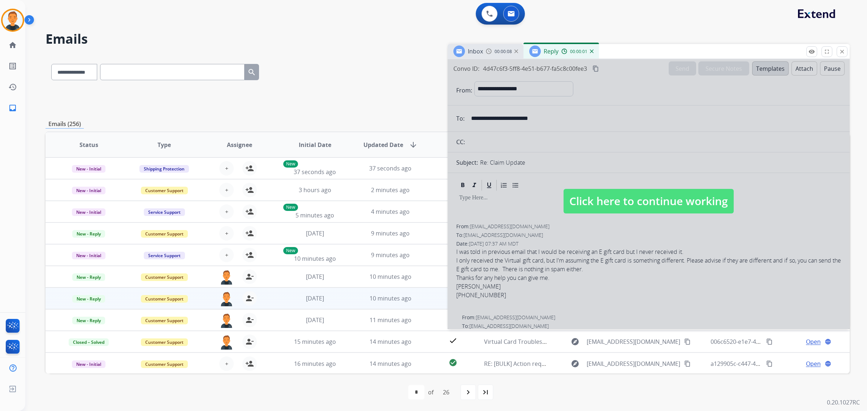
click at [708, 118] on div at bounding box center [649, 194] width 402 height 270
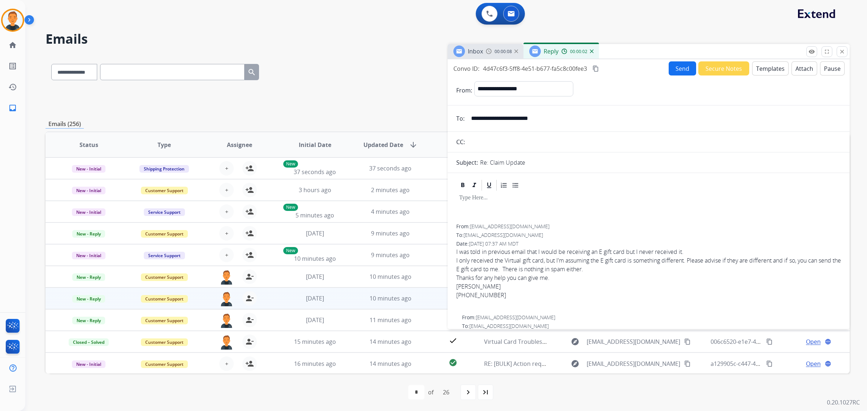
select select
click at [591, 51] on img at bounding box center [592, 51] width 4 height 4
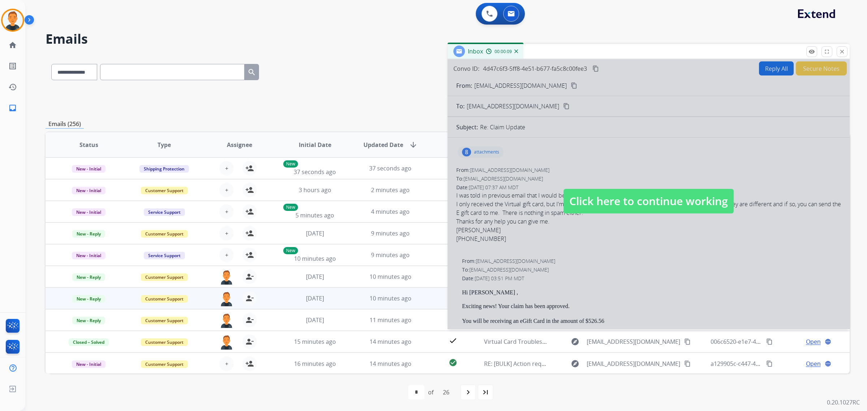
click at [517, 51] on img at bounding box center [516, 51] width 4 height 4
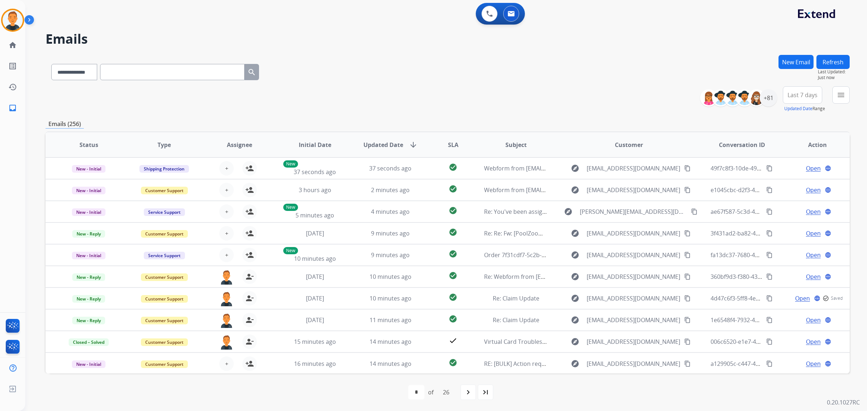
click at [799, 60] on button "New Email" at bounding box center [796, 62] width 35 height 14
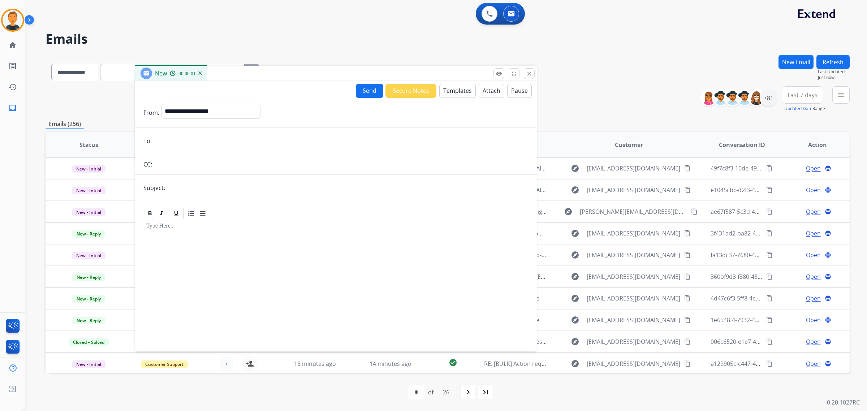
drag, startPoint x: 579, startPoint y: 55, endPoint x: 172, endPoint y: 187, distance: 428.2
click at [264, 77] on div "New 00:00:01" at bounding box center [336, 73] width 402 height 15
click at [198, 147] on input "email" at bounding box center [339, 141] width 374 height 14
paste input "**********"
type input "**********"
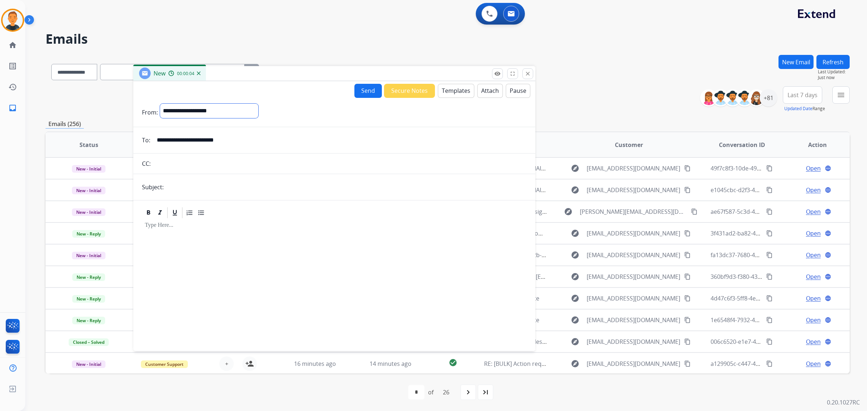
click at [206, 111] on select "**********" at bounding box center [209, 111] width 98 height 14
select select "**********"
click at [160, 104] on select "**********" at bounding box center [209, 111] width 98 height 14
click at [190, 188] on input "text" at bounding box center [346, 188] width 361 height 14
click at [214, 185] on input "text" at bounding box center [346, 188] width 361 height 14
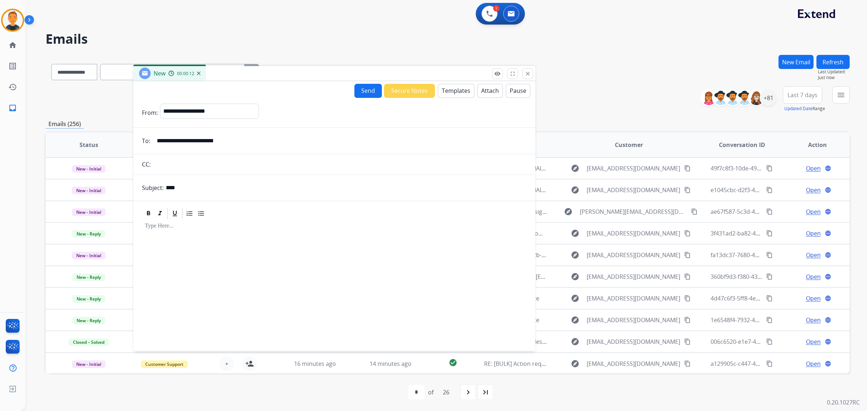
type input "**********"
click at [187, 229] on p at bounding box center [334, 226] width 379 height 7
click at [460, 88] on button "Templates" at bounding box center [456, 91] width 36 height 14
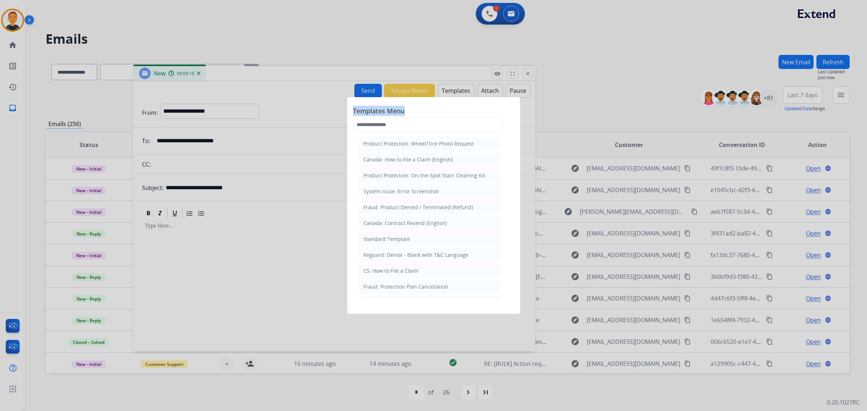
click at [436, 118] on div "Templates Menu Product Protection: Wheel/Tire Photo Request Canada: How to File…" at bounding box center [433, 119] width 161 height 32
click at [434, 124] on input "text" at bounding box center [428, 124] width 150 height 14
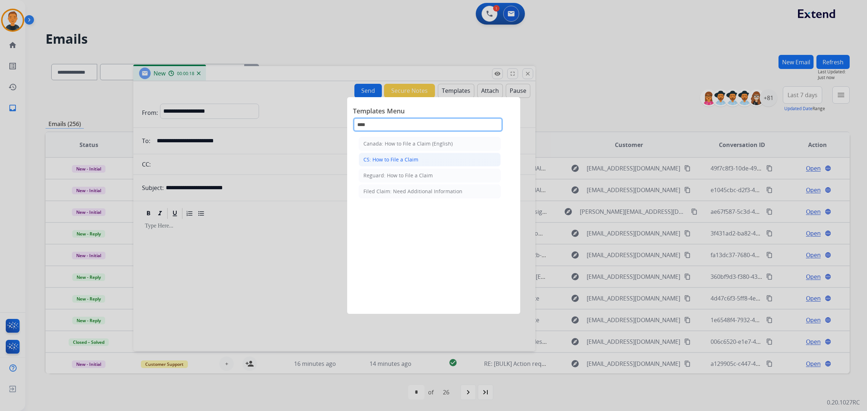
type input "****"
click at [409, 154] on li "CS: How to File a Claim" at bounding box center [430, 160] width 142 height 14
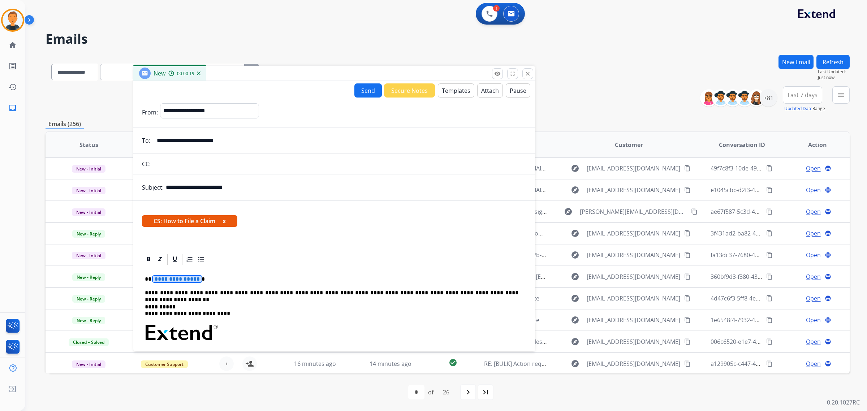
click at [160, 277] on span "**********" at bounding box center [177, 279] width 49 height 6
click at [264, 289] on div "**********" at bounding box center [334, 357] width 385 height 182
click at [358, 89] on button "Send" at bounding box center [367, 90] width 27 height 14
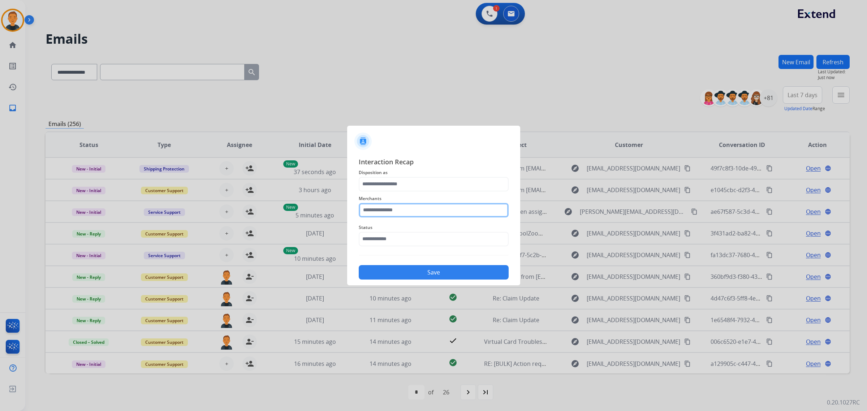
click at [402, 212] on input "text" at bounding box center [434, 210] width 150 height 14
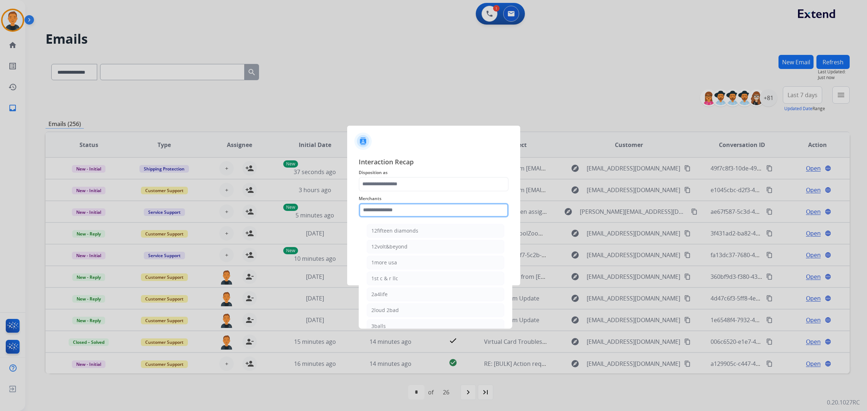
click at [402, 212] on input "text" at bounding box center [434, 210] width 150 height 14
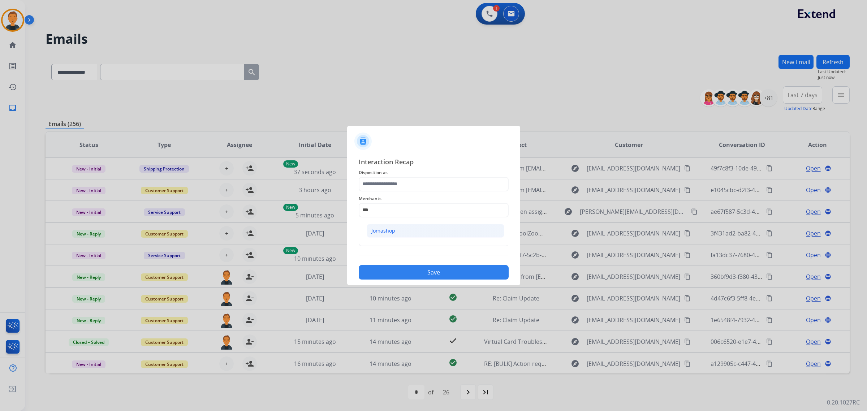
click at [412, 228] on li "Jomashop" at bounding box center [436, 231] width 138 height 14
type input "********"
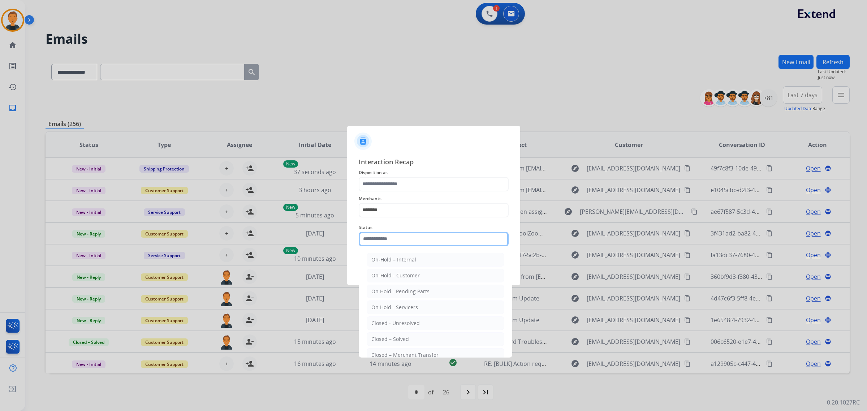
click at [407, 236] on input "text" at bounding box center [434, 239] width 150 height 14
click at [404, 335] on li "Closed – Solved" at bounding box center [436, 339] width 138 height 14
type input "**********"
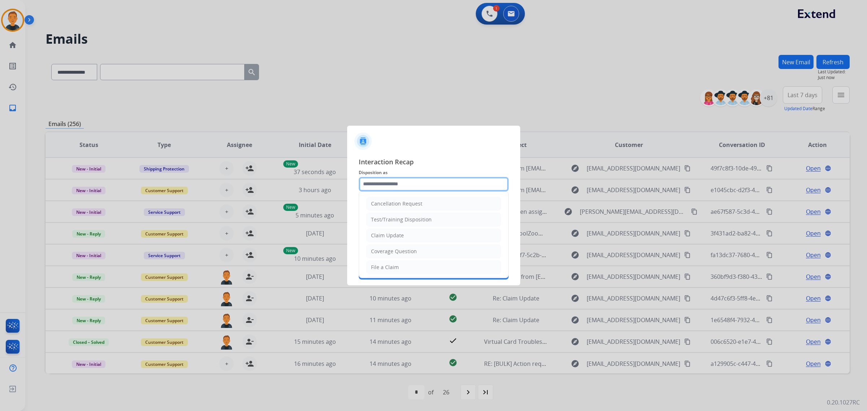
click at [391, 185] on input "text" at bounding box center [434, 184] width 150 height 14
click at [389, 265] on div "File a Claim" at bounding box center [385, 267] width 28 height 7
type input "**********"
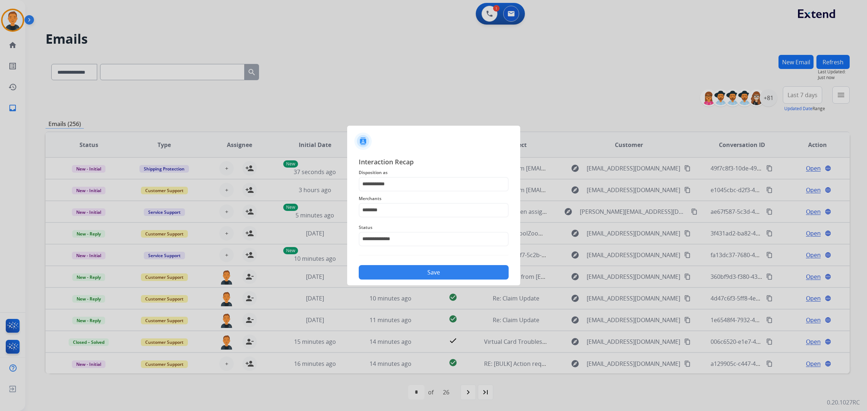
click at [425, 272] on button "Save" at bounding box center [434, 272] width 150 height 14
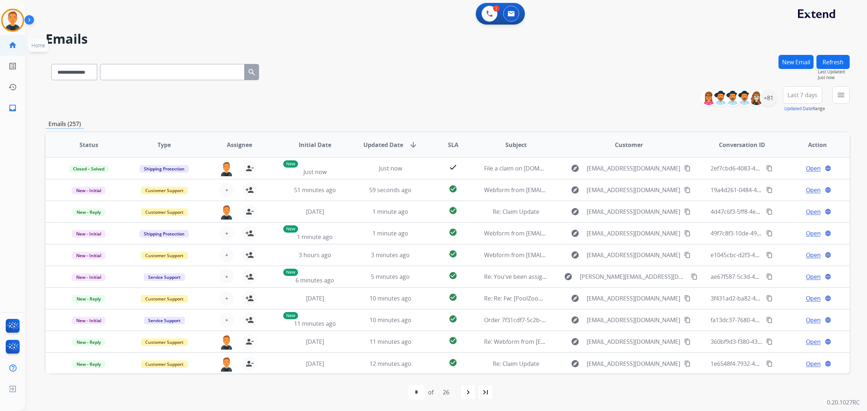
click at [12, 44] on mat-icon "home" at bounding box center [12, 45] width 9 height 9
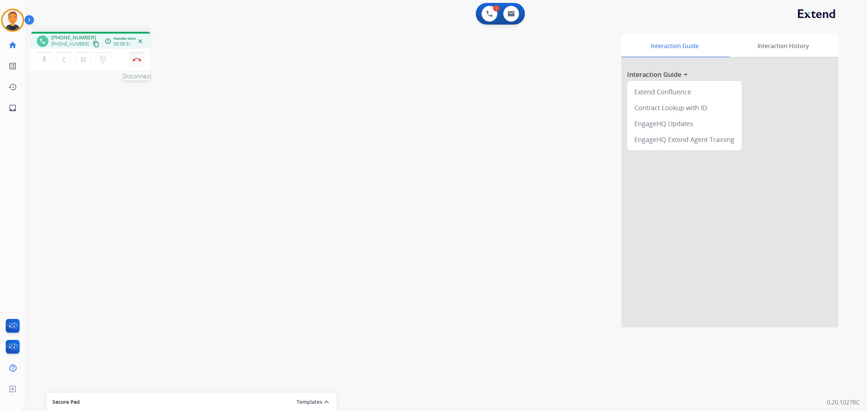
click at [137, 58] on img at bounding box center [137, 60] width 9 height 4
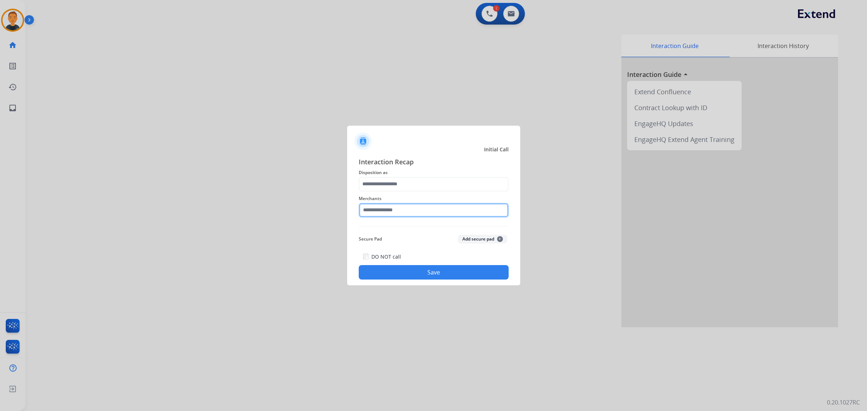
click at [416, 207] on input "text" at bounding box center [434, 210] width 150 height 14
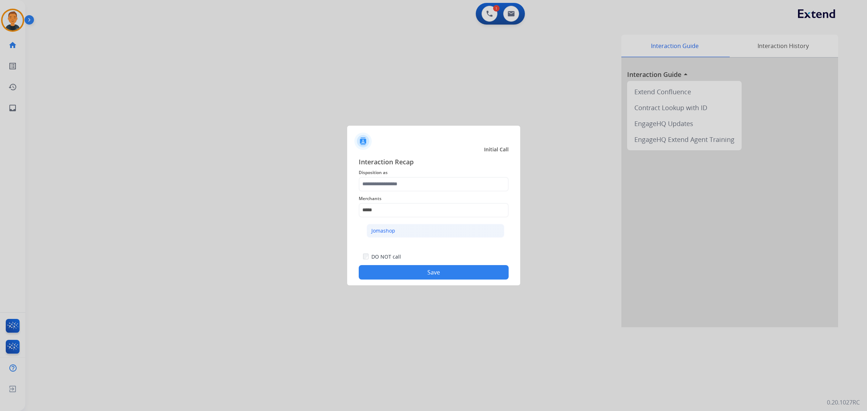
click at [409, 225] on li "Jomashop" at bounding box center [436, 231] width 138 height 14
type input "********"
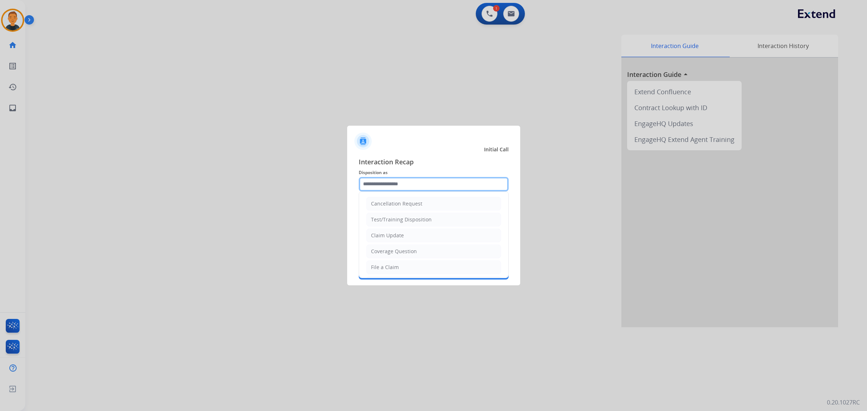
click at [402, 185] on input "text" at bounding box center [434, 184] width 150 height 14
click at [392, 236] on div "Claim Update" at bounding box center [387, 235] width 33 height 7
type input "**********"
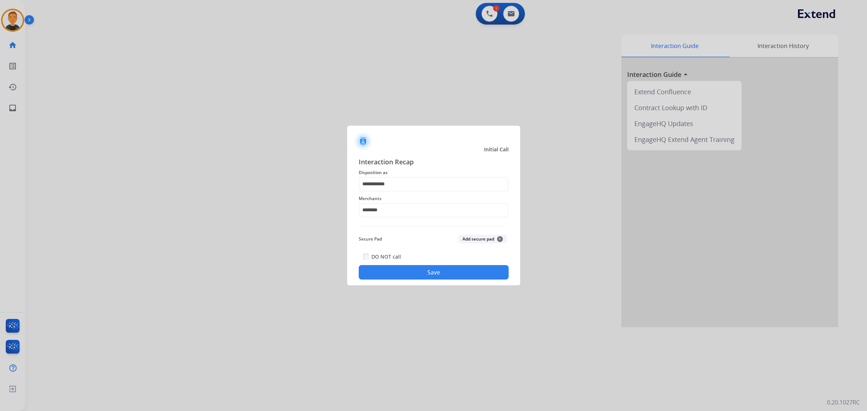
click at [439, 272] on button "Save" at bounding box center [434, 272] width 150 height 14
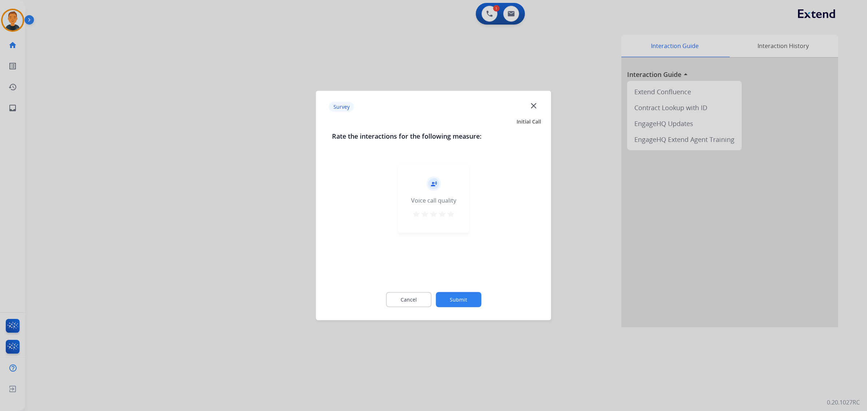
click at [452, 212] on mat-icon "star" at bounding box center [451, 214] width 9 height 9
click at [476, 300] on button "Submit" at bounding box center [459, 299] width 46 height 15
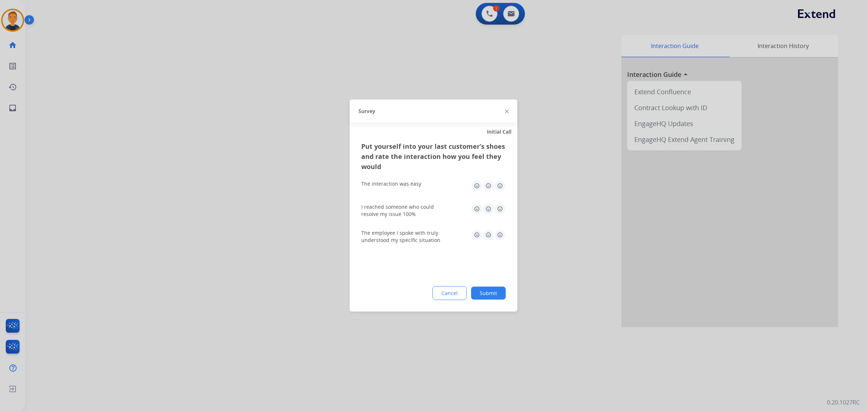
click at [497, 184] on img at bounding box center [500, 186] width 12 height 12
click at [499, 211] on img at bounding box center [500, 209] width 12 height 12
click at [499, 234] on img at bounding box center [500, 235] width 12 height 12
click at [489, 289] on button "Submit" at bounding box center [488, 293] width 35 height 13
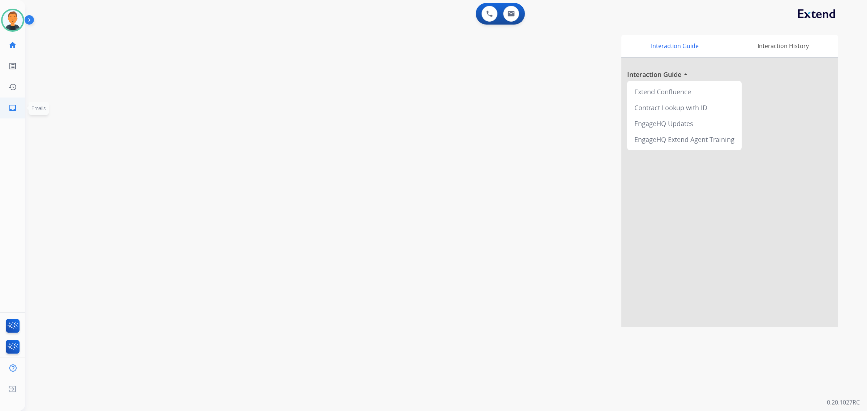
click at [10, 111] on mat-icon "inbox" at bounding box center [12, 108] width 9 height 9
select select "**********"
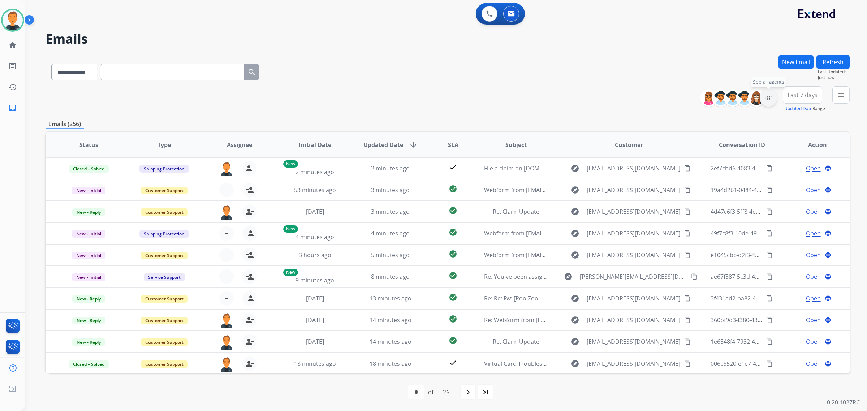
click at [769, 100] on div "+81" at bounding box center [768, 97] width 17 height 17
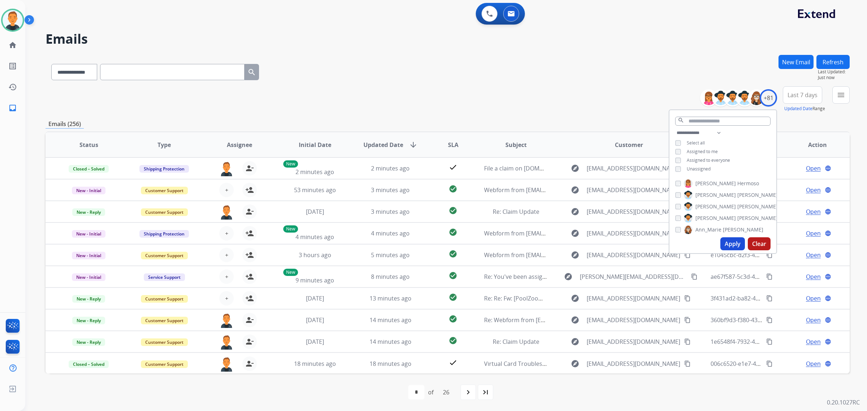
click at [736, 245] on button "Apply" at bounding box center [732, 243] width 25 height 13
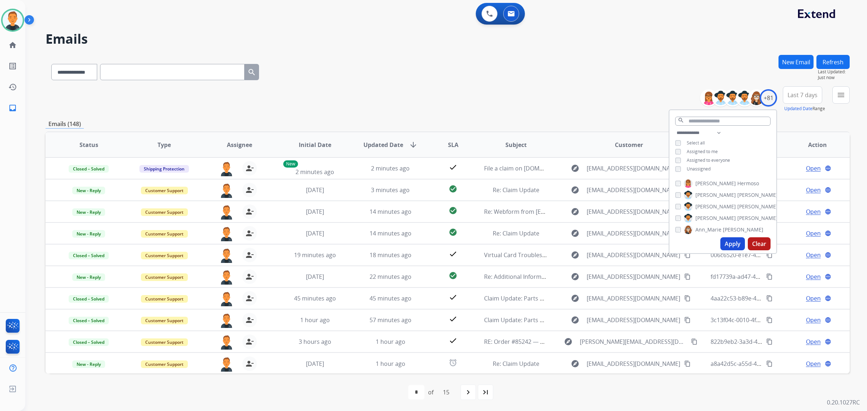
click at [803, 94] on span "Last 7 days" at bounding box center [803, 95] width 30 height 3
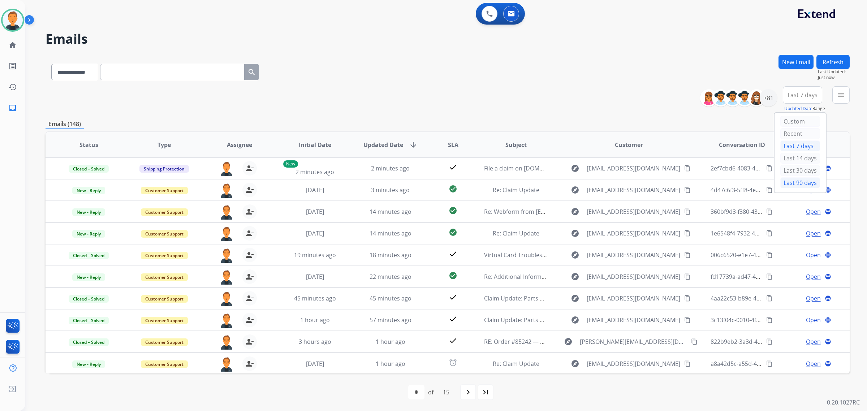
click at [790, 182] on div "Last 90 days" at bounding box center [800, 182] width 40 height 11
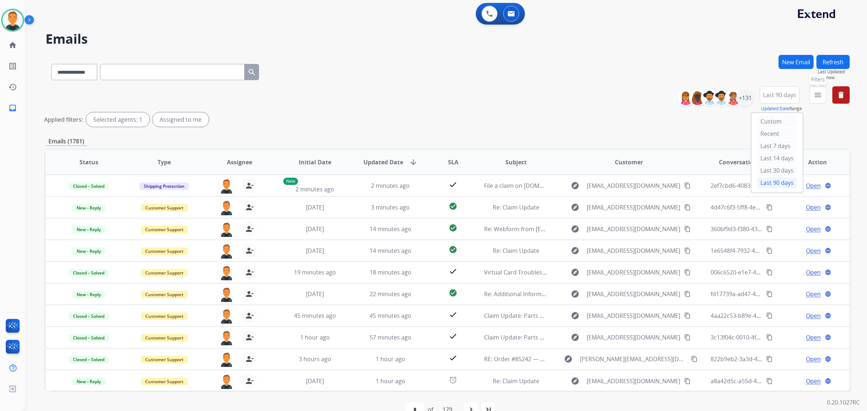
click at [811, 96] on button "menu Filters" at bounding box center [817, 94] width 17 height 17
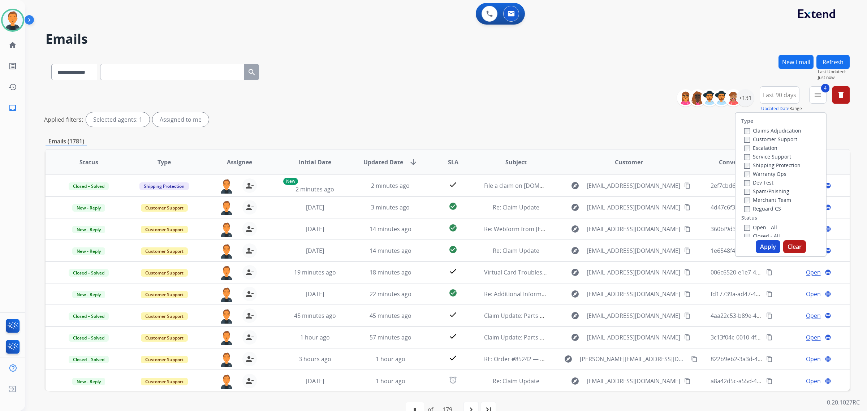
click at [770, 246] on button "Apply" at bounding box center [768, 246] width 25 height 13
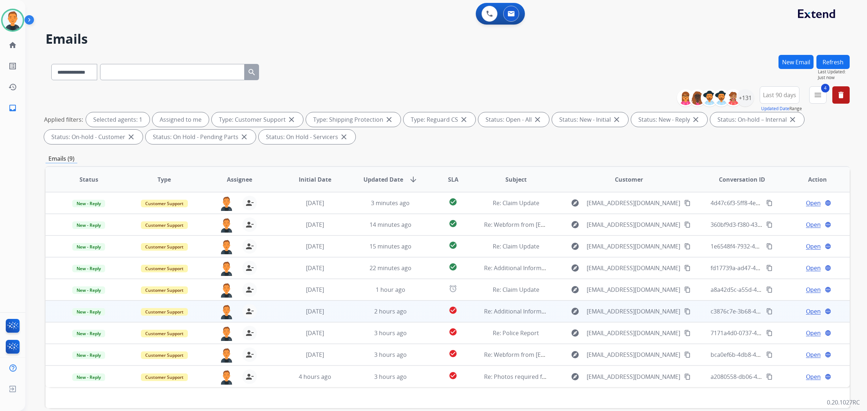
click at [806, 311] on span "Open" at bounding box center [813, 311] width 15 height 9
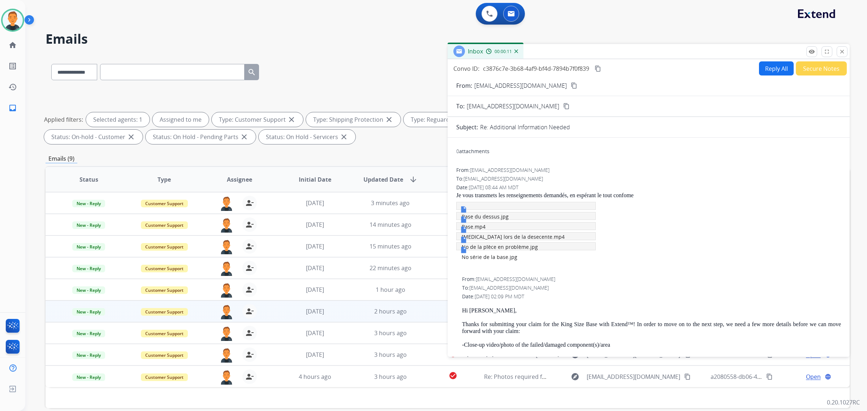
click at [506, 236] on span "[MEDICAL_DATA] lors de la desecente.mp4" at bounding box center [513, 236] width 103 height 7
click at [486, 238] on link "No de la pîèce en problème.jpg" at bounding box center [499, 243] width 78 height 14
click at [499, 214] on span "Base du dessus.jpg" at bounding box center [485, 216] width 47 height 7
click at [844, 49] on mat-icon "close" at bounding box center [842, 51] width 7 height 7
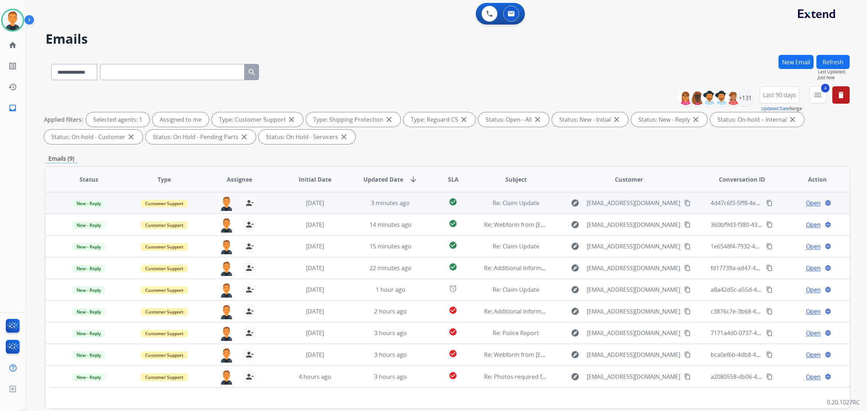
click at [806, 201] on span "Open" at bounding box center [813, 203] width 15 height 9
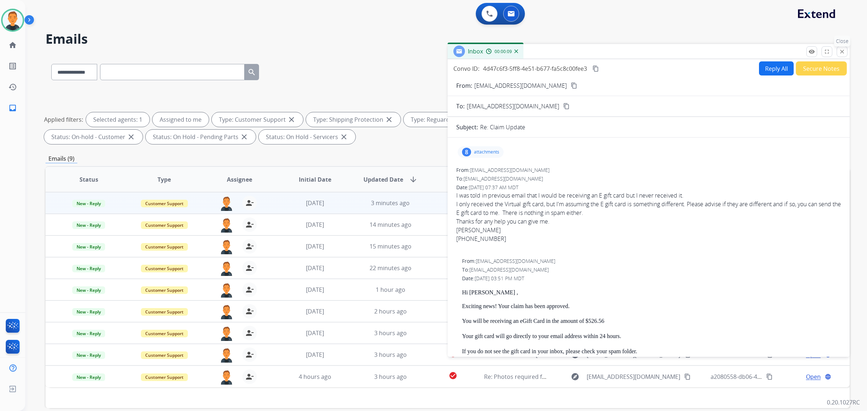
click at [841, 51] on mat-icon "close" at bounding box center [842, 51] width 7 height 7
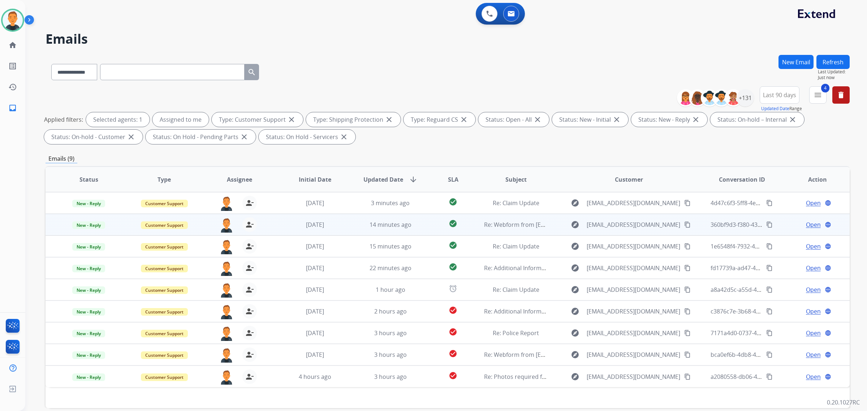
click at [812, 225] on span "Open" at bounding box center [813, 224] width 15 height 9
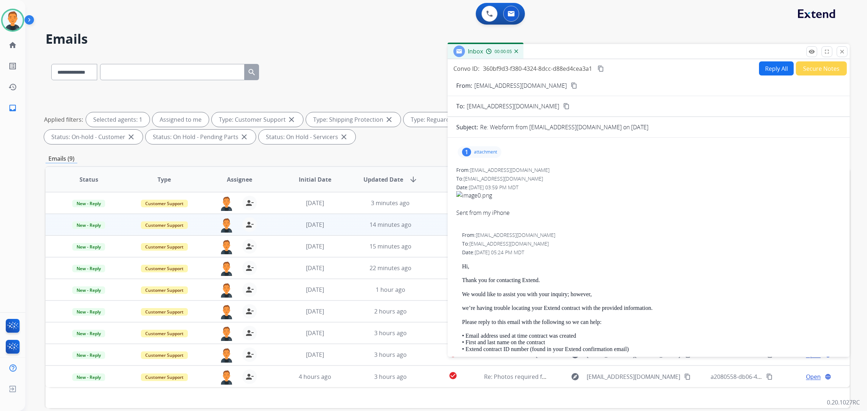
click at [483, 152] on p "attachment" at bounding box center [485, 152] width 23 height 6
click at [480, 172] on div at bounding box center [482, 170] width 36 height 25
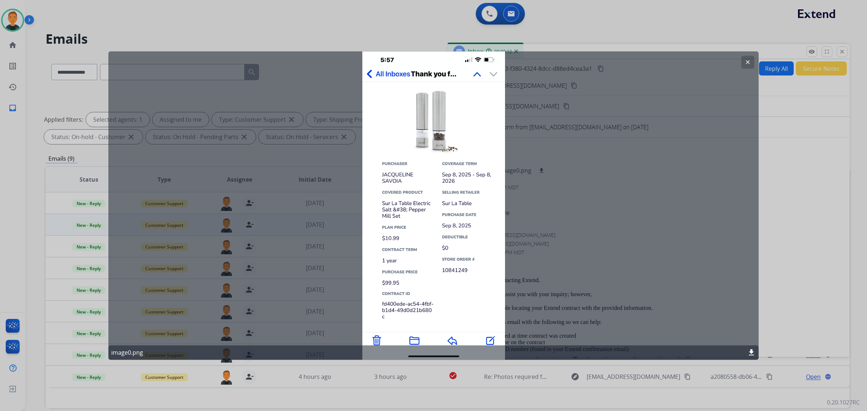
click at [746, 62] on mat-icon "clear" at bounding box center [748, 62] width 7 height 7
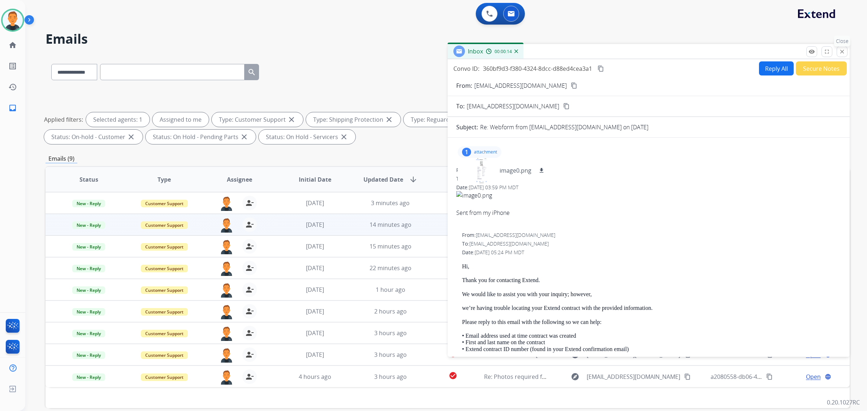
click at [842, 53] on mat-icon "close" at bounding box center [842, 51] width 7 height 7
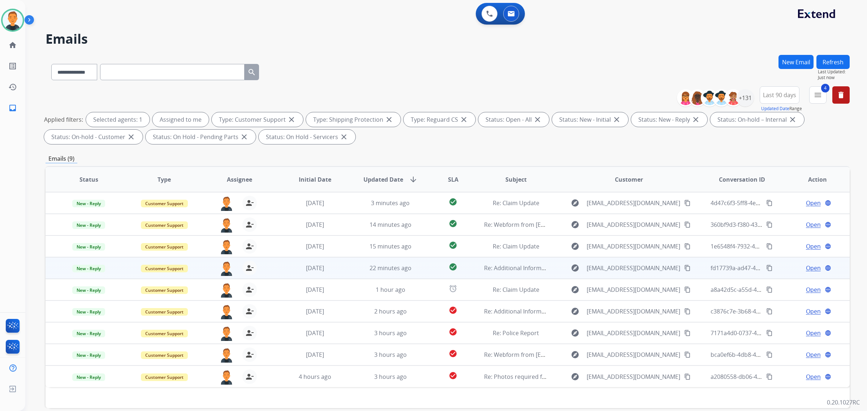
click at [807, 266] on span "Open" at bounding box center [813, 268] width 15 height 9
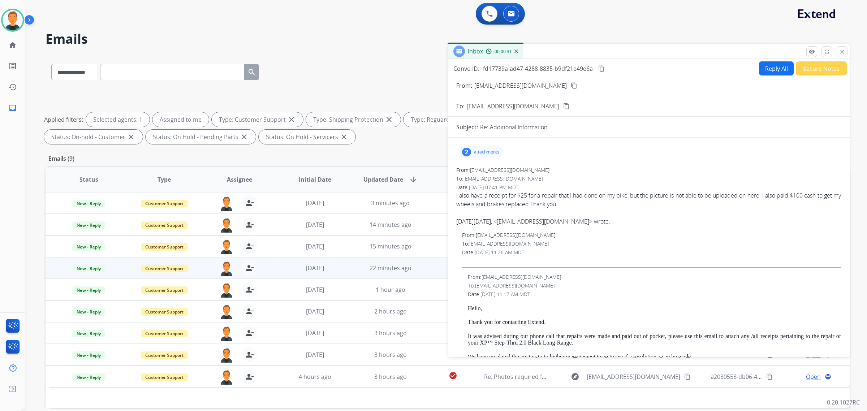
drag, startPoint x: 137, startPoint y: 28, endPoint x: 49, endPoint y: 17, distance: 88.5
click at [137, 28] on div "**********" at bounding box center [437, 231] width 824 height 411
click at [20, 16] on img at bounding box center [13, 20] width 20 height 20
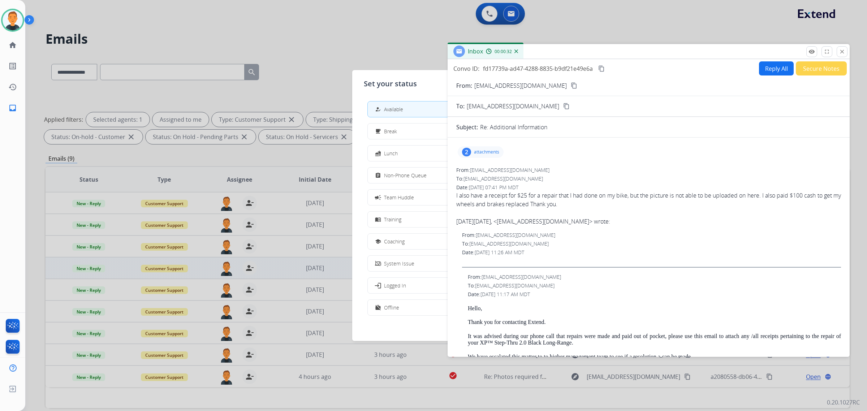
click at [236, 29] on div at bounding box center [433, 205] width 867 height 411
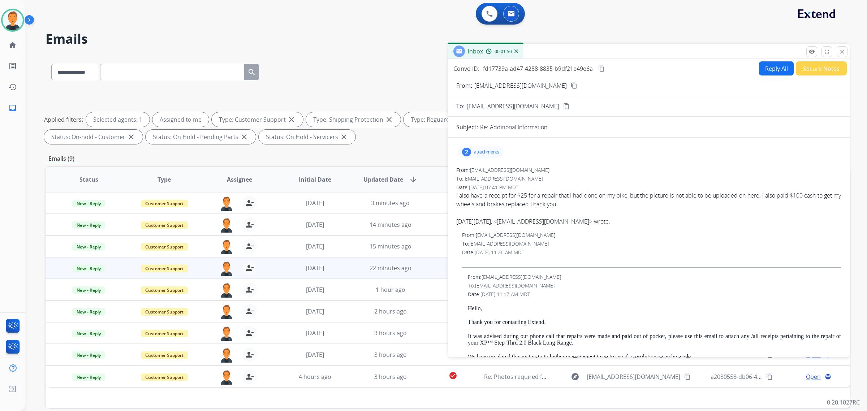
click at [691, 143] on div "2 attachments" at bounding box center [648, 151] width 385 height 17
click at [838, 52] on button "close Close" at bounding box center [842, 51] width 11 height 11
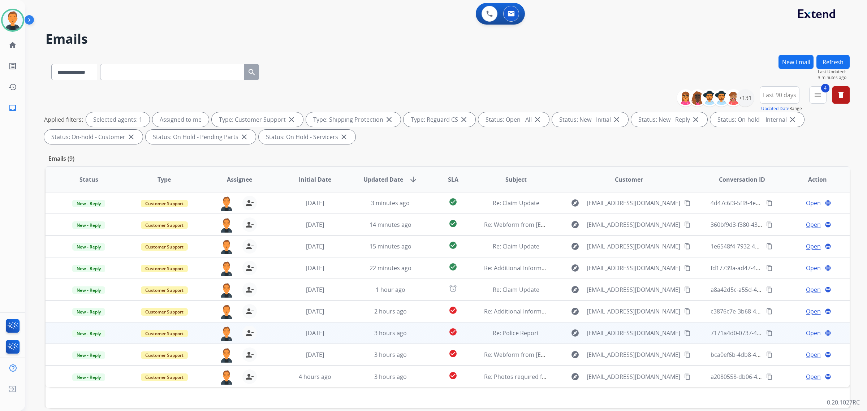
click at [808, 331] on span "Open" at bounding box center [813, 333] width 15 height 9
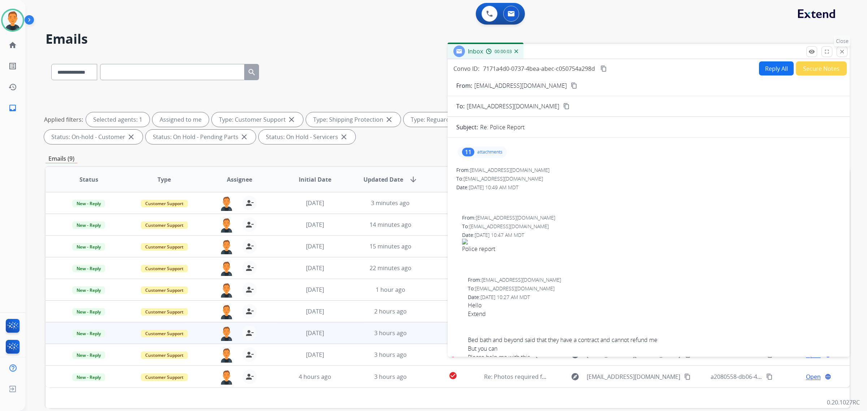
click at [844, 51] on mat-icon "close" at bounding box center [842, 51] width 7 height 7
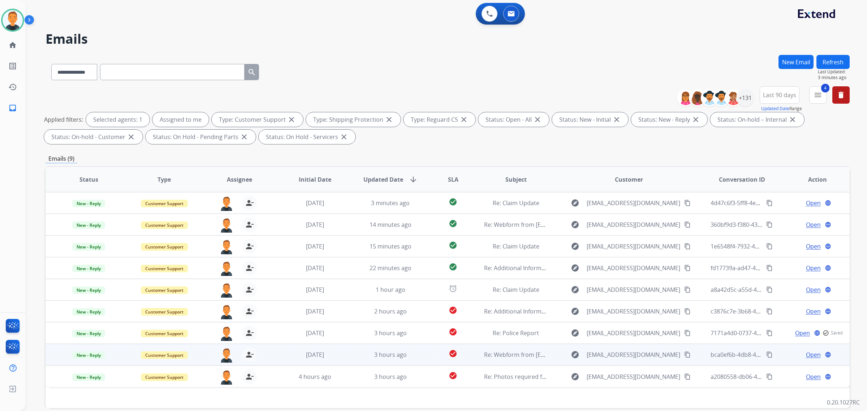
click at [807, 352] on span "Open" at bounding box center [813, 354] width 15 height 9
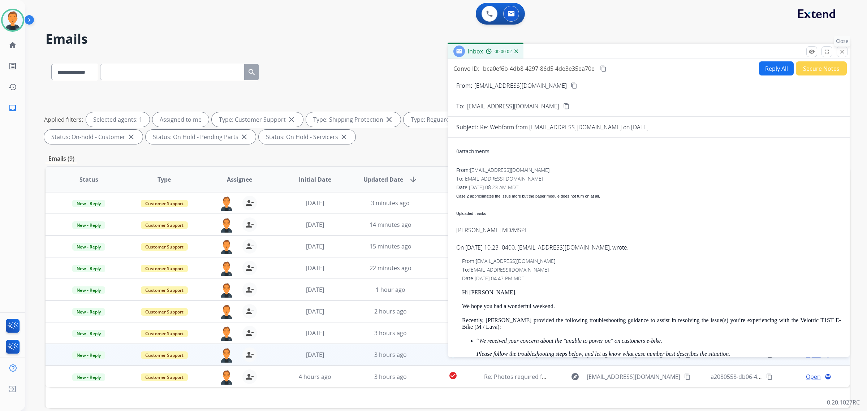
click at [842, 51] on mat-icon "close" at bounding box center [842, 51] width 7 height 7
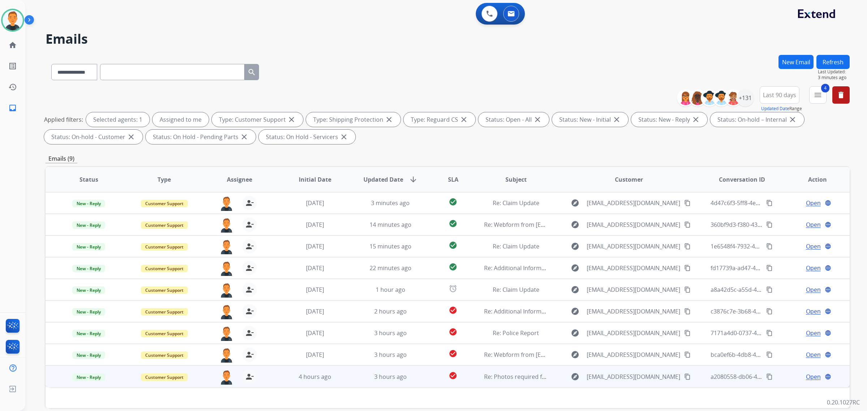
click at [811, 378] on span "Open" at bounding box center [813, 376] width 15 height 9
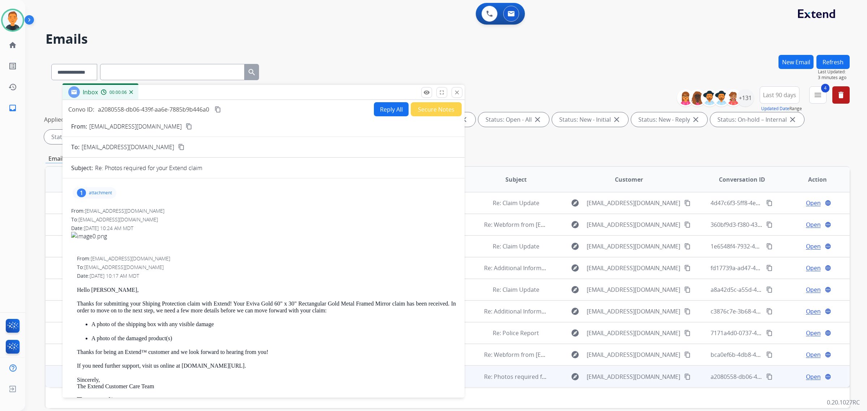
drag, startPoint x: 604, startPoint y: 51, endPoint x: 219, endPoint y: 92, distance: 387.3
click at [219, 92] on div "Inbox 00:00:06" at bounding box center [264, 92] width 402 height 15
click at [186, 126] on mat-icon "content_copy" at bounding box center [189, 126] width 7 height 7
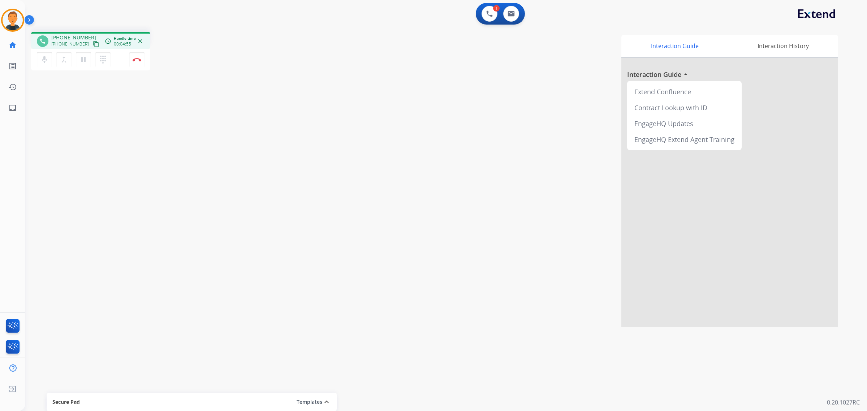
click at [577, 90] on div "Interaction Guide Interaction History Interaction Guide arrow_drop_up Extend Co…" at bounding box center [546, 181] width 584 height 293
click at [83, 60] on mat-icon "pause" at bounding box center [83, 59] width 9 height 9
click at [100, 59] on mat-icon "dialpad" at bounding box center [103, 59] width 9 height 9
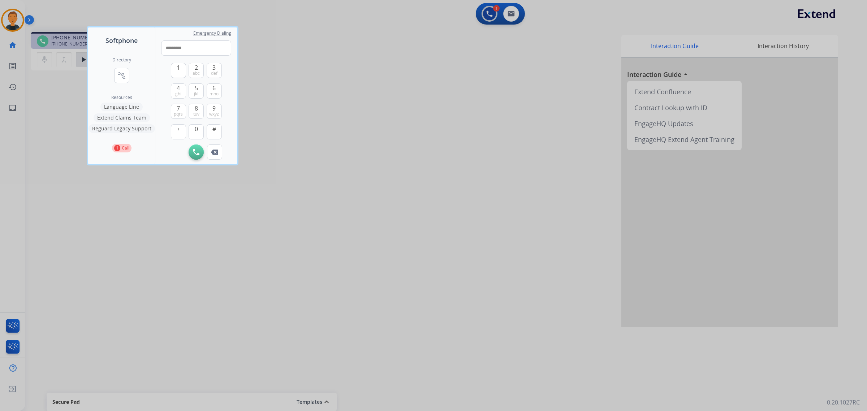
type input "**********"
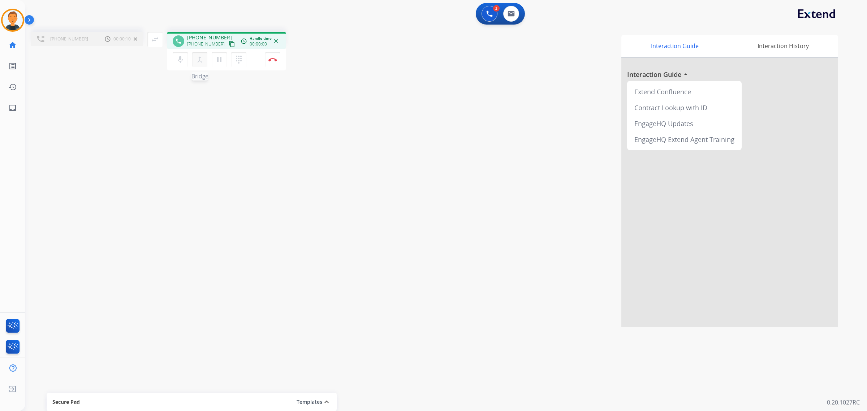
click at [199, 57] on mat-icon "merge_type" at bounding box center [199, 59] width 9 height 9
click at [162, 39] on mat-icon "close_fullscreen" at bounding box center [162, 39] width 9 height 9
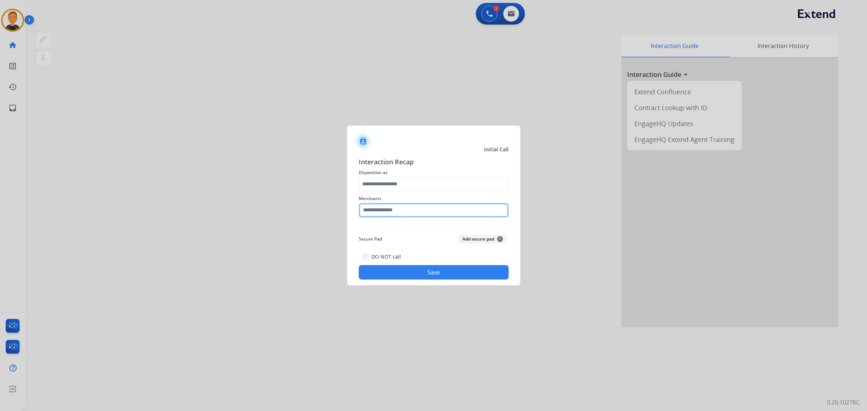
click at [421, 214] on input "text" at bounding box center [434, 210] width 150 height 14
type input "**********"
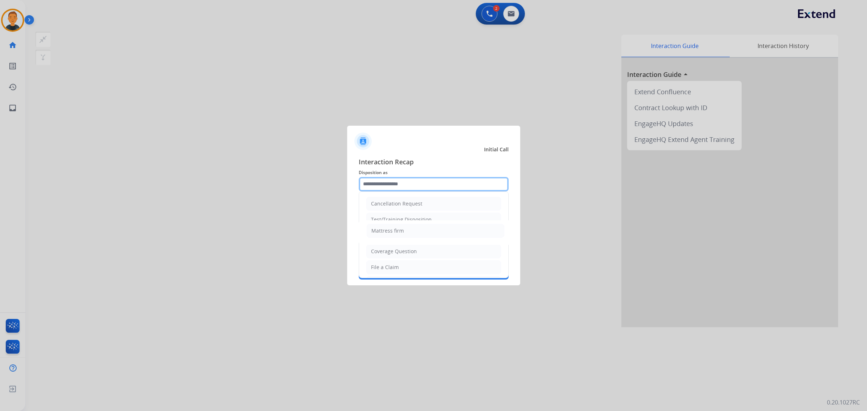
click at [411, 184] on input "text" at bounding box center [434, 184] width 150 height 14
click at [400, 267] on li "File a Claim" at bounding box center [433, 267] width 135 height 14
type input "**********"
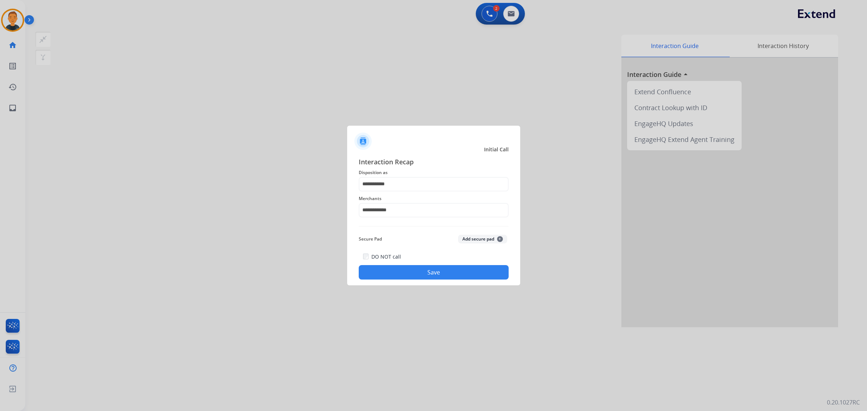
click at [465, 267] on button "Save" at bounding box center [434, 272] width 150 height 14
click at [423, 207] on input "**********" at bounding box center [434, 210] width 150 height 14
click at [405, 228] on li "Mattress firm" at bounding box center [436, 231] width 138 height 14
type input "**********"
click at [401, 237] on div "Secure Pad Add secure pad +" at bounding box center [434, 239] width 150 height 14
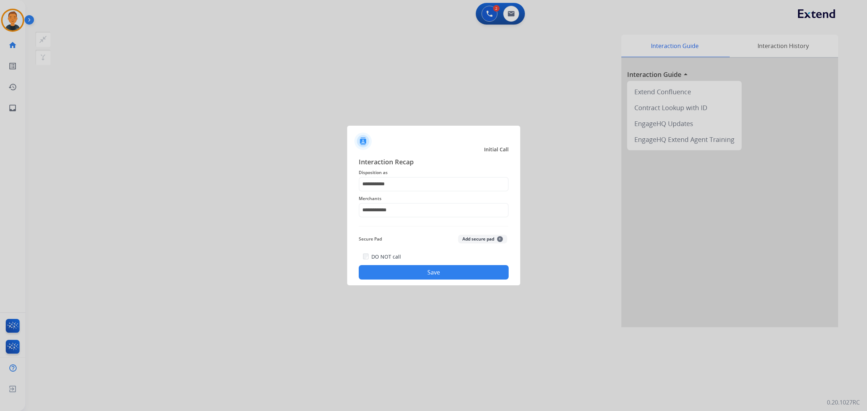
click at [438, 273] on button "Save" at bounding box center [434, 272] width 150 height 14
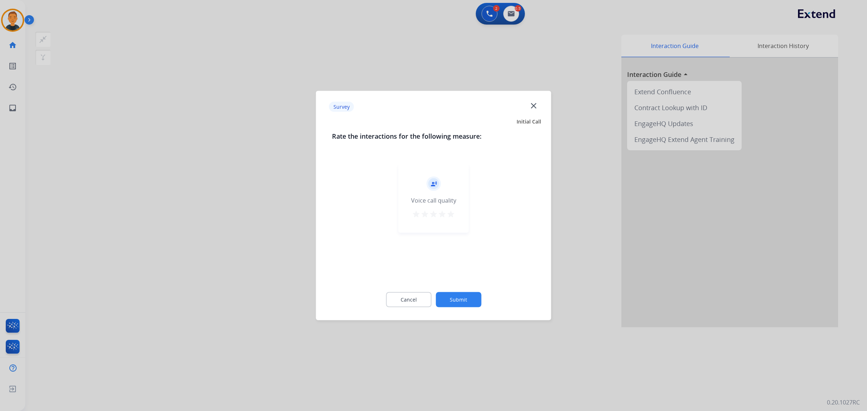
click at [450, 212] on mat-icon "star" at bounding box center [451, 214] width 9 height 9
click at [456, 297] on button "Submit" at bounding box center [459, 299] width 46 height 15
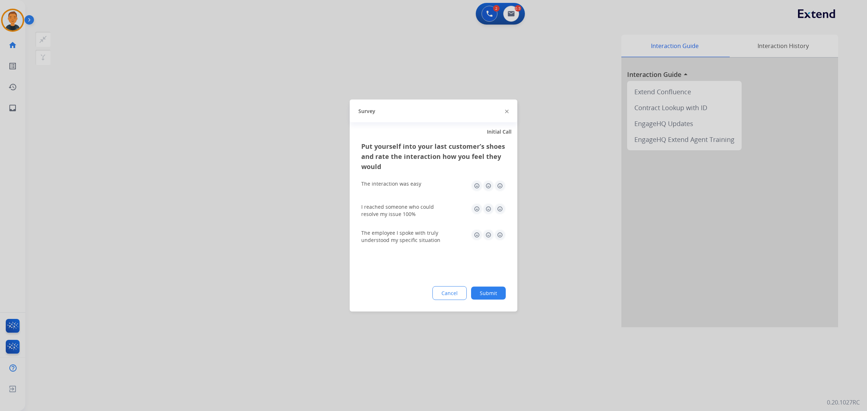
click at [500, 184] on img at bounding box center [500, 186] width 12 height 12
click at [499, 207] on img at bounding box center [500, 209] width 12 height 12
click at [499, 233] on img at bounding box center [500, 235] width 12 height 12
click at [494, 293] on button "Submit" at bounding box center [488, 293] width 35 height 13
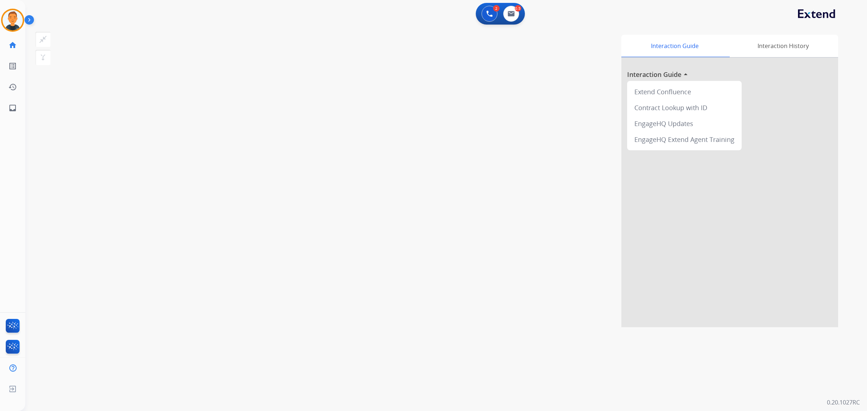
click at [540, 182] on div "Interaction Guide Interaction History Interaction Guide arrow_drop_up Extend Co…" at bounding box center [546, 181] width 584 height 293
drag, startPoint x: 583, startPoint y: 98, endPoint x: 575, endPoint y: 99, distance: 8.3
click at [575, 99] on div "Interaction Guide Interaction History Interaction Guide arrow_drop_up Extend Co…" at bounding box center [546, 181] width 584 height 293
click at [7, 107] on link "inbox Emails" at bounding box center [13, 108] width 20 height 20
select select "**********"
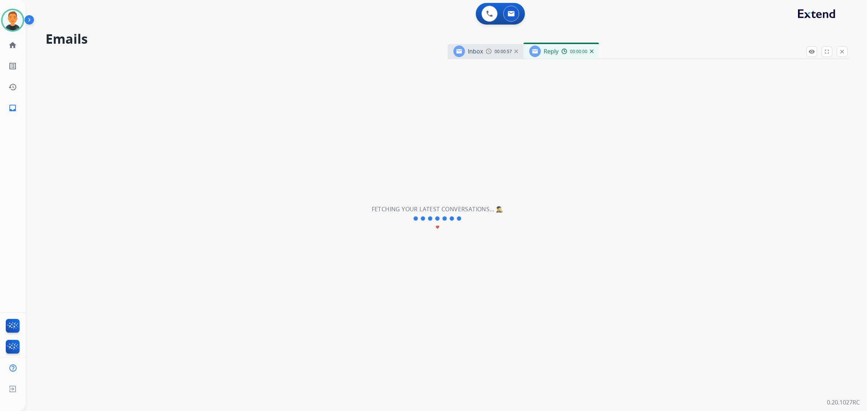
select select "**********"
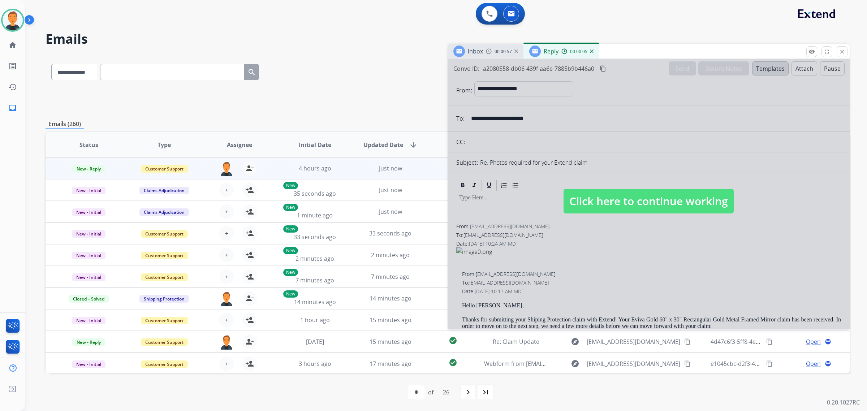
click at [659, 172] on div at bounding box center [649, 194] width 402 height 270
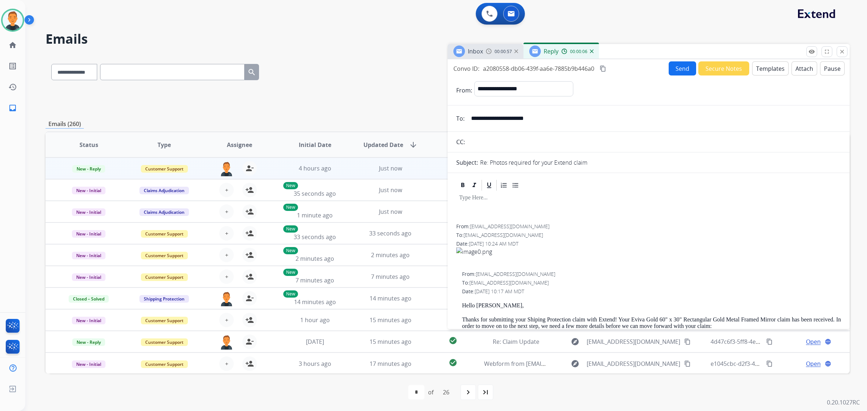
select select
click at [590, 51] on img at bounding box center [592, 51] width 4 height 4
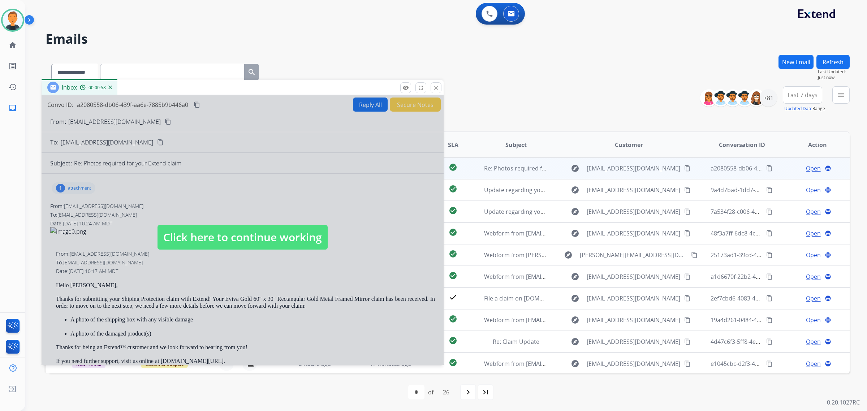
drag, startPoint x: 648, startPoint y: 51, endPoint x: 242, endPoint y: 87, distance: 407.7
click at [242, 87] on div "Inbox 00:00:58" at bounding box center [243, 87] width 402 height 15
click at [262, 176] on div at bounding box center [243, 230] width 402 height 270
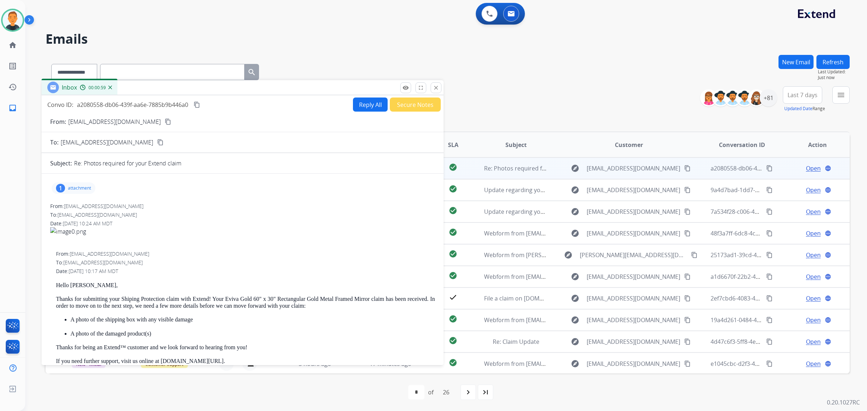
click at [73, 185] on p "attachment" at bounding box center [79, 188] width 23 height 6
click at [76, 206] on div at bounding box center [75, 206] width 36 height 25
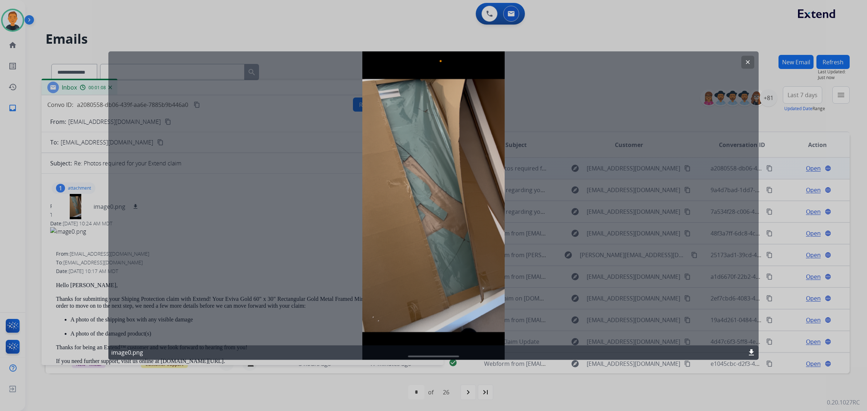
click at [747, 62] on mat-icon "clear" at bounding box center [748, 62] width 7 height 7
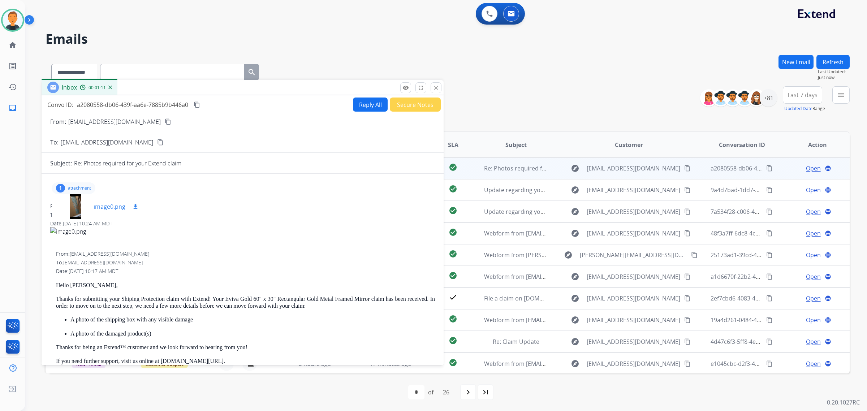
click at [78, 201] on div at bounding box center [75, 206] width 36 height 25
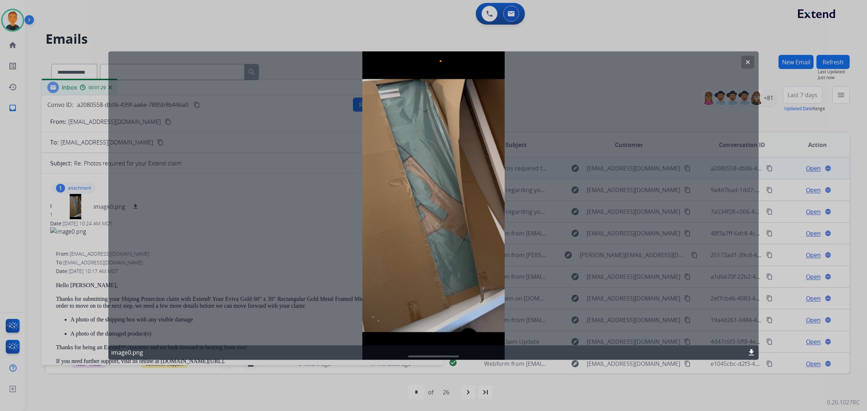
click at [747, 60] on mat-icon "clear" at bounding box center [748, 62] width 7 height 7
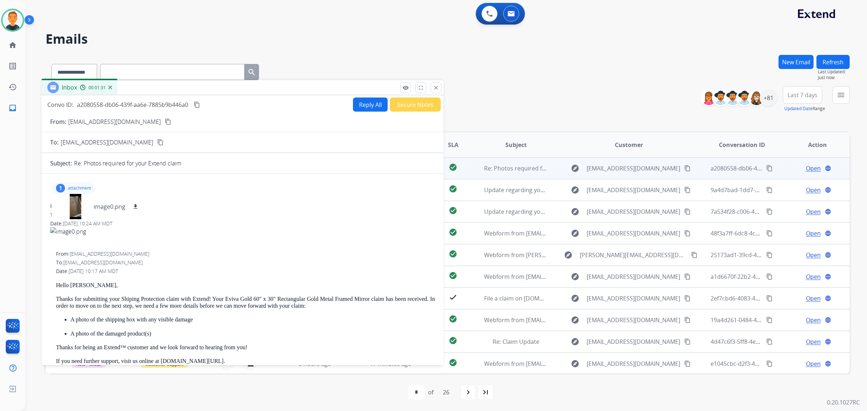
scroll to position [90, 0]
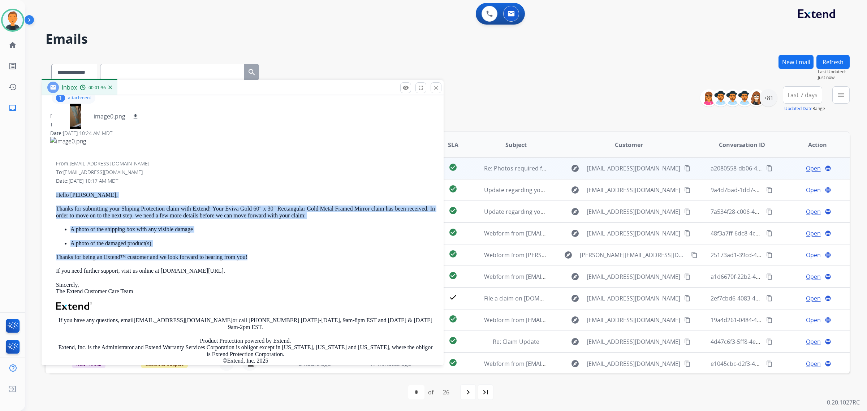
drag, startPoint x: 253, startPoint y: 255, endPoint x: 54, endPoint y: 192, distance: 209.0
click at [54, 192] on div "From: support@extend.com To: deannathomas.m@gmail.com Date: 09/15/2025 - 10:17 …" at bounding box center [242, 281] width 385 height 243
copy div "Hello [PERSON_NAME], Thanks for submitting your Shiping Protection claim with E…"
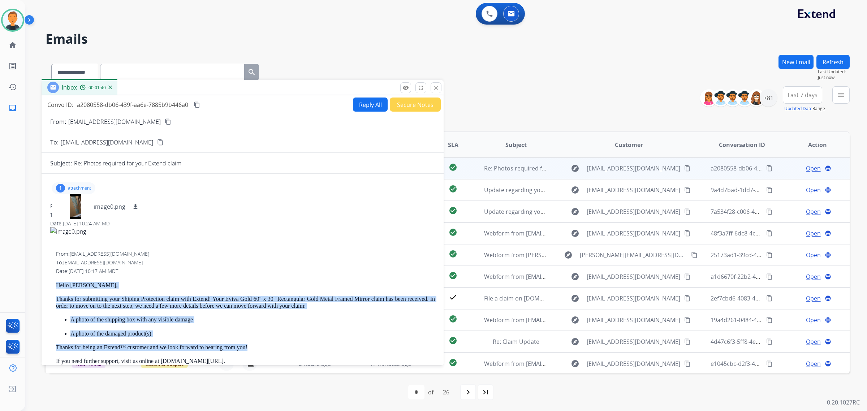
click at [362, 105] on button "Reply All" at bounding box center [370, 105] width 35 height 14
select select "**********"
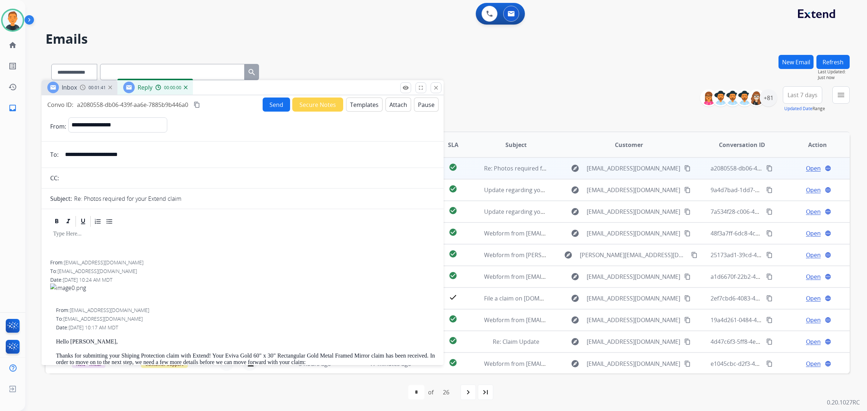
click at [362, 105] on button "Templates" at bounding box center [364, 105] width 36 height 14
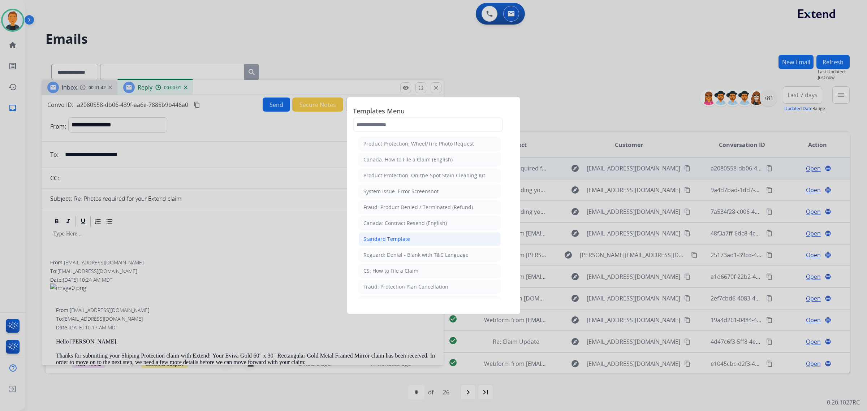
click at [380, 238] on div "Standard Template" at bounding box center [386, 239] width 47 height 7
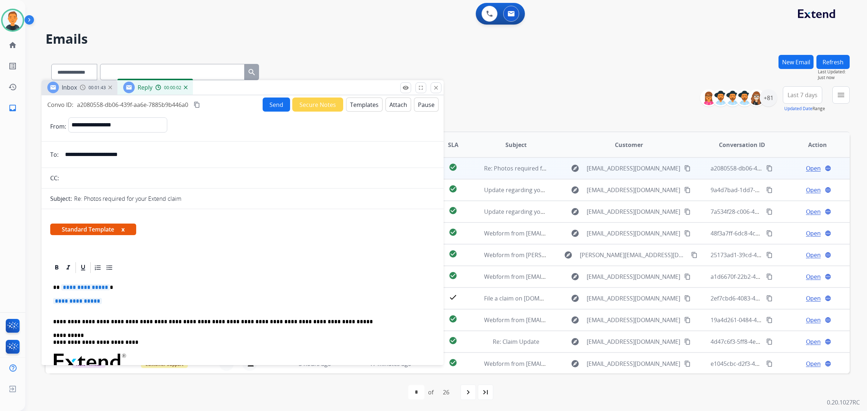
click at [107, 302] on p "**********" at bounding box center [242, 304] width 379 height 13
drag, startPoint x: 107, startPoint y: 302, endPoint x: 107, endPoint y: 292, distance: 10.1
click at [62, 284] on div "**********" at bounding box center [242, 375] width 385 height 202
click at [117, 296] on div "**********" at bounding box center [242, 375] width 385 height 202
drag, startPoint x: 105, startPoint y: 304, endPoint x: 49, endPoint y: 286, distance: 59.2
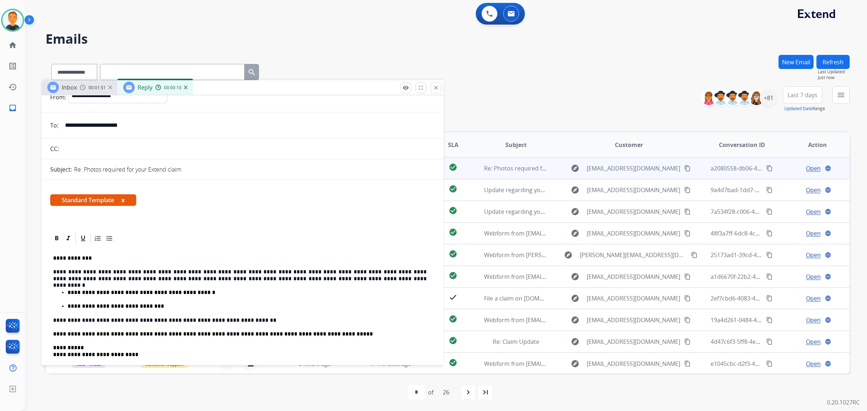
scroll to position [45, 0]
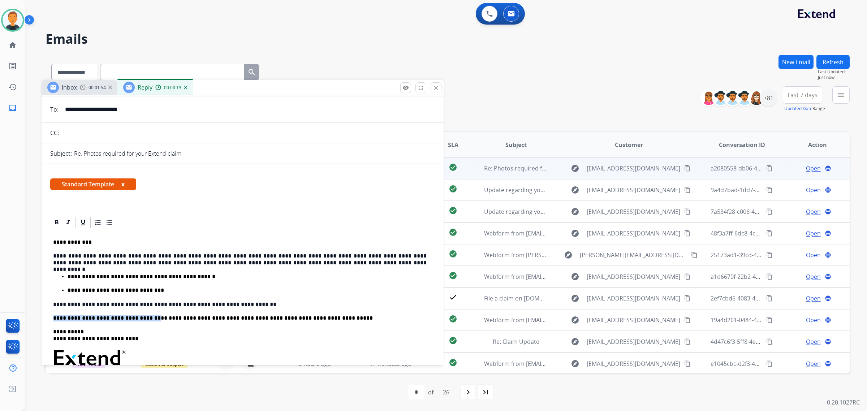
drag, startPoint x: 142, startPoint y: 315, endPoint x: 45, endPoint y: 314, distance: 96.8
click at [173, 319] on p "**********" at bounding box center [240, 318] width 374 height 7
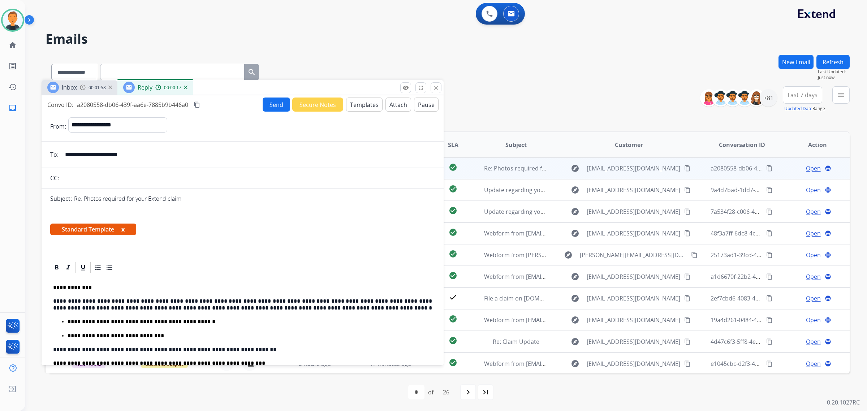
select select "**********"
click at [267, 100] on button "Send" at bounding box center [276, 105] width 27 height 14
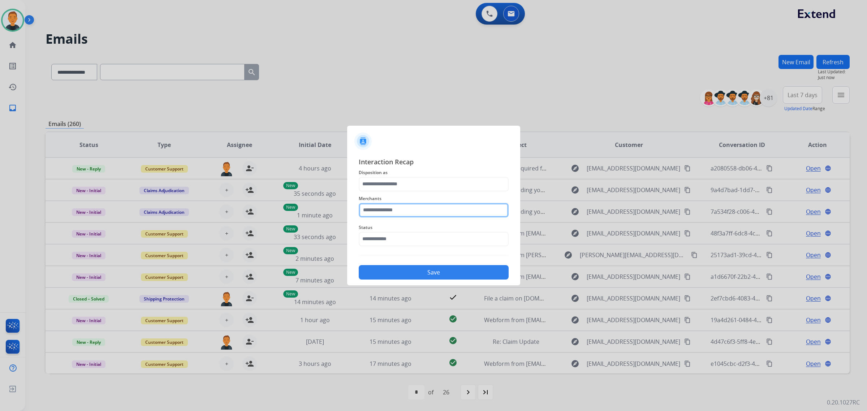
click at [419, 210] on input "text" at bounding box center [434, 210] width 150 height 14
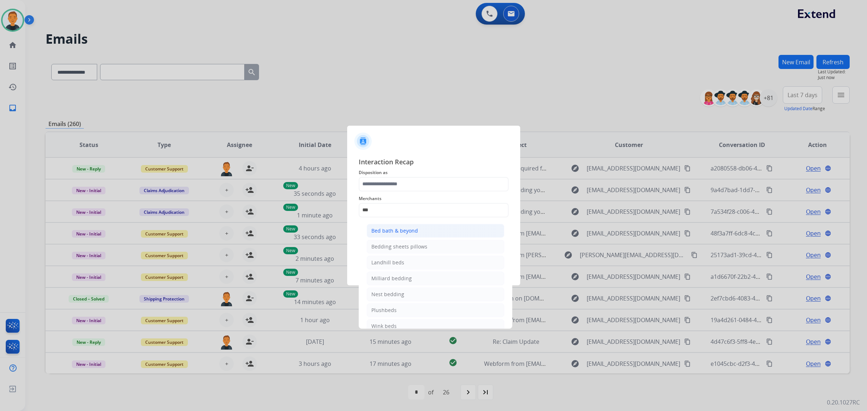
click at [427, 227] on li "Bed bath & beyond" at bounding box center [436, 231] width 138 height 14
type input "**********"
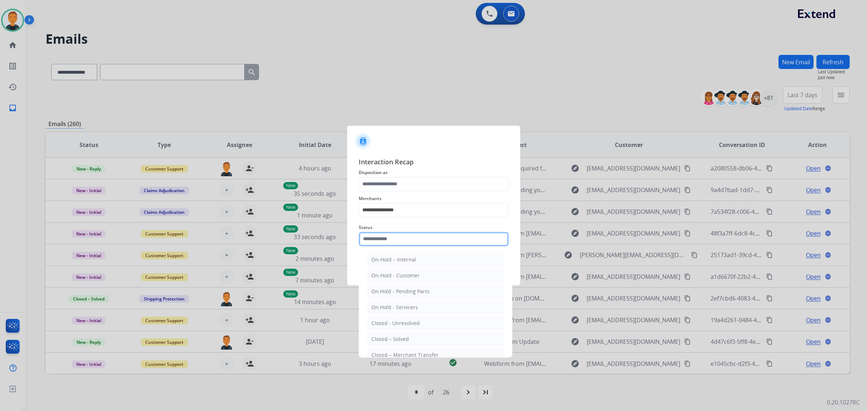
click at [417, 239] on input "text" at bounding box center [434, 239] width 150 height 14
click at [413, 337] on li "Closed – Solved" at bounding box center [436, 339] width 138 height 14
type input "**********"
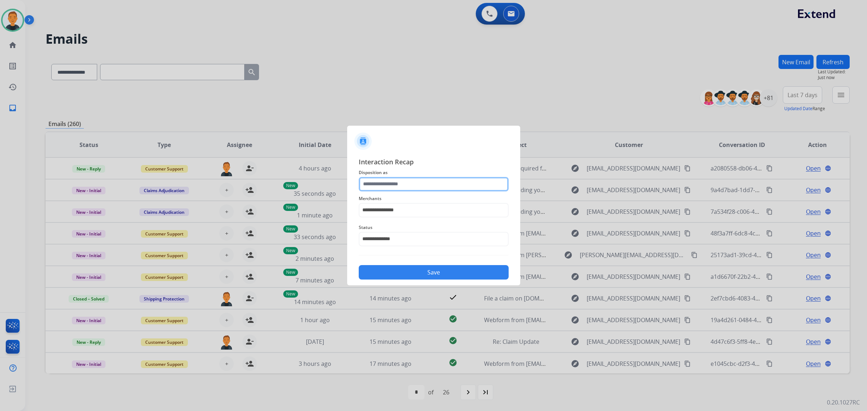
click at [431, 185] on input "text" at bounding box center [434, 184] width 150 height 14
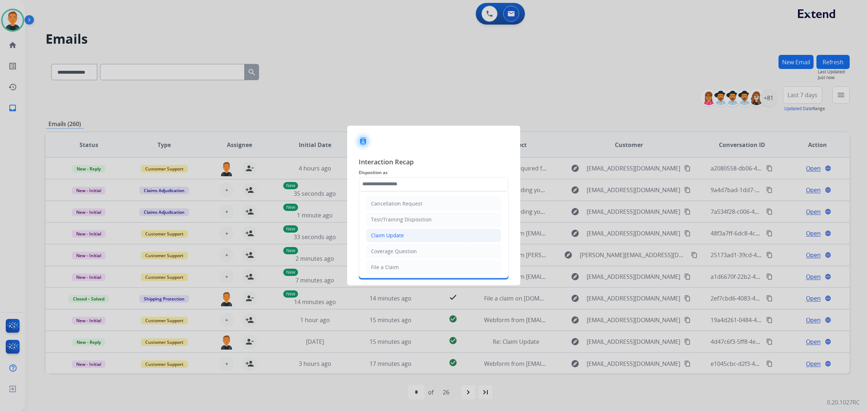
click at [421, 233] on li "Claim Update" at bounding box center [433, 236] width 135 height 14
type input "**********"
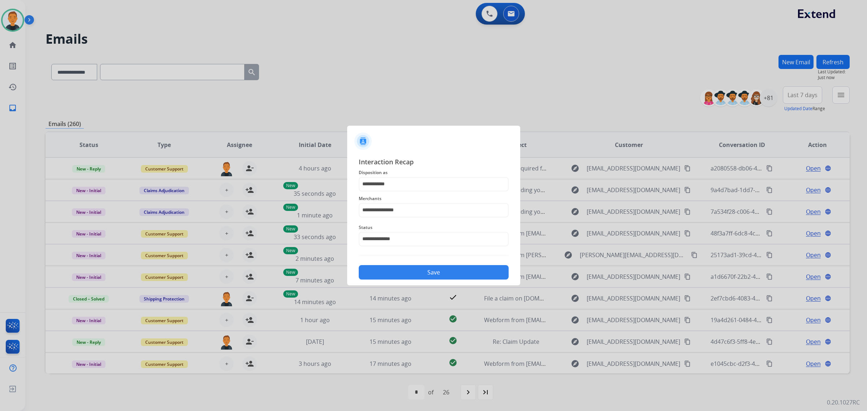
click at [459, 271] on button "Save" at bounding box center [434, 272] width 150 height 14
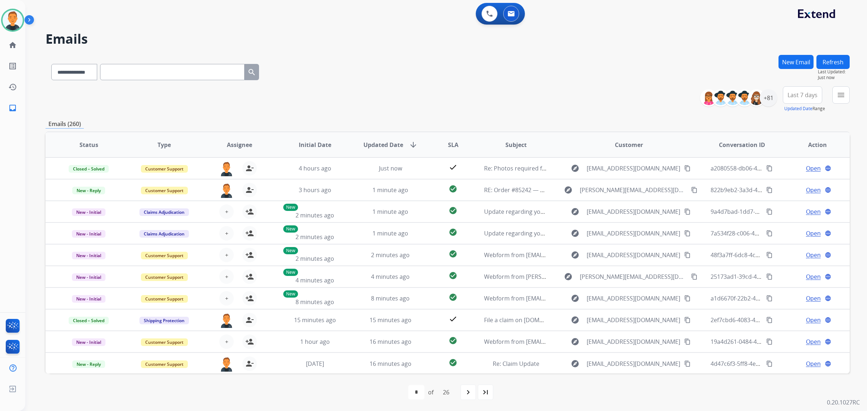
click at [632, 90] on div "**********" at bounding box center [448, 99] width 804 height 26
click at [767, 100] on div "+81" at bounding box center [768, 97] width 17 height 17
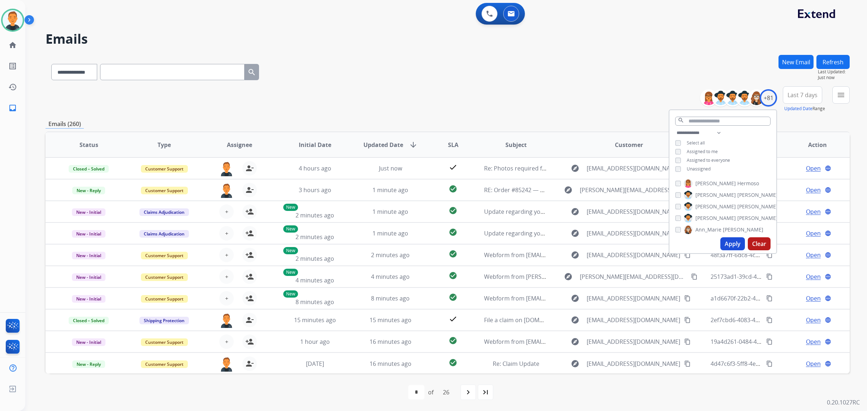
click at [736, 239] on button "Apply" at bounding box center [732, 243] width 25 height 13
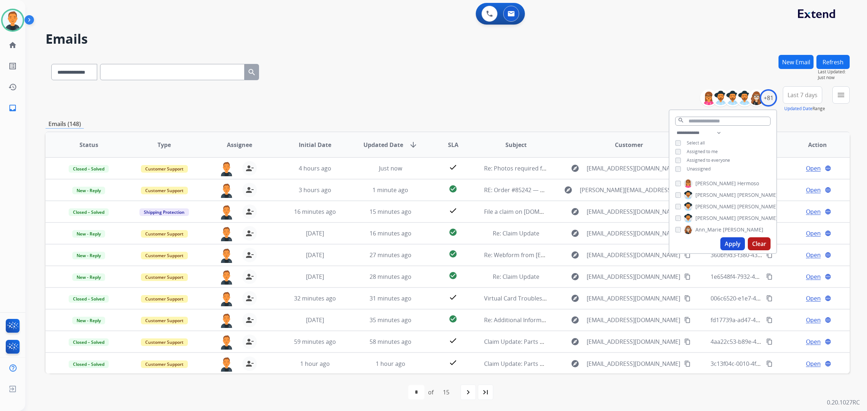
click at [805, 96] on span "Last 7 days" at bounding box center [803, 95] width 30 height 3
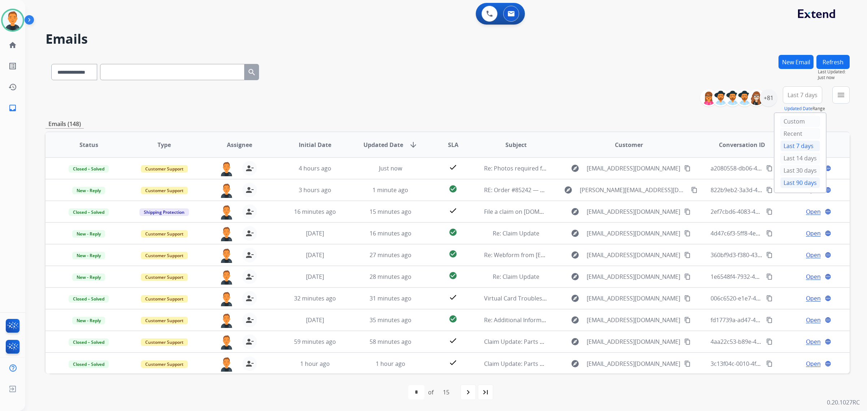
click at [792, 181] on div "Last 90 days" at bounding box center [800, 182] width 40 height 11
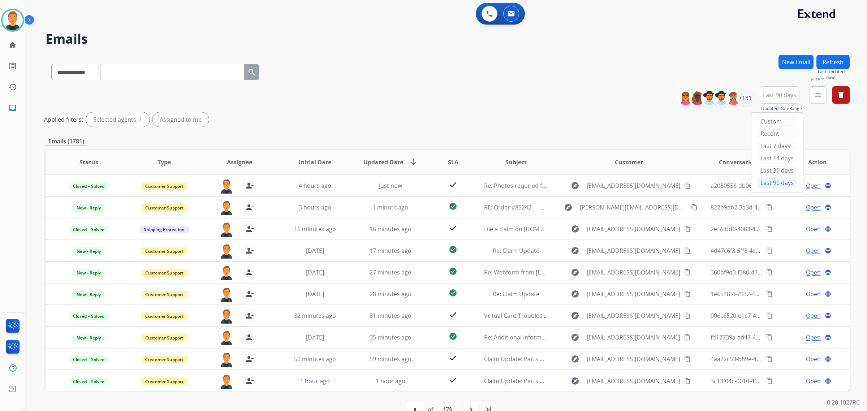
click at [817, 91] on mat-icon "menu" at bounding box center [818, 95] width 9 height 9
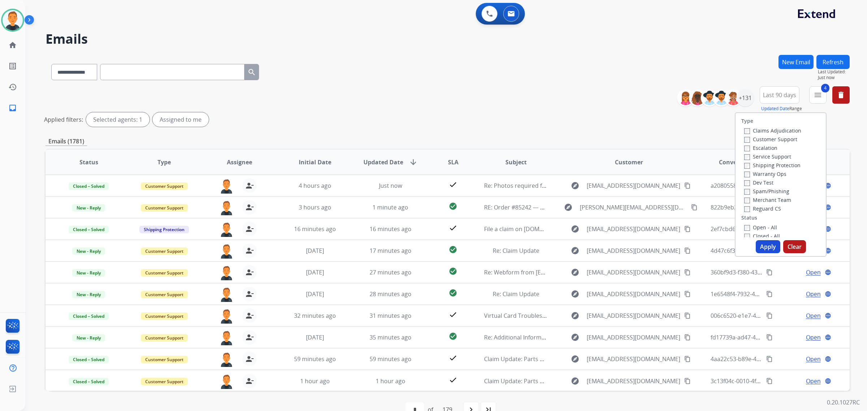
click at [770, 246] on button "Apply" at bounding box center [768, 246] width 25 height 13
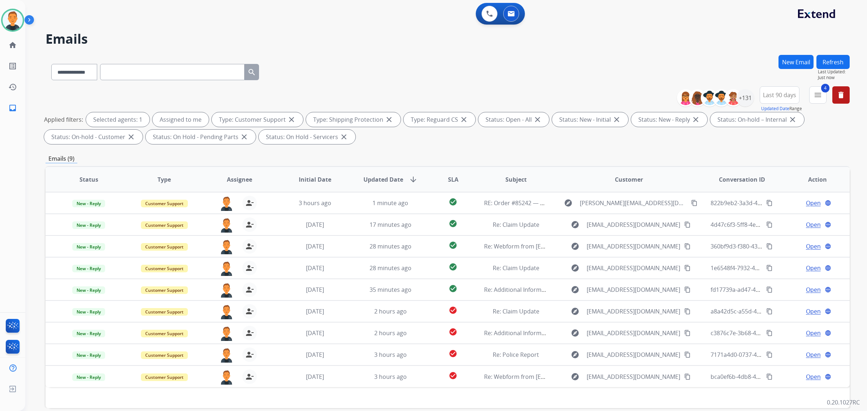
click at [656, 59] on div "**********" at bounding box center [448, 70] width 804 height 31
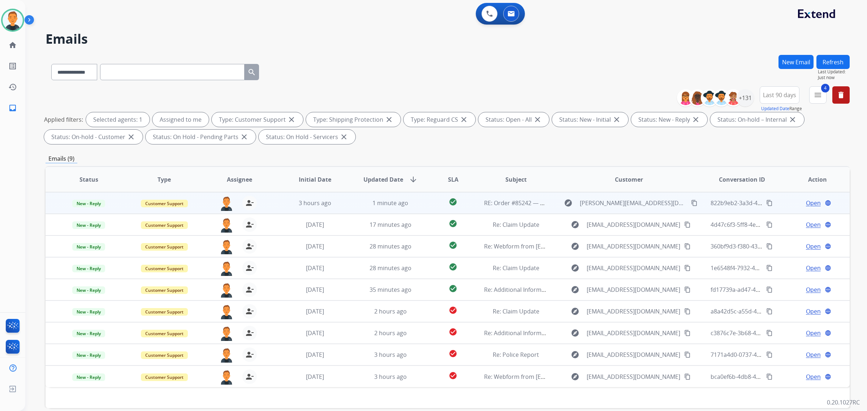
click at [806, 201] on span "Open" at bounding box center [813, 203] width 15 height 9
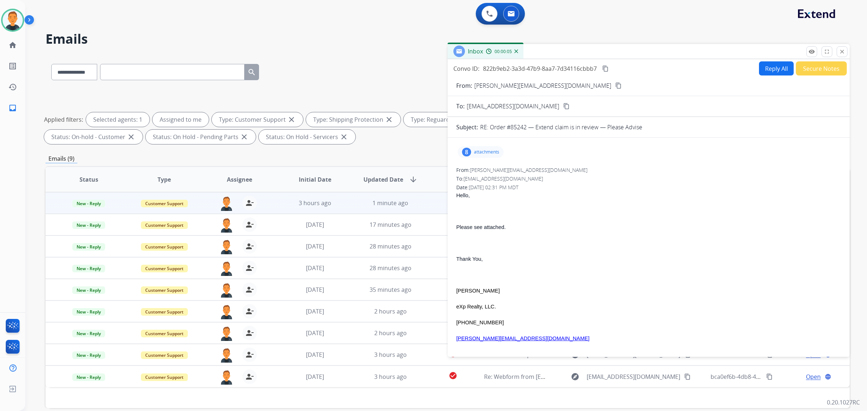
click at [488, 149] on p "attachments" at bounding box center [486, 152] width 25 height 6
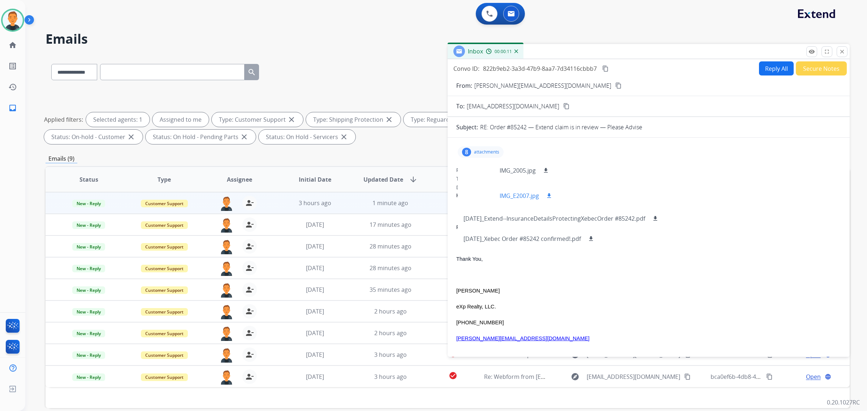
click at [474, 197] on div at bounding box center [482, 195] width 36 height 25
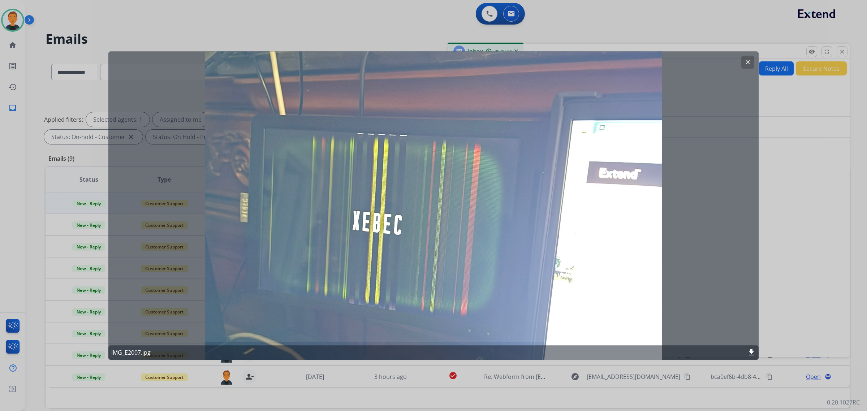
click at [748, 60] on mat-icon "clear" at bounding box center [748, 62] width 7 height 7
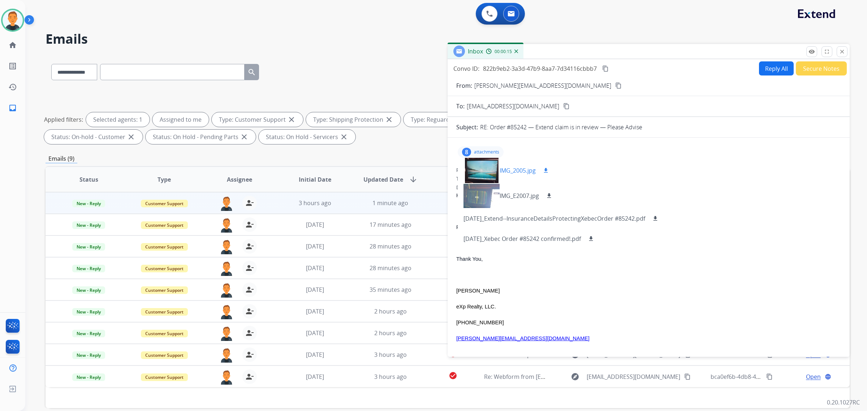
click at [491, 167] on div at bounding box center [482, 170] width 36 height 25
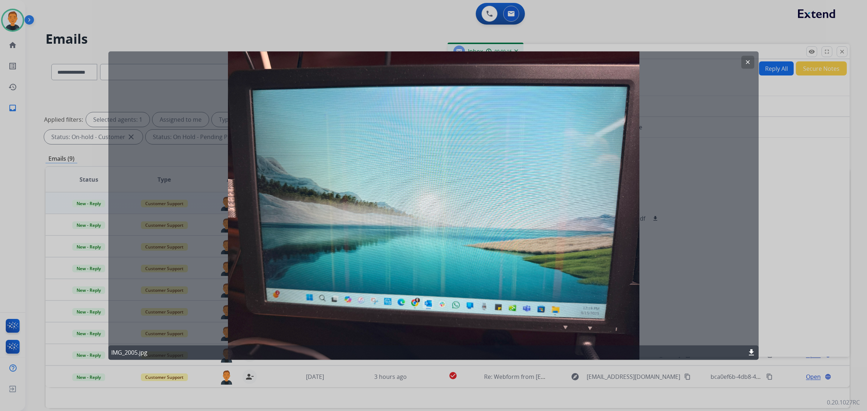
click at [747, 62] on mat-icon "clear" at bounding box center [748, 62] width 7 height 7
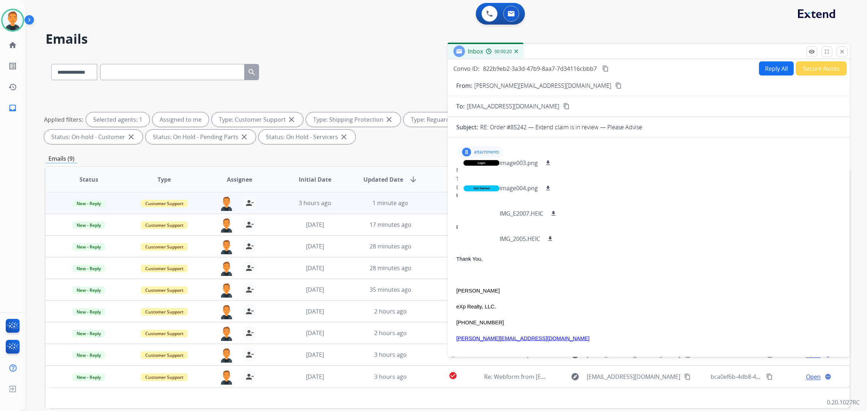
scroll to position [102, 0]
click at [726, 167] on div "From: Luis@divinerealtycorp.com" at bounding box center [648, 170] width 385 height 7
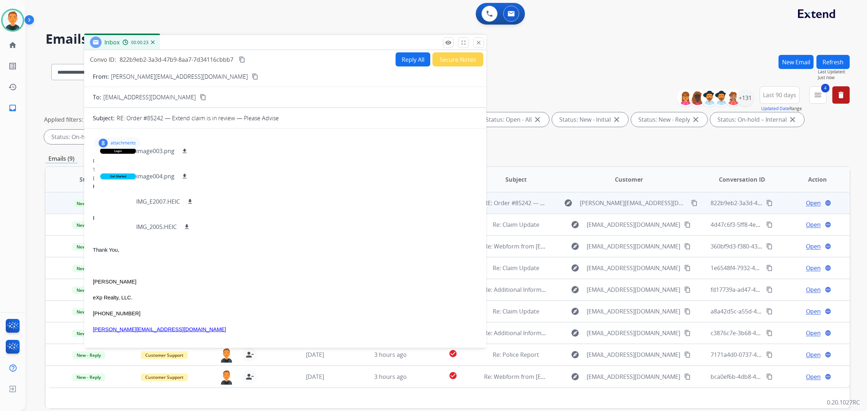
drag, startPoint x: 686, startPoint y: 51, endPoint x: 353, endPoint y: 189, distance: 359.9
click at [322, 42] on div "Inbox 00:00:23" at bounding box center [285, 42] width 402 height 15
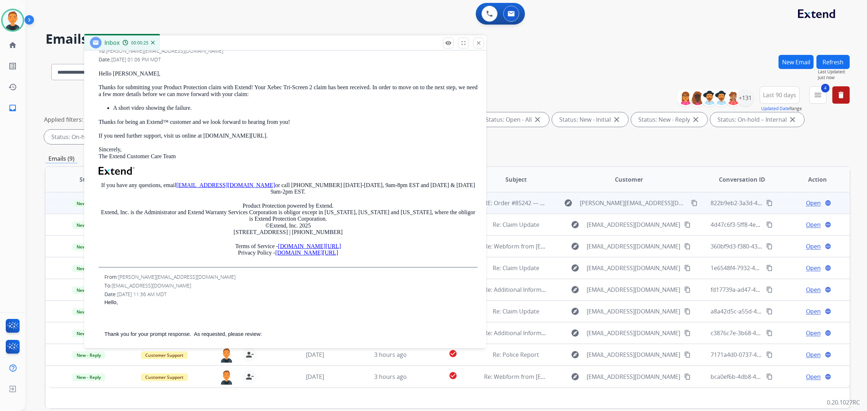
scroll to position [406, 0]
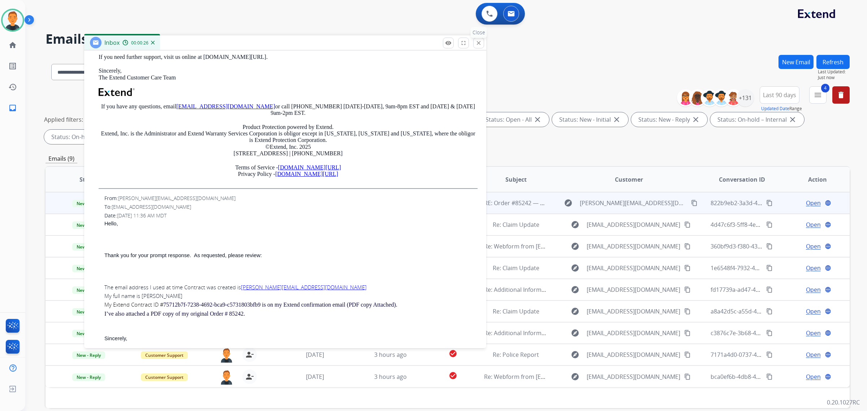
click at [481, 44] on mat-icon "close" at bounding box center [478, 43] width 7 height 7
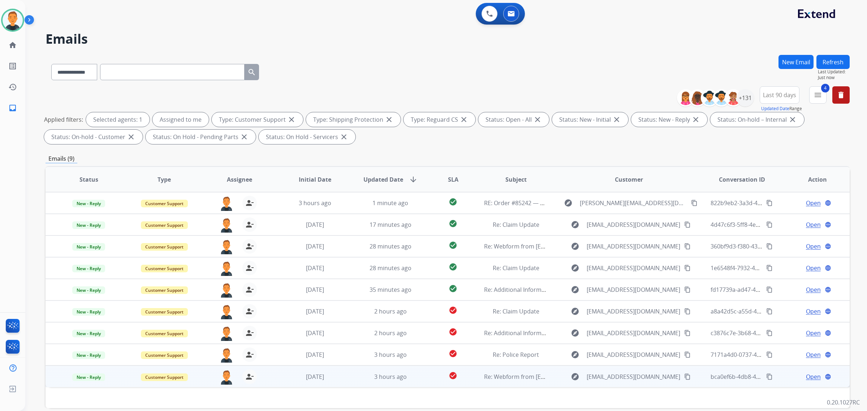
click at [809, 375] on span "Open" at bounding box center [813, 376] width 15 height 9
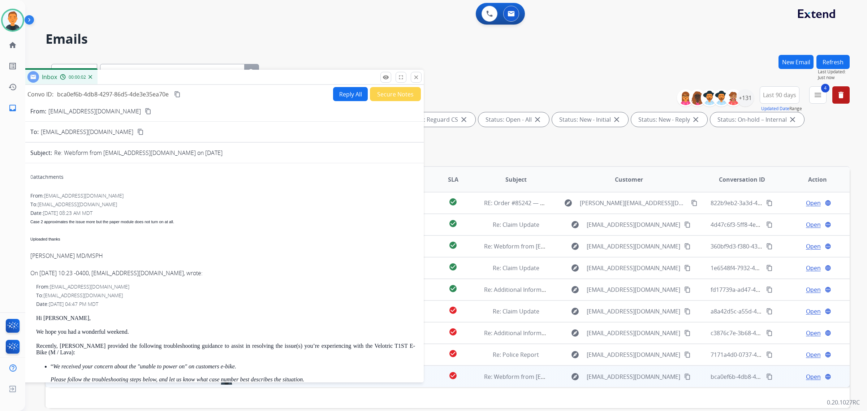
drag, startPoint x: 587, startPoint y: 48, endPoint x: 161, endPoint y: 73, distance: 426.7
click at [161, 73] on div "Inbox 00:00:02" at bounding box center [223, 77] width 402 height 15
click at [145, 108] on mat-icon "content_copy" at bounding box center [148, 111] width 7 height 7
click at [177, 92] on mat-icon "content_copy" at bounding box center [177, 94] width 7 height 7
click at [176, 91] on mat-icon "content_copy" at bounding box center [177, 94] width 7 height 7
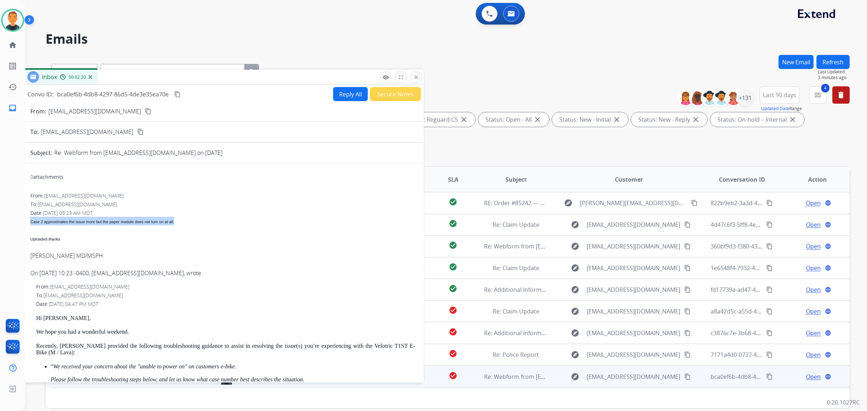
drag, startPoint x: 182, startPoint y: 219, endPoint x: 26, endPoint y: 225, distance: 156.5
copy span "Case 2 approximates the issue more but the paper module does not turn on at all."
click at [344, 94] on button "Reply All" at bounding box center [350, 94] width 35 height 14
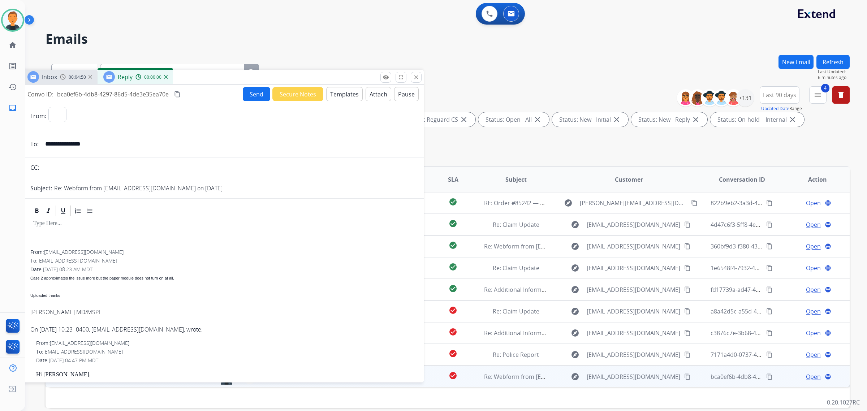
select select "**********"
click at [67, 75] on div "00:04:53" at bounding box center [76, 77] width 32 height 7
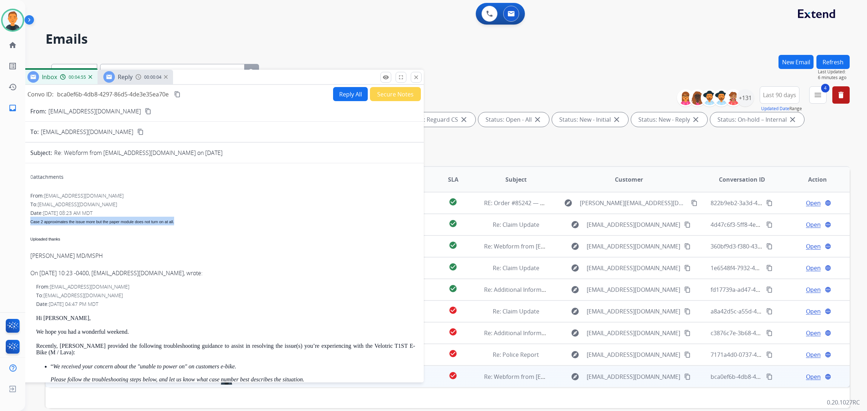
click at [145, 109] on mat-icon "content_copy" at bounding box center [148, 111] width 7 height 7
click at [141, 82] on div "Reply 00:00:05" at bounding box center [136, 77] width 76 height 14
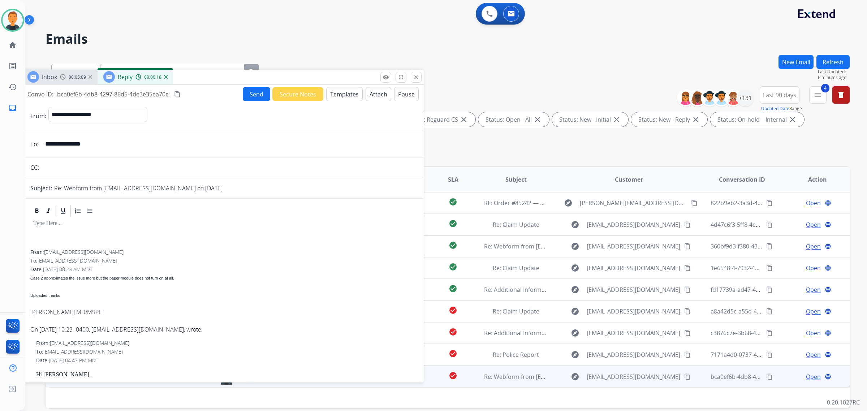
drag, startPoint x: 134, startPoint y: 224, endPoint x: 143, endPoint y: 221, distance: 9.9
click at [134, 225] on p at bounding box center [222, 223] width 379 height 7
click at [344, 91] on button "Templates" at bounding box center [344, 94] width 36 height 14
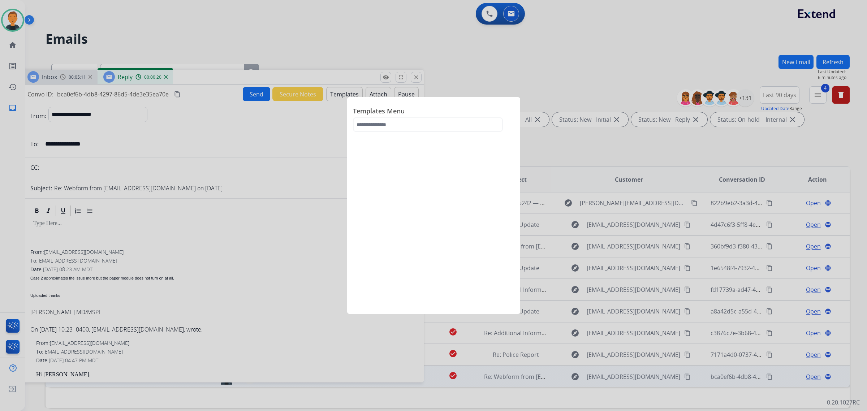
click at [283, 261] on div at bounding box center [433, 205] width 867 height 411
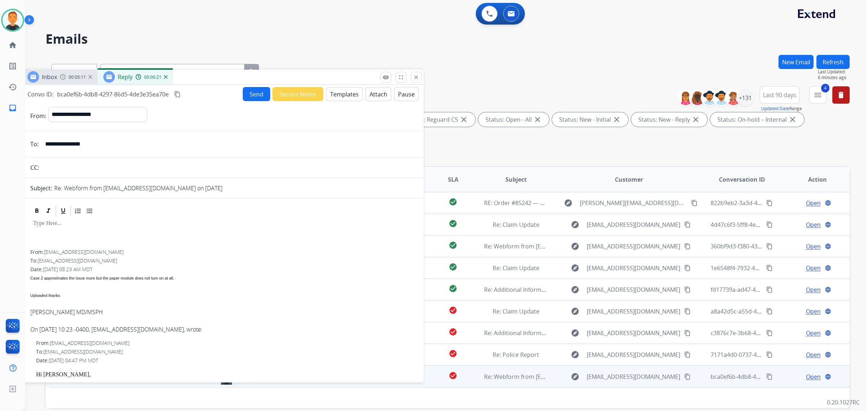
click at [298, 94] on button "Secure Notes" at bounding box center [297, 94] width 51 height 14
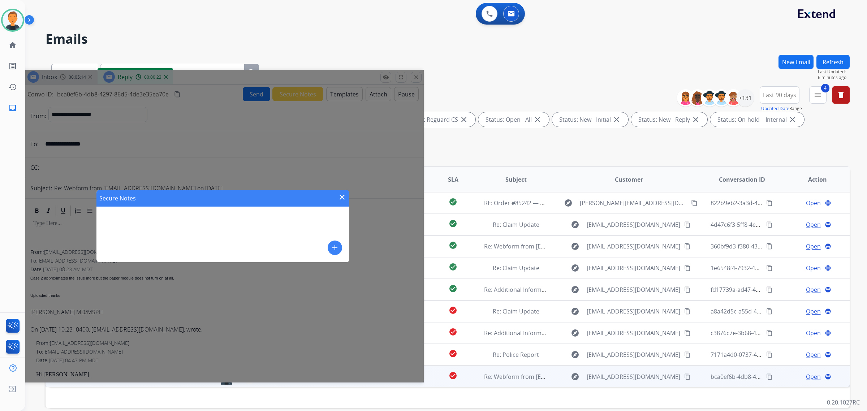
click at [342, 192] on div "Secure Notes close" at bounding box center [222, 198] width 253 height 17
click at [342, 197] on mat-icon "close" at bounding box center [342, 197] width 9 height 9
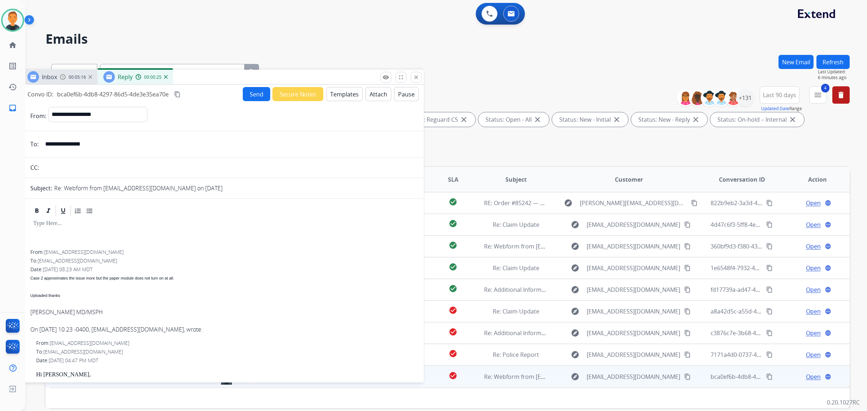
click at [338, 92] on button "Templates" at bounding box center [344, 94] width 36 height 14
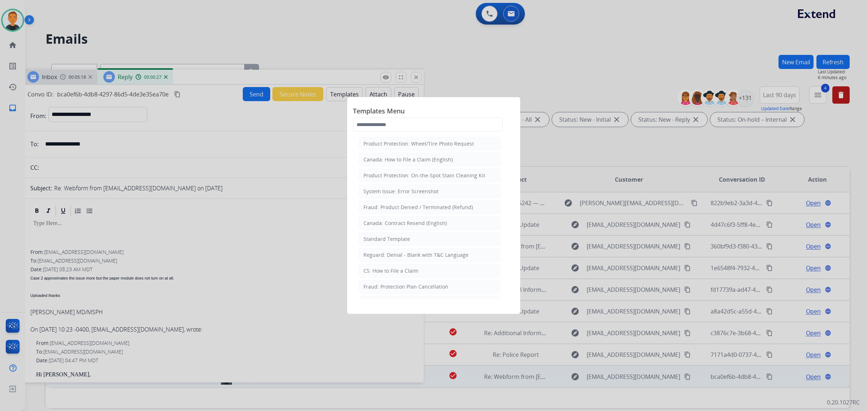
drag, startPoint x: 381, startPoint y: 240, endPoint x: 313, endPoint y: 243, distance: 68.0
click at [382, 240] on div "Standard Template" at bounding box center [386, 239] width 47 height 7
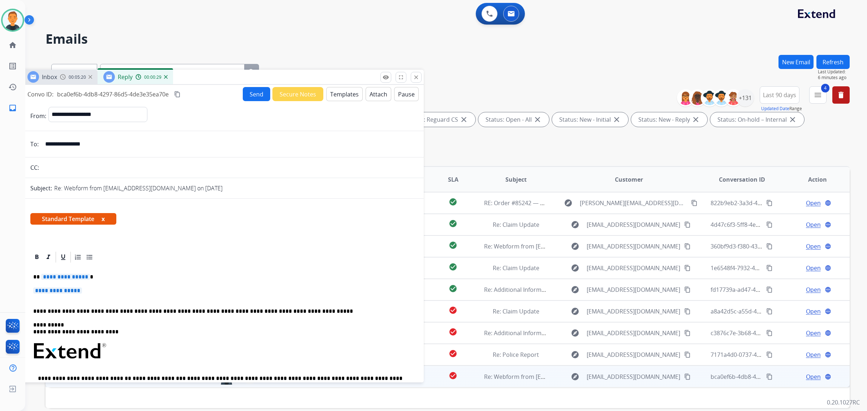
click at [51, 274] on span "**********" at bounding box center [65, 277] width 49 height 6
click at [50, 291] on span "**********" at bounding box center [57, 291] width 49 height 6
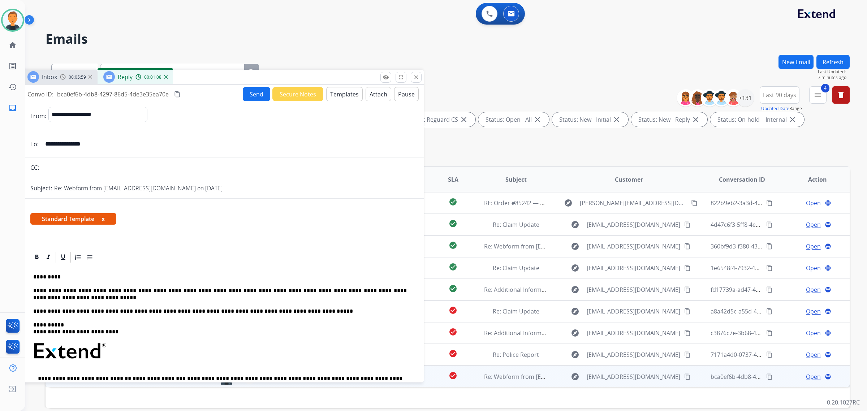
click at [243, 310] on p "**********" at bounding box center [220, 311] width 374 height 7
click at [254, 89] on button "Send" at bounding box center [256, 94] width 27 height 14
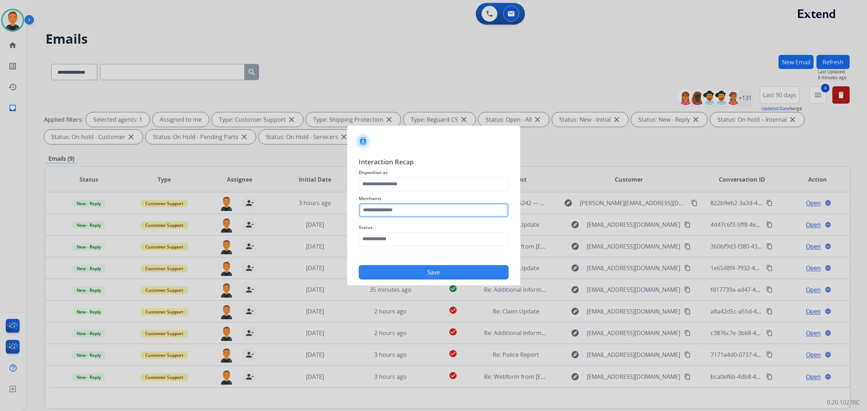
click at [409, 212] on input "text" at bounding box center [434, 210] width 150 height 14
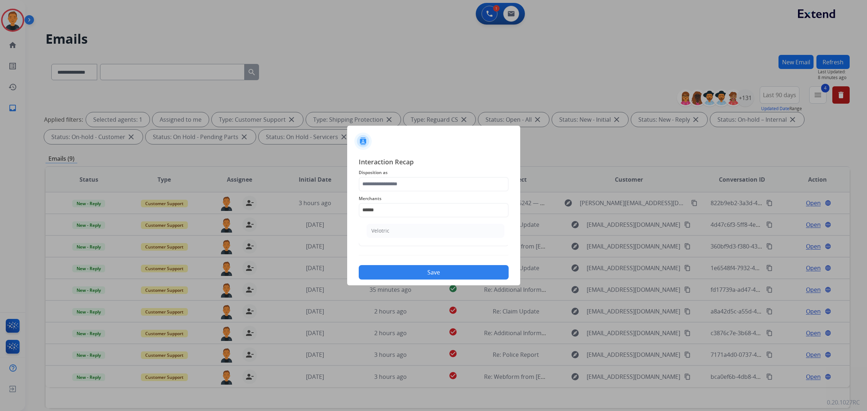
click at [409, 230] on li "Velotric" at bounding box center [436, 231] width 138 height 14
type input "********"
click at [410, 242] on input "text" at bounding box center [434, 239] width 150 height 14
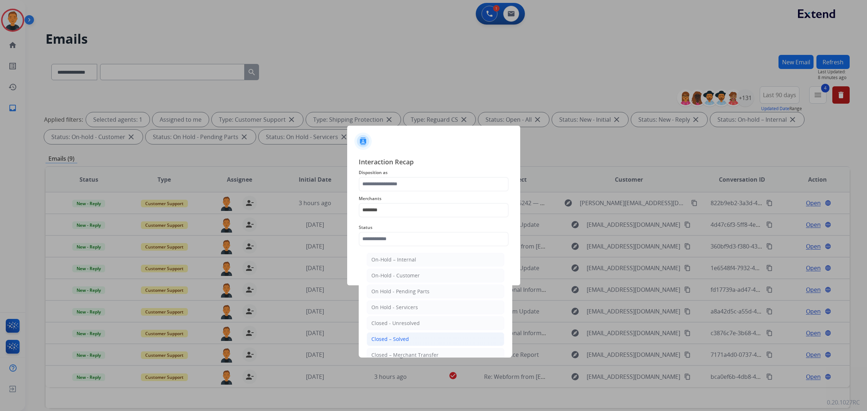
click at [420, 339] on li "Closed – Solved" at bounding box center [436, 339] width 138 height 14
type input "**********"
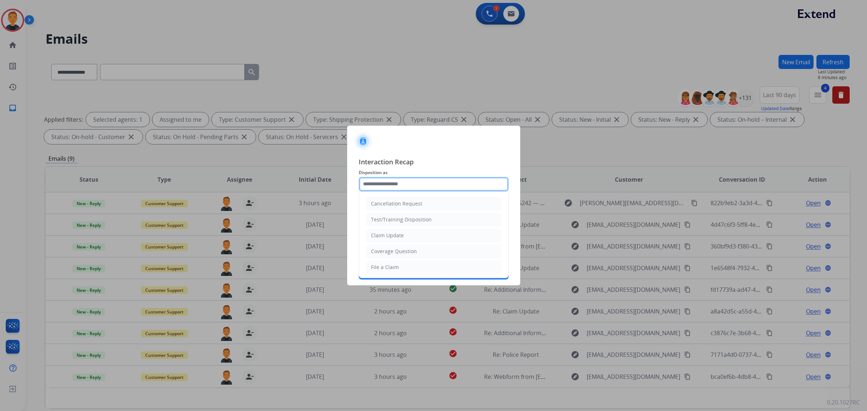
click at [380, 187] on input "text" at bounding box center [434, 184] width 150 height 14
click at [389, 235] on div "Claim Update" at bounding box center [387, 235] width 33 height 7
type input "**********"
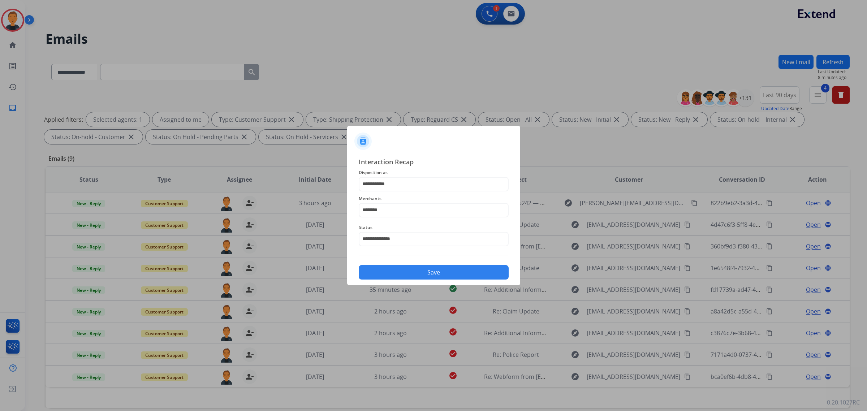
click at [416, 275] on button "Save" at bounding box center [434, 272] width 150 height 14
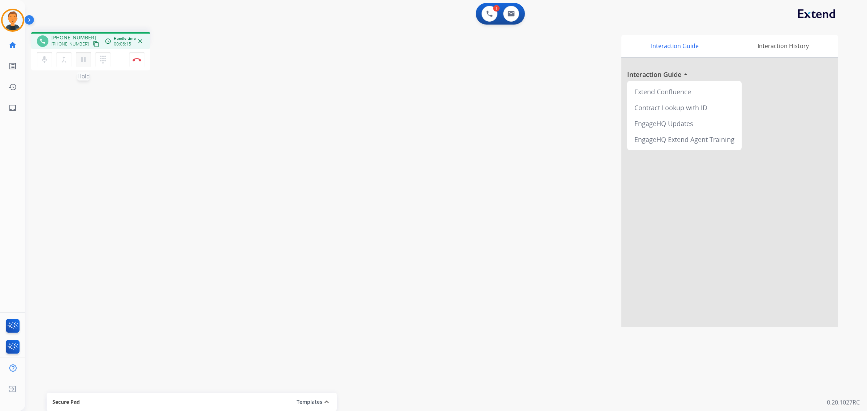
click at [84, 60] on mat-icon "pause" at bounding box center [83, 59] width 9 height 9
click at [99, 60] on mat-icon "dialpad" at bounding box center [103, 59] width 9 height 9
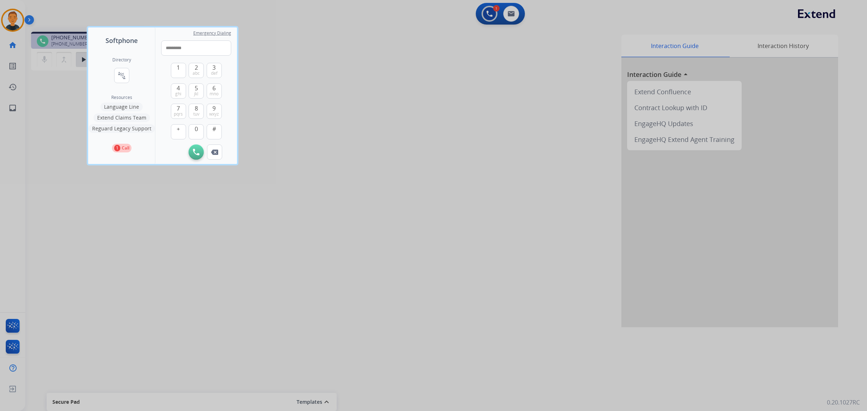
type input "**********"
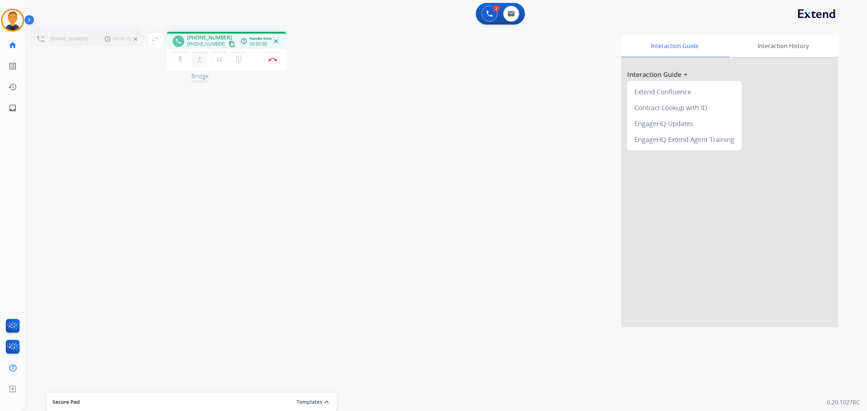
click at [202, 59] on mat-icon "merge_type" at bounding box center [199, 59] width 9 height 9
click at [159, 37] on mat-icon "close_fullscreen" at bounding box center [162, 39] width 9 height 9
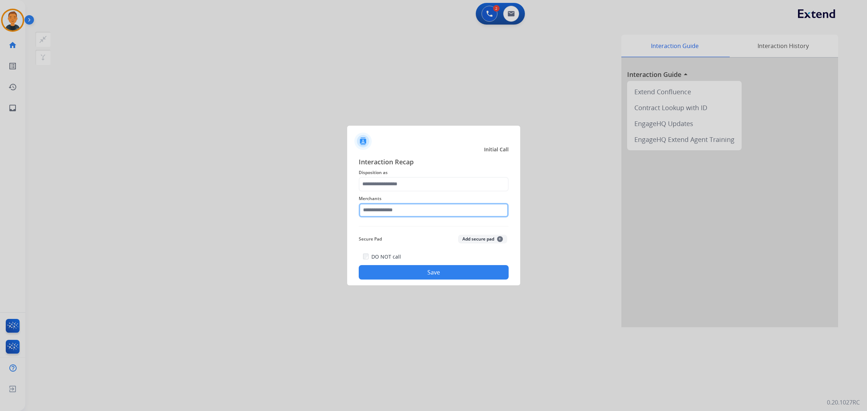
click at [395, 205] on input "text" at bounding box center [434, 210] width 150 height 14
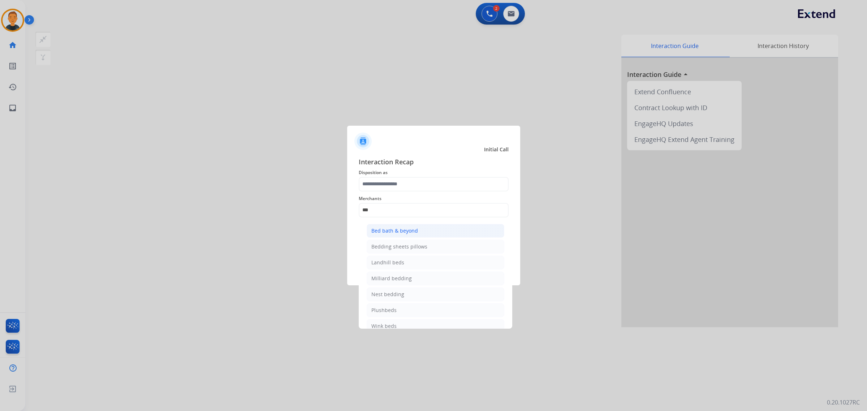
click at [389, 232] on div "Bed bath & beyond" at bounding box center [394, 230] width 47 height 7
type input "**********"
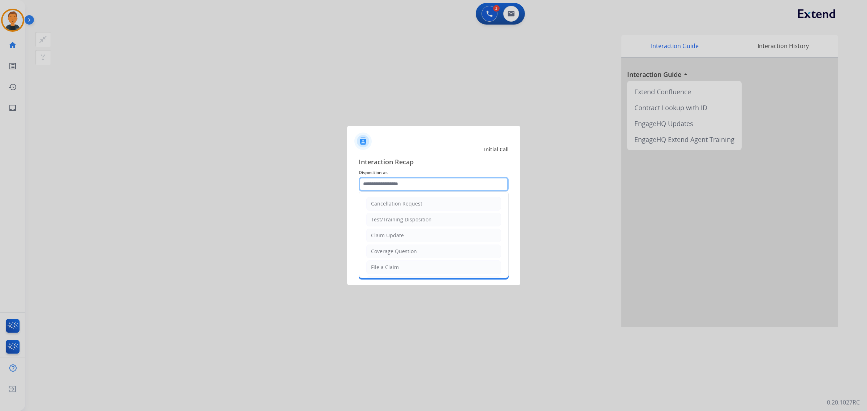
click at [389, 185] on input "text" at bounding box center [434, 184] width 150 height 14
click at [398, 199] on li "Cancellation Request" at bounding box center [433, 204] width 135 height 14
type input "**********"
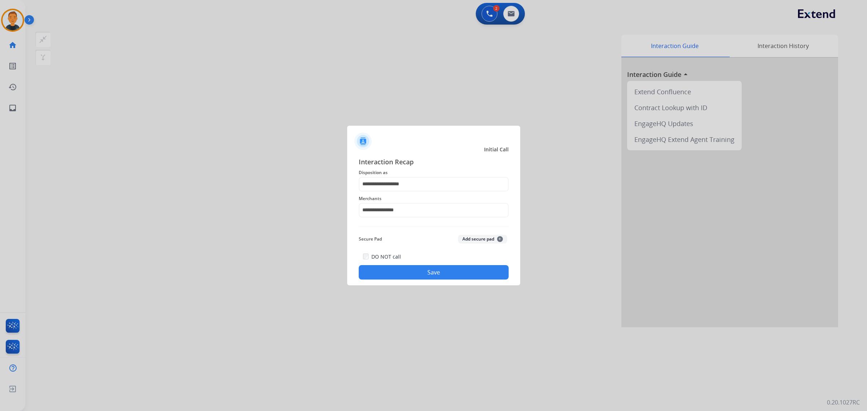
click at [432, 268] on button "Save" at bounding box center [434, 272] width 150 height 14
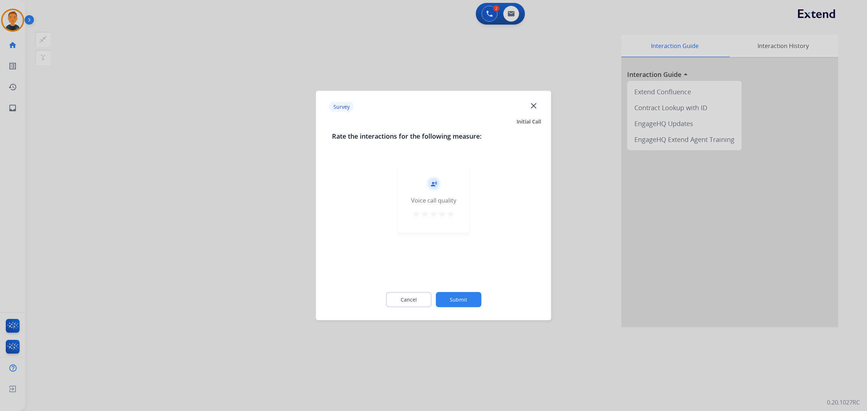
click at [451, 212] on mat-icon "star" at bounding box center [451, 214] width 9 height 9
click at [457, 298] on button "Submit" at bounding box center [459, 299] width 46 height 15
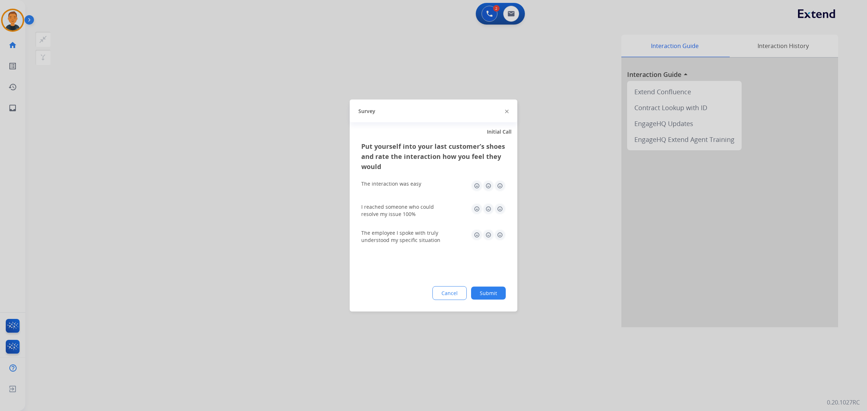
click at [501, 185] on img at bounding box center [500, 186] width 12 height 12
click at [499, 210] on img at bounding box center [500, 209] width 12 height 12
click at [497, 234] on img at bounding box center [500, 235] width 12 height 12
click at [497, 294] on button "Submit" at bounding box center [488, 293] width 35 height 13
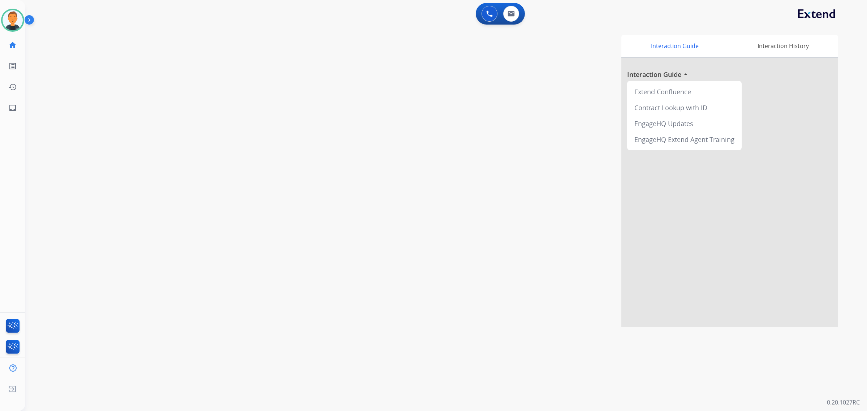
click at [377, 28] on div "swap_horiz Break voice bridge close_fullscreen Connect 3-Way Call merge_type Se…" at bounding box center [437, 176] width 824 height 301
click at [557, 217] on div "Interaction Guide Interaction History Interaction Guide arrow_drop_up Extend Co…" at bounding box center [546, 181] width 584 height 293
click at [8, 13] on img at bounding box center [13, 20] width 20 height 20
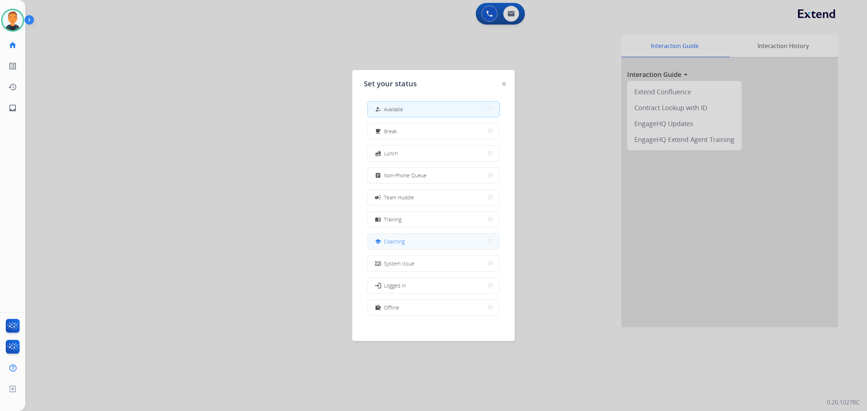
click at [438, 245] on button "school Coaching" at bounding box center [434, 242] width 132 height 16
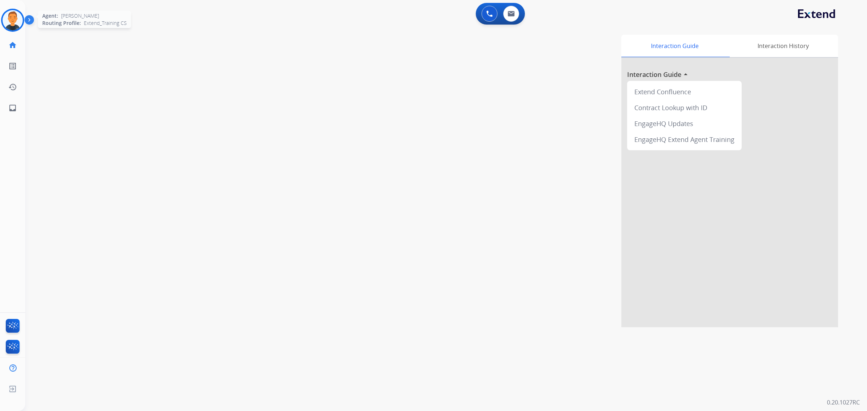
click at [12, 17] on img at bounding box center [13, 20] width 20 height 20
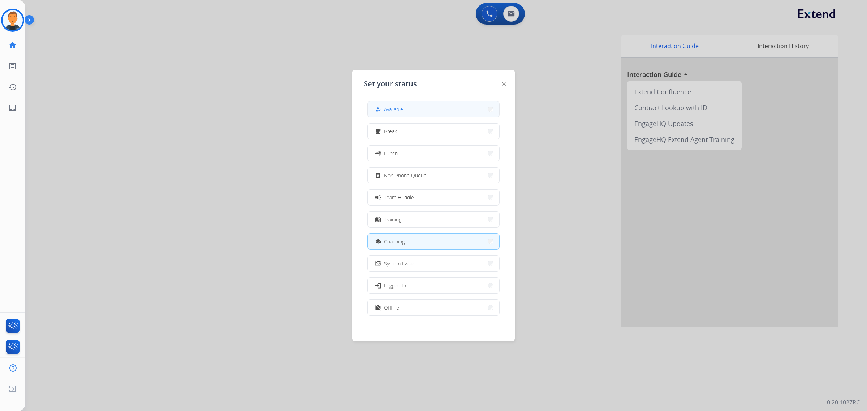
click at [450, 106] on button "how_to_reg Available" at bounding box center [434, 110] width 132 height 16
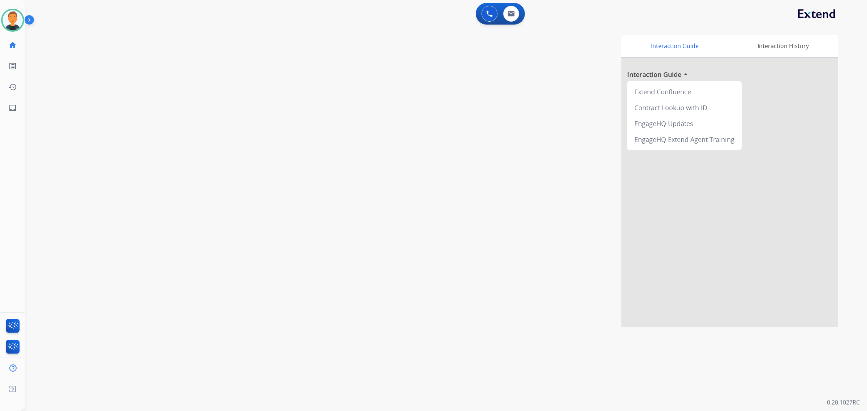
drag, startPoint x: 533, startPoint y: 113, endPoint x: 524, endPoint y: 114, distance: 9.1
click at [533, 113] on div "Interaction Guide Interaction History Interaction Guide arrow_drop_up Extend Co…" at bounding box center [546, 181] width 584 height 293
click at [8, 105] on link "inbox Emails" at bounding box center [13, 108] width 20 height 20
select select "**********"
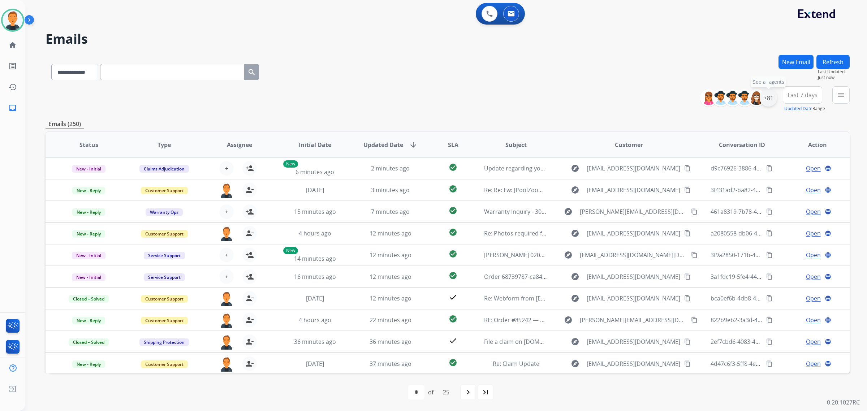
click at [766, 100] on div "+81" at bounding box center [768, 97] width 17 height 17
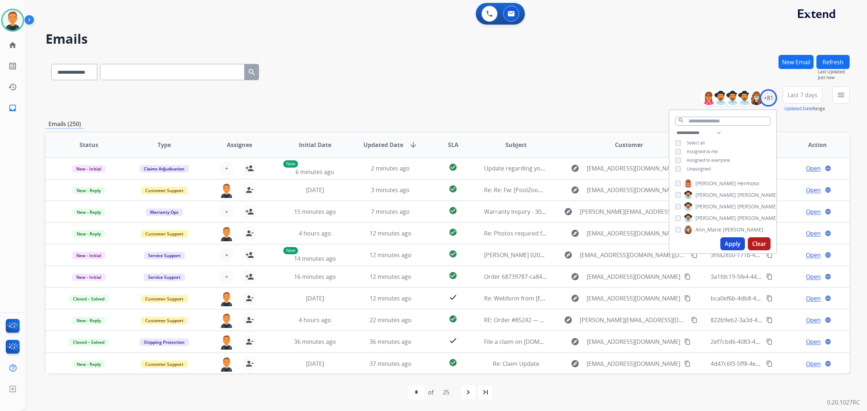
click at [732, 241] on button "Apply" at bounding box center [732, 243] width 25 height 13
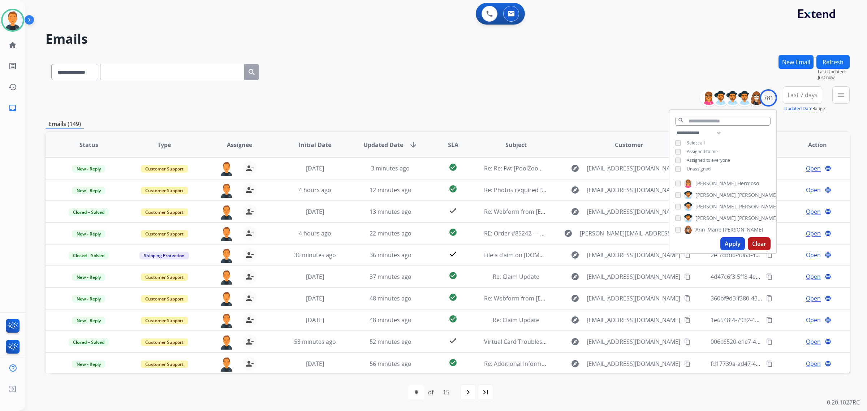
click at [799, 96] on span "Last 7 days" at bounding box center [803, 95] width 30 height 3
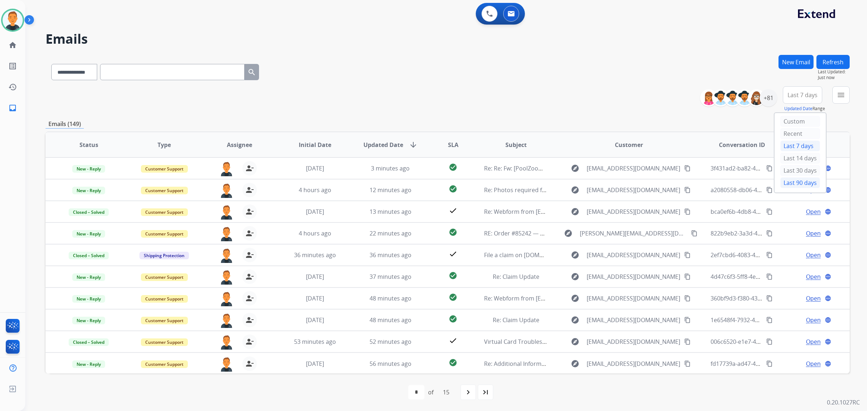
click at [796, 182] on div "Last 90 days" at bounding box center [800, 182] width 40 height 11
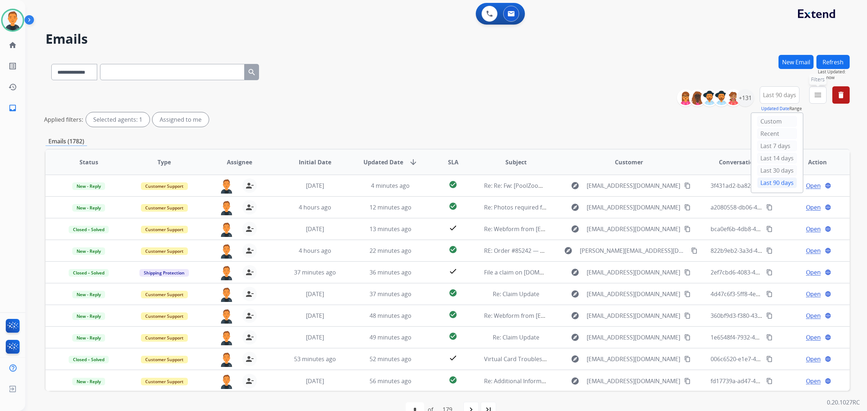
click at [818, 96] on mat-icon "menu" at bounding box center [818, 95] width 9 height 9
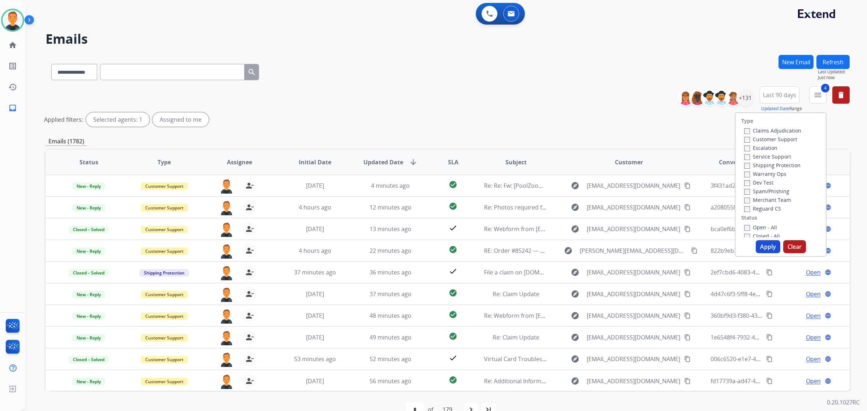
click at [769, 247] on button "Apply" at bounding box center [768, 246] width 25 height 13
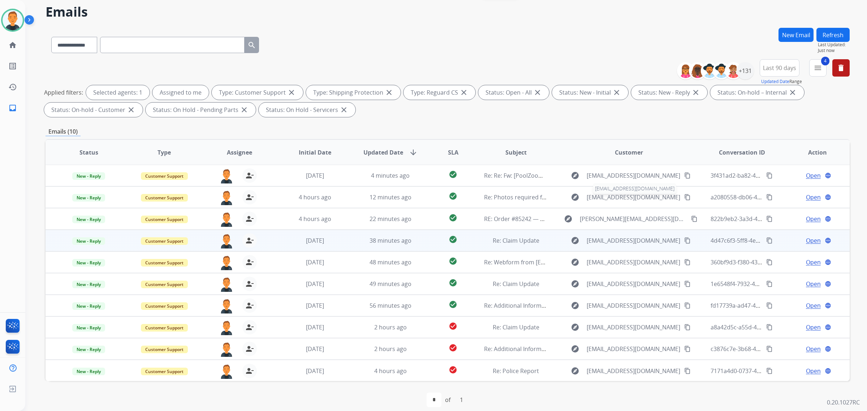
scroll to position [34, 0]
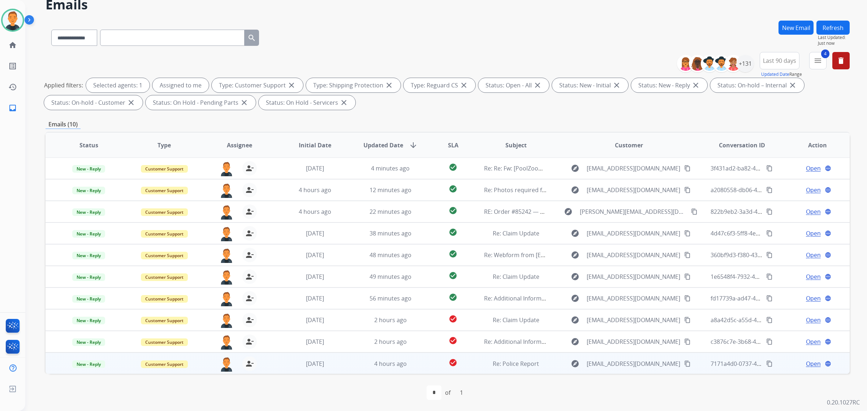
click at [810, 363] on span "Open" at bounding box center [813, 363] width 15 height 9
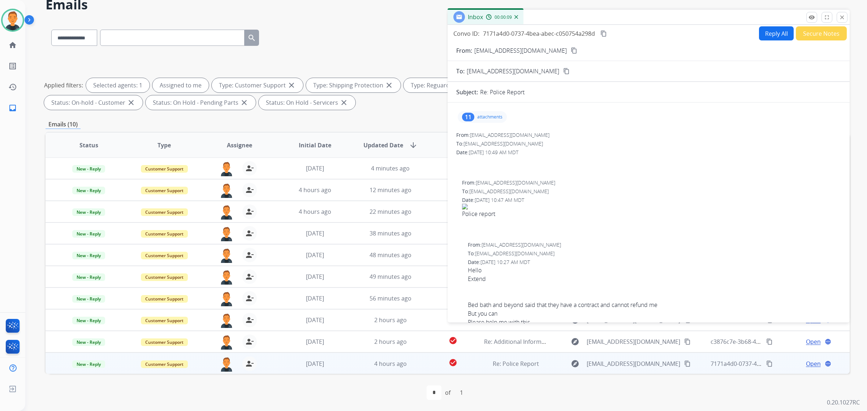
scroll to position [0, 0]
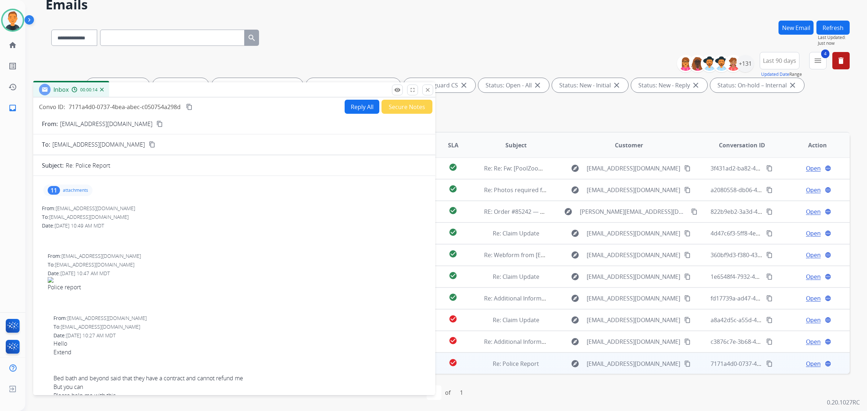
drag, startPoint x: 617, startPoint y: 17, endPoint x: 203, endPoint y: 89, distance: 420.7
click at [203, 89] on div "Inbox 00:00:14" at bounding box center [234, 89] width 402 height 15
click at [156, 124] on mat-icon "content_copy" at bounding box center [159, 124] width 7 height 7
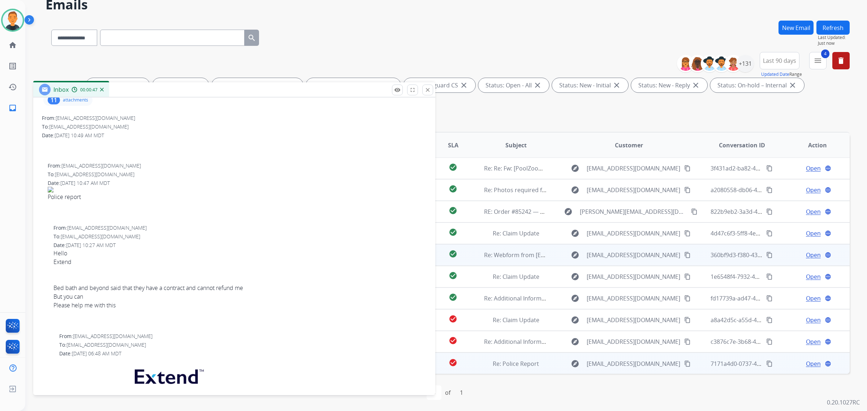
click at [428, 90] on mat-icon "close" at bounding box center [427, 90] width 7 height 7
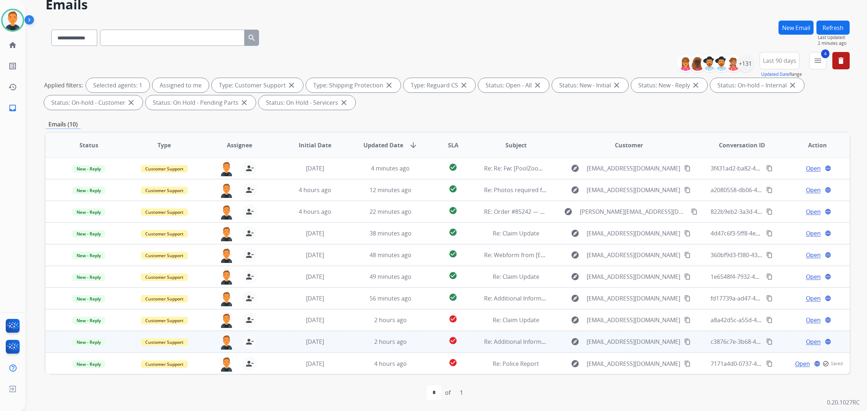
click at [811, 341] on span "Open" at bounding box center [813, 341] width 15 height 9
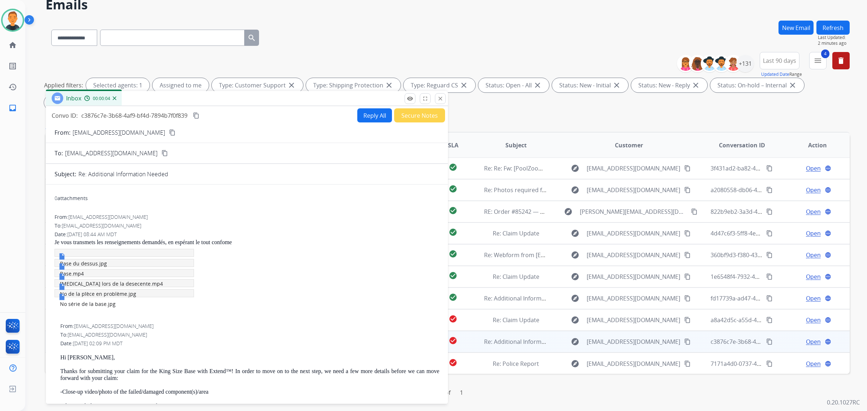
drag, startPoint x: 761, startPoint y: 20, endPoint x: 359, endPoint y: 102, distance: 409.9
click at [359, 102] on div "Inbox 00:00:04" at bounding box center [247, 98] width 402 height 15
click at [169, 131] on mat-icon "content_copy" at bounding box center [172, 132] width 7 height 7
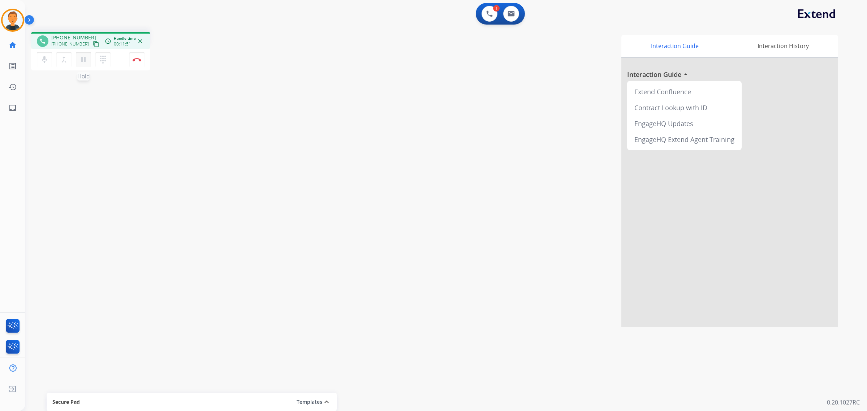
click at [83, 59] on mat-icon "pause" at bounding box center [83, 59] width 9 height 9
click at [82, 61] on mat-icon "play_arrow" at bounding box center [83, 59] width 9 height 9
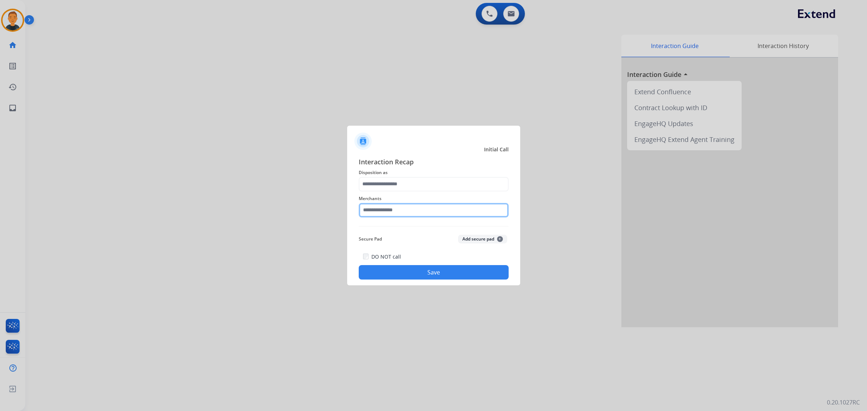
click at [418, 210] on input "text" at bounding box center [434, 210] width 150 height 14
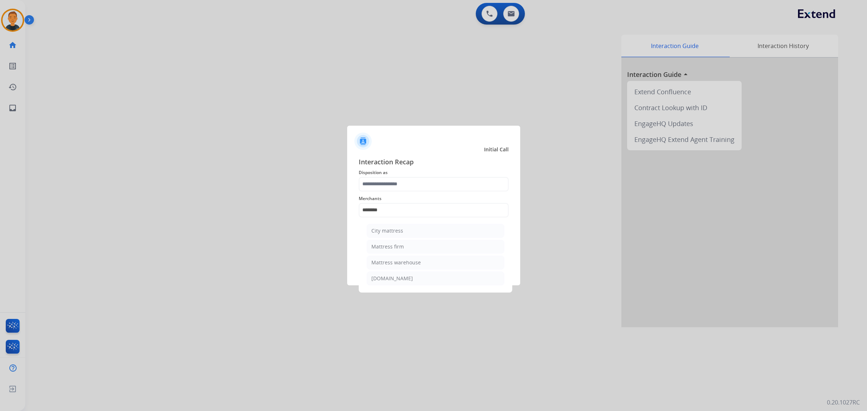
drag, startPoint x: 398, startPoint y: 244, endPoint x: 396, endPoint y: 208, distance: 35.8
click at [399, 242] on li "Mattress firm" at bounding box center [436, 247] width 138 height 14
type input "**********"
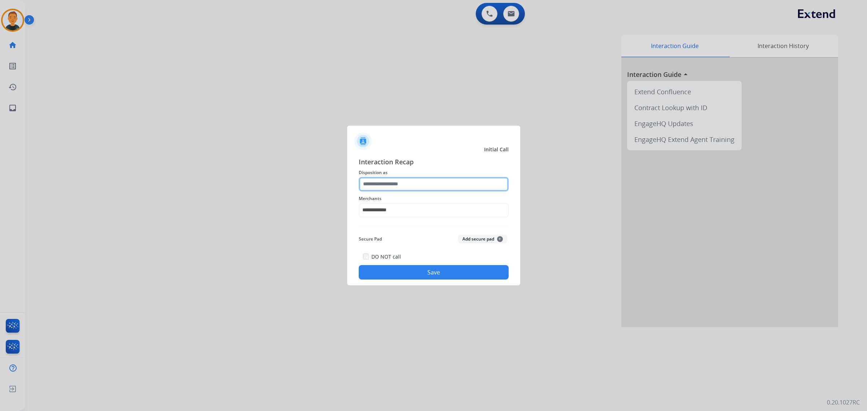
click at [395, 185] on input "text" at bounding box center [434, 184] width 150 height 14
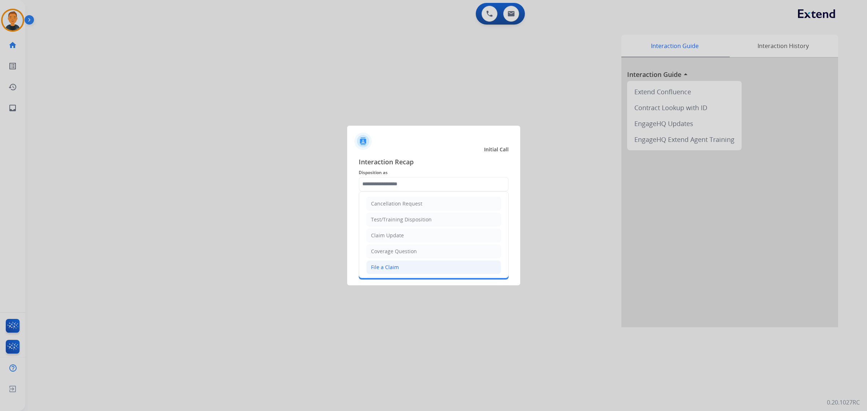
drag, startPoint x: 391, startPoint y: 272, endPoint x: 426, endPoint y: 252, distance: 40.3
click at [391, 272] on li "File a Claim" at bounding box center [433, 267] width 135 height 14
type input "**********"
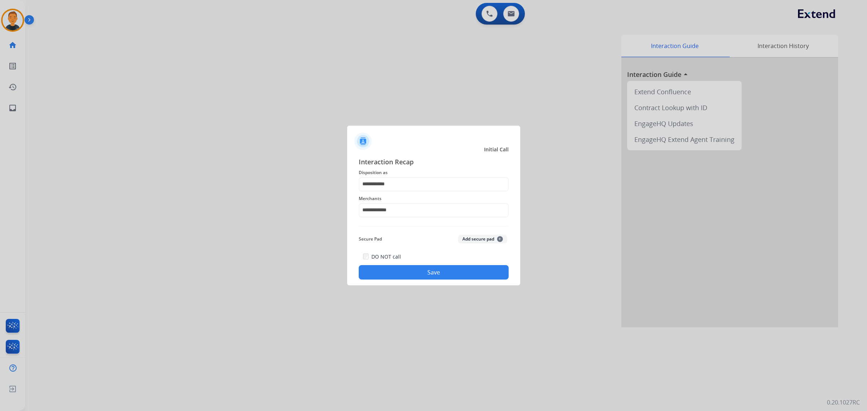
click at [446, 274] on button "Save" at bounding box center [434, 272] width 150 height 14
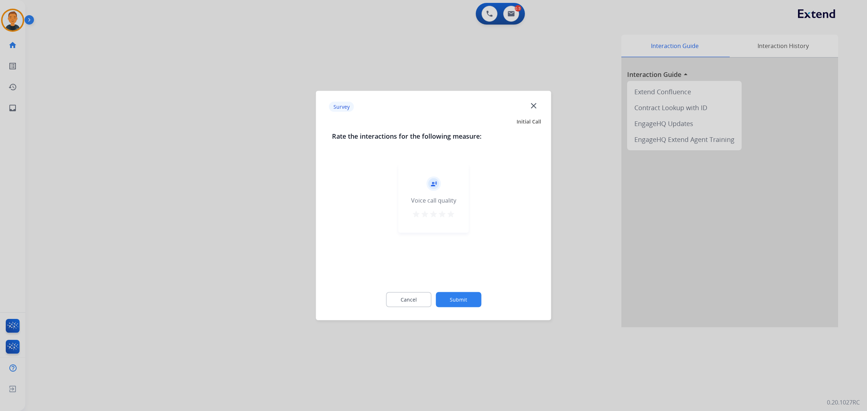
click at [450, 213] on mat-icon "star" at bounding box center [451, 214] width 9 height 9
click at [463, 299] on button "Submit" at bounding box center [459, 299] width 46 height 15
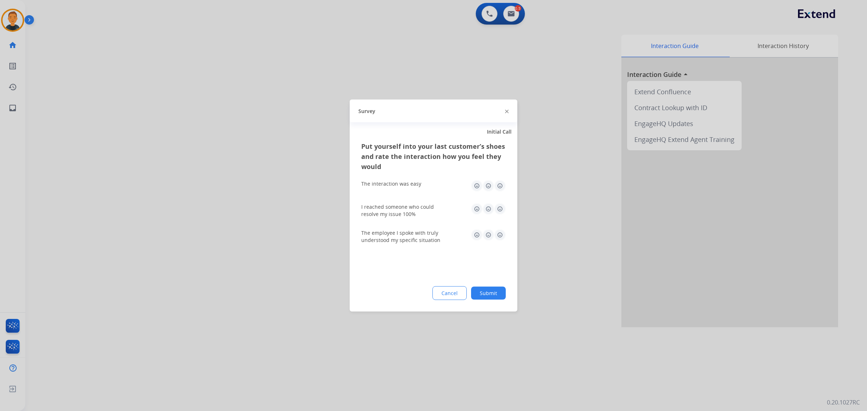
click at [498, 185] on img at bounding box center [500, 186] width 12 height 12
click at [499, 209] on img at bounding box center [500, 209] width 12 height 12
click at [500, 233] on img at bounding box center [500, 235] width 12 height 12
click at [498, 291] on button "Submit" at bounding box center [488, 293] width 35 height 13
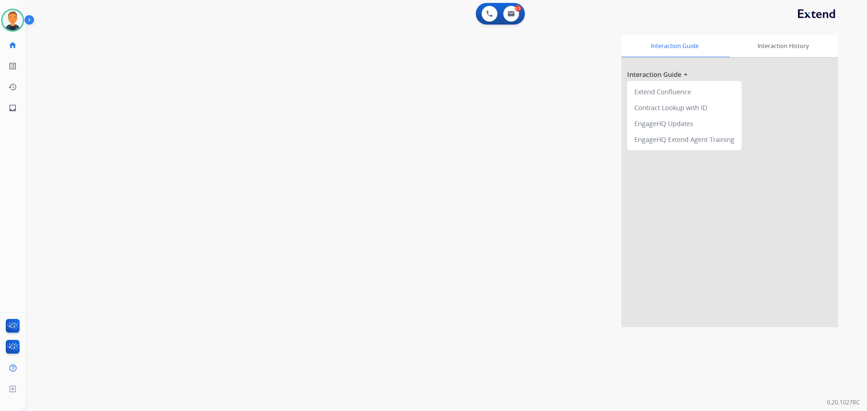
click at [580, 89] on div "Interaction Guide Interaction History Interaction Guide arrow_drop_up Extend Co…" at bounding box center [546, 181] width 584 height 293
click at [559, 411] on html "Outbound call Quit Outbound call Quit Schedule interaction + Add to my list Cus…" at bounding box center [433, 205] width 867 height 411
click at [512, 12] on img at bounding box center [511, 14] width 7 height 6
select select "**********"
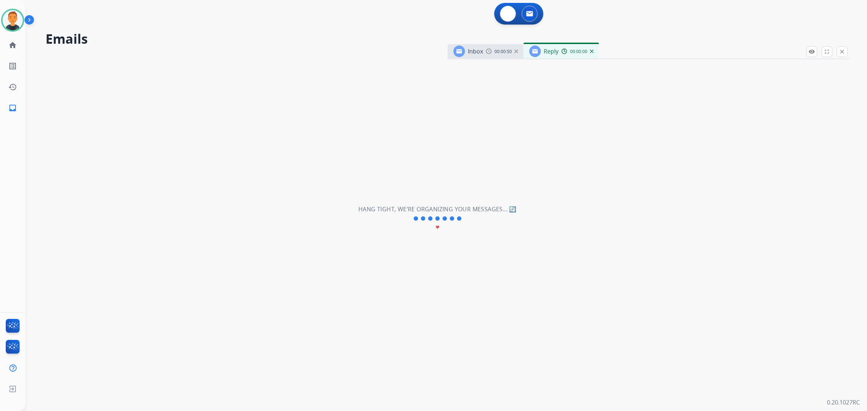
select select "**********"
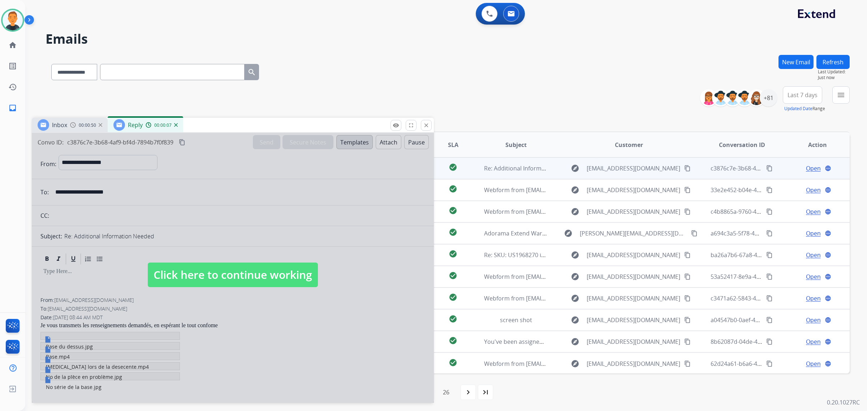
drag, startPoint x: 640, startPoint y: 55, endPoint x: 211, endPoint y: 410, distance: 556.3
click at [224, 129] on div "Inbox 00:00:50 Reply 00:00:07" at bounding box center [233, 125] width 402 height 15
click at [378, 277] on div at bounding box center [233, 268] width 402 height 270
select select
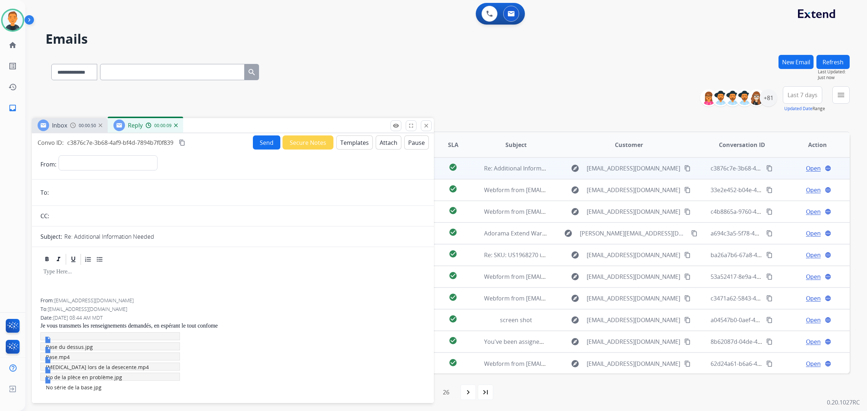
click at [348, 274] on p at bounding box center [232, 272] width 379 height 7
click at [175, 125] on img at bounding box center [176, 126] width 4 height 4
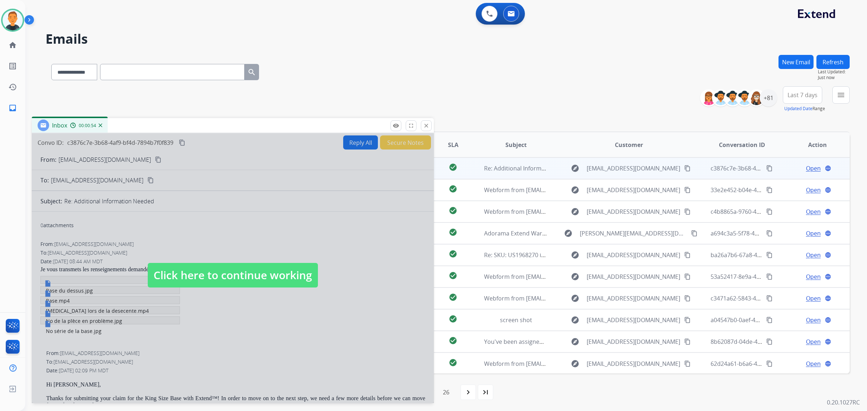
click at [240, 232] on div at bounding box center [233, 268] width 402 height 270
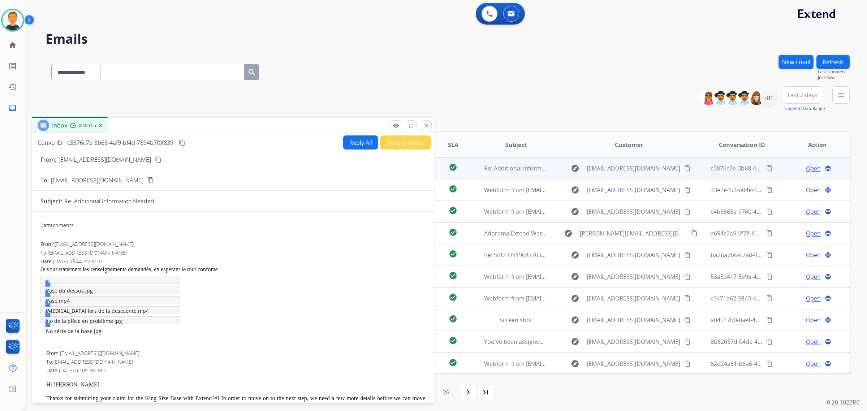
click at [155, 158] on mat-icon "content_copy" at bounding box center [158, 159] width 7 height 7
click at [544, 105] on div "**********" at bounding box center [448, 99] width 804 height 26
click at [426, 126] on mat-icon "close" at bounding box center [426, 125] width 7 height 7
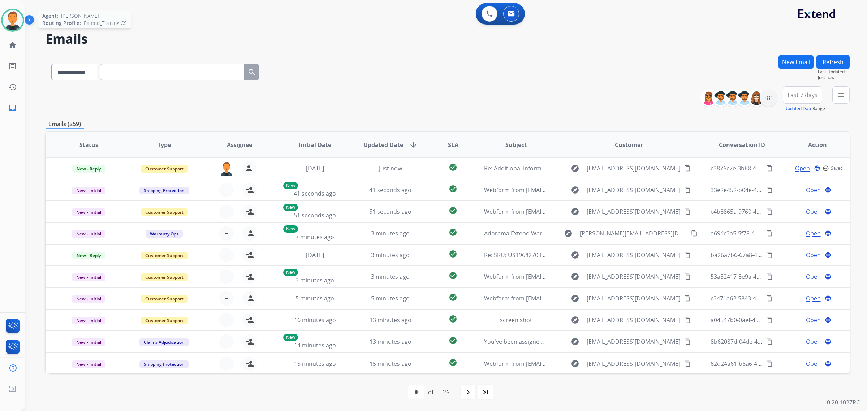
click at [14, 18] on img at bounding box center [13, 20] width 20 height 20
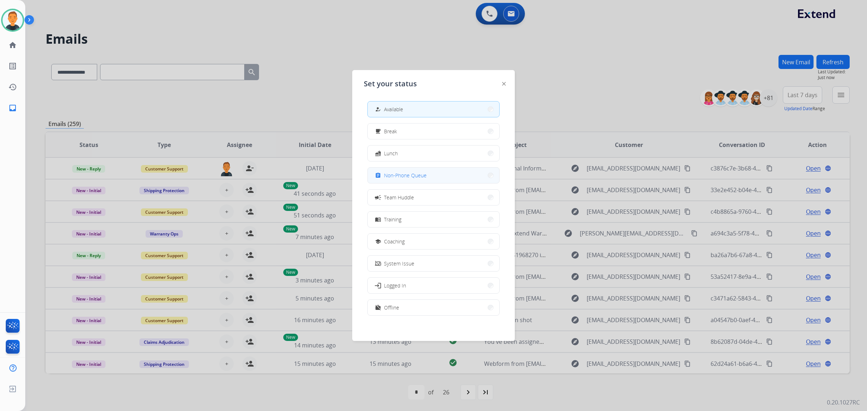
click at [437, 176] on button "assignment Non-Phone Queue" at bounding box center [434, 176] width 132 height 16
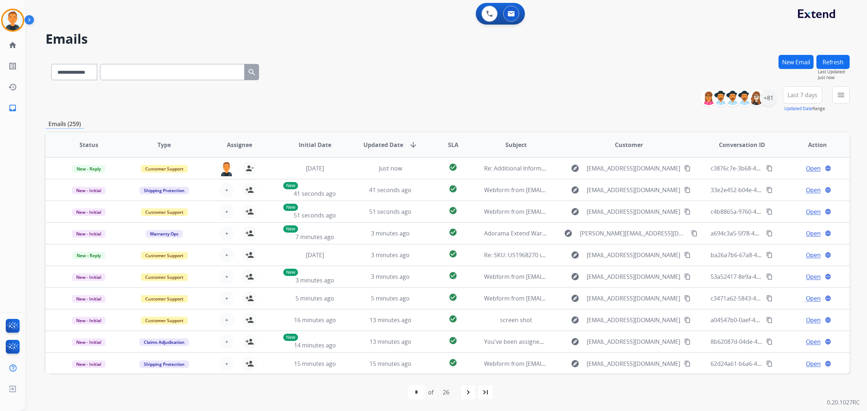
click at [554, 108] on div "**********" at bounding box center [448, 99] width 804 height 26
click at [14, 15] on img at bounding box center [13, 20] width 20 height 20
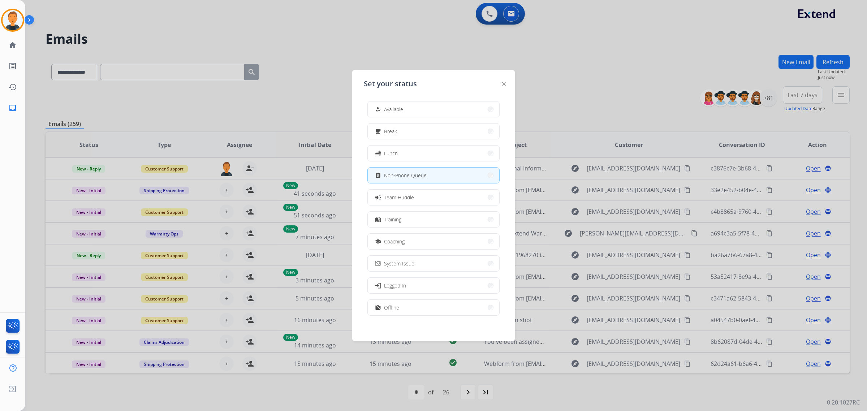
click at [368, 34] on div at bounding box center [433, 205] width 867 height 411
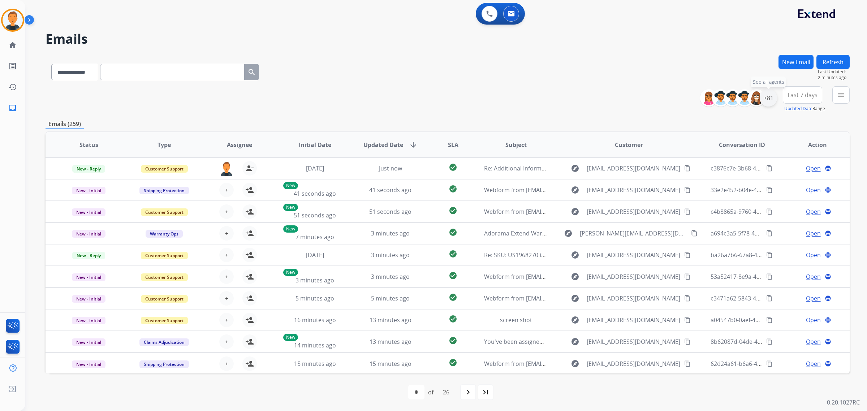
click at [765, 101] on div "+81" at bounding box center [768, 97] width 17 height 17
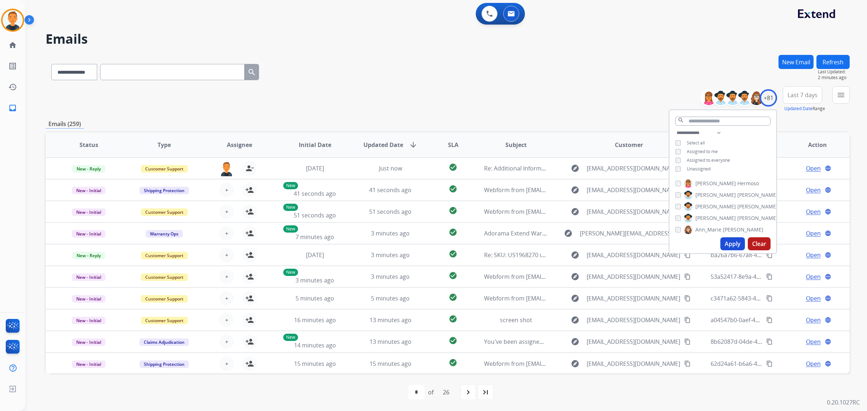
click at [737, 245] on button "Apply" at bounding box center [732, 243] width 25 height 13
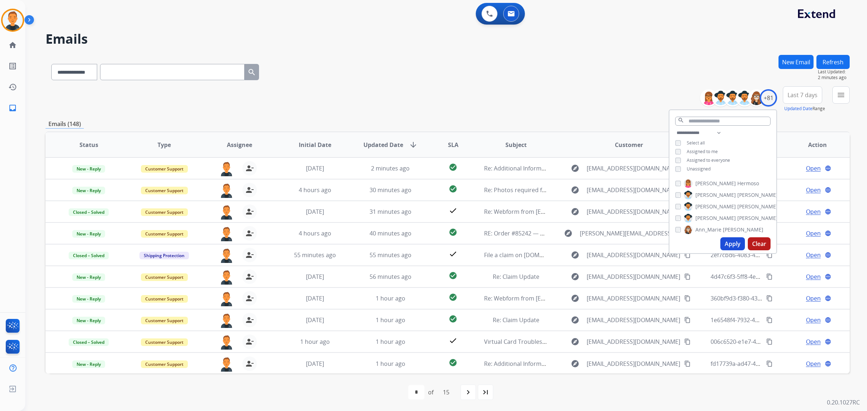
click at [796, 94] on span "Last 7 days" at bounding box center [803, 95] width 30 height 3
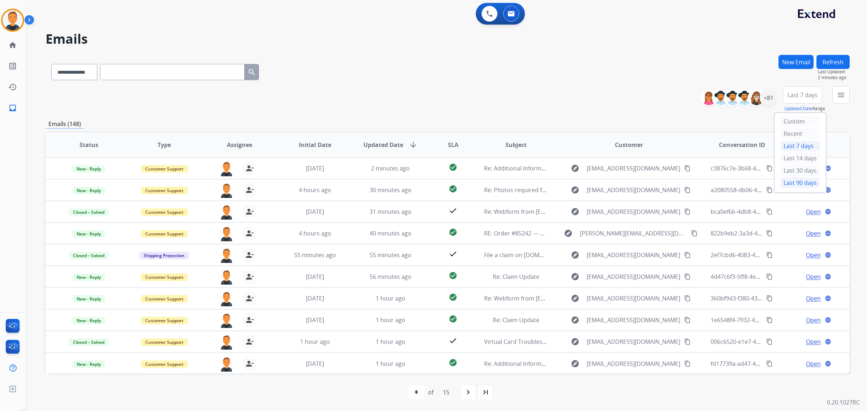
click at [793, 181] on div "Last 90 days" at bounding box center [800, 182] width 40 height 11
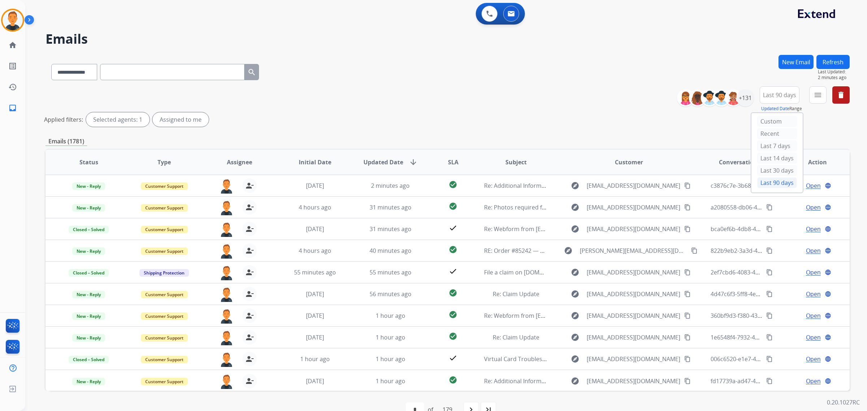
drag, startPoint x: 580, startPoint y: 49, endPoint x: 598, endPoint y: 48, distance: 18.2
click at [580, 49] on div "**********" at bounding box center [437, 227] width 824 height 402
click at [819, 95] on mat-icon "menu" at bounding box center [818, 95] width 9 height 9
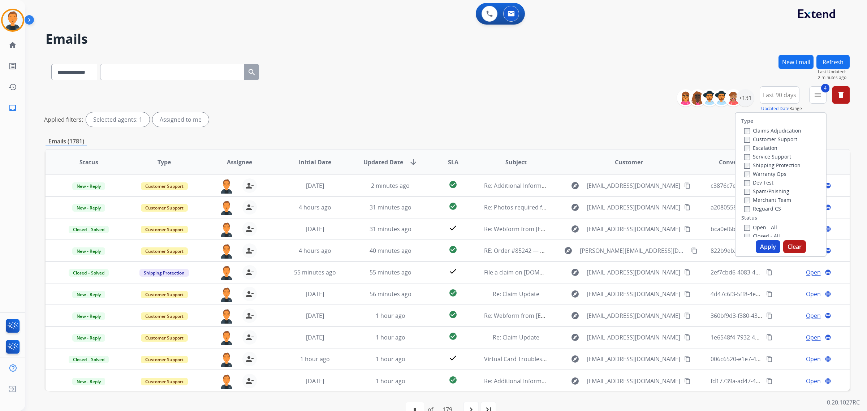
click at [766, 247] on button "Apply" at bounding box center [768, 246] width 25 height 13
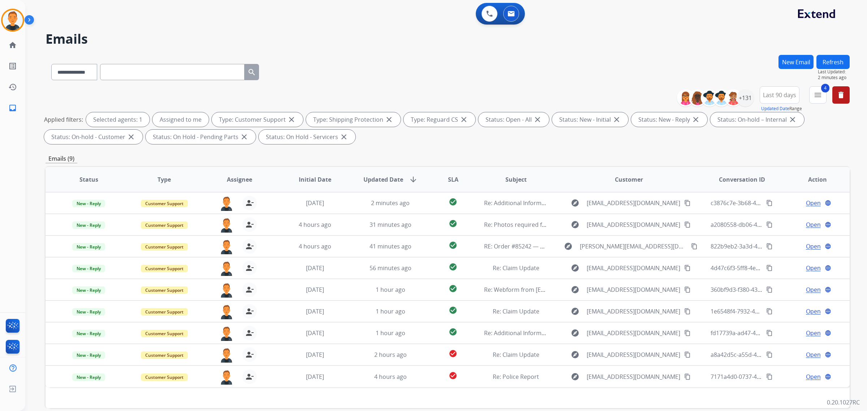
click at [633, 59] on div "**********" at bounding box center [448, 70] width 804 height 31
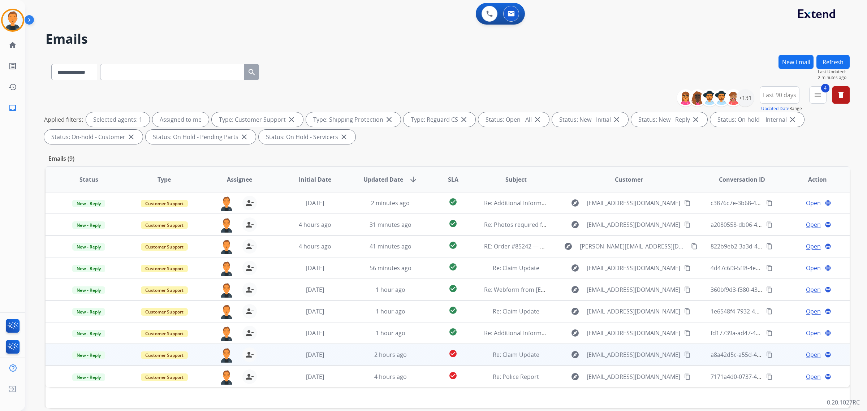
click at [812, 352] on span "Open" at bounding box center [813, 354] width 15 height 9
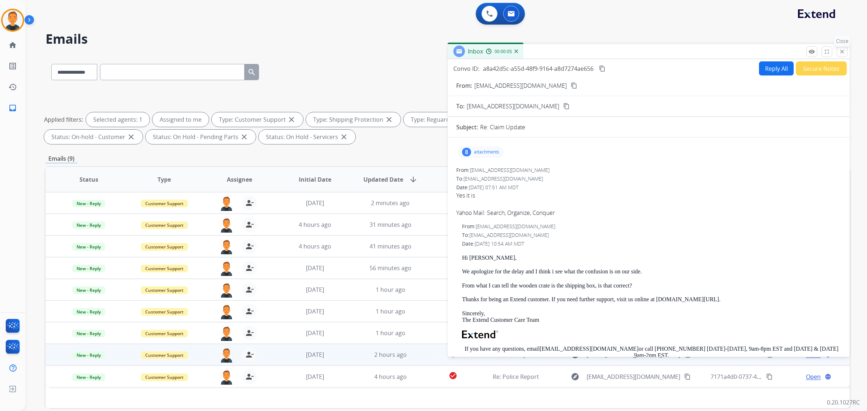
click at [843, 49] on mat-icon "close" at bounding box center [842, 51] width 7 height 7
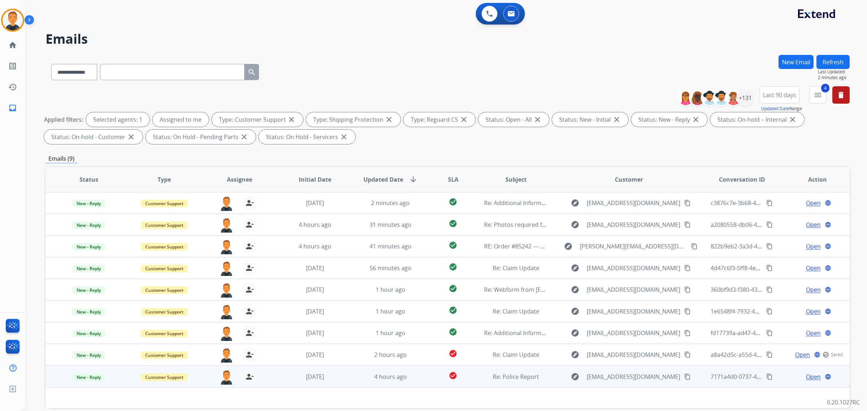
click at [806, 374] on span "Open" at bounding box center [813, 376] width 15 height 9
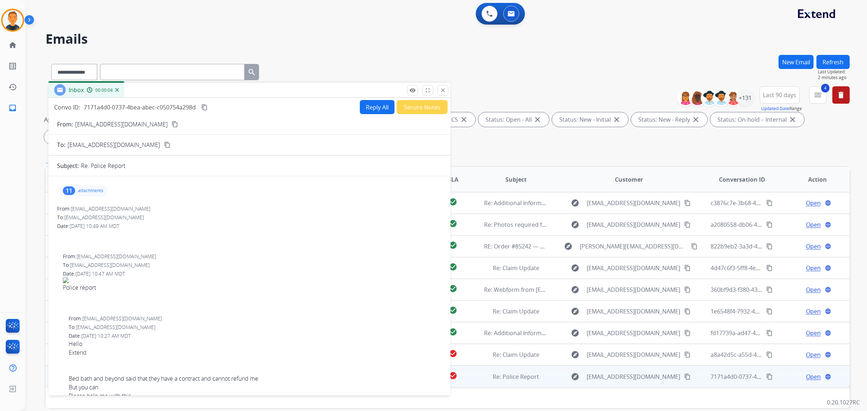
drag, startPoint x: 571, startPoint y: 47, endPoint x: 172, endPoint y: 86, distance: 401.1
click at [172, 86] on div "Inbox 00:00:04" at bounding box center [249, 90] width 402 height 15
click at [205, 105] on mat-icon "content_copy" at bounding box center [204, 107] width 7 height 7
click at [372, 104] on button "Reply All" at bounding box center [377, 107] width 35 height 14
select select "**********"
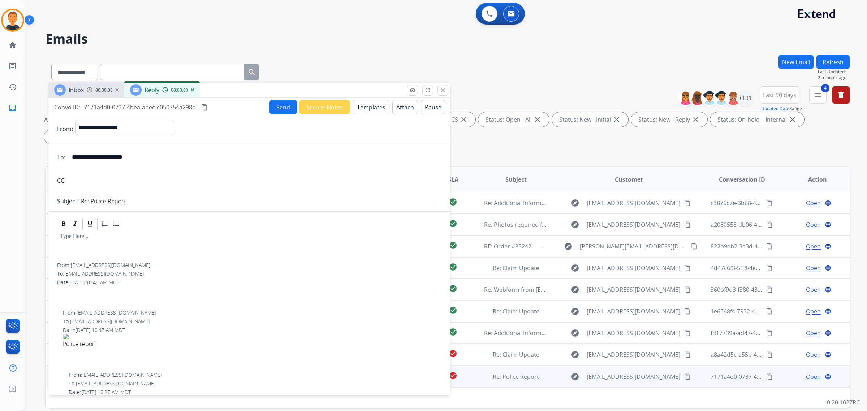
click at [372, 104] on button "Templates" at bounding box center [371, 107] width 36 height 14
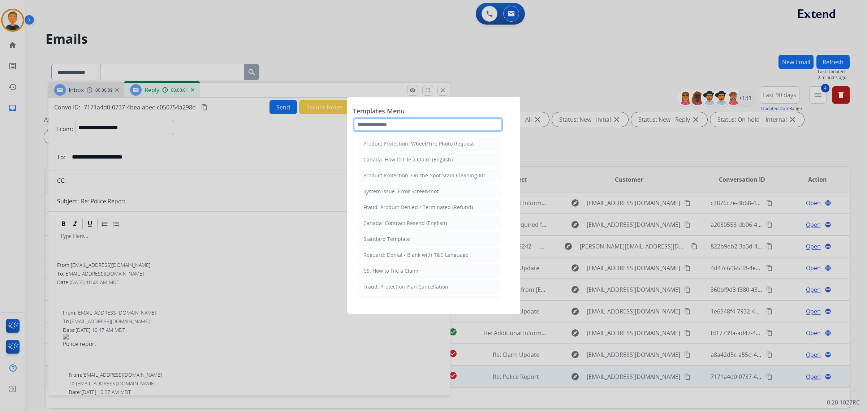
click at [408, 123] on input "text" at bounding box center [428, 124] width 150 height 14
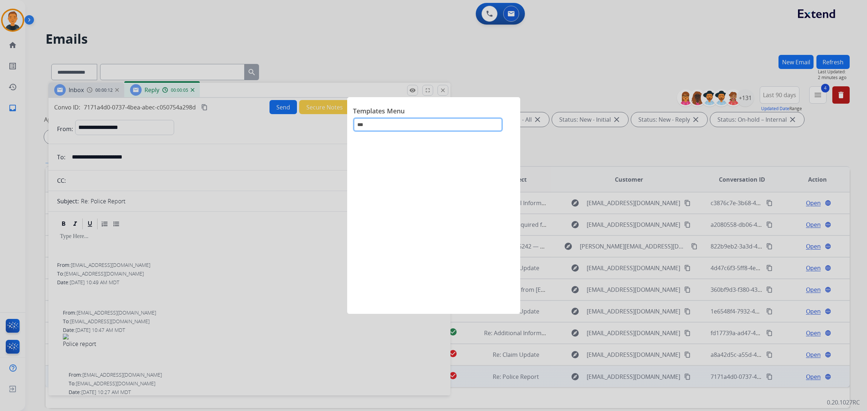
drag, startPoint x: 380, startPoint y: 125, endPoint x: 291, endPoint y: 122, distance: 89.3
click at [291, 122] on app-templates-menu-modal "Templates Menu ***" at bounding box center [433, 205] width 867 height 411
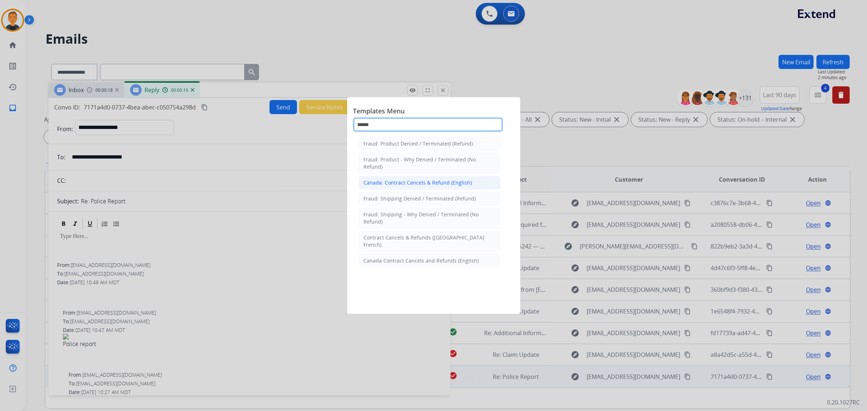
type input "******"
click at [412, 184] on div "Canada: Contract Cancels & Refund (English)" at bounding box center [417, 182] width 108 height 7
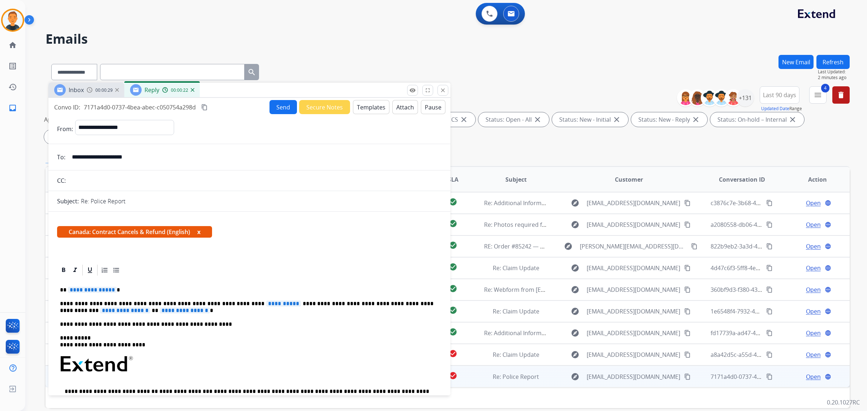
click at [529, 69] on div "**********" at bounding box center [448, 70] width 804 height 31
click at [87, 89] on img at bounding box center [90, 90] width 6 height 6
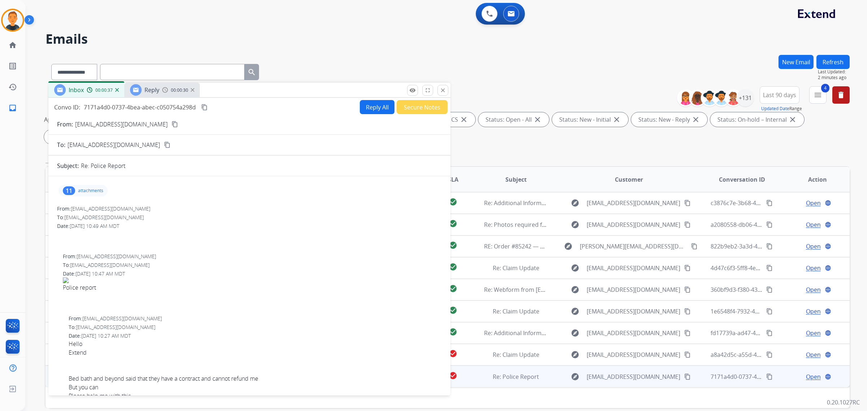
click at [172, 121] on mat-icon "content_copy" at bounding box center [175, 124] width 7 height 7
click at [156, 87] on span "Reply" at bounding box center [152, 90] width 15 height 8
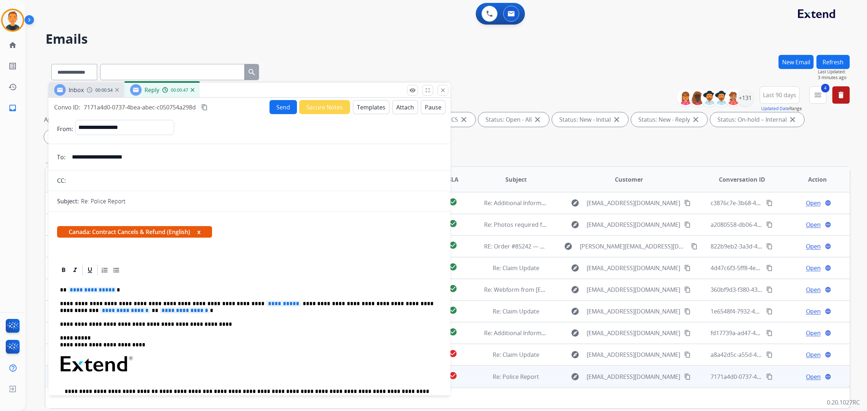
click at [83, 289] on span "**********" at bounding box center [92, 290] width 49 height 6
click at [266, 305] on span "**********" at bounding box center [283, 304] width 35 height 6
click at [332, 300] on div "**********" at bounding box center [249, 395] width 385 height 237
drag, startPoint x: 190, startPoint y: 310, endPoint x: 73, endPoint y: 309, distance: 116.7
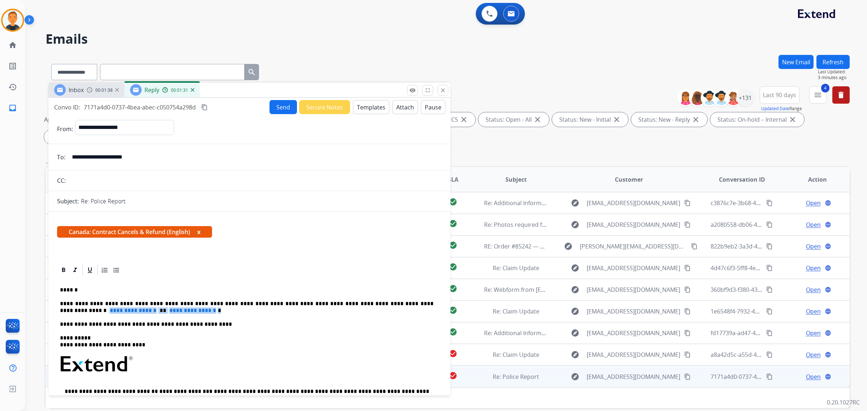
click at [60, 309] on p "**********" at bounding box center [247, 307] width 374 height 13
click at [279, 103] on button "Send" at bounding box center [283, 107] width 27 height 14
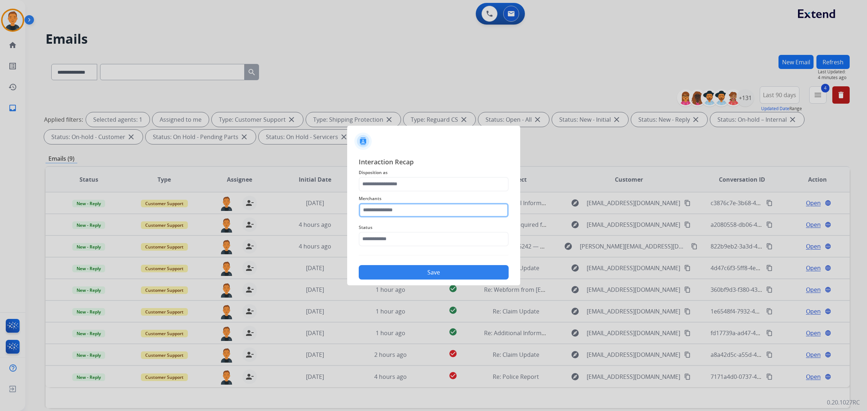
click at [394, 204] on input "text" at bounding box center [434, 210] width 150 height 14
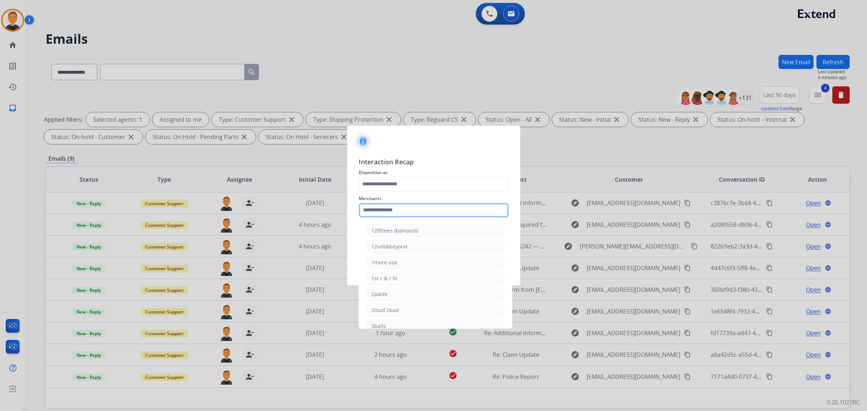
click at [394, 208] on input "text" at bounding box center [434, 210] width 150 height 14
click at [393, 228] on div "Bed bath & beyond" at bounding box center [394, 230] width 47 height 7
type input "**********"
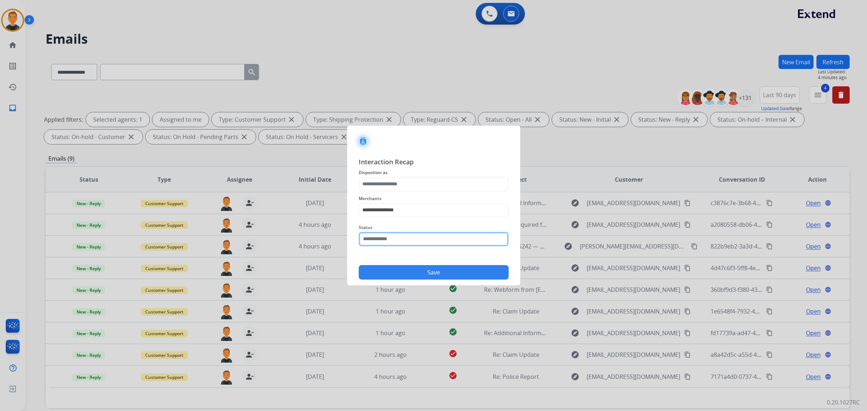
click at [396, 236] on input "text" at bounding box center [434, 239] width 150 height 14
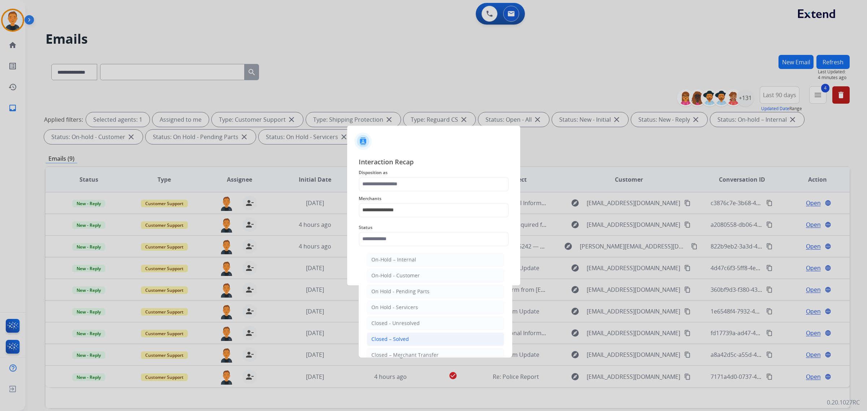
click at [407, 338] on div "Closed – Solved" at bounding box center [390, 339] width 38 height 7
type input "**********"
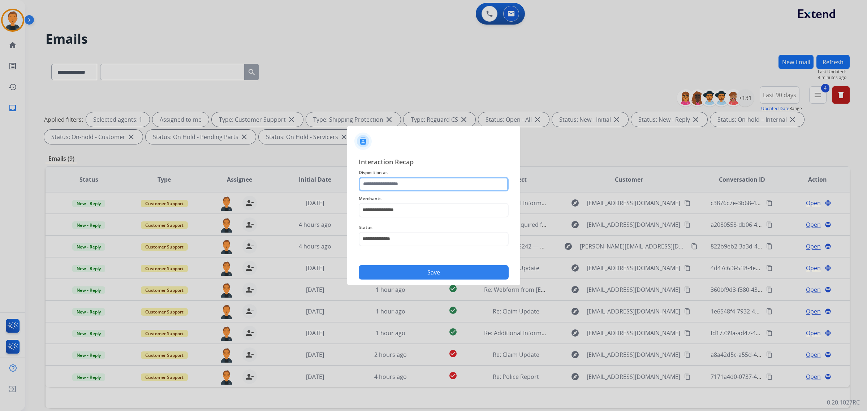
click at [395, 185] on input "text" at bounding box center [434, 184] width 150 height 14
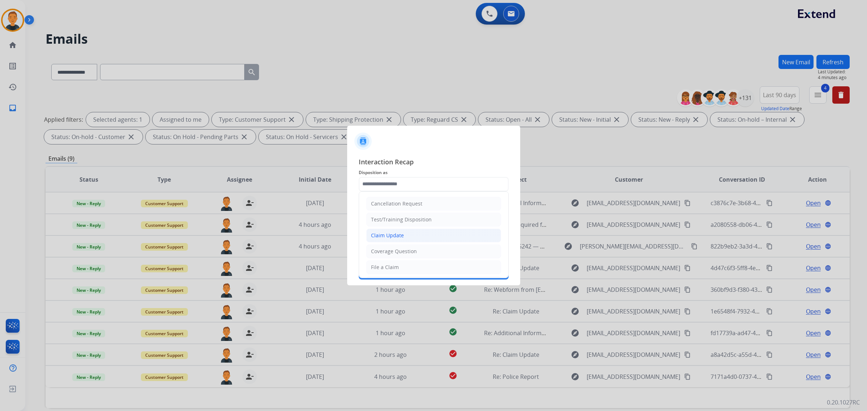
click at [397, 234] on div "Claim Update" at bounding box center [387, 235] width 33 height 7
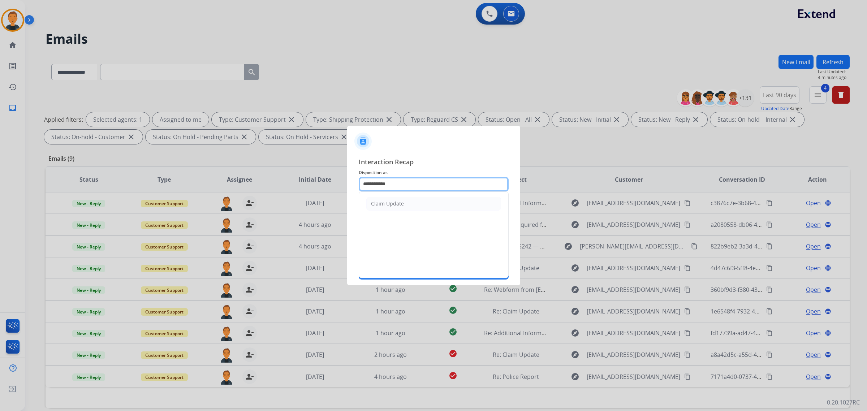
drag, startPoint x: 399, startPoint y: 183, endPoint x: 296, endPoint y: 184, distance: 103.7
click at [0, 184] on app-contact-recap-modal "**********" at bounding box center [0, 205] width 0 height 411
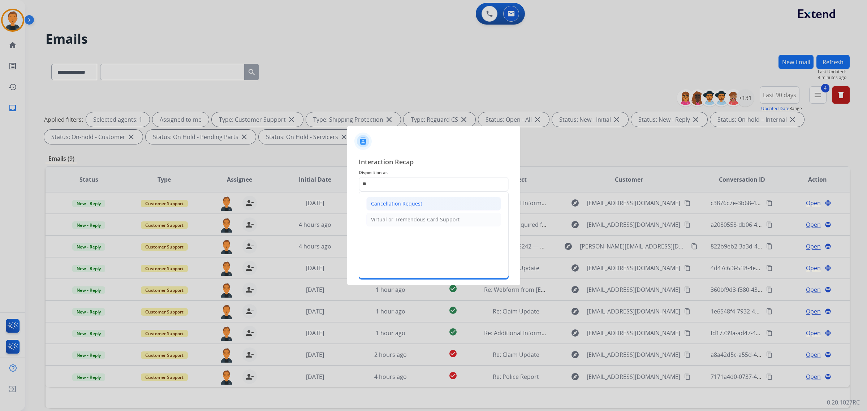
click at [441, 203] on li "Cancellation Request" at bounding box center [433, 204] width 135 height 14
type input "**********"
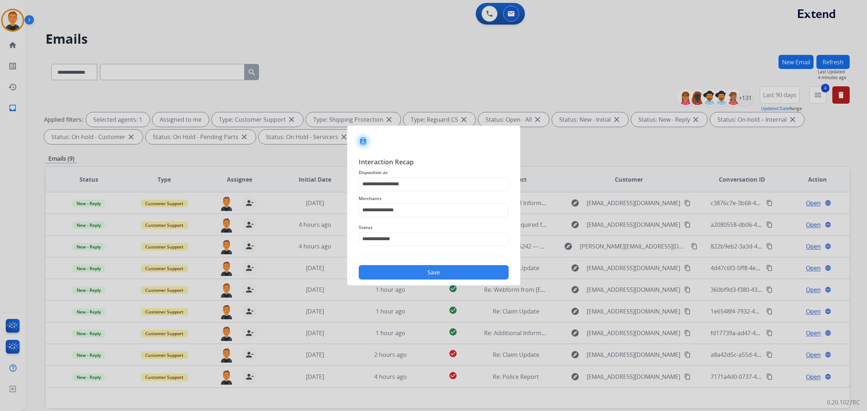
click at [420, 275] on button "Save" at bounding box center [434, 272] width 150 height 14
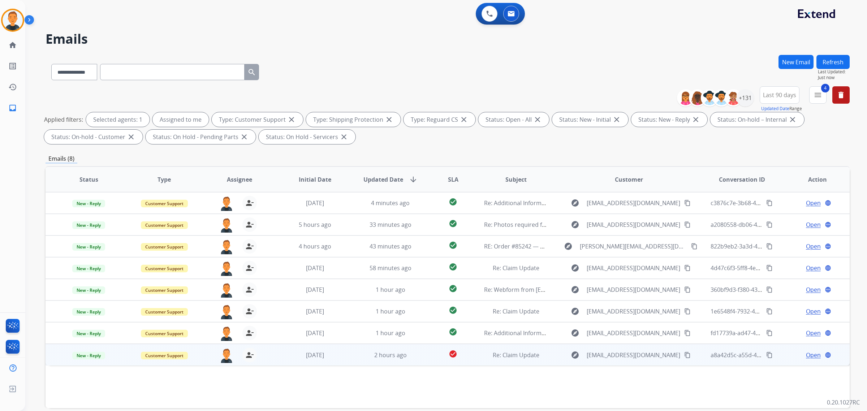
click at [813, 357] on span "Open" at bounding box center [813, 355] width 15 height 9
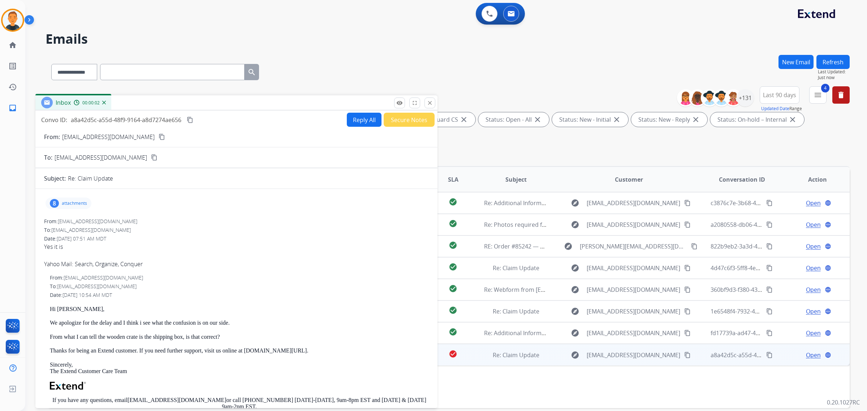
drag, startPoint x: 700, startPoint y: 53, endPoint x: 291, endPoint y: 104, distance: 412.5
click at [291, 104] on div "Inbox 00:00:02" at bounding box center [236, 102] width 402 height 15
click at [159, 139] on mat-icon "content_copy" at bounding box center [162, 137] width 7 height 7
click at [354, 118] on button "Reply All" at bounding box center [364, 120] width 35 height 14
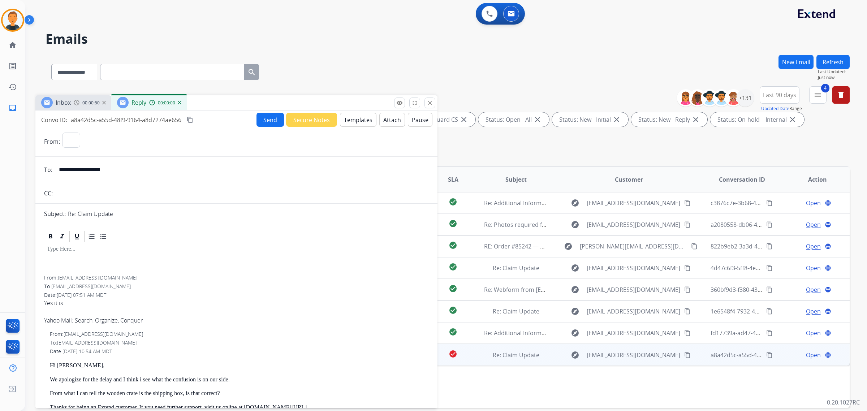
select select "**********"
click at [358, 121] on button "Templates" at bounding box center [358, 120] width 36 height 14
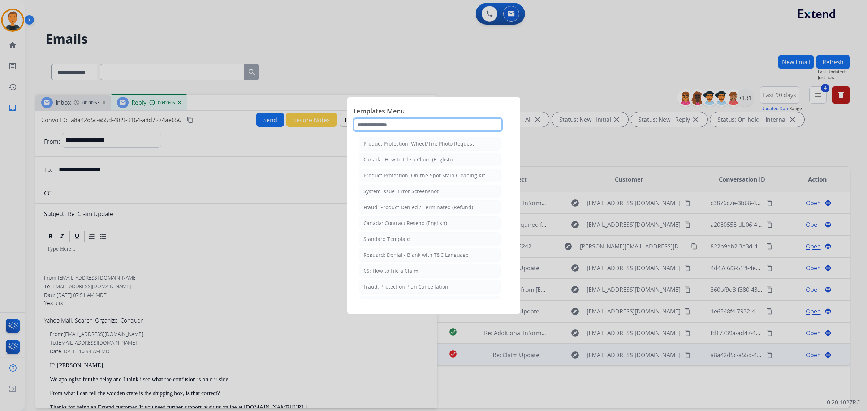
click at [425, 120] on input "text" at bounding box center [428, 124] width 150 height 14
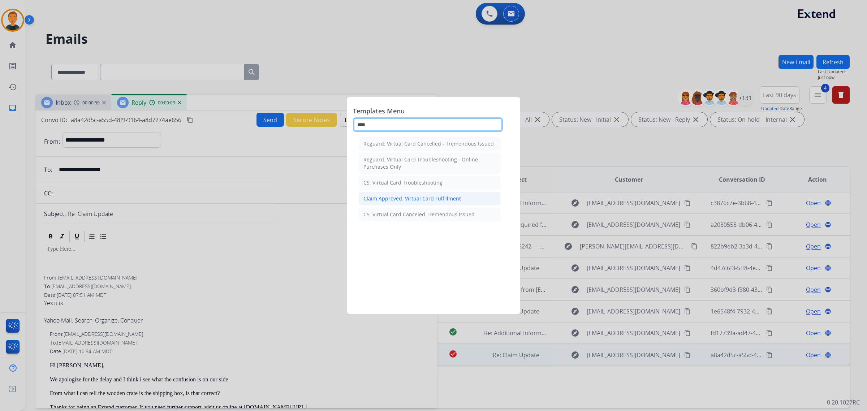
type input "****"
click at [431, 201] on div "Claim Approved: Virtual Card Fulfillment" at bounding box center [412, 198] width 98 height 7
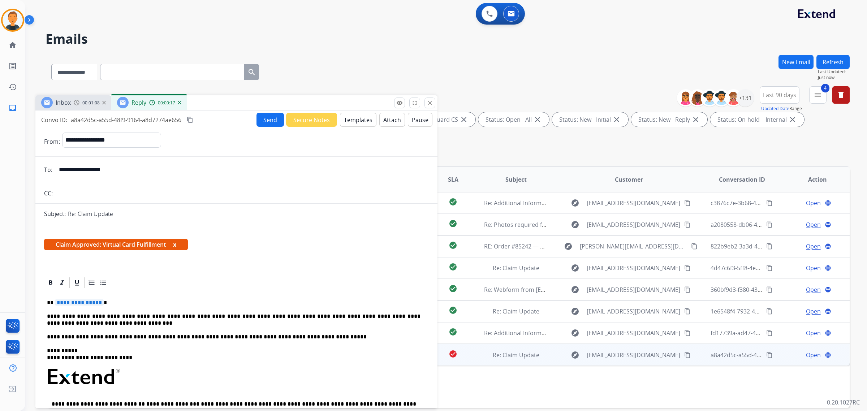
click at [257, 337] on p "**********" at bounding box center [234, 337] width 374 height 7
click at [78, 301] on span "**********" at bounding box center [79, 302] width 49 height 6
click at [170, 315] on p "**********" at bounding box center [234, 319] width 374 height 13
click at [192, 118] on mat-icon "content_copy" at bounding box center [190, 120] width 7 height 7
click at [269, 116] on button "Send" at bounding box center [270, 120] width 27 height 14
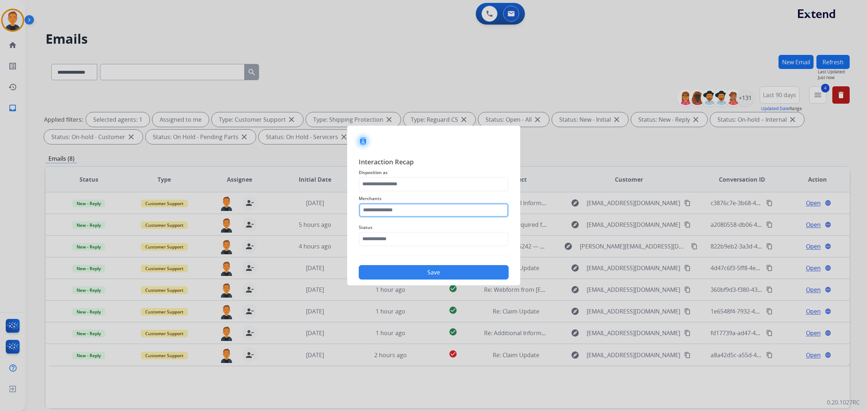
click at [423, 210] on input "text" at bounding box center [434, 210] width 150 height 14
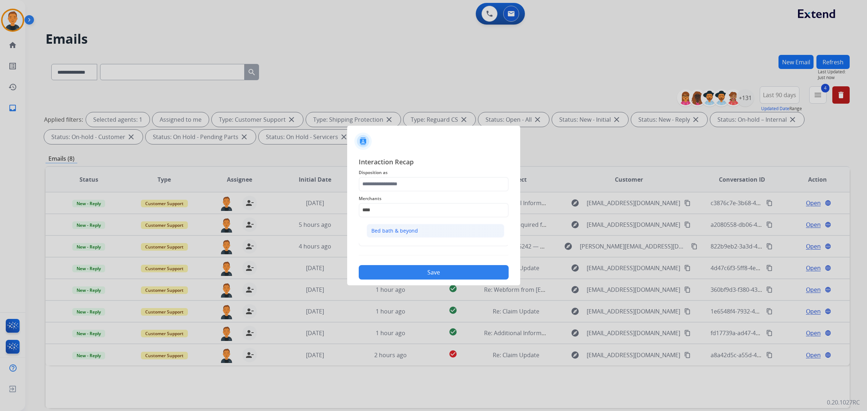
click at [413, 226] on li "Bed bath & beyond" at bounding box center [436, 231] width 138 height 14
type input "**********"
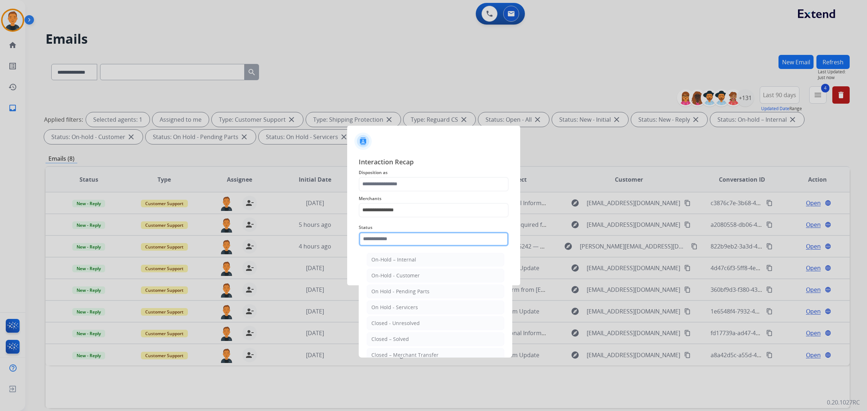
click at [411, 240] on input "text" at bounding box center [434, 239] width 150 height 14
click at [418, 337] on li "Closed – Solved" at bounding box center [436, 339] width 138 height 14
type input "**********"
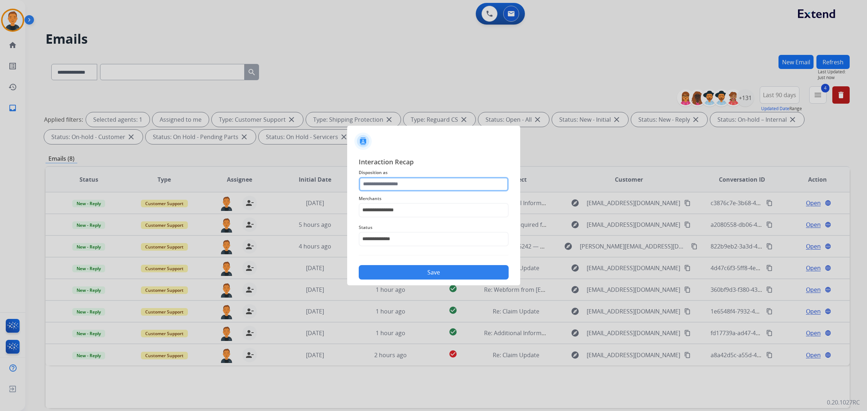
click at [414, 182] on input "text" at bounding box center [434, 184] width 150 height 14
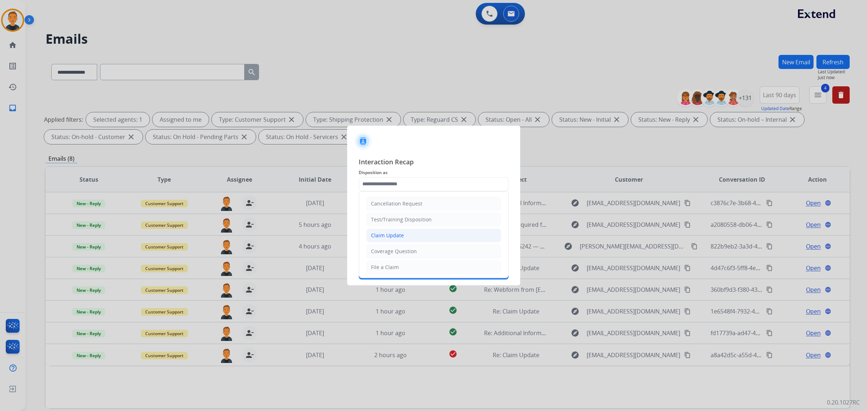
click at [402, 233] on div "Claim Update" at bounding box center [387, 235] width 33 height 7
type input "**********"
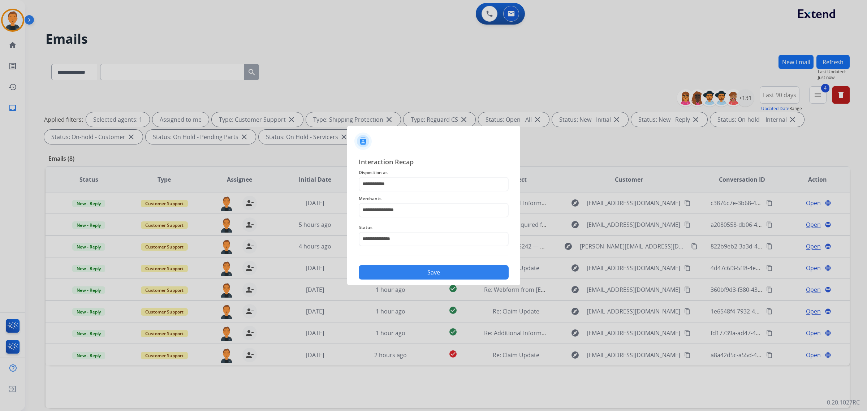
click at [428, 270] on button "Save" at bounding box center [434, 272] width 150 height 14
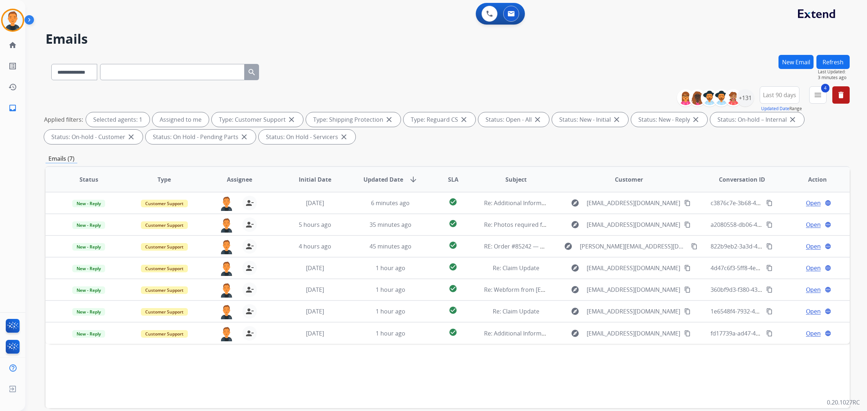
click at [380, 379] on div "Status Type Assignee Initial Date Updated Date arrow_downward SLA Subject Custo…" at bounding box center [448, 287] width 804 height 242
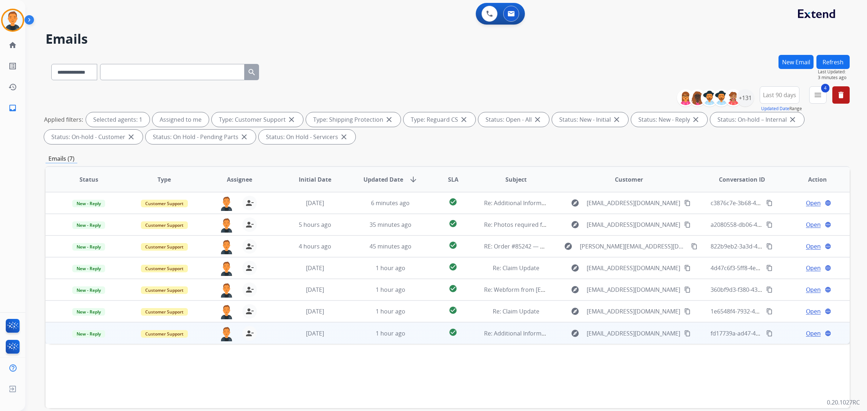
click at [809, 330] on span "Open" at bounding box center [813, 333] width 15 height 9
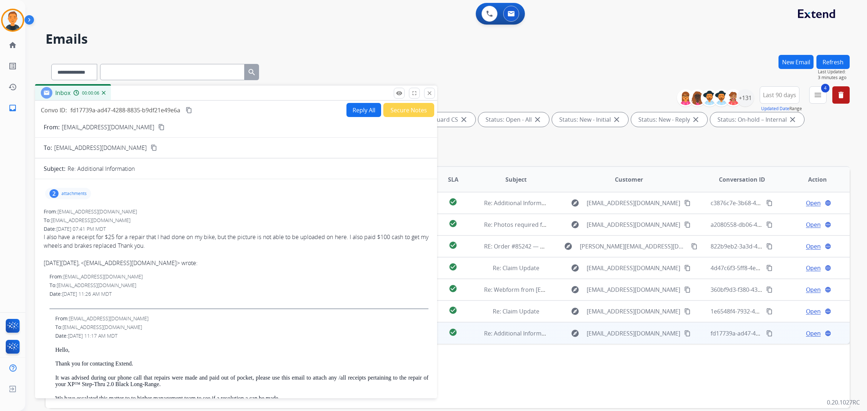
drag, startPoint x: 614, startPoint y: 50, endPoint x: 202, endPoint y: 91, distance: 414.7
click at [202, 91] on div "Inbox 00:00:06" at bounding box center [236, 93] width 402 height 15
click at [189, 109] on mat-icon "content_copy" at bounding box center [189, 110] width 7 height 7
click at [158, 126] on mat-icon "content_copy" at bounding box center [161, 127] width 7 height 7
click at [361, 109] on button "Reply All" at bounding box center [363, 110] width 35 height 14
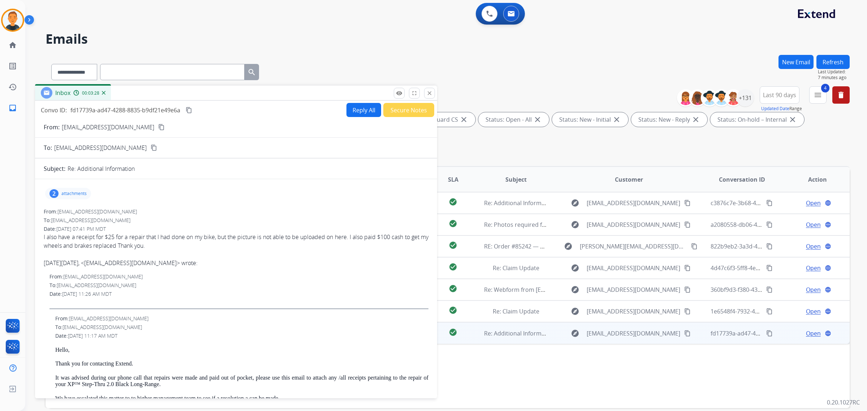
select select "**********"
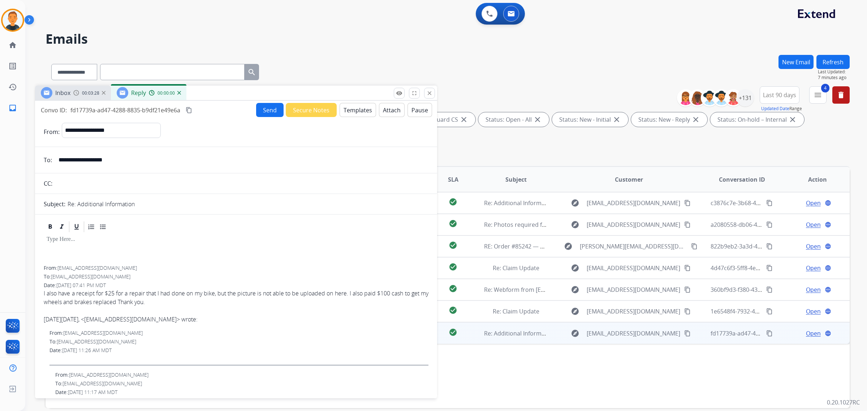
click at [361, 109] on button "Templates" at bounding box center [358, 110] width 36 height 14
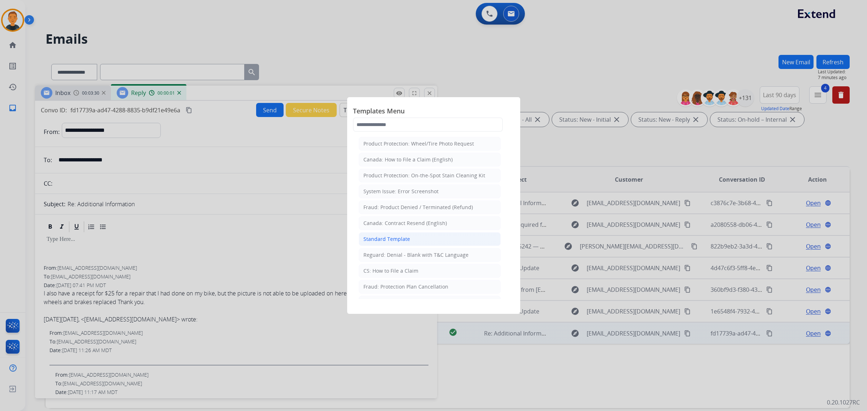
click at [402, 238] on div "Standard Template" at bounding box center [386, 239] width 47 height 7
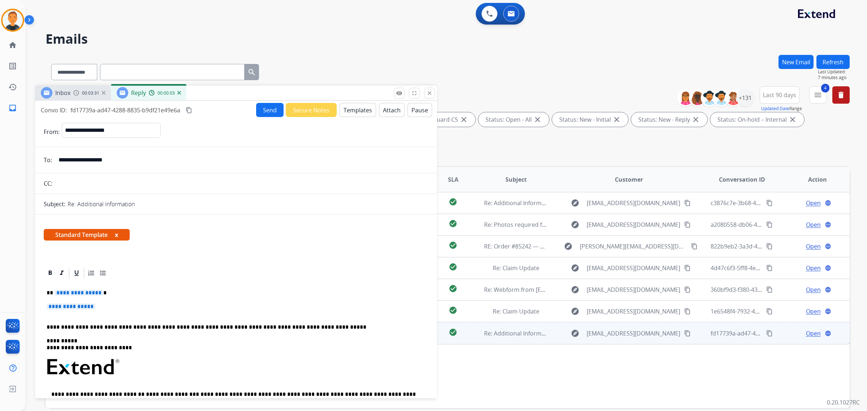
click at [82, 293] on span "**********" at bounding box center [79, 293] width 49 height 6
click at [60, 308] on span "**********" at bounding box center [71, 306] width 49 height 6
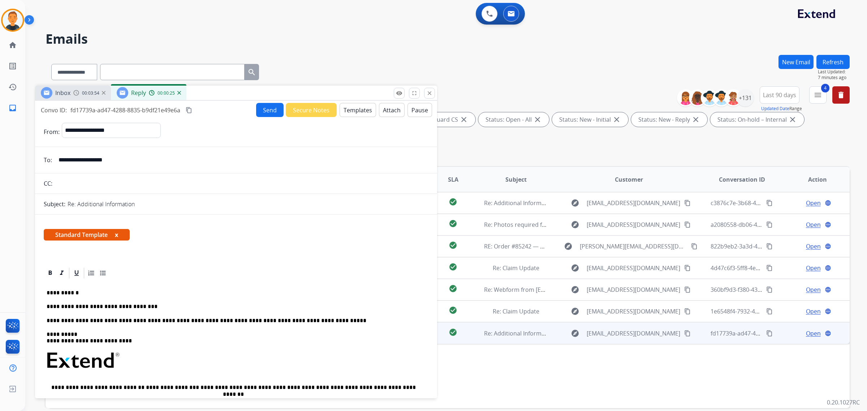
click at [168, 304] on p "**********" at bounding box center [234, 306] width 374 height 7
click at [217, 305] on p "**********" at bounding box center [234, 306] width 374 height 7
click at [284, 306] on link "**********" at bounding box center [310, 306] width 53 height 5
click at [308, 305] on p "**********" at bounding box center [234, 306] width 374 height 7
click at [255, 319] on p "**********" at bounding box center [234, 321] width 374 height 7
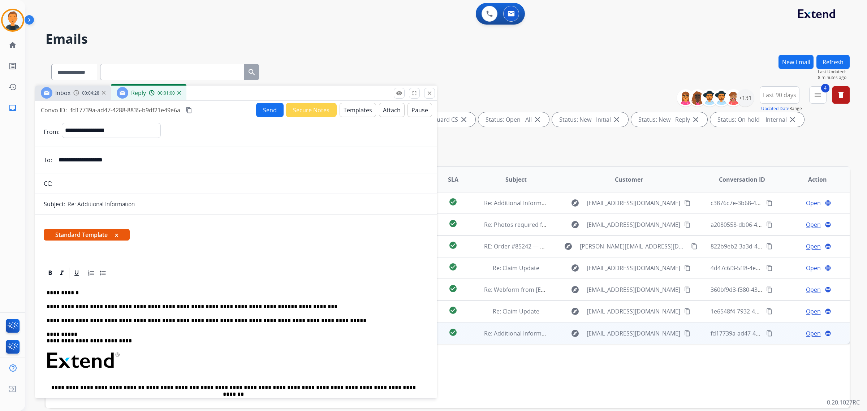
click at [262, 111] on button "Send" at bounding box center [269, 110] width 27 height 14
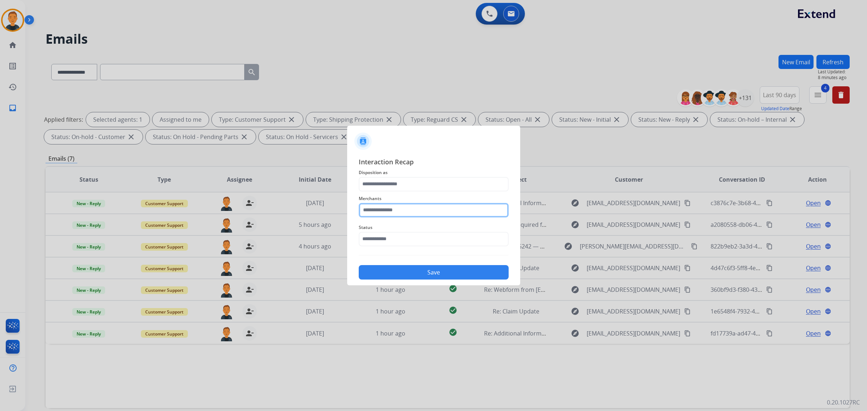
click at [420, 214] on input "text" at bounding box center [434, 210] width 150 height 14
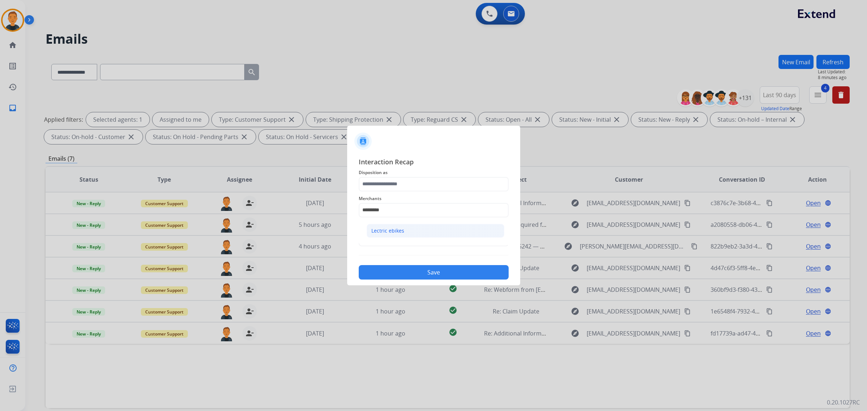
click at [415, 227] on li "Lectric ebikes" at bounding box center [436, 231] width 138 height 14
type input "**********"
click at [397, 240] on input "text" at bounding box center [434, 239] width 150 height 14
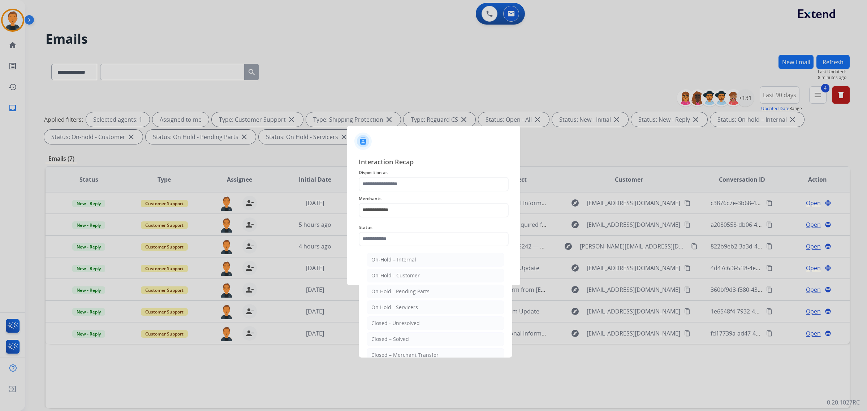
drag, startPoint x: 413, startPoint y: 337, endPoint x: 414, endPoint y: 223, distance: 113.8
click at [413, 335] on li "Closed – Solved" at bounding box center [436, 339] width 138 height 14
type input "**********"
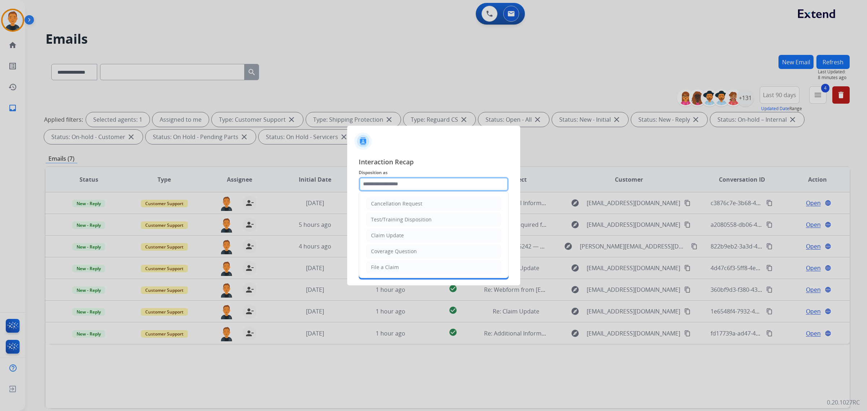
click at [414, 182] on input "text" at bounding box center [434, 184] width 150 height 14
click at [397, 234] on div "Claim Update" at bounding box center [387, 235] width 33 height 7
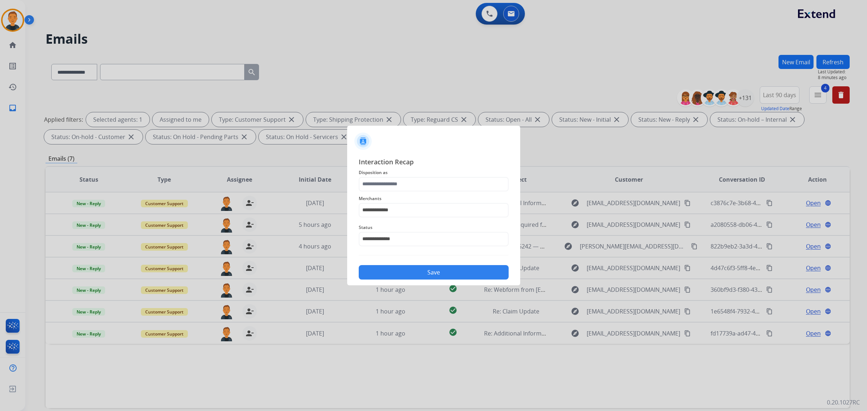
type input "**********"
drag, startPoint x: 407, startPoint y: 211, endPoint x: 341, endPoint y: 204, distance: 66.1
click at [0, 210] on app-contact-recap-modal "**********" at bounding box center [0, 205] width 0 height 411
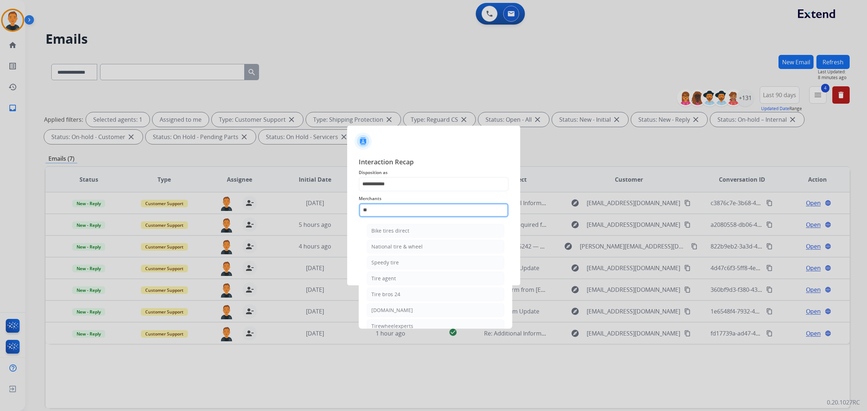
type input "*"
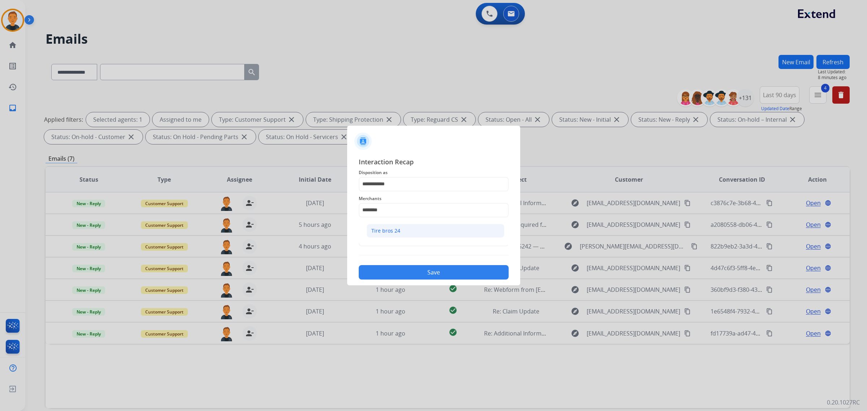
click at [409, 229] on li "Tire bros 24" at bounding box center [436, 231] width 138 height 14
drag, startPoint x: 405, startPoint y: 208, endPoint x: 845, endPoint y: 205, distance: 439.3
click at [0, 208] on app-contact-recap-modal "**********" at bounding box center [0, 205] width 0 height 411
click at [400, 229] on div "Lectric ebikes" at bounding box center [387, 230] width 33 height 7
type input "**********"
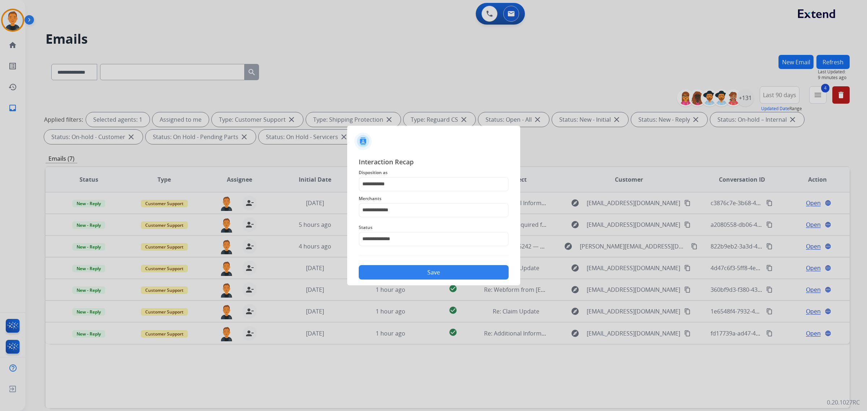
click at [449, 269] on button "Save" at bounding box center [434, 272] width 150 height 14
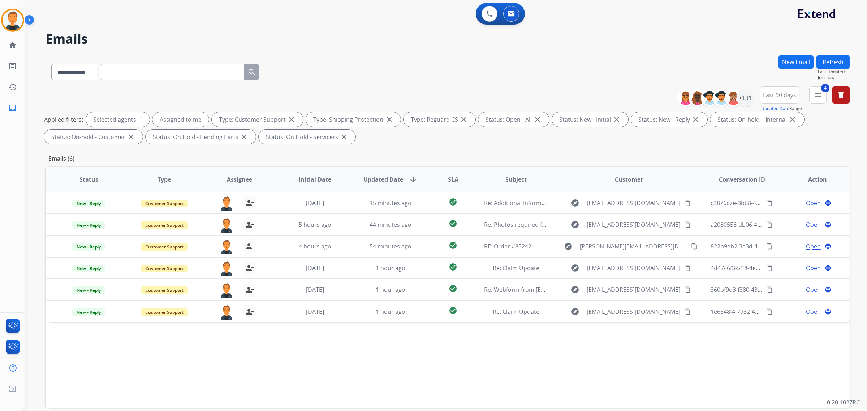
click at [722, 364] on div "Status Type Assignee Initial Date Updated Date arrow_downward SLA Subject Custo…" at bounding box center [448, 287] width 804 height 242
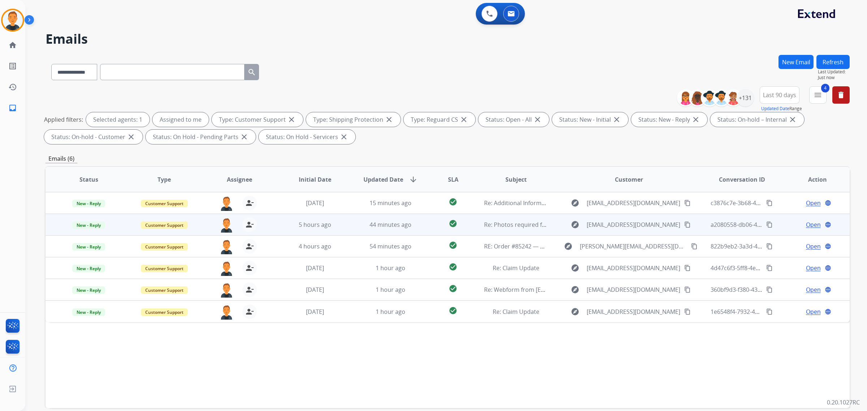
click at [810, 221] on span "Open" at bounding box center [813, 224] width 15 height 9
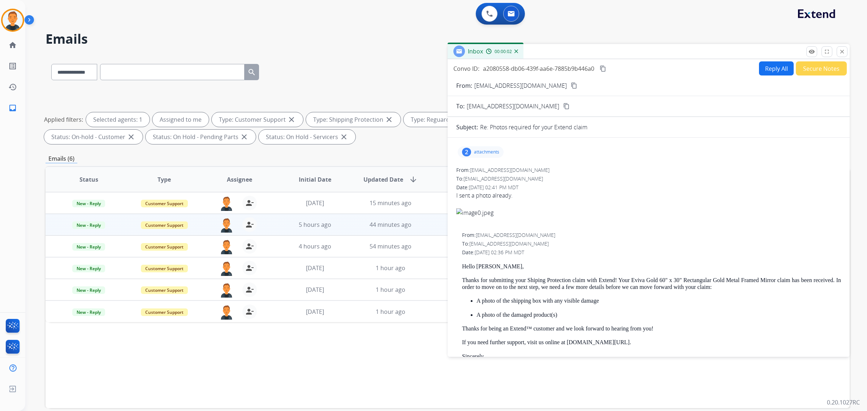
click at [487, 150] on p "attachments" at bounding box center [486, 152] width 25 height 6
click at [482, 172] on div at bounding box center [482, 170] width 36 height 25
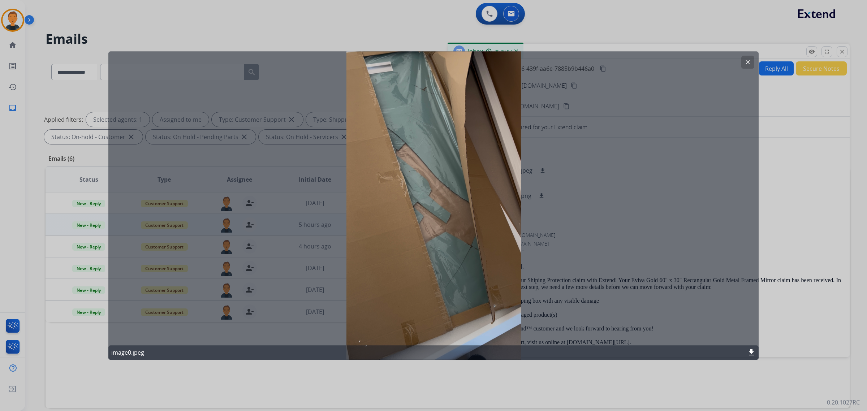
click at [750, 63] on mat-icon "clear" at bounding box center [748, 62] width 7 height 7
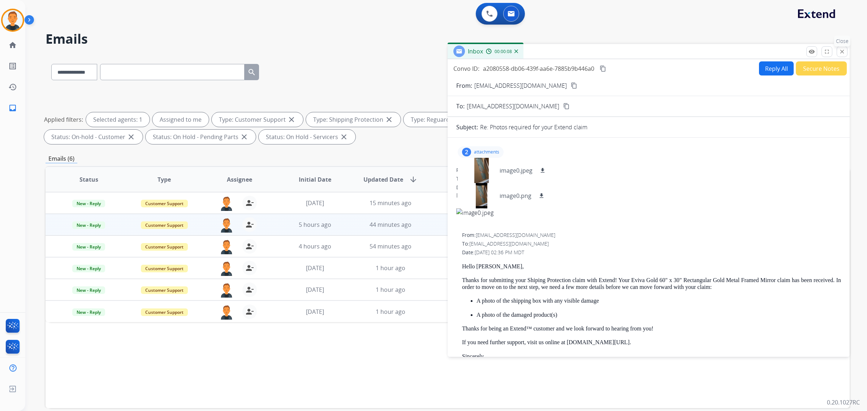
click at [842, 50] on mat-icon "close" at bounding box center [842, 51] width 7 height 7
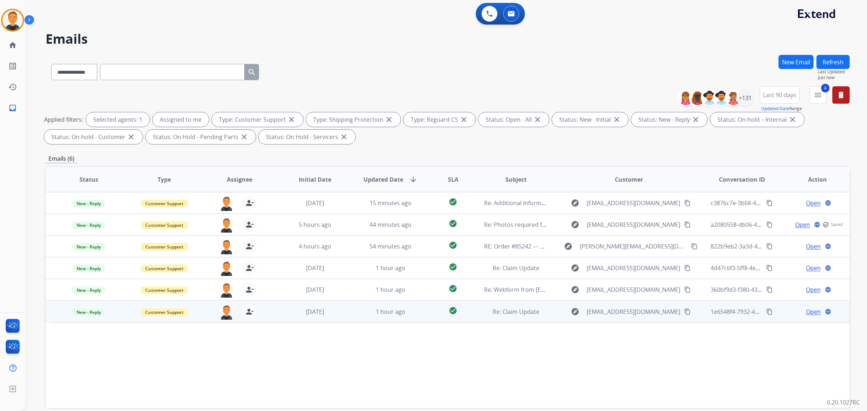
click at [809, 309] on span "Open" at bounding box center [813, 311] width 15 height 9
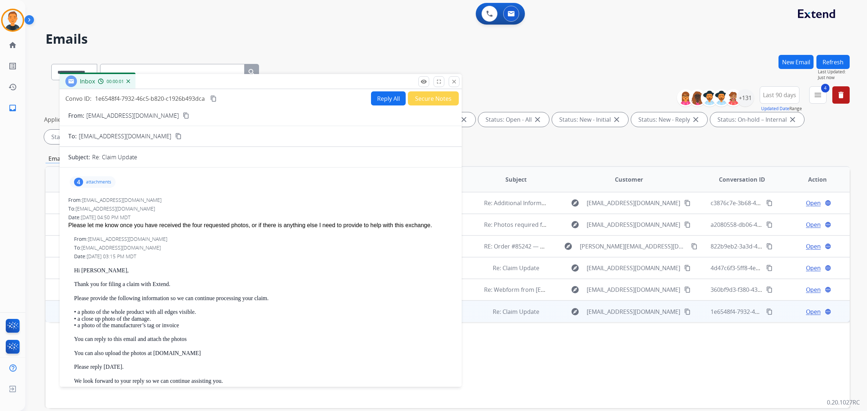
drag, startPoint x: 613, startPoint y: 50, endPoint x: 225, endPoint y: 80, distance: 389.2
click at [225, 80] on div "Inbox 00:00:01" at bounding box center [261, 81] width 402 height 15
click at [183, 113] on mat-icon "content_copy" at bounding box center [186, 115] width 7 height 7
click at [564, 65] on div "**********" at bounding box center [448, 70] width 804 height 31
click at [105, 180] on p "attachments" at bounding box center [98, 182] width 25 height 6
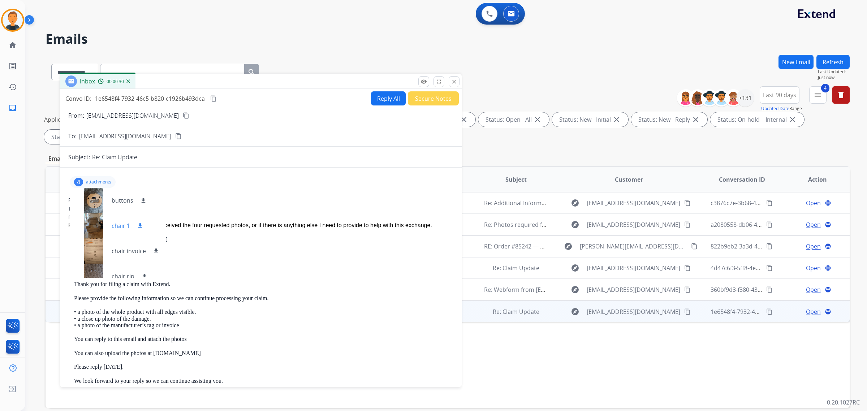
click at [94, 223] on div at bounding box center [94, 225] width 36 height 25
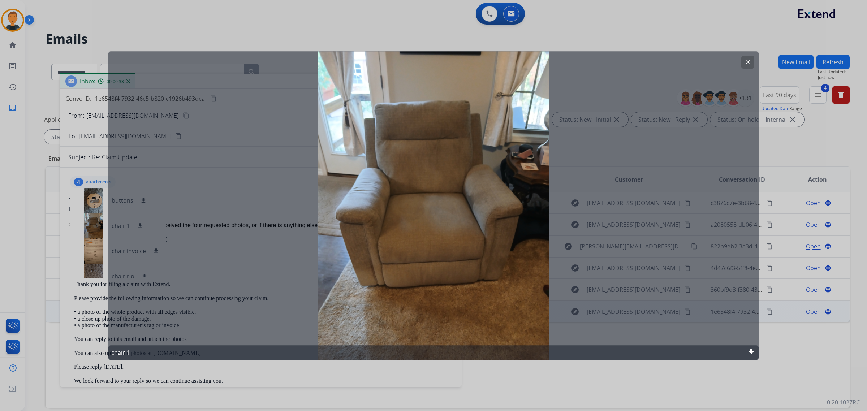
click at [752, 351] on mat-icon "download" at bounding box center [751, 352] width 9 height 9
click at [752, 352] on mat-icon "download" at bounding box center [751, 352] width 9 height 9
click at [749, 59] on mat-icon "clear" at bounding box center [748, 62] width 7 height 7
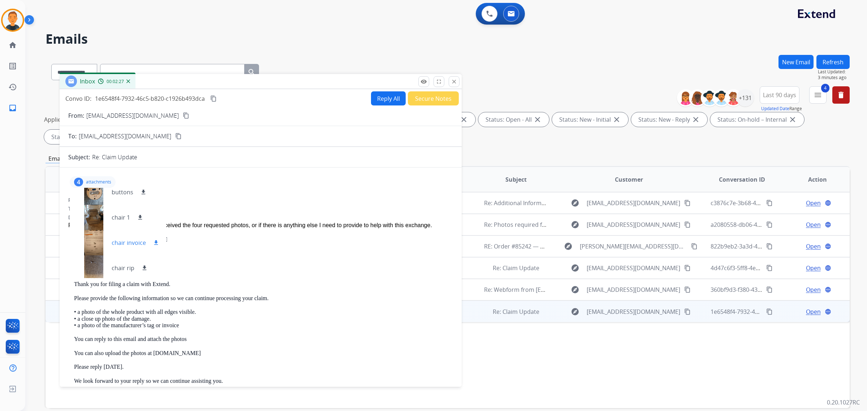
scroll to position [11, 0]
click at [93, 193] on div at bounding box center [94, 189] width 36 height 25
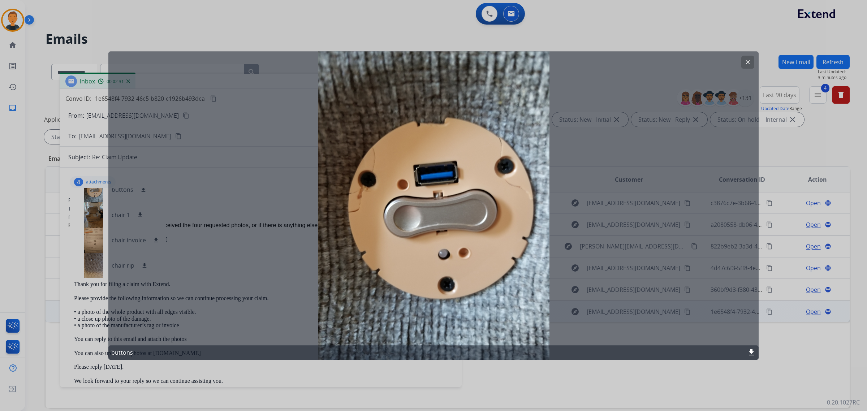
click at [752, 348] on mat-icon "download" at bounding box center [751, 352] width 9 height 9
click at [747, 60] on mat-icon "clear" at bounding box center [748, 62] width 7 height 7
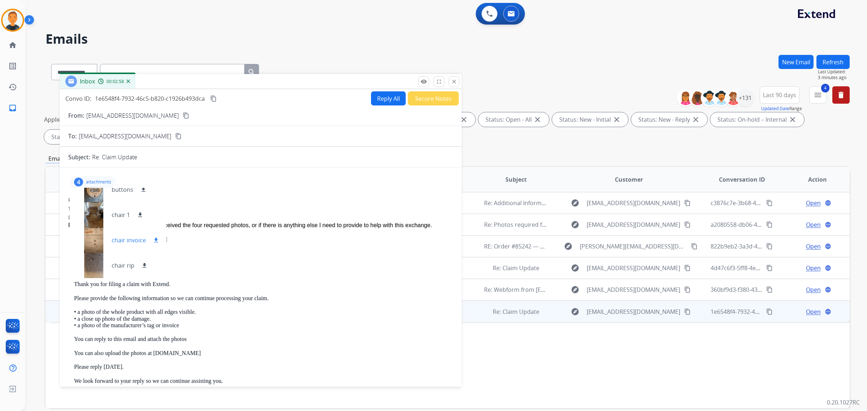
click at [91, 238] on div at bounding box center [94, 240] width 36 height 25
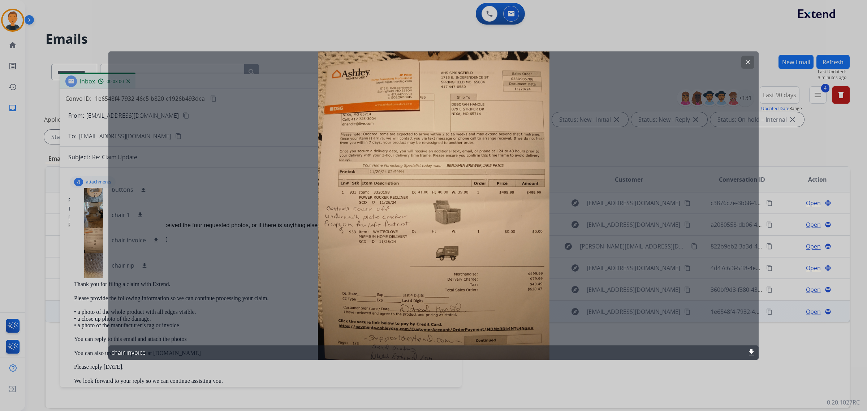
click at [752, 353] on mat-icon "download" at bounding box center [751, 352] width 9 height 9
click at [593, 55] on div "clear chair invoice download" at bounding box center [433, 205] width 650 height 309
drag, startPoint x: 746, startPoint y: 63, endPoint x: 758, endPoint y: 64, distance: 11.6
click at [747, 63] on mat-icon "clear" at bounding box center [748, 62] width 7 height 7
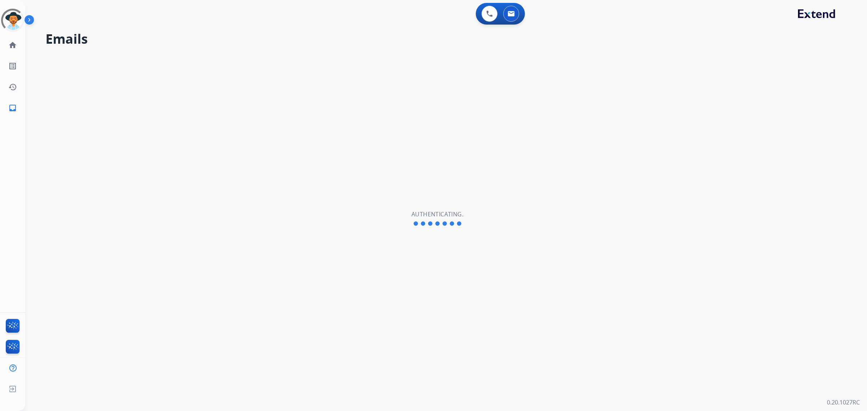
select select "**********"
click at [20, 20] on img at bounding box center [13, 20] width 20 height 20
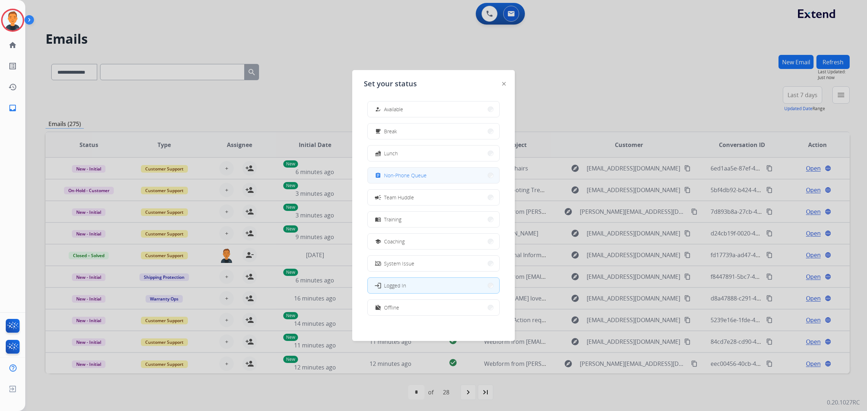
click at [433, 174] on button "assignment Non-Phone Queue" at bounding box center [434, 176] width 132 height 16
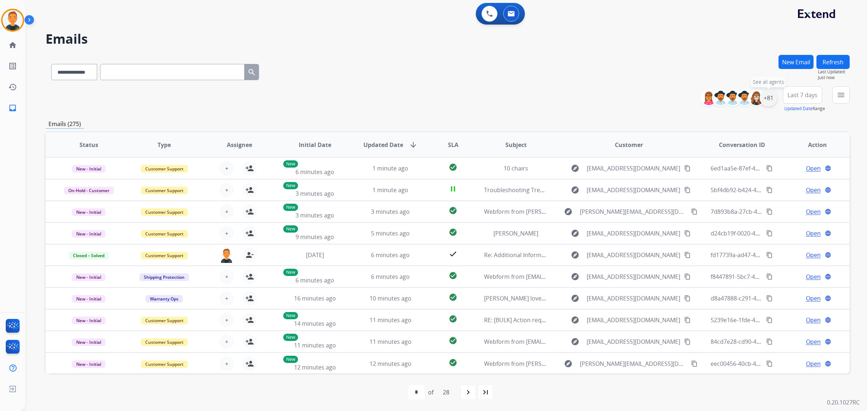
click at [764, 102] on div "+81" at bounding box center [768, 97] width 17 height 17
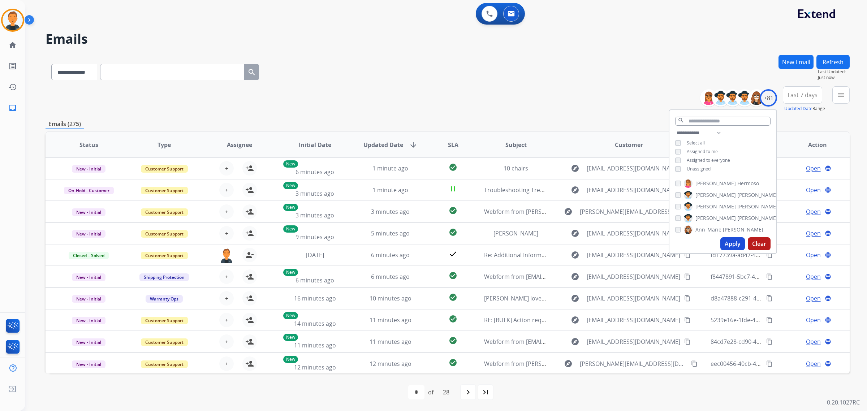
click at [731, 245] on button "Apply" at bounding box center [732, 243] width 25 height 13
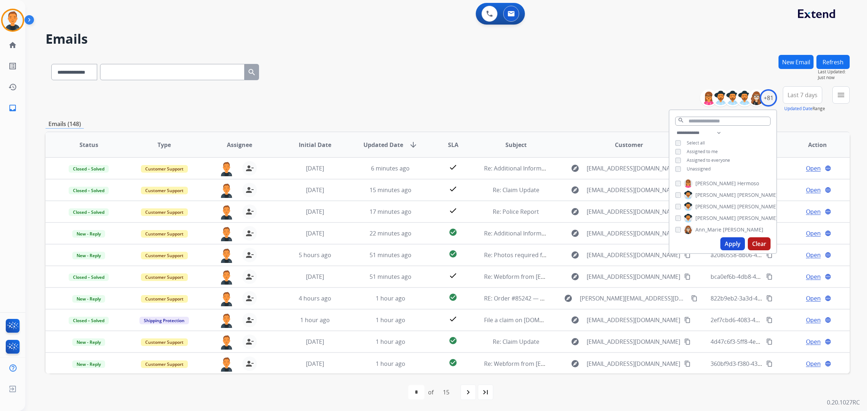
click at [804, 96] on span "Last 7 days" at bounding box center [803, 95] width 30 height 3
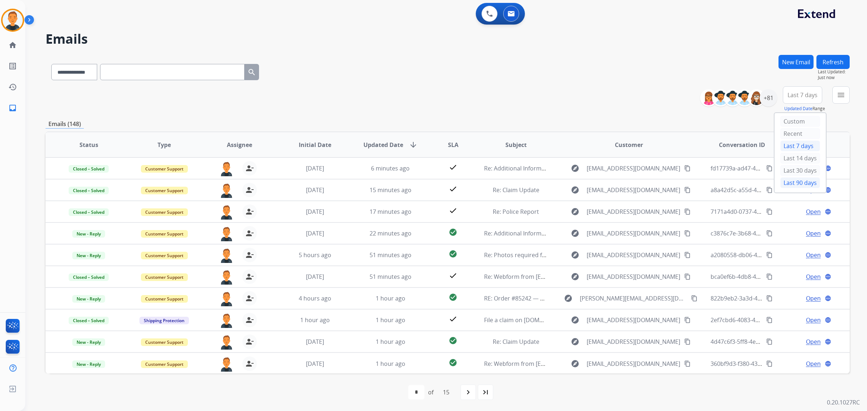
click at [788, 183] on div "Last 90 days" at bounding box center [800, 182] width 40 height 11
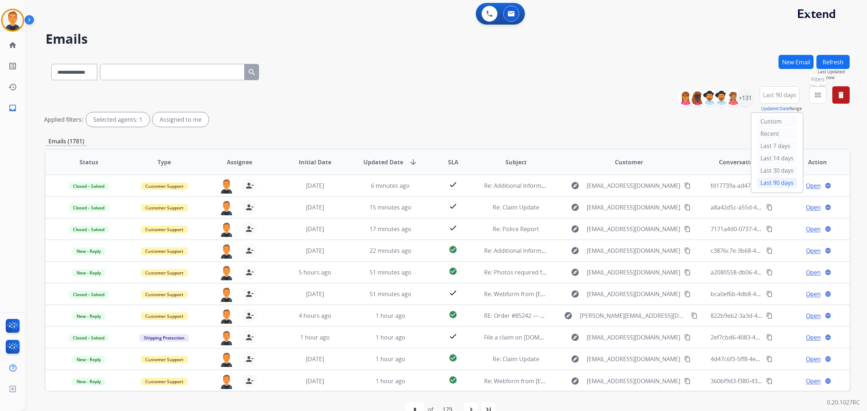
click at [816, 99] on mat-icon "menu" at bounding box center [818, 95] width 9 height 9
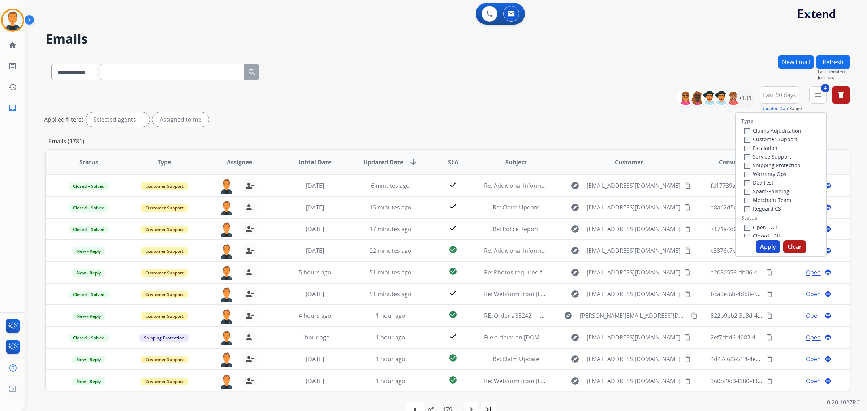
click at [769, 246] on button "Apply" at bounding box center [768, 246] width 25 height 13
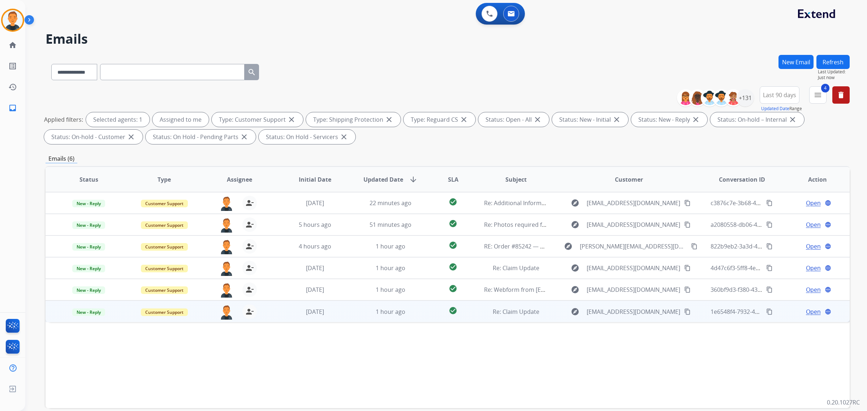
click at [811, 309] on span "Open" at bounding box center [813, 311] width 15 height 9
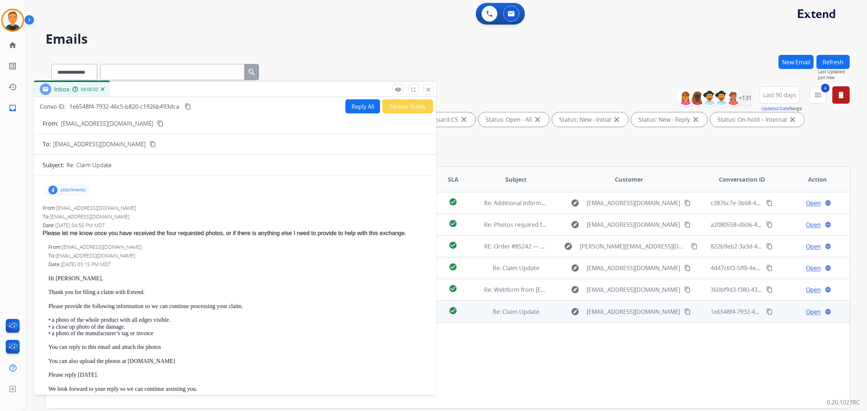
drag, startPoint x: 651, startPoint y: 49, endPoint x: 237, endPoint y: 87, distance: 415.4
click at [237, 87] on div "Inbox 00:00:02" at bounding box center [235, 89] width 402 height 15
click at [190, 105] on mat-icon "content_copy" at bounding box center [188, 106] width 7 height 7
click at [369, 103] on button "Reply All" at bounding box center [362, 106] width 35 height 14
select select "**********"
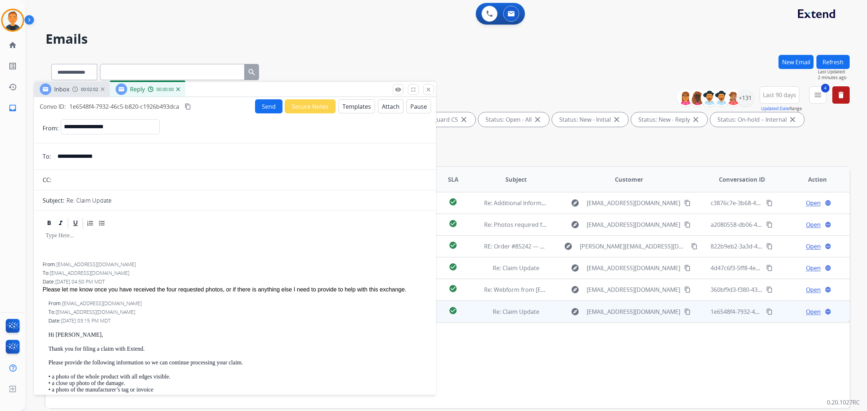
click at [361, 106] on button "Templates" at bounding box center [357, 106] width 36 height 14
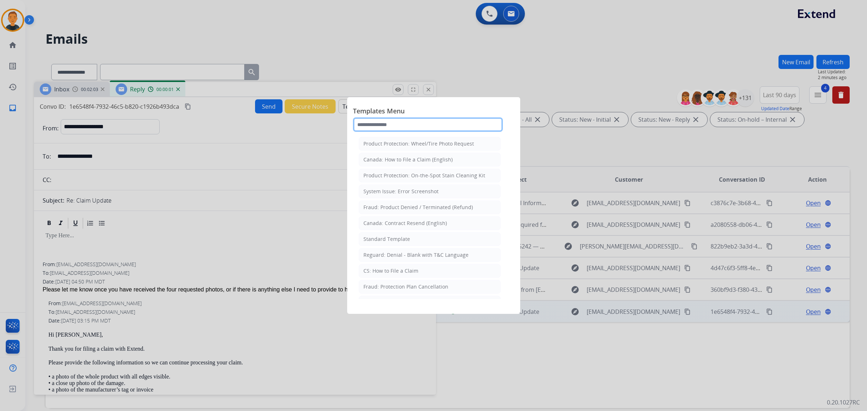
click at [411, 125] on input "text" at bounding box center [428, 124] width 150 height 14
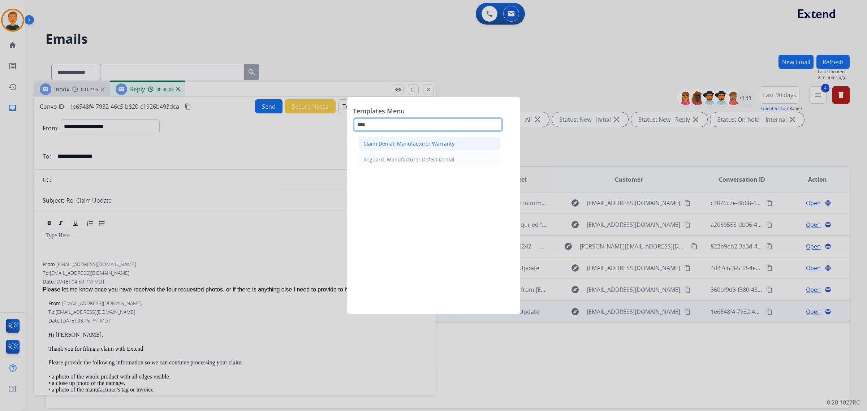
type input "****"
click at [401, 143] on div "Claim Denial: Manufacturer Warranty" at bounding box center [408, 143] width 91 height 7
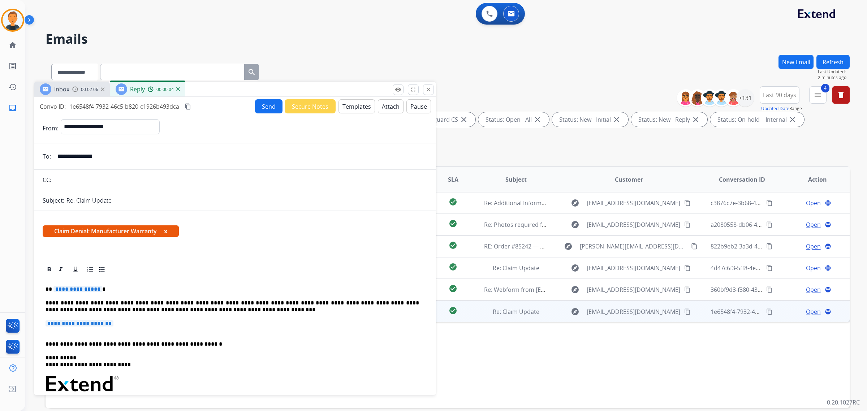
scroll to position [90, 0]
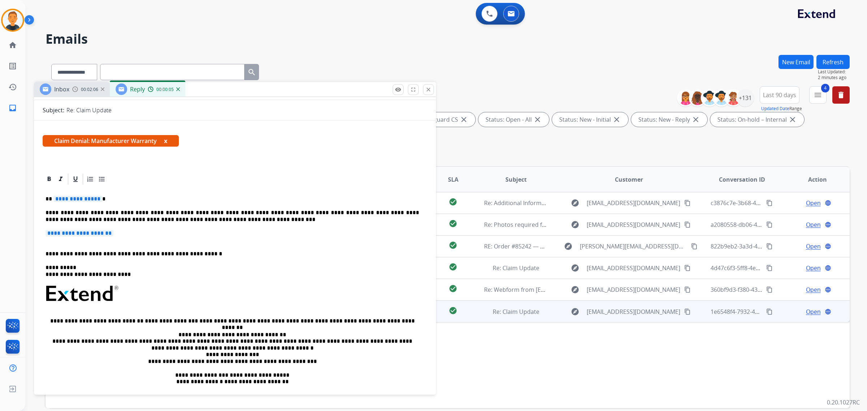
click at [98, 235] on span "**********" at bounding box center [80, 233] width 68 height 6
paste div "To enrich screen reader interactions, please activate Accessibility in Grammarl…"
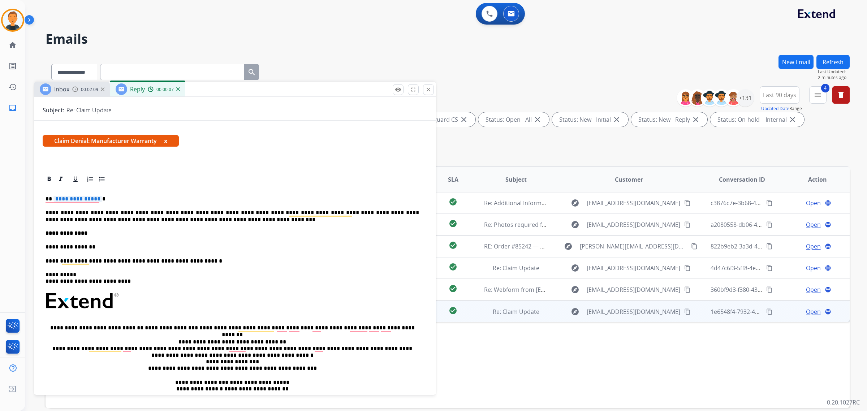
click at [46, 246] on p "**********" at bounding box center [233, 247] width 374 height 7
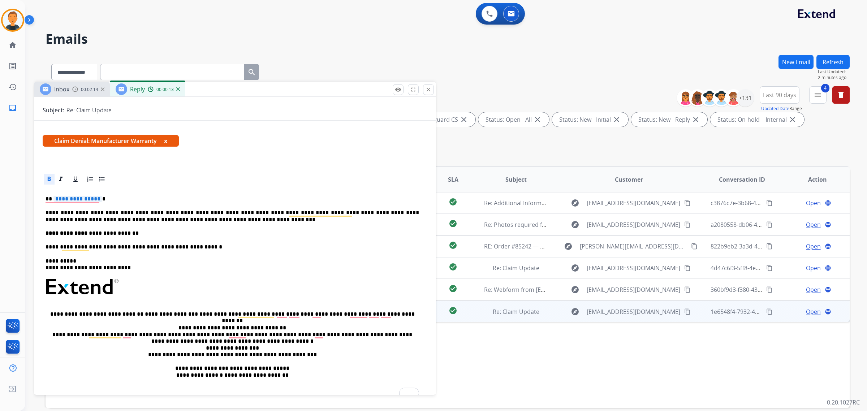
click at [162, 233] on p "**********" at bounding box center [233, 233] width 374 height 7
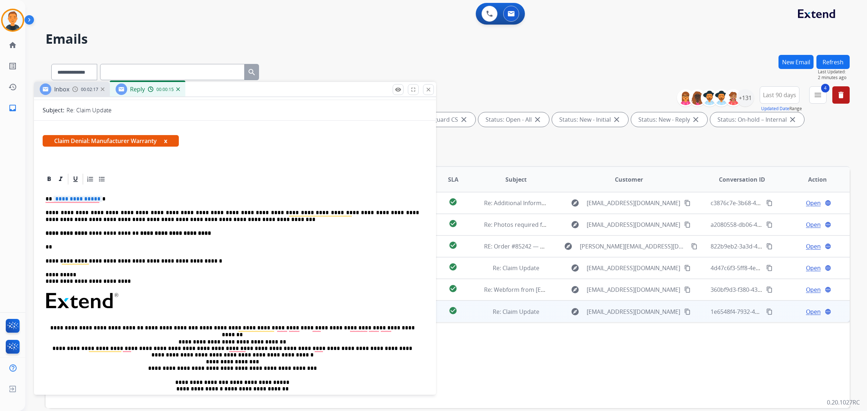
click at [46, 246] on p "**" at bounding box center [233, 247] width 374 height 7
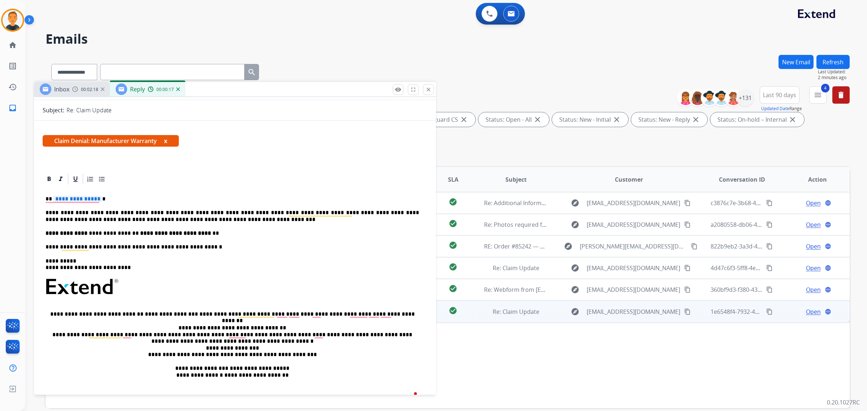
click at [234, 233] on p "**********" at bounding box center [233, 233] width 374 height 7
click at [238, 232] on p "**********" at bounding box center [233, 233] width 374 height 7
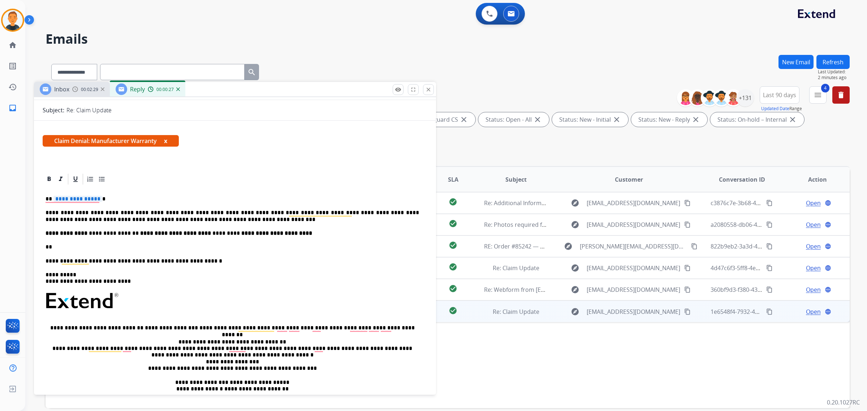
click at [46, 248] on p "**" at bounding box center [233, 247] width 374 height 7
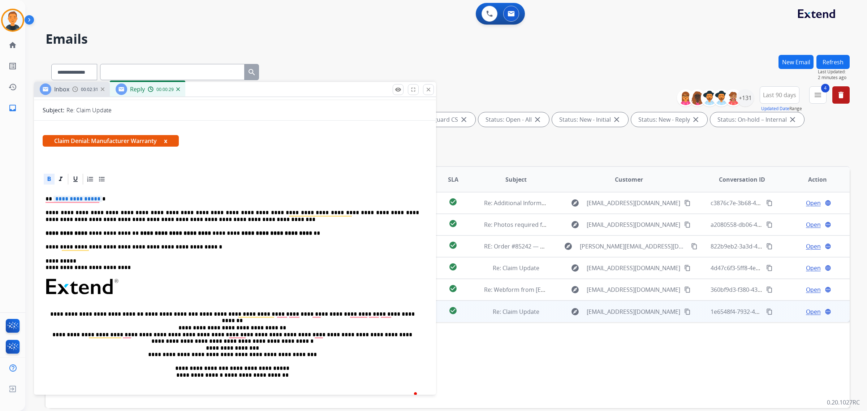
click at [331, 232] on p "**********" at bounding box center [233, 233] width 374 height 7
click at [334, 230] on p "**********" at bounding box center [233, 233] width 374 height 7
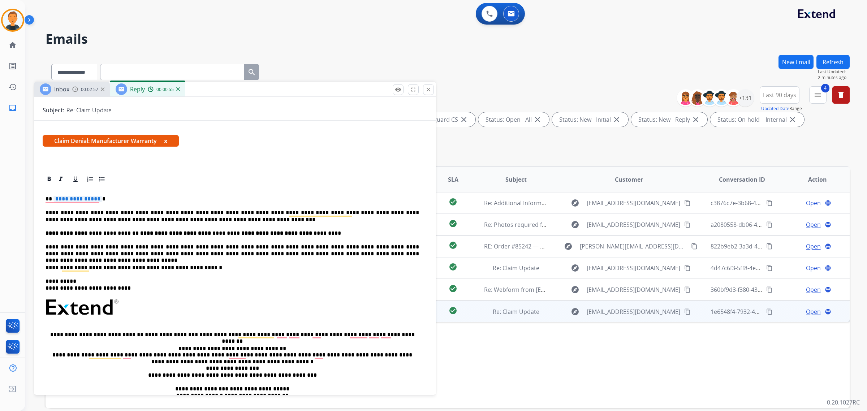
click at [130, 267] on p "**********" at bounding box center [233, 267] width 374 height 7
click at [130, 266] on p "**********" at bounding box center [233, 267] width 374 height 7
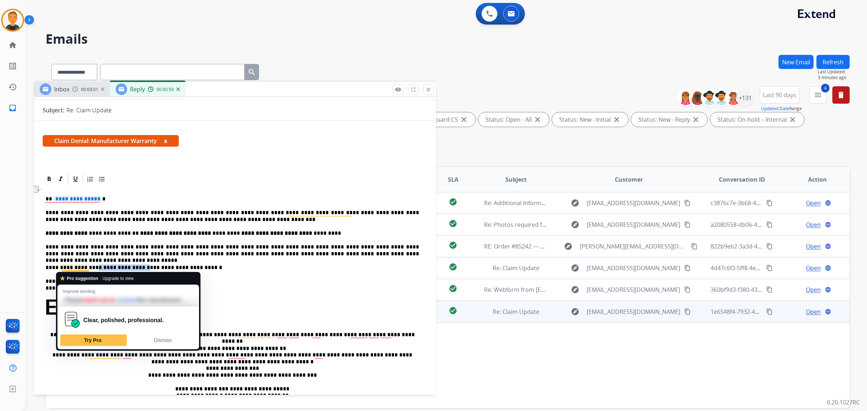
drag, startPoint x: 130, startPoint y: 266, endPoint x: 85, endPoint y: 267, distance: 44.8
click at [85, 267] on p "**********" at bounding box center [233, 267] width 374 height 7
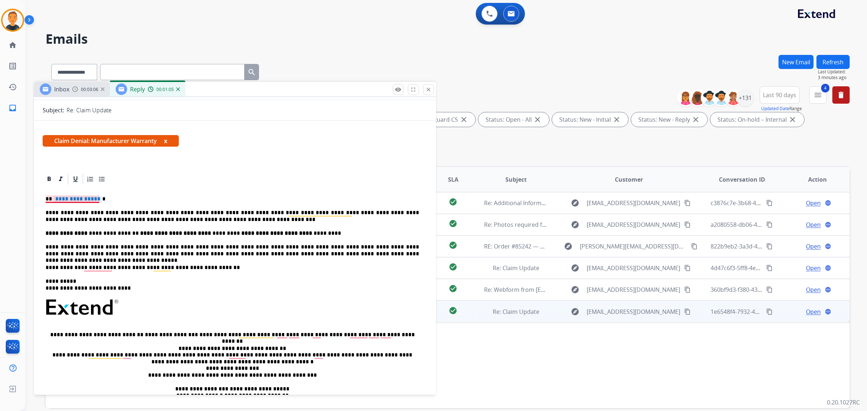
click at [63, 199] on span "**********" at bounding box center [77, 199] width 49 height 6
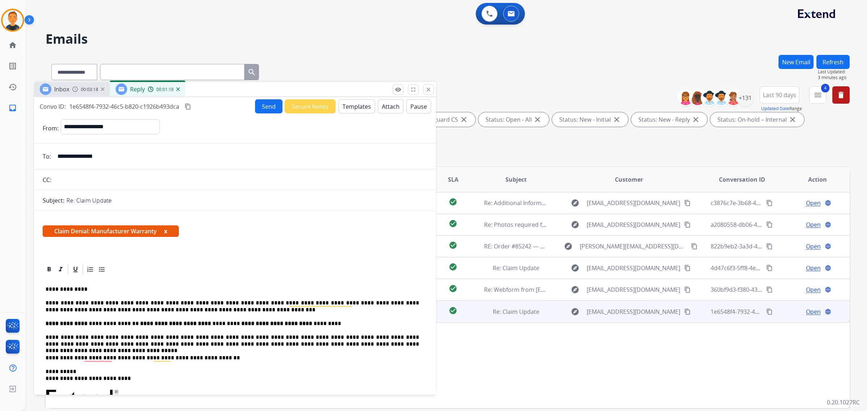
click at [268, 108] on button "Send" at bounding box center [268, 106] width 27 height 14
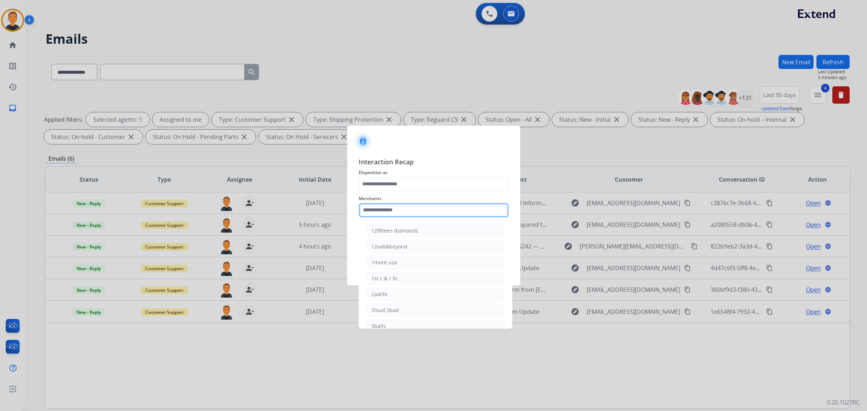
click at [410, 210] on input "text" at bounding box center [434, 210] width 150 height 14
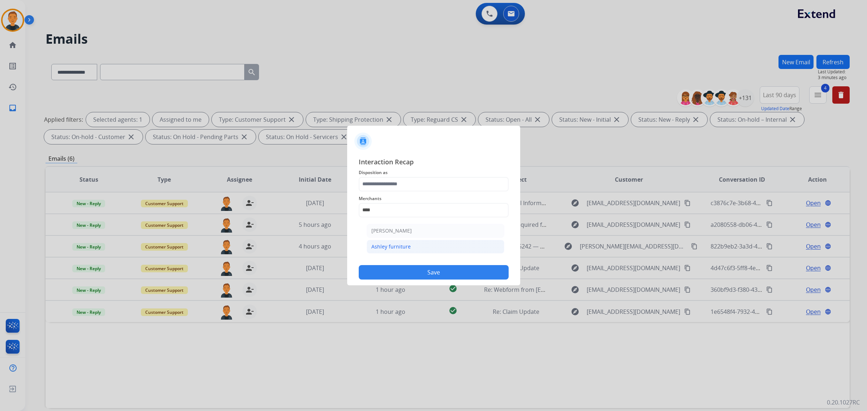
click at [397, 242] on li "Ashley furniture" at bounding box center [436, 247] width 138 height 14
type input "**********"
click at [390, 233] on input "text" at bounding box center [434, 239] width 150 height 14
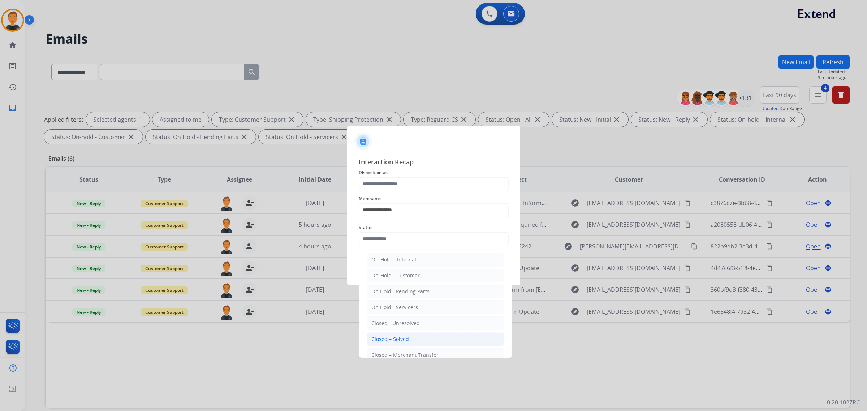
click at [392, 339] on div "Closed – Solved" at bounding box center [390, 339] width 38 height 7
type input "**********"
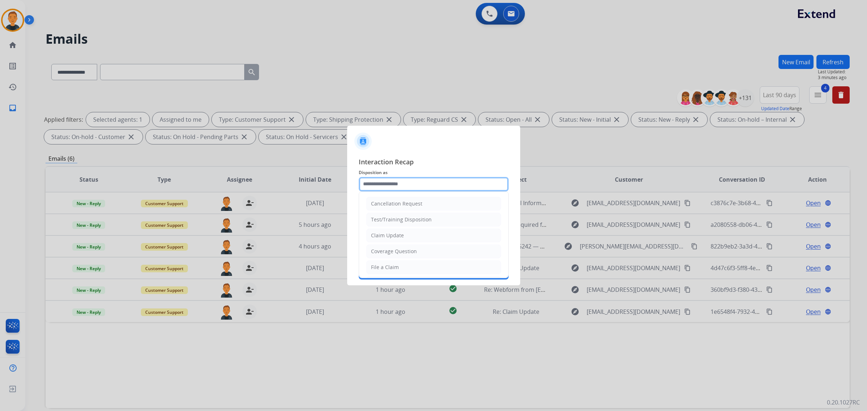
click at [388, 185] on input "text" at bounding box center [434, 184] width 150 height 14
click at [393, 233] on div "Claim Update" at bounding box center [387, 235] width 33 height 7
type input "**********"
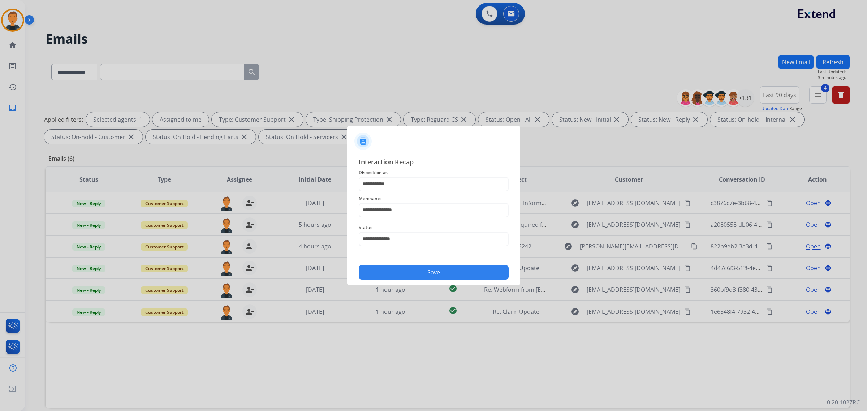
click at [396, 272] on button "Save" at bounding box center [434, 272] width 150 height 14
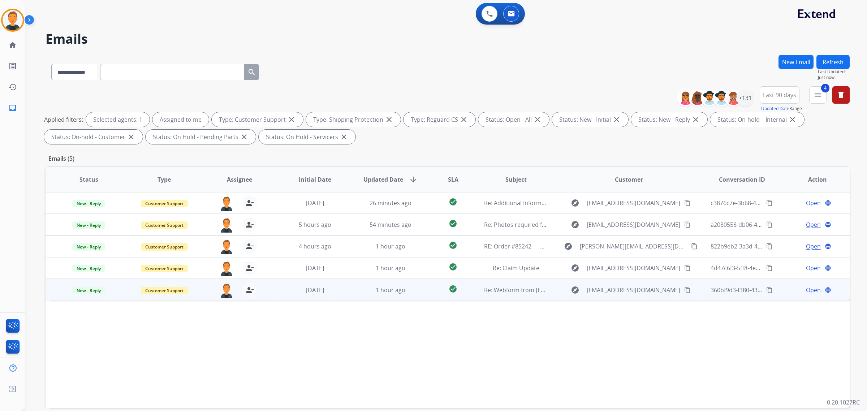
click at [811, 290] on span "Open" at bounding box center [813, 290] width 15 height 9
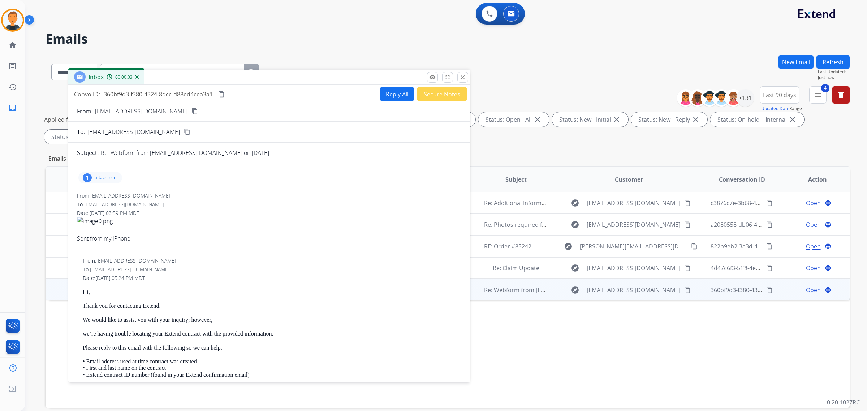
drag, startPoint x: 613, startPoint y: 53, endPoint x: 234, endPoint y: 78, distance: 380.2
click at [234, 78] on div "Inbox 00:00:03" at bounding box center [269, 77] width 402 height 15
click at [191, 109] on mat-icon "content_copy" at bounding box center [194, 111] width 7 height 7
click at [191, 108] on mat-icon "content_copy" at bounding box center [194, 111] width 7 height 7
click at [222, 92] on mat-icon "content_copy" at bounding box center [221, 94] width 7 height 7
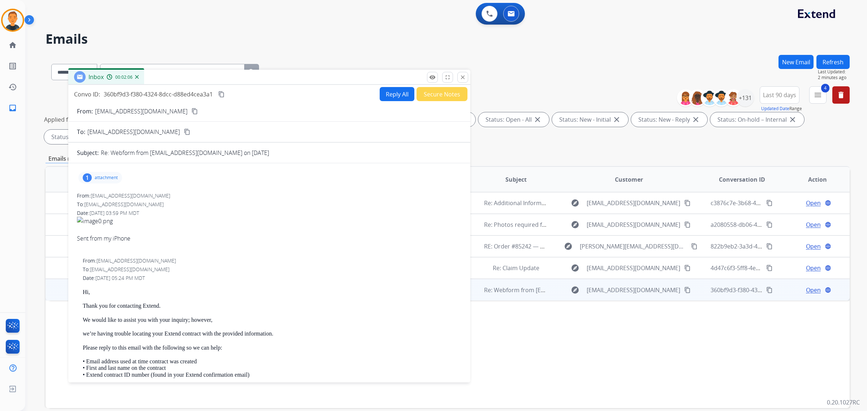
click at [394, 89] on button "Reply All" at bounding box center [397, 94] width 35 height 14
select select "**********"
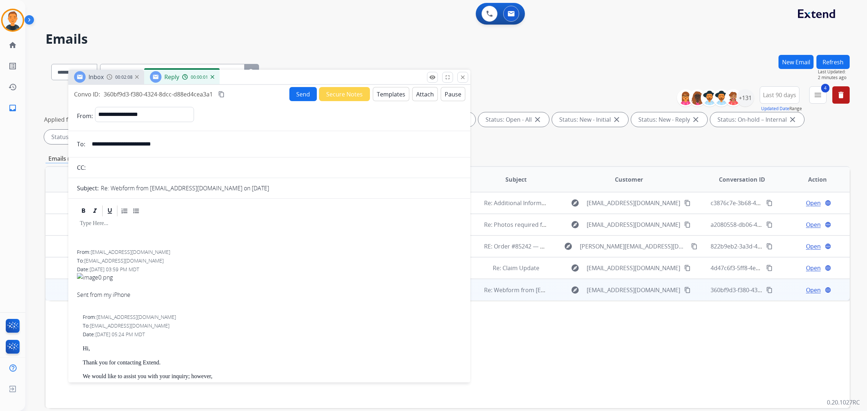
click at [393, 92] on button "Templates" at bounding box center [391, 94] width 36 height 14
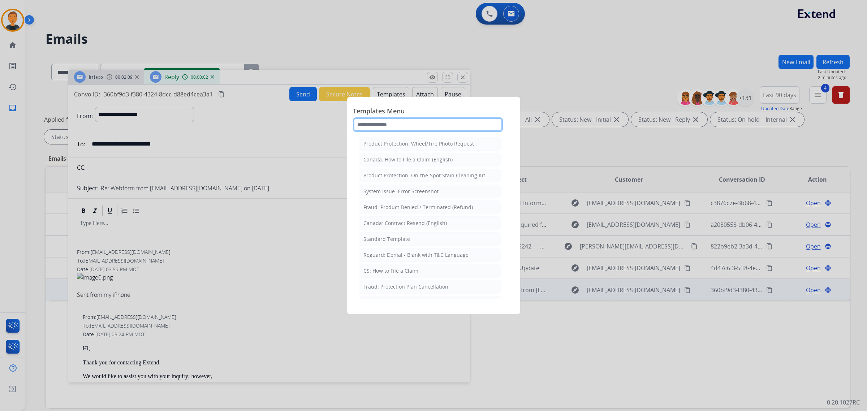
click at [396, 122] on input "text" at bounding box center [428, 124] width 150 height 14
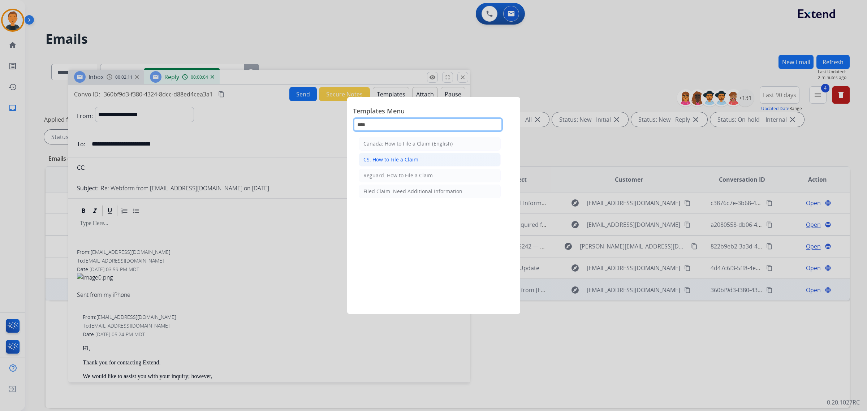
type input "****"
drag, startPoint x: 398, startPoint y: 160, endPoint x: 820, endPoint y: 148, distance: 422.5
click at [398, 158] on div "CS: How to File a Claim" at bounding box center [390, 159] width 55 height 7
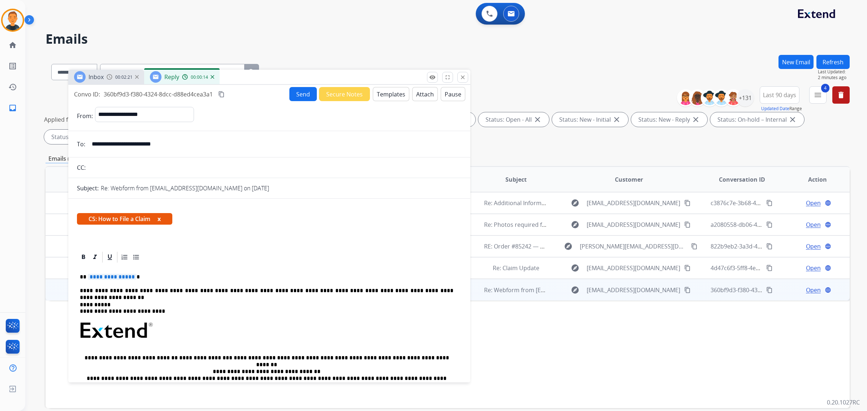
click at [114, 275] on span "**********" at bounding box center [112, 277] width 49 height 6
click at [199, 286] on div "**********" at bounding box center [269, 355] width 385 height 182
click at [293, 92] on button "Send" at bounding box center [302, 94] width 27 height 14
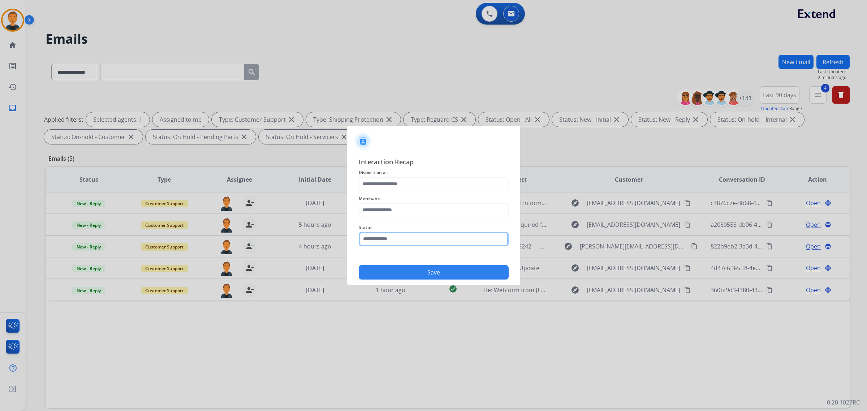
click at [396, 236] on input "text" at bounding box center [434, 239] width 150 height 14
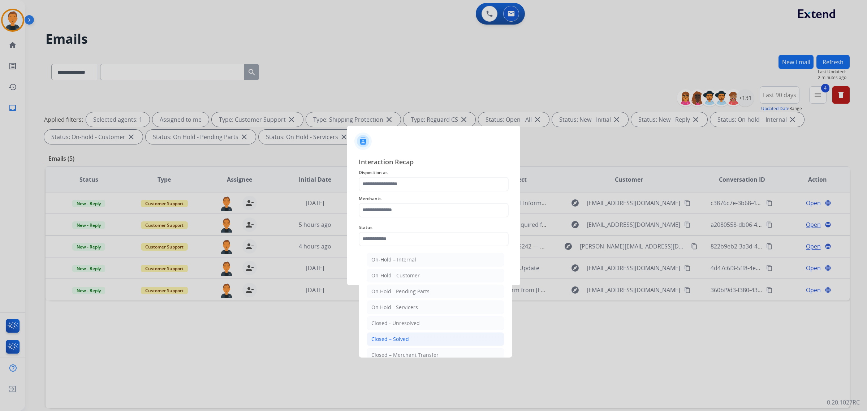
click at [416, 335] on li "Closed – Solved" at bounding box center [436, 339] width 138 height 14
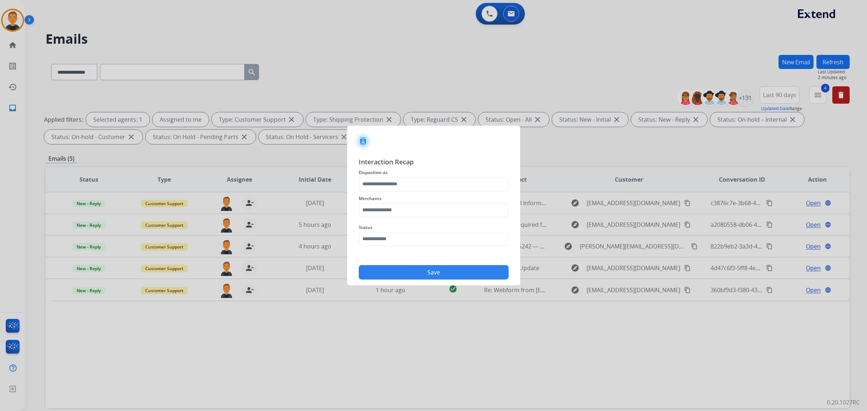
type input "**********"
click at [387, 208] on input "text" at bounding box center [434, 210] width 150 height 14
click at [408, 228] on li "Sur la table" at bounding box center [436, 231] width 138 height 14
type input "**********"
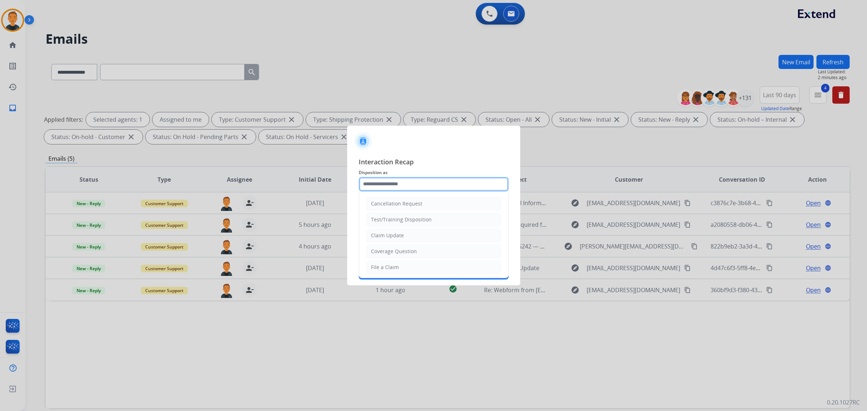
click at [395, 186] on input "text" at bounding box center [434, 184] width 150 height 14
click at [390, 262] on li "File a Claim" at bounding box center [433, 267] width 135 height 14
type input "**********"
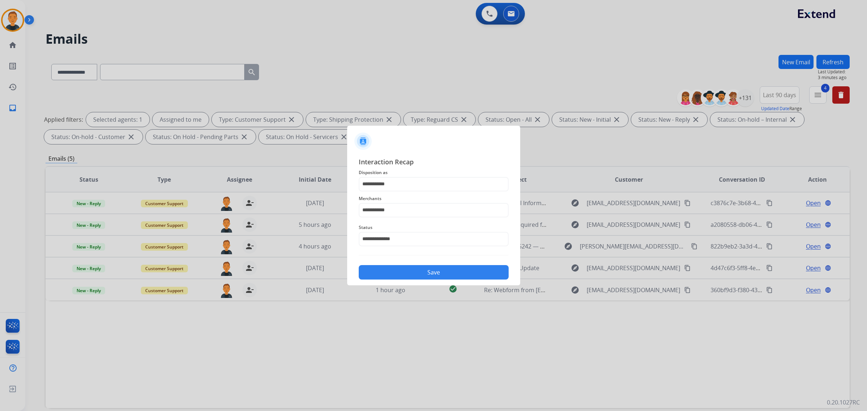
click at [443, 271] on button "Save" at bounding box center [434, 272] width 150 height 14
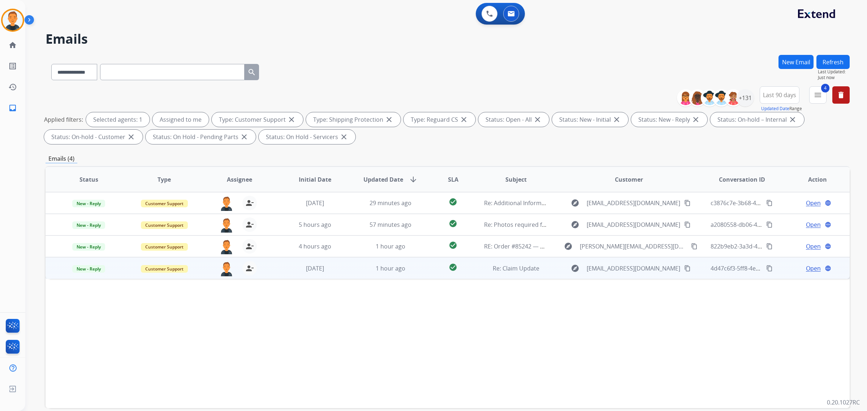
click at [811, 266] on span "Open" at bounding box center [813, 268] width 15 height 9
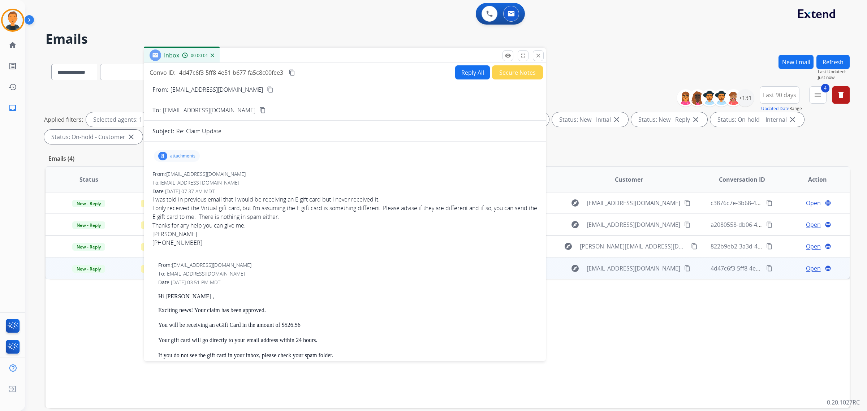
drag, startPoint x: 565, startPoint y: 47, endPoint x: 261, endPoint y: 51, distance: 303.9
click at [261, 51] on div "Inbox 00:00:01" at bounding box center [345, 55] width 402 height 15
click at [267, 89] on mat-icon "content_copy" at bounding box center [270, 89] width 7 height 7
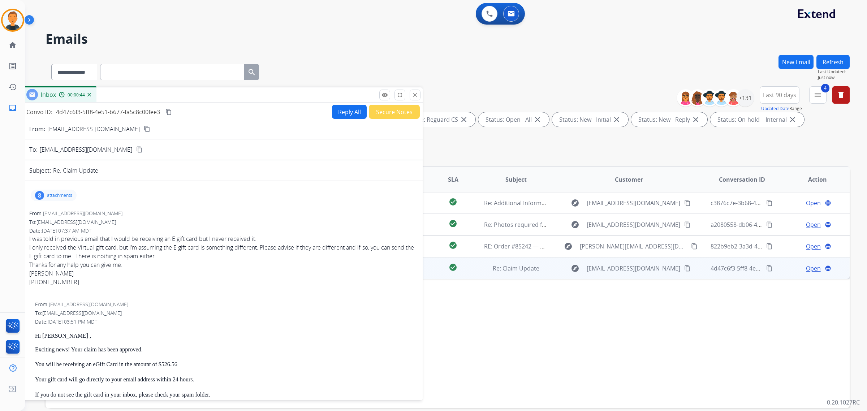
drag, startPoint x: 264, startPoint y: 59, endPoint x: 140, endPoint y: 102, distance: 131.5
click at [140, 102] on div "Inbox 00:00:44" at bounding box center [222, 94] width 402 height 15
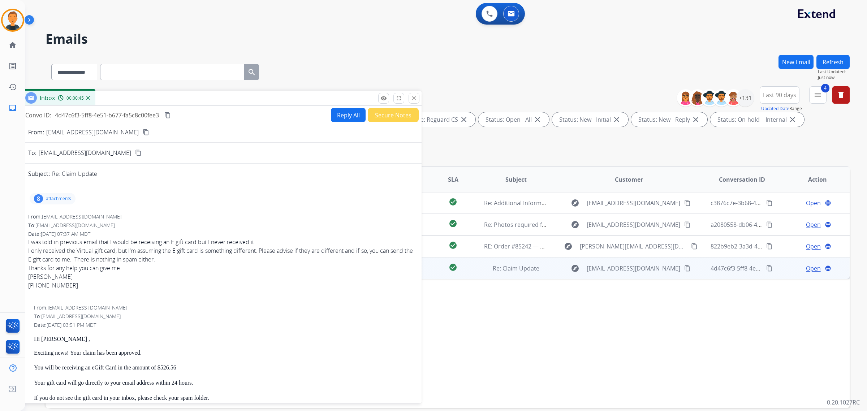
click at [350, 116] on button "Reply All" at bounding box center [348, 115] width 35 height 14
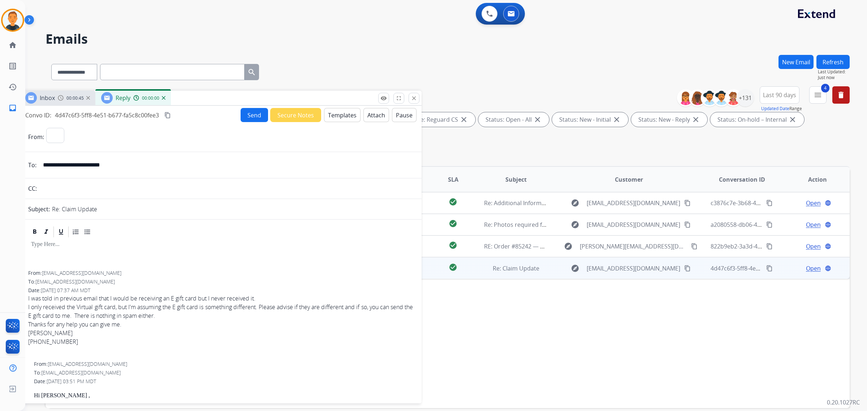
select select "**********"
click at [169, 113] on mat-icon "content_copy" at bounding box center [167, 115] width 7 height 7
click at [341, 113] on button "Templates" at bounding box center [342, 115] width 36 height 14
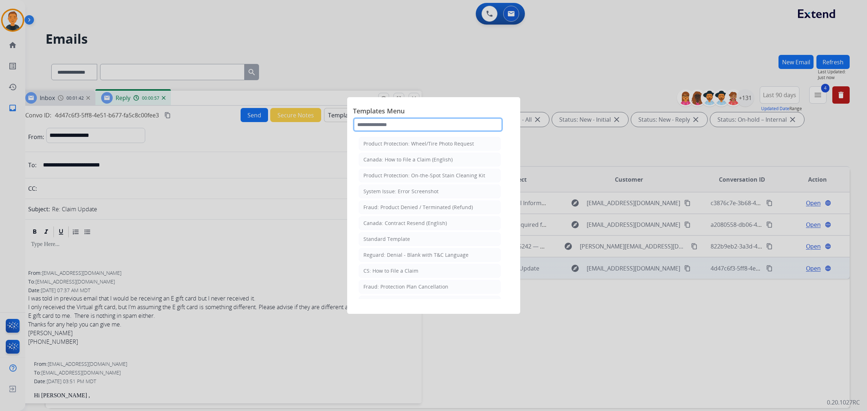
click at [386, 123] on input "text" at bounding box center [428, 124] width 150 height 14
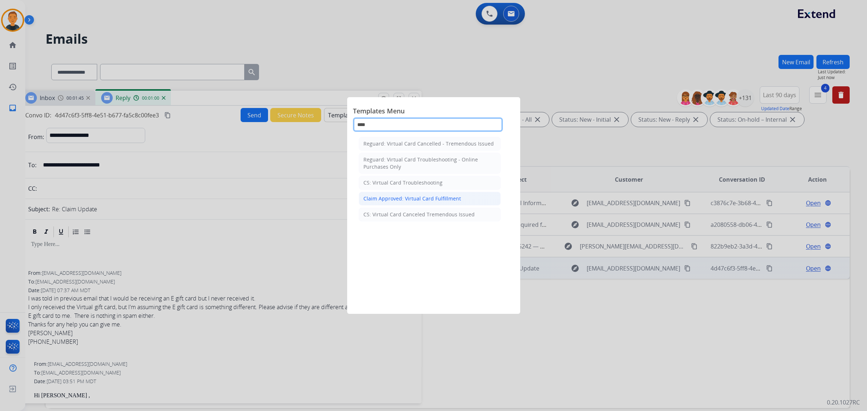
type input "****"
click at [400, 200] on div "Claim Approved: Virtual Card Fulfillment" at bounding box center [412, 198] width 98 height 7
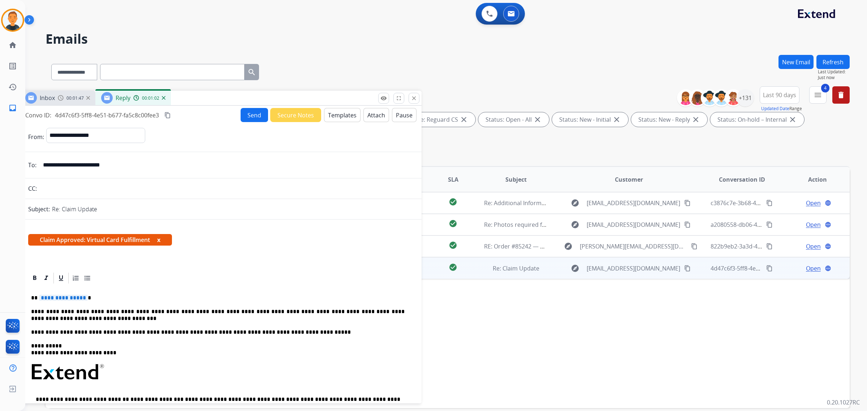
click at [46, 302] on div "**********" at bounding box center [220, 386] width 385 height 202
click at [58, 295] on span "**********" at bounding box center [63, 298] width 49 height 6
click at [154, 313] on p "**********" at bounding box center [218, 315] width 374 height 13
click at [152, 312] on p "**********" at bounding box center [218, 315] width 374 height 13
click at [154, 311] on p "**********" at bounding box center [218, 315] width 374 height 13
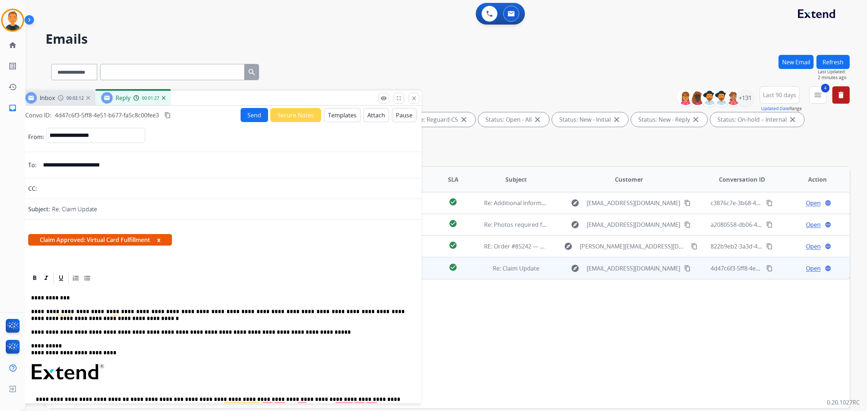
click at [178, 311] on p "**********" at bounding box center [218, 315] width 374 height 13
drag, startPoint x: 118, startPoint y: 309, endPoint x: 28, endPoint y: 306, distance: 90.4
click at [28, 306] on div "**********" at bounding box center [220, 386] width 385 height 202
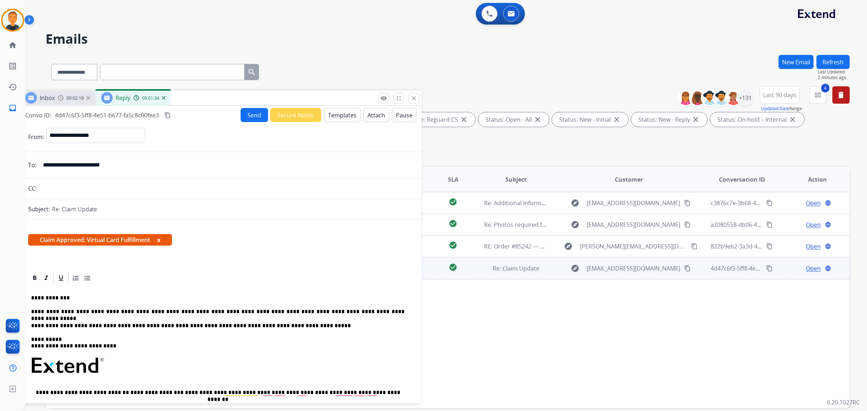
click at [44, 312] on p "**********" at bounding box center [218, 312] width 374 height 7
click at [241, 324] on p "**********" at bounding box center [218, 326] width 374 height 7
click at [246, 111] on button "Send" at bounding box center [254, 115] width 27 height 14
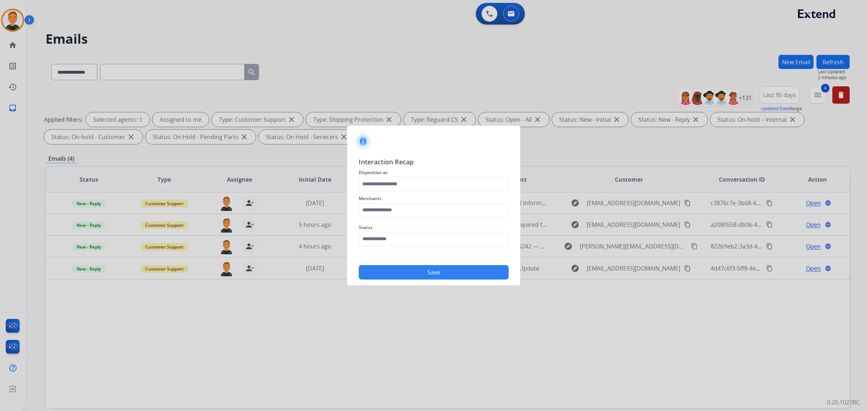
click at [497, 148] on div at bounding box center [433, 138] width 173 height 25
click at [418, 211] on input "text" at bounding box center [434, 210] width 150 height 14
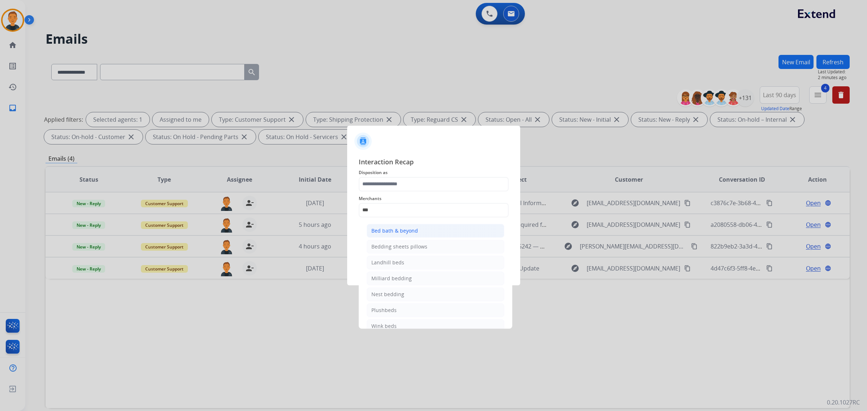
click at [403, 226] on li "Bed bath & beyond" at bounding box center [436, 231] width 138 height 14
type input "**********"
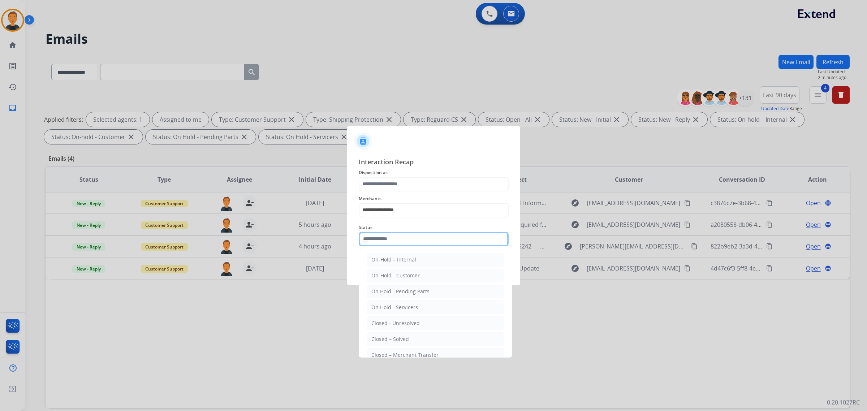
click at [396, 233] on input "text" at bounding box center [434, 239] width 150 height 14
drag, startPoint x: 409, startPoint y: 342, endPoint x: 405, endPoint y: 303, distance: 38.5
click at [409, 341] on li "Closed – Solved" at bounding box center [436, 339] width 138 height 14
type input "**********"
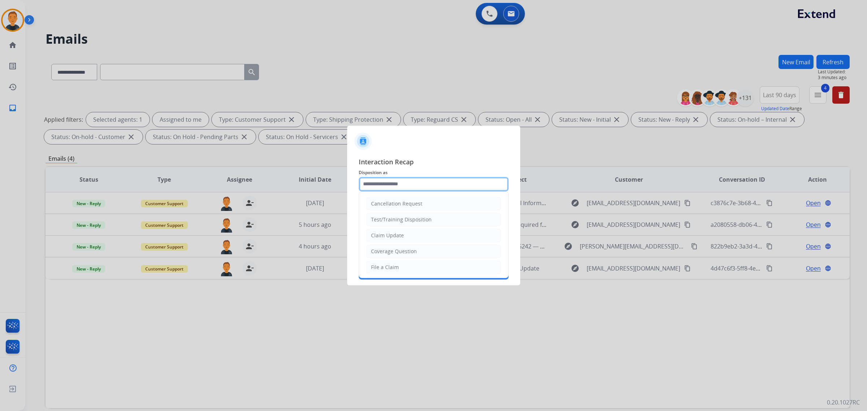
click at [387, 178] on input "text" at bounding box center [434, 184] width 150 height 14
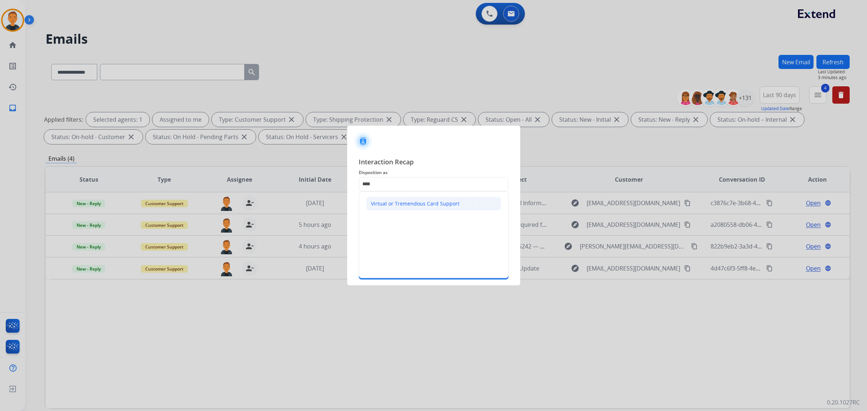
click at [392, 203] on div "Virtual or Tremendous Card Support" at bounding box center [415, 203] width 89 height 7
type input "**********"
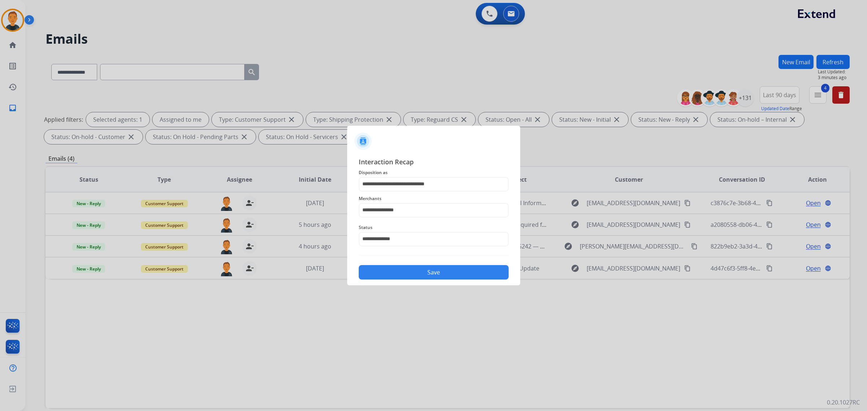
click at [438, 273] on button "Save" at bounding box center [434, 272] width 150 height 14
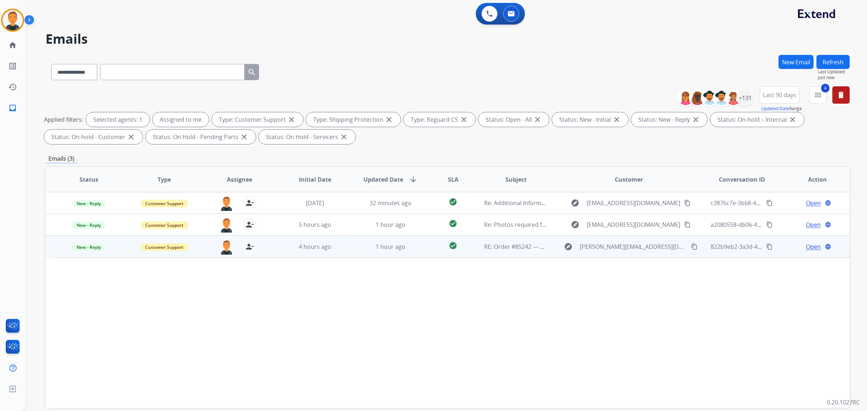
click at [809, 246] on span "Open" at bounding box center [813, 246] width 15 height 9
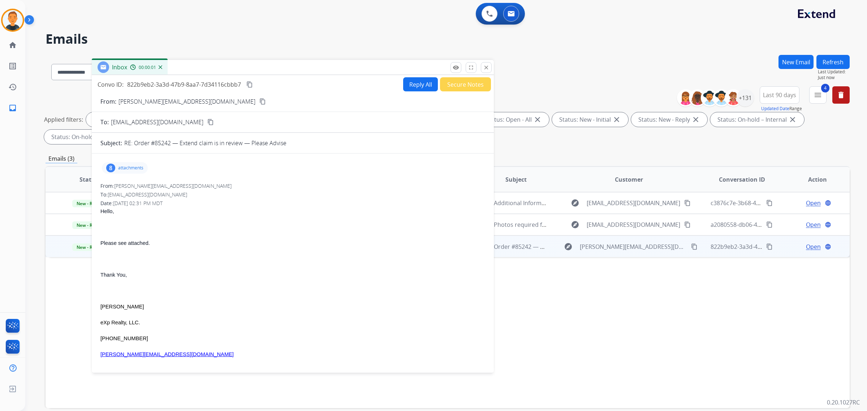
drag, startPoint x: 703, startPoint y: 53, endPoint x: 348, endPoint y: 69, distance: 356.2
click at [348, 69] on div "Inbox 00:00:01" at bounding box center [293, 67] width 402 height 15
click at [118, 169] on p "attachments" at bounding box center [130, 168] width 25 height 6
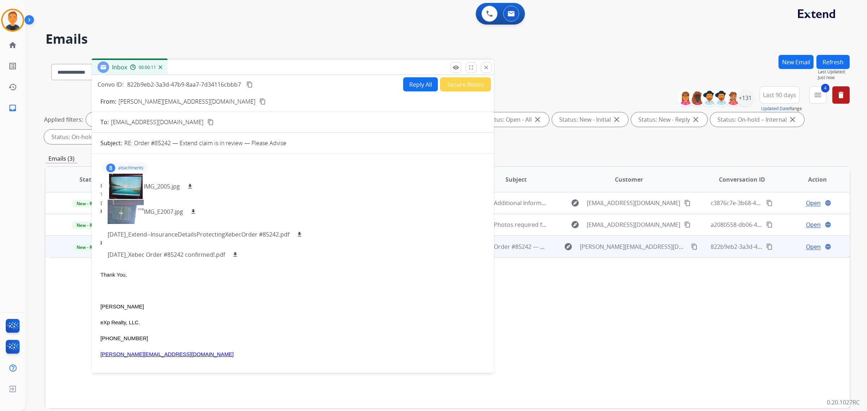
click at [116, 168] on div "8 attachments IMG_2005.jpg download IMG_E2007.jpg download 2023-10-27_Extend--I…" at bounding box center [125, 168] width 46 height 12
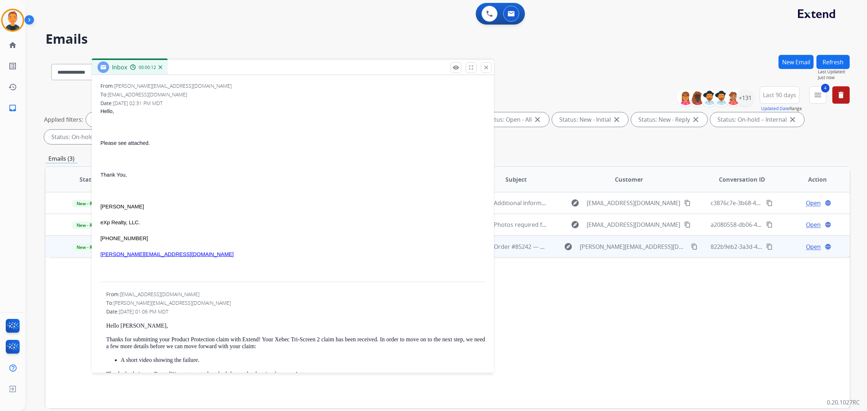
scroll to position [181, 0]
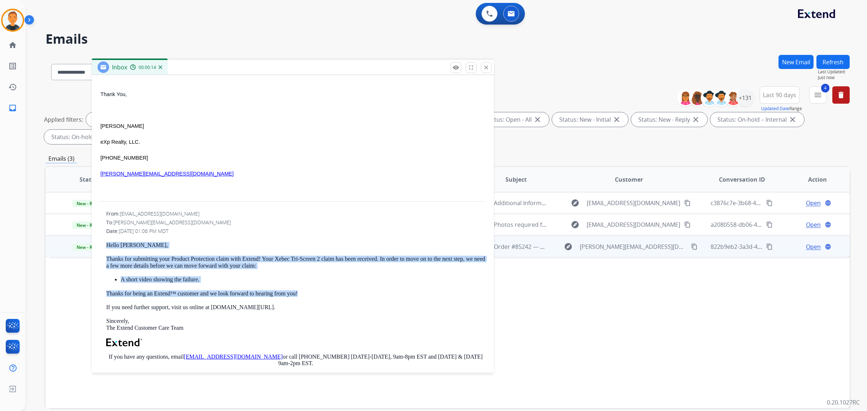
drag, startPoint x: 313, startPoint y: 291, endPoint x: 111, endPoint y: 246, distance: 207.3
click at [102, 246] on div "From: support@extend.com To: Luis@divinerealtycorp.com Date: 09/15/2025 - 01:06…" at bounding box center [292, 324] width 385 height 229
copy div "Hello Luis, Thanks for submitting your Product Protection claim with Extend! Yo…"
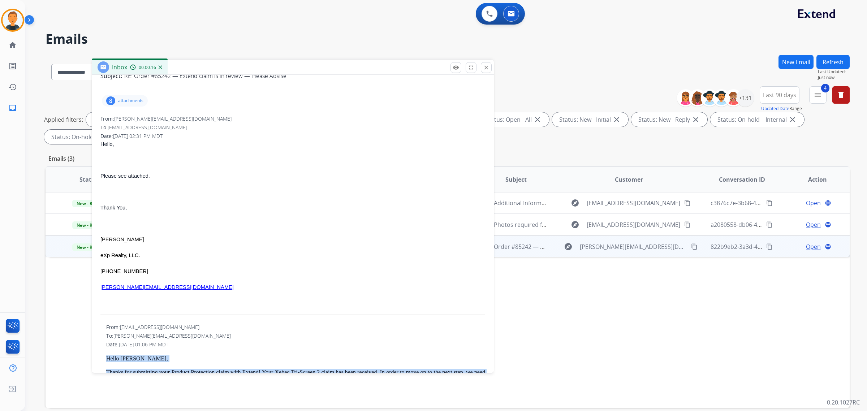
scroll to position [0, 0]
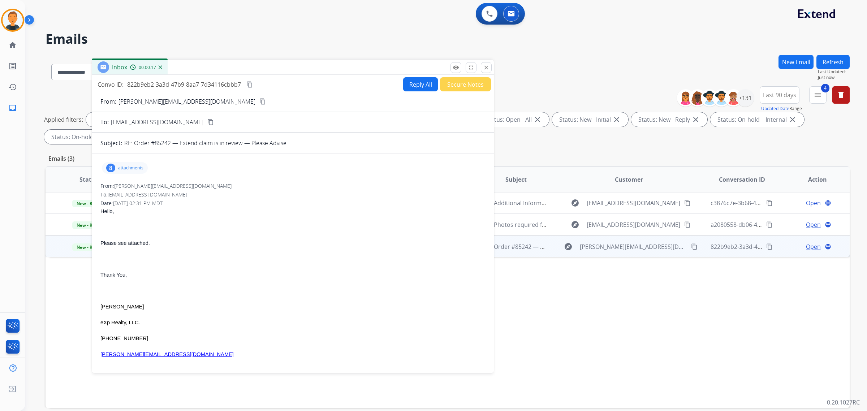
click at [410, 82] on button "Reply All" at bounding box center [420, 84] width 35 height 14
select select "**********"
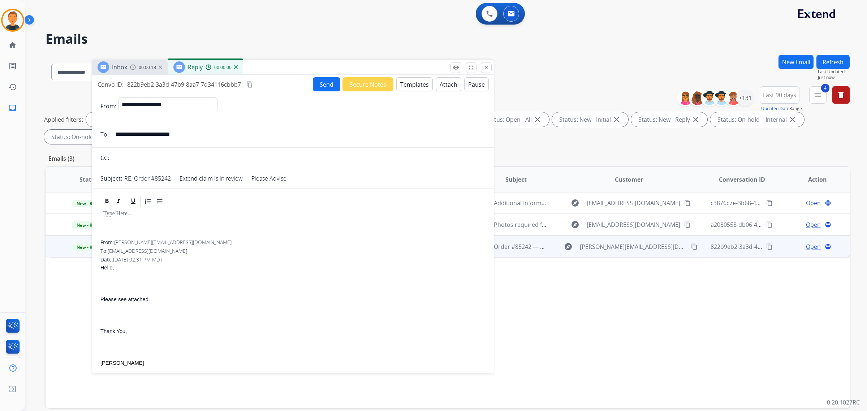
click at [412, 82] on button "Templates" at bounding box center [414, 84] width 36 height 14
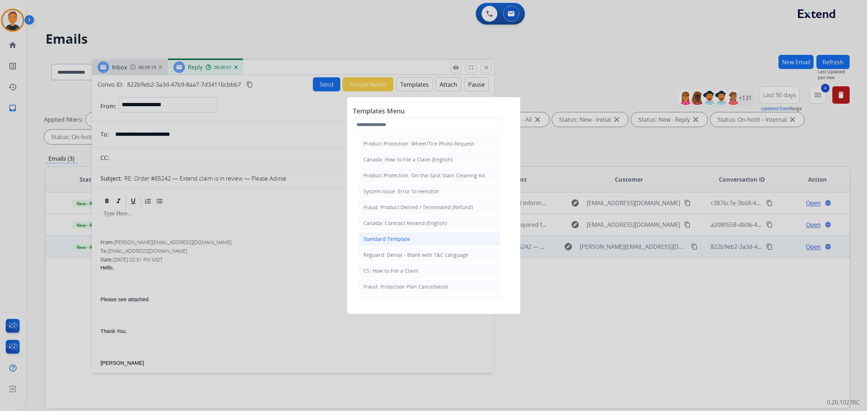
click at [396, 241] on div "Standard Template" at bounding box center [386, 239] width 47 height 7
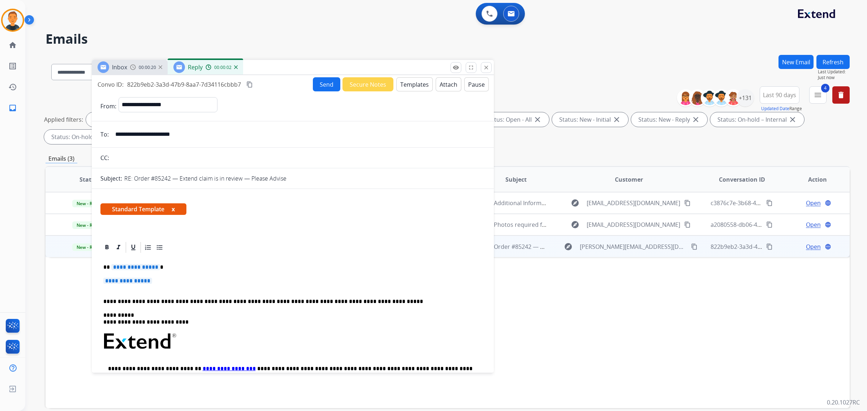
click at [158, 284] on p "**********" at bounding box center [292, 284] width 379 height 13
drag, startPoint x: 156, startPoint y: 279, endPoint x: 100, endPoint y: 267, distance: 57.0
click at [100, 267] on div "**********" at bounding box center [292, 355] width 385 height 202
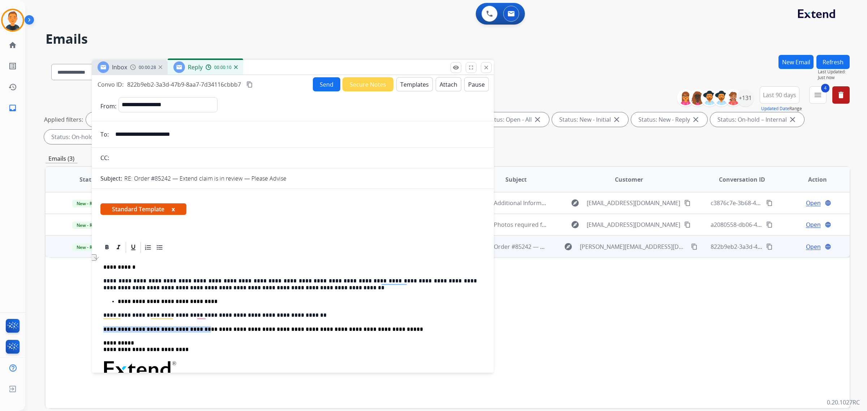
drag, startPoint x: 192, startPoint y: 329, endPoint x: 94, endPoint y: 328, distance: 98.3
click at [133, 67] on img at bounding box center [133, 67] width 6 height 6
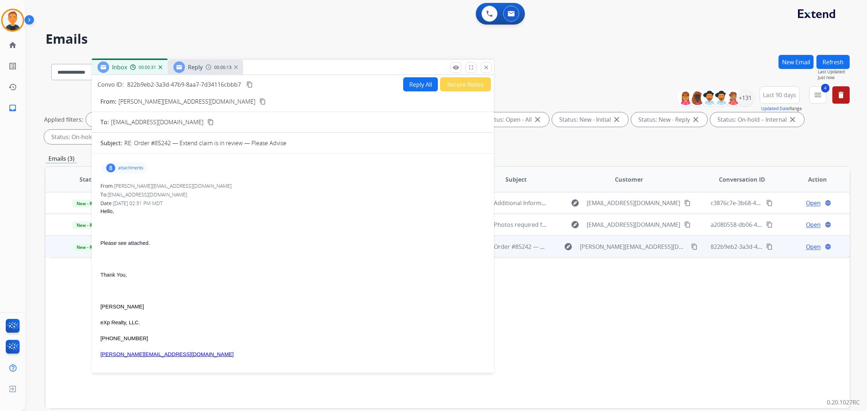
click at [259, 101] on mat-icon "content_copy" at bounding box center [262, 101] width 7 height 7
click at [201, 67] on span "Reply" at bounding box center [195, 67] width 15 height 8
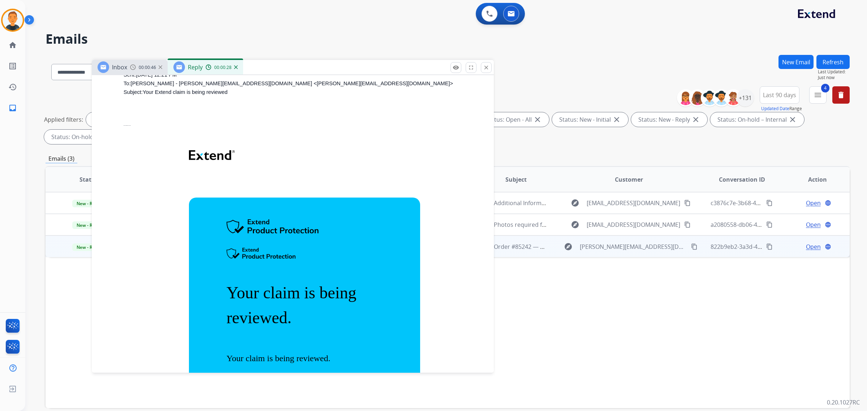
scroll to position [1352, 0]
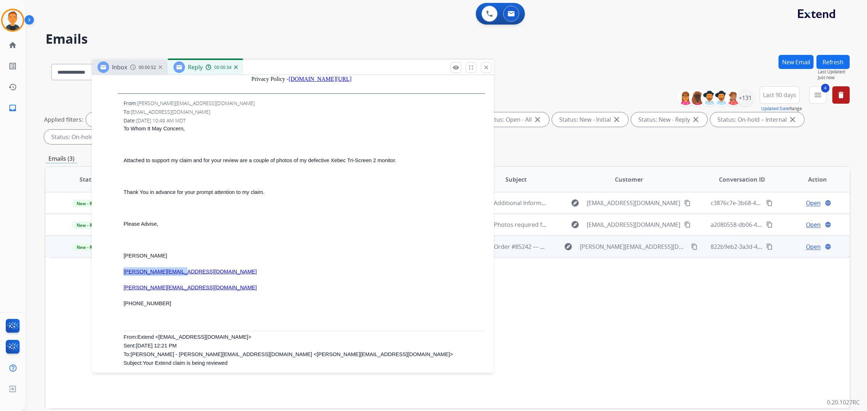
drag, startPoint x: 189, startPoint y: 260, endPoint x: 133, endPoint y: 263, distance: 56.4
copy link "Luis@BronxLiving.com"
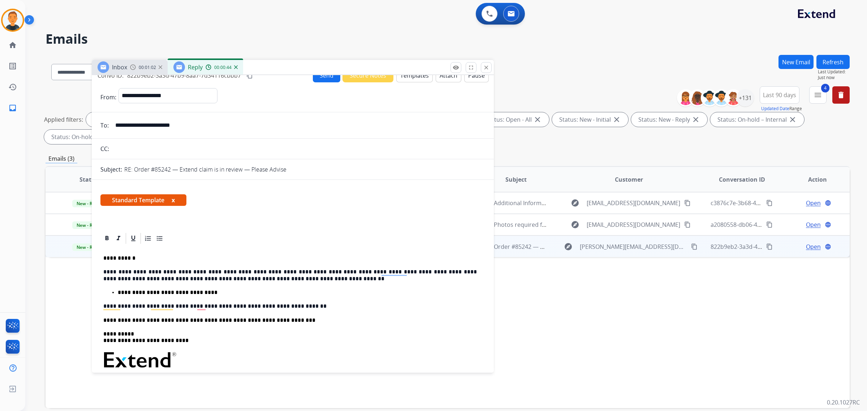
scroll to position [0, 0]
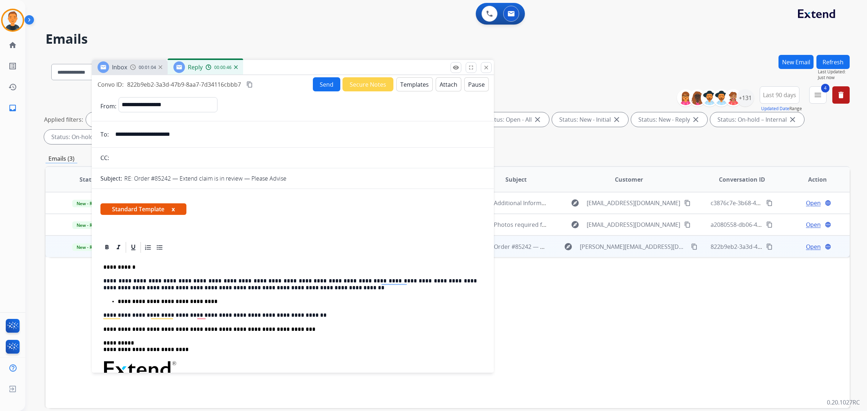
click at [323, 78] on button "Send" at bounding box center [326, 84] width 27 height 14
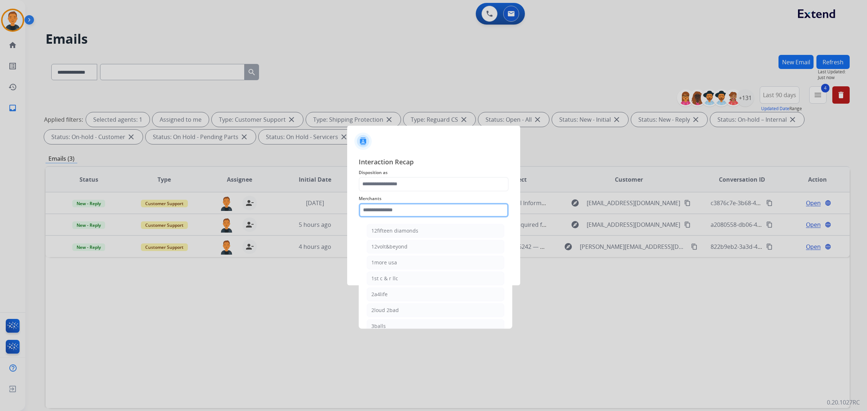
click at [406, 210] on input "text" at bounding box center [434, 210] width 150 height 14
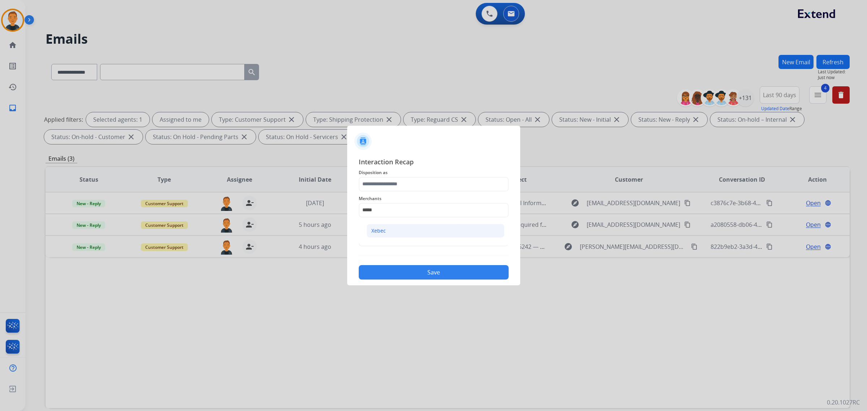
click at [391, 230] on li "Xebec" at bounding box center [436, 231] width 138 height 14
type input "*****"
click at [389, 236] on input "text" at bounding box center [434, 239] width 150 height 14
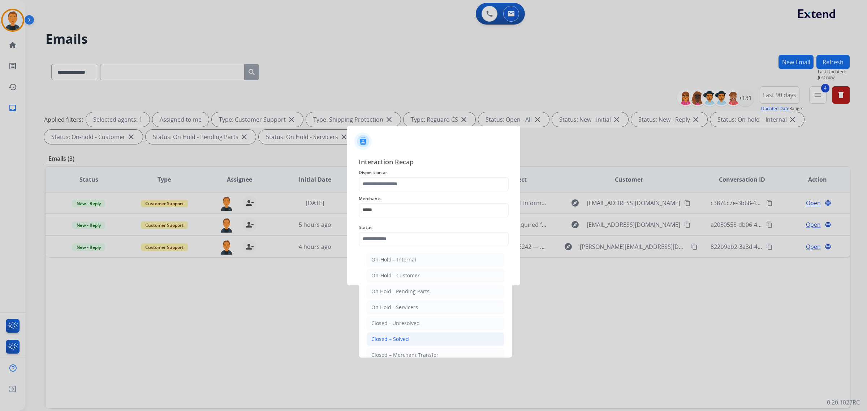
click at [393, 340] on div "Closed – Solved" at bounding box center [390, 339] width 38 height 7
type input "**********"
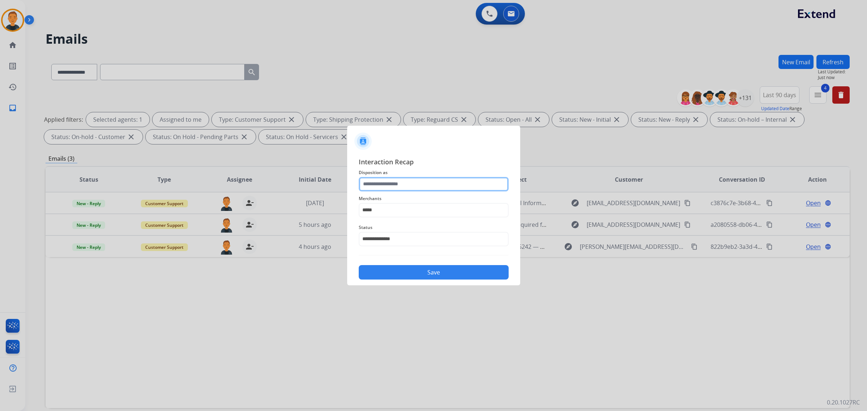
click at [401, 184] on input "text" at bounding box center [434, 184] width 150 height 14
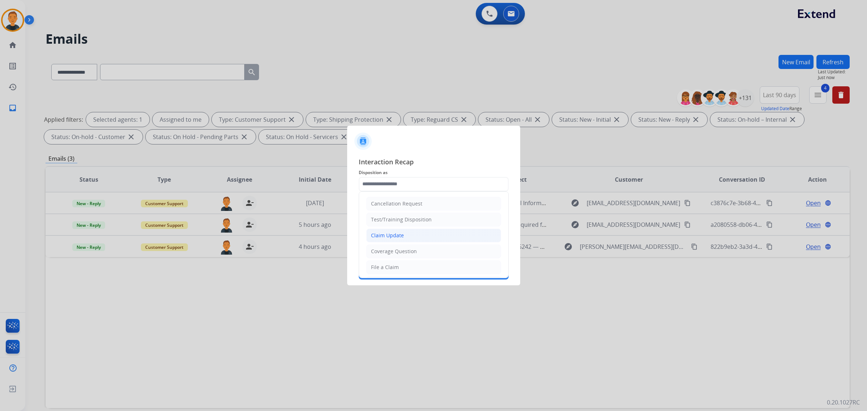
click at [397, 232] on div "Claim Update" at bounding box center [387, 235] width 33 height 7
type input "**********"
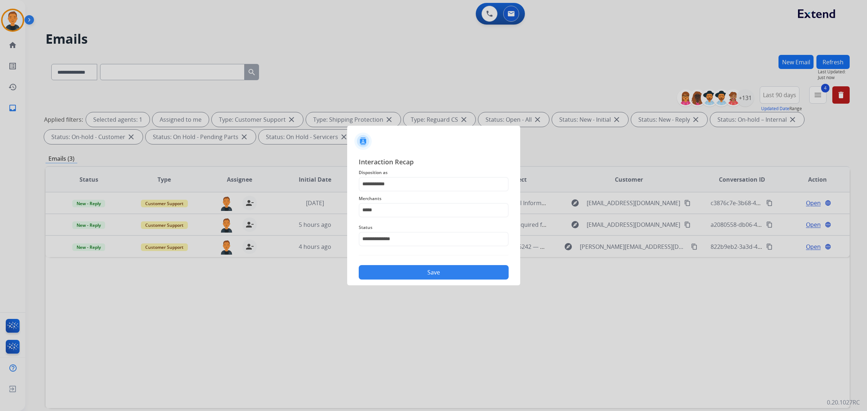
click at [441, 268] on button "Save" at bounding box center [434, 272] width 150 height 14
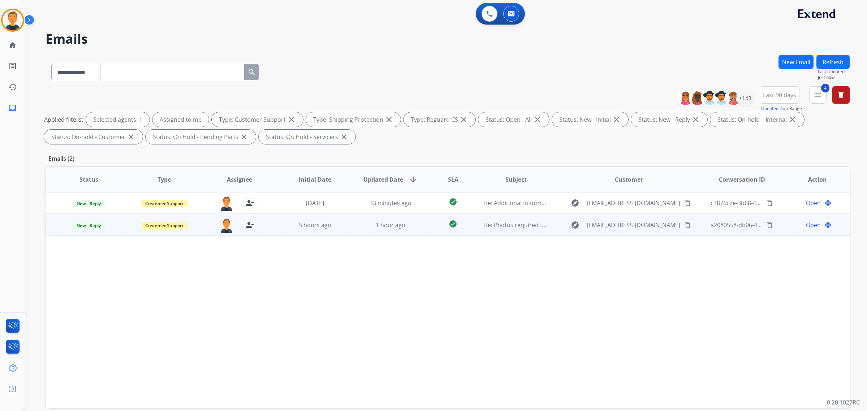
click at [806, 224] on span "Open" at bounding box center [813, 225] width 15 height 9
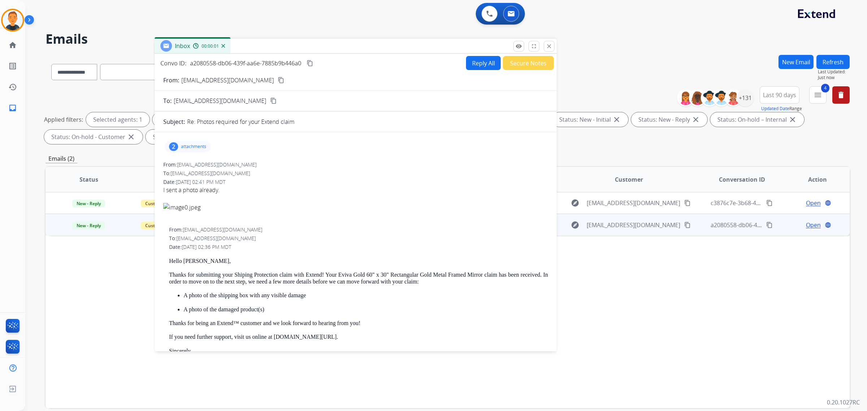
drag, startPoint x: 651, startPoint y: 50, endPoint x: 355, endPoint y: 45, distance: 296.3
click at [357, 44] on div "Inbox 00:00:01" at bounding box center [356, 46] width 402 height 15
click at [180, 145] on p "attachments" at bounding box center [192, 147] width 25 height 6
click at [185, 162] on div at bounding box center [187, 164] width 36 height 25
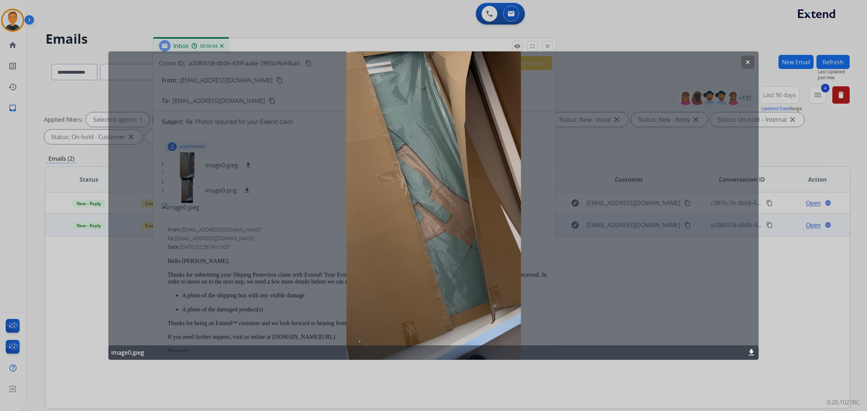
click at [582, 127] on div "clear image0.jpeg download" at bounding box center [433, 205] width 650 height 309
click at [750, 64] on button "clear" at bounding box center [747, 62] width 13 height 13
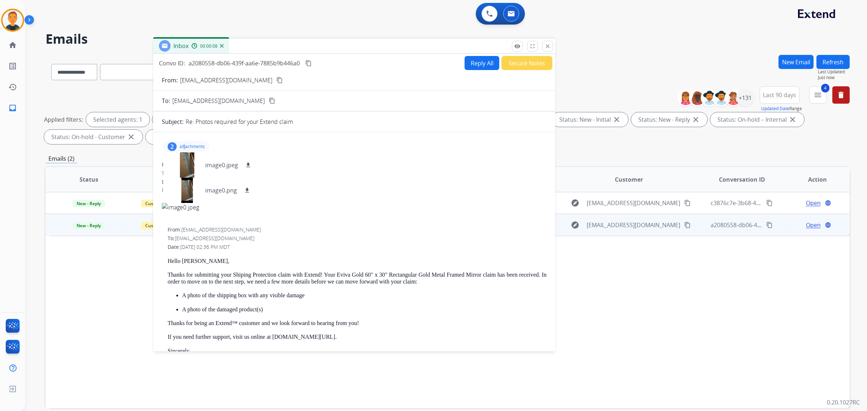
click at [185, 145] on p "attachments" at bounding box center [192, 147] width 25 height 6
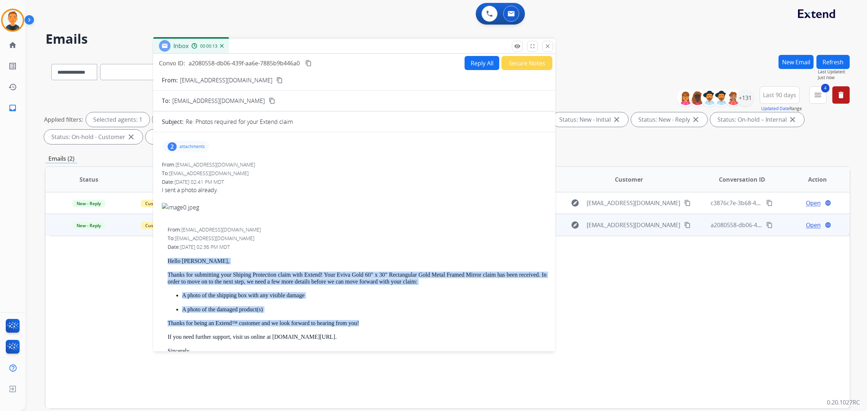
drag, startPoint x: 366, startPoint y: 319, endPoint x: 181, endPoint y: 261, distance: 193.3
copy div "Hello Deanna, Thanks for submitting your Shiping Protection claim with Extend! …"
click at [479, 65] on button "Reply All" at bounding box center [482, 63] width 35 height 14
select select "**********"
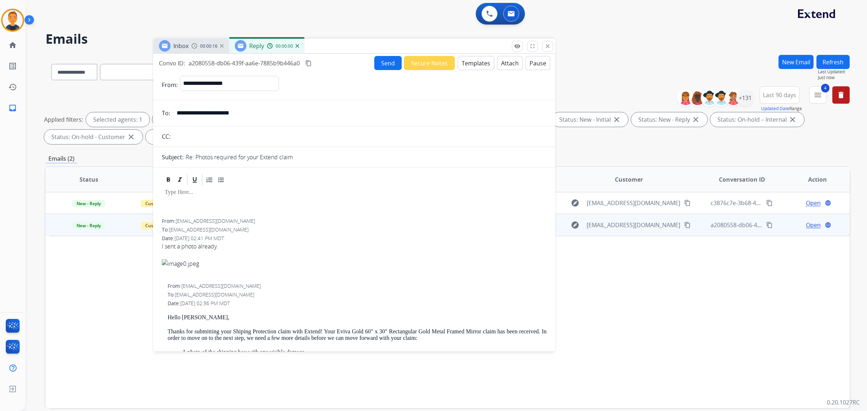
click at [470, 63] on button "Templates" at bounding box center [476, 63] width 36 height 14
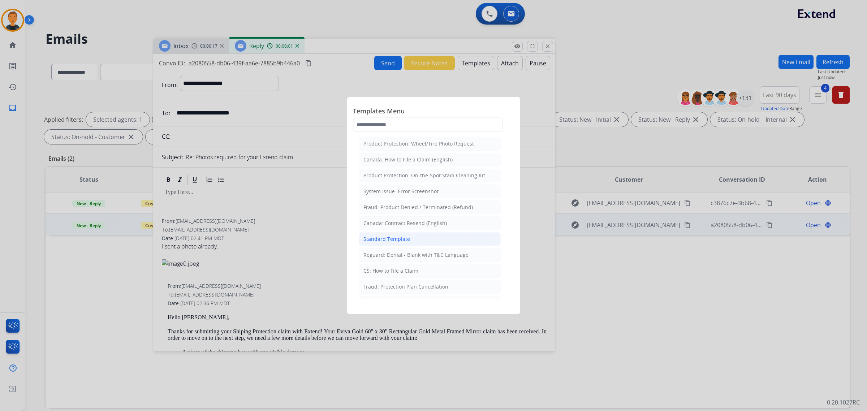
click at [428, 240] on li "Standard Template" at bounding box center [430, 239] width 142 height 14
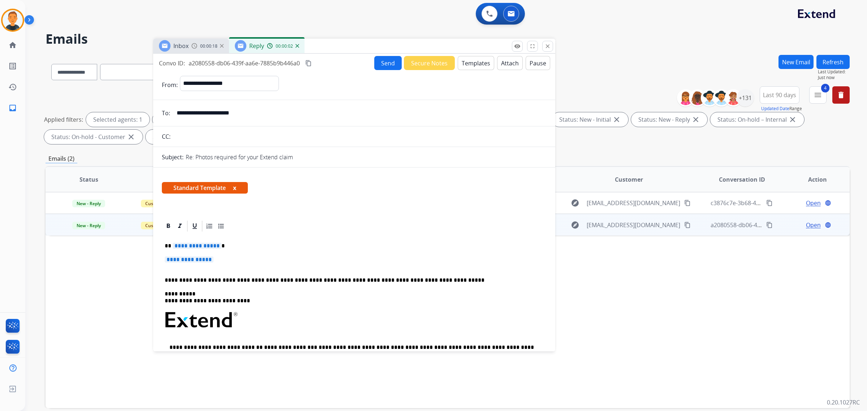
click at [214, 260] on span "**********" at bounding box center [189, 260] width 49 height 6
click at [217, 259] on p "**********" at bounding box center [354, 263] width 379 height 13
drag, startPoint x: 224, startPoint y: 260, endPoint x: 172, endPoint y: 245, distance: 53.8
click at [163, 245] on div "**********" at bounding box center [354, 334] width 385 height 202
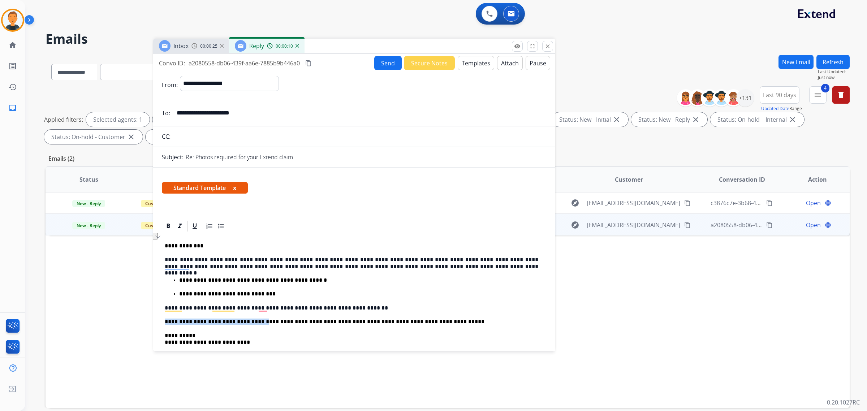
drag, startPoint x: 253, startPoint y: 320, endPoint x: 158, endPoint y: 320, distance: 94.7
click at [387, 59] on button "Send" at bounding box center [387, 63] width 27 height 14
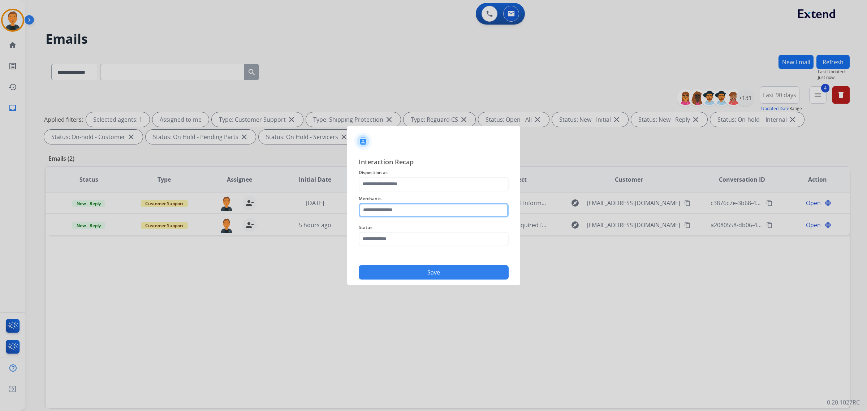
click at [431, 211] on input "text" at bounding box center [434, 210] width 150 height 14
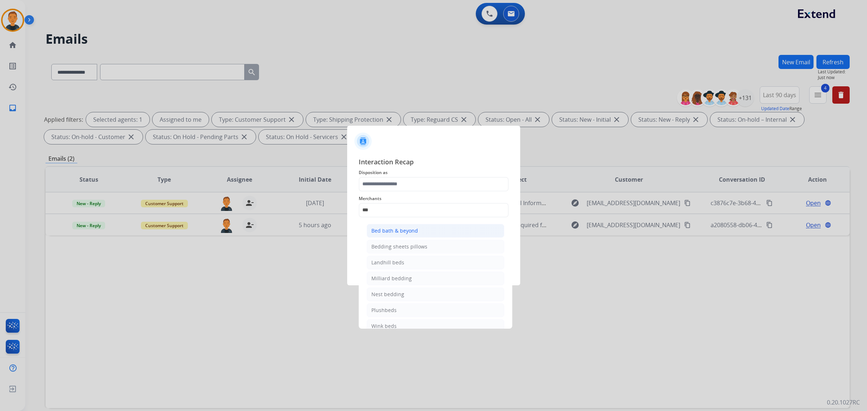
click at [419, 226] on li "Bed bath & beyond" at bounding box center [436, 231] width 138 height 14
type input "**********"
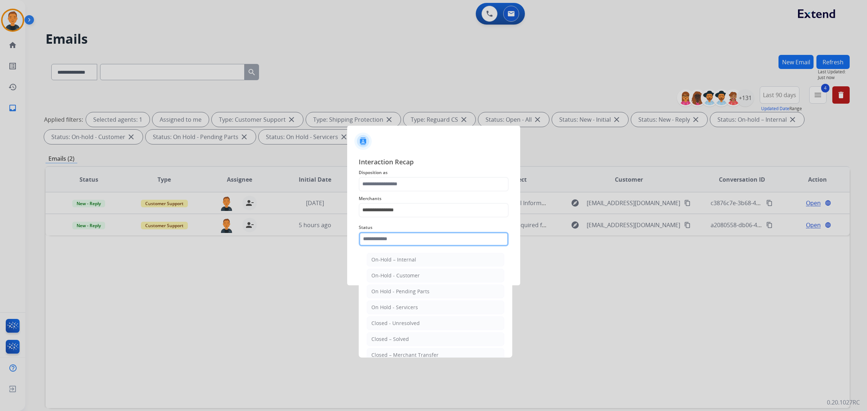
click at [409, 243] on input "text" at bounding box center [434, 239] width 150 height 14
drag, startPoint x: 405, startPoint y: 337, endPoint x: 405, endPoint y: 249, distance: 87.8
click at [405, 334] on li "Closed – Solved" at bounding box center [436, 339] width 138 height 14
type input "**********"
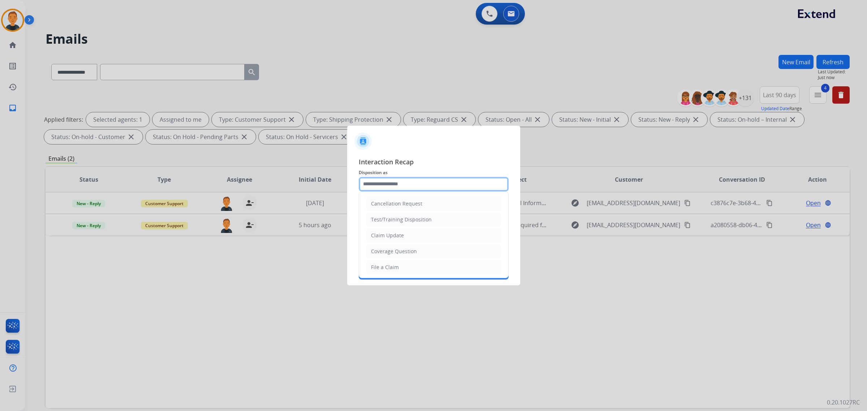
click at [400, 182] on input "text" at bounding box center [434, 184] width 150 height 14
click at [400, 235] on div "Claim Update" at bounding box center [387, 235] width 33 height 7
type input "**********"
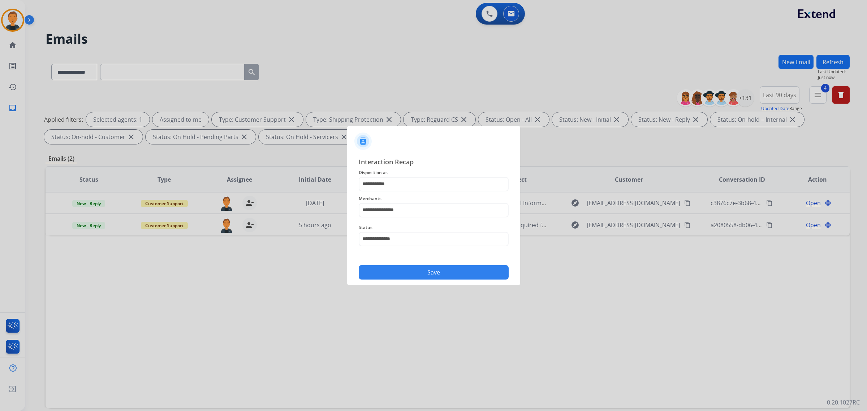
click at [425, 267] on button "Save" at bounding box center [434, 272] width 150 height 14
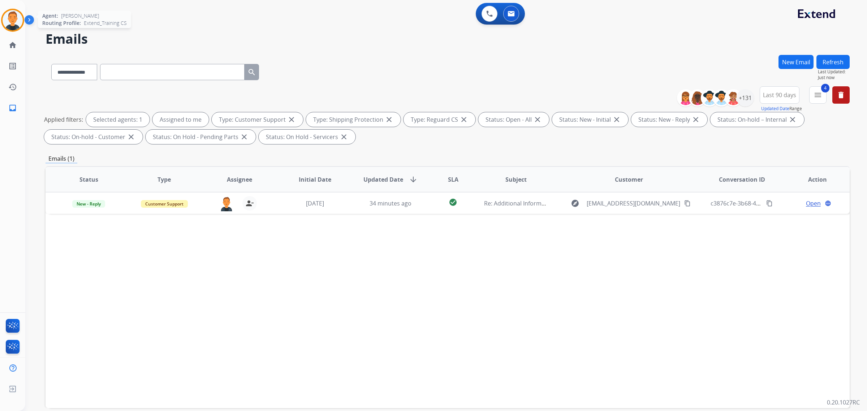
click at [12, 19] on img at bounding box center [13, 20] width 20 height 20
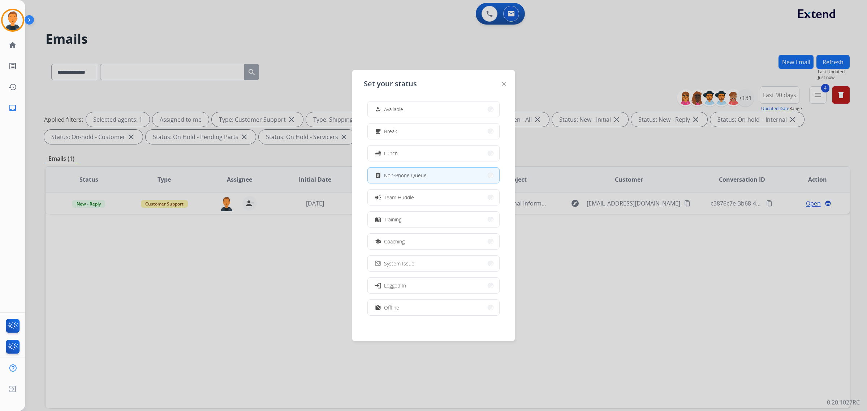
click at [196, 276] on div at bounding box center [433, 205] width 867 height 411
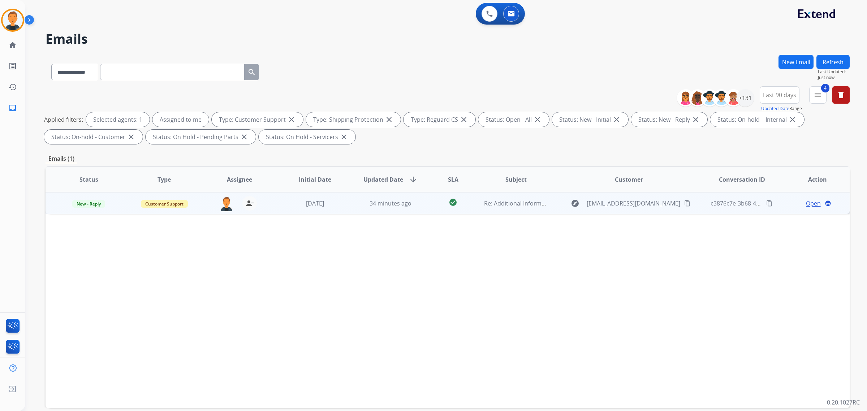
click at [806, 199] on span "Open" at bounding box center [813, 203] width 15 height 9
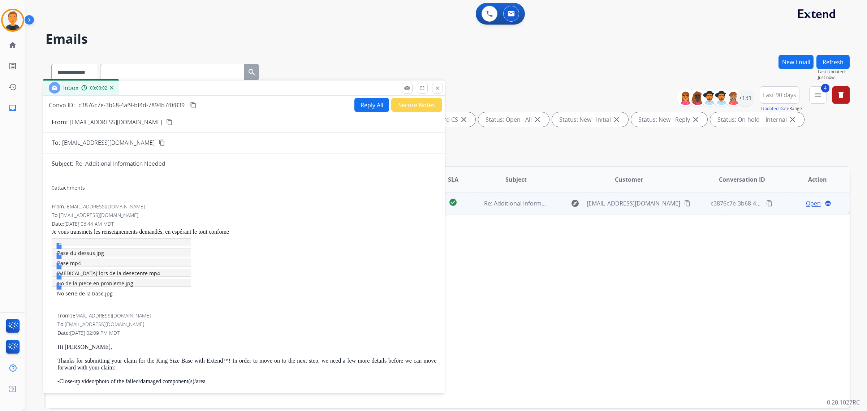
drag, startPoint x: 690, startPoint y: 55, endPoint x: 278, endPoint y: 92, distance: 413.9
click at [283, 92] on div "Inbox 00:00:02" at bounding box center [244, 88] width 402 height 15
click at [163, 120] on mat-icon "content_copy" at bounding box center [166, 123] width 7 height 7
click at [95, 252] on span "Base du dessus.jpg" at bounding box center [77, 253] width 47 height 7
click at [431, 89] on button "close Close" at bounding box center [434, 88] width 11 height 11
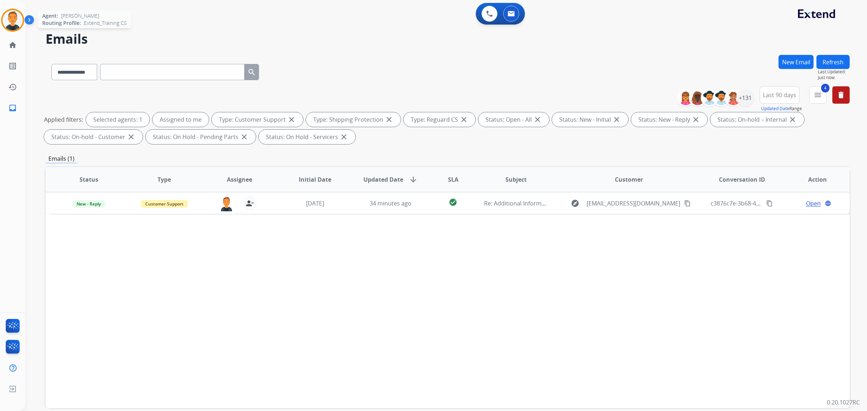
click at [15, 13] on img at bounding box center [13, 20] width 20 height 20
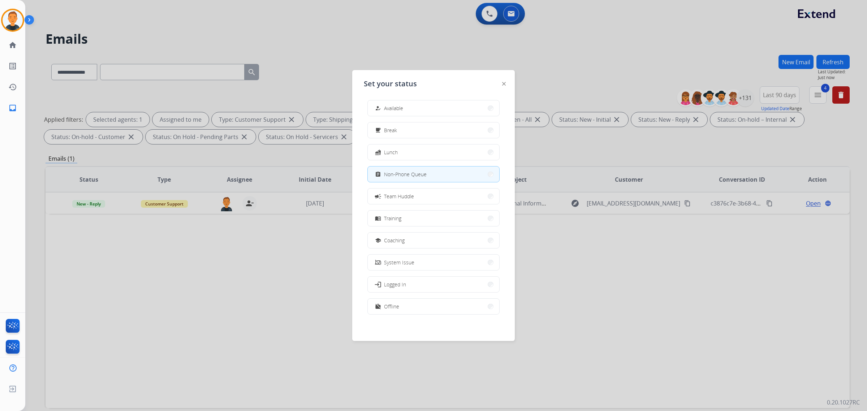
scroll to position [2, 0]
click at [401, 307] on button "work_off Offline" at bounding box center [434, 306] width 132 height 16
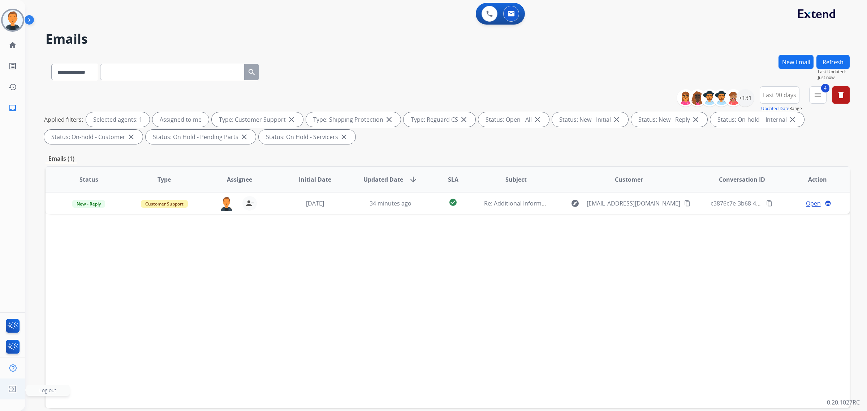
click at [59, 392] on span "Log out" at bounding box center [47, 390] width 43 height 11
